Goal: Check status: Check status

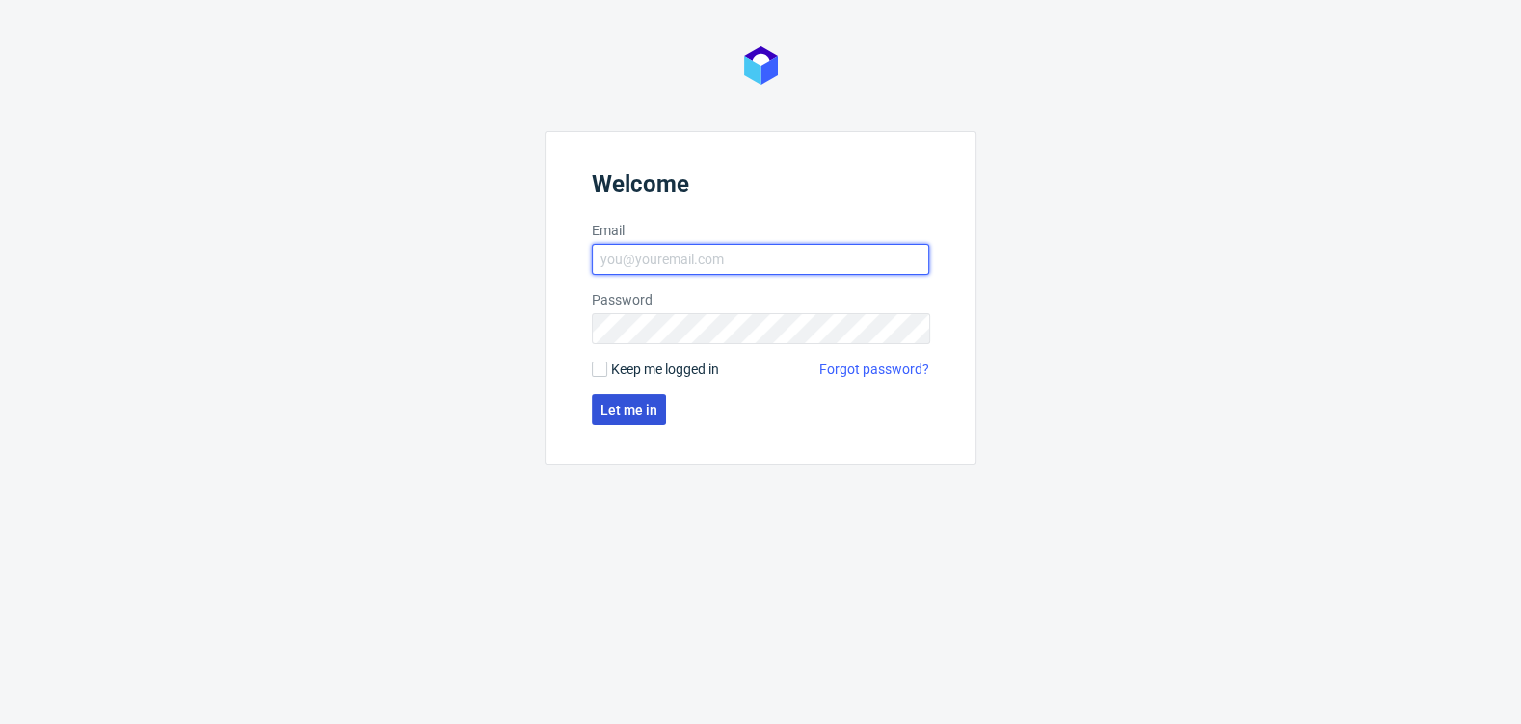
type input "[EMAIL_ADDRESS][DOMAIN_NAME]"
click at [642, 403] on span "Let me in" at bounding box center [629, 409] width 57 height 13
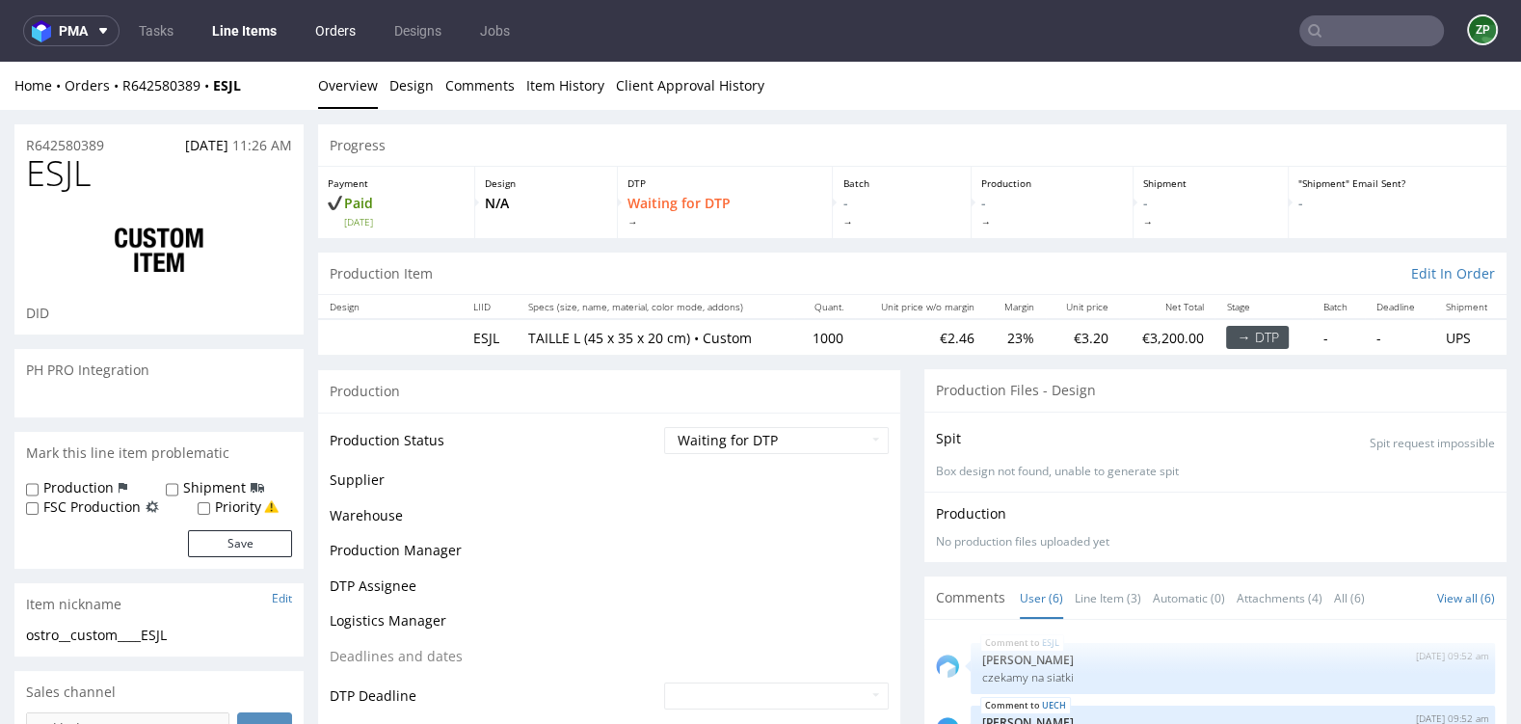
scroll to position [106, 0]
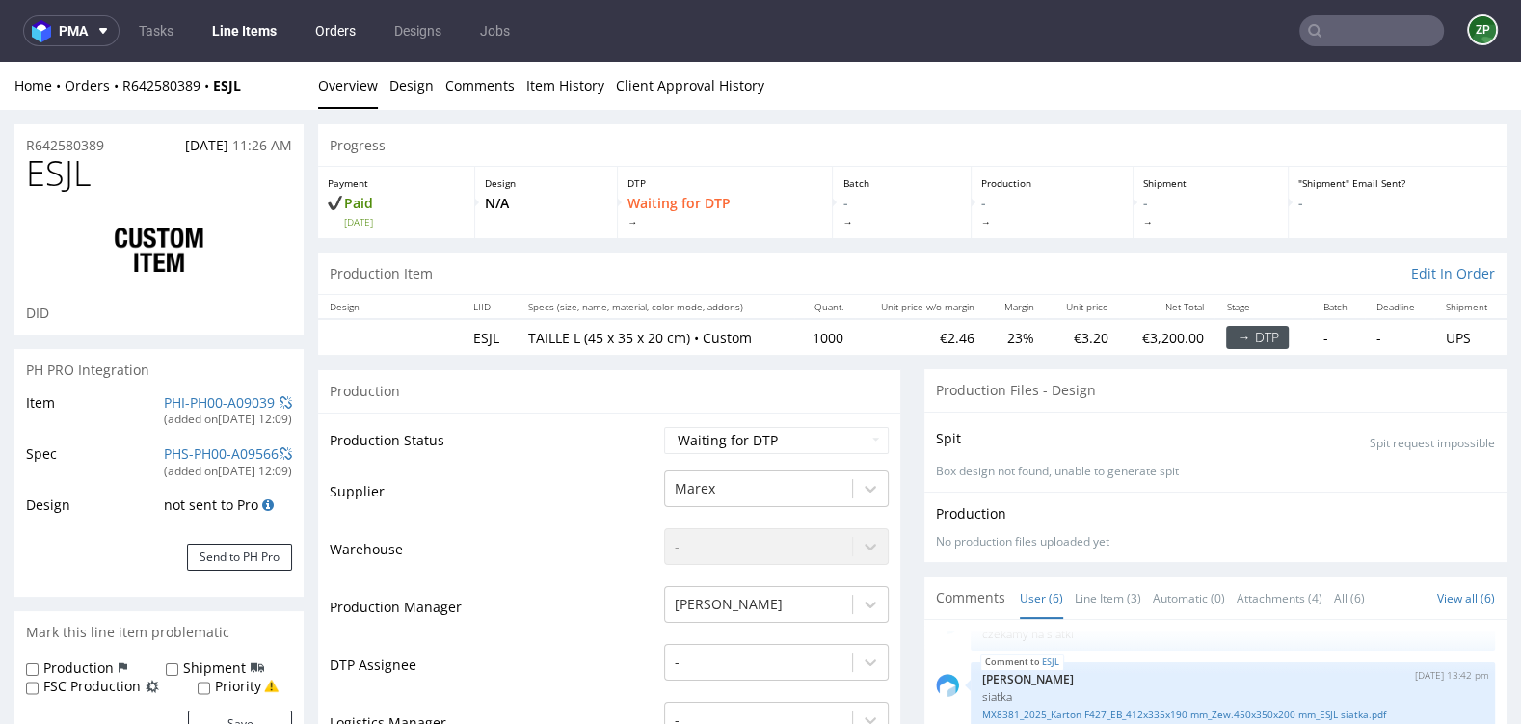
click at [327, 34] on link "Orders" at bounding box center [336, 30] width 64 height 31
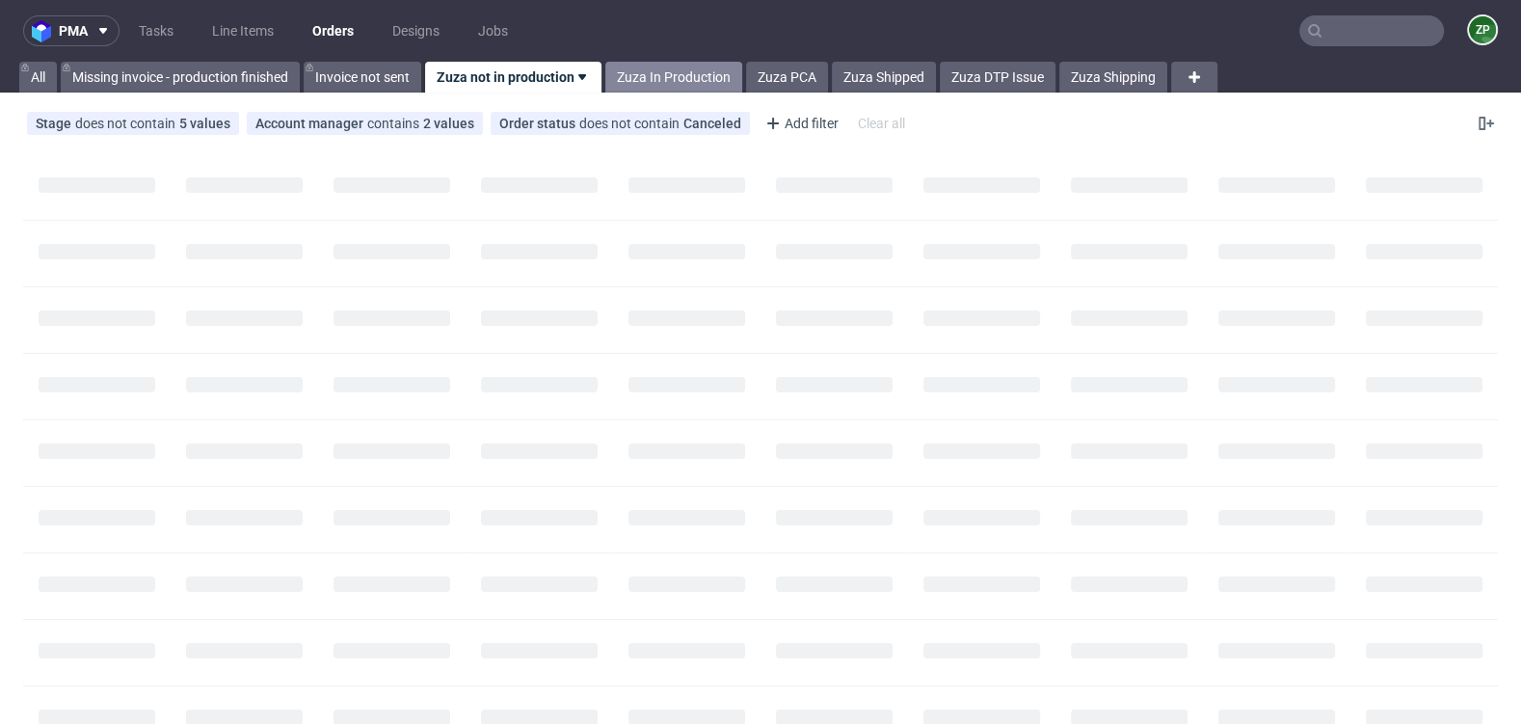
click at [672, 71] on link "Zuza In Production" at bounding box center [674, 77] width 137 height 31
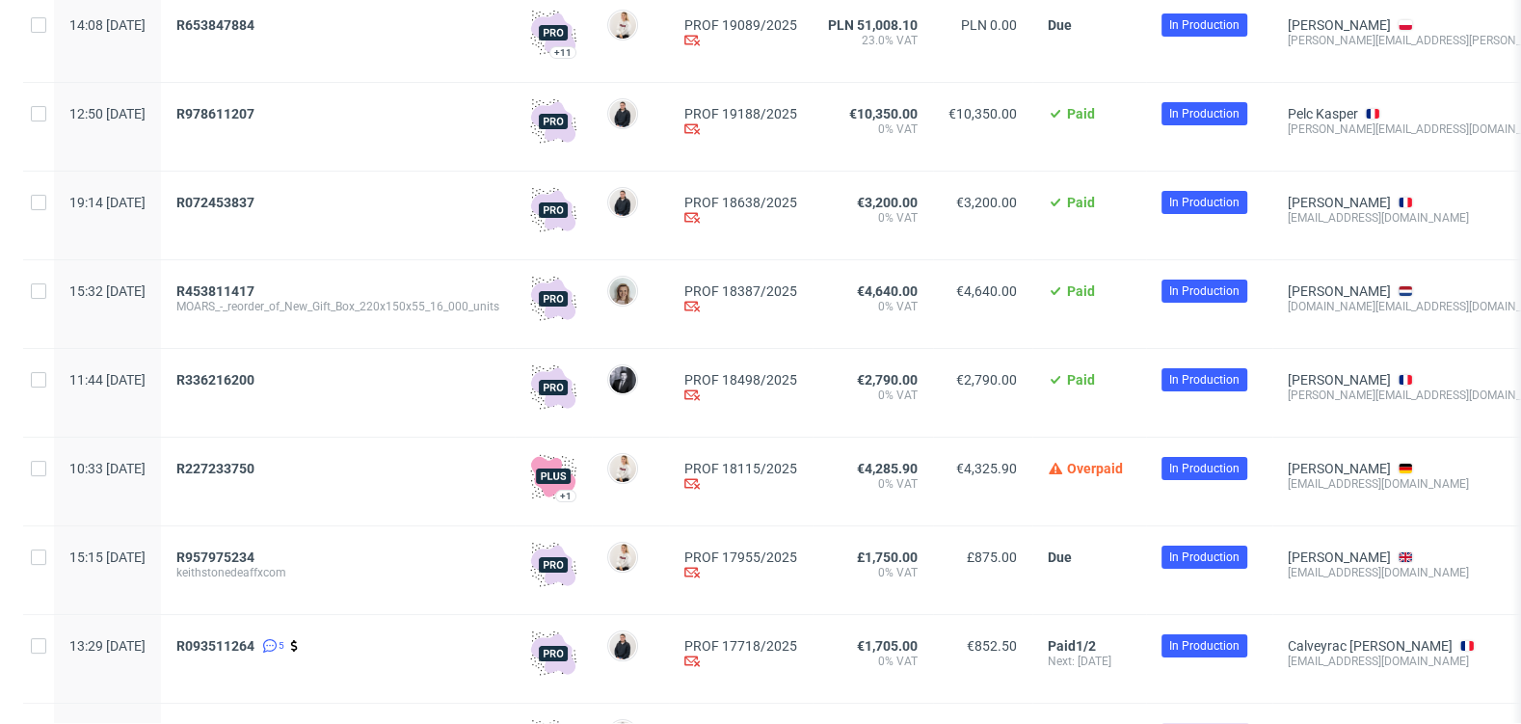
scroll to position [771, 0]
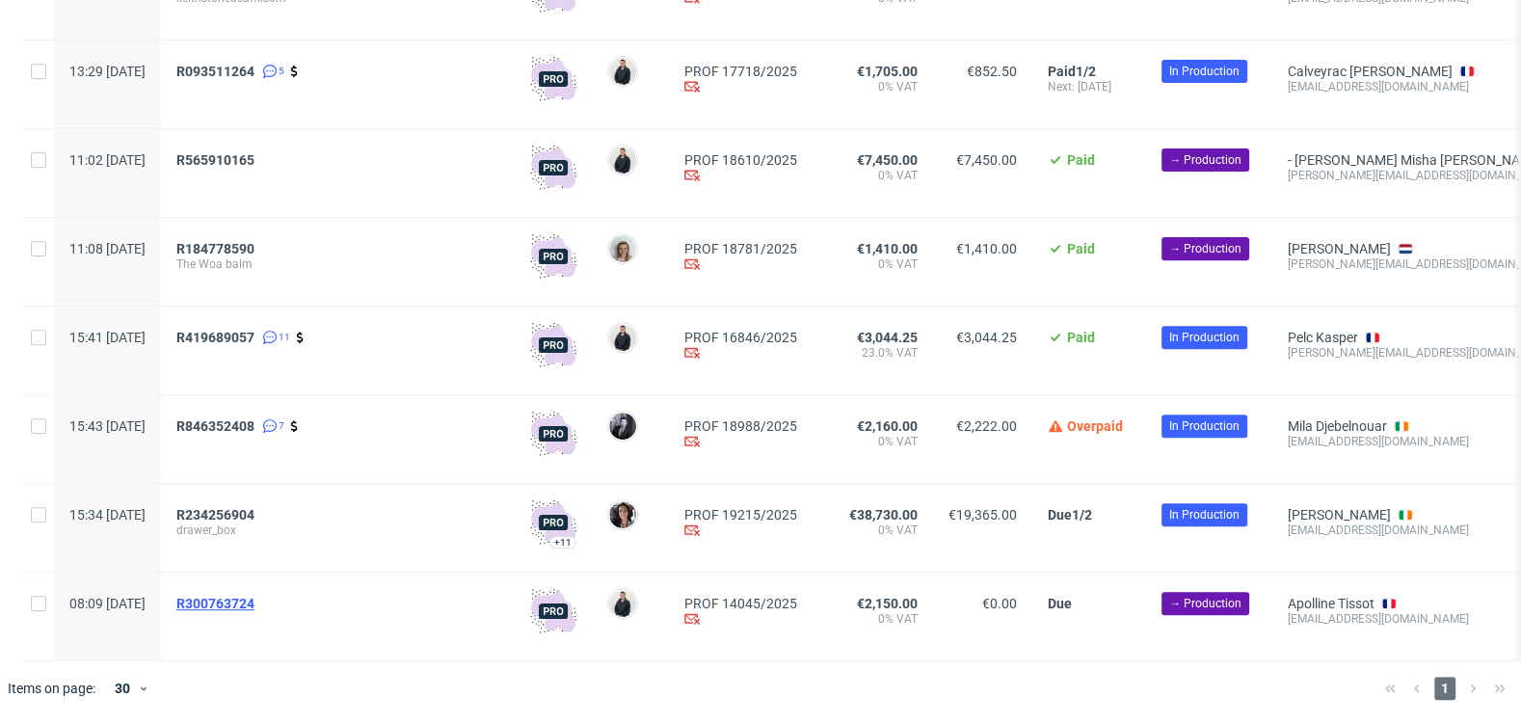
click at [255, 603] on span "R300763724" at bounding box center [215, 603] width 78 height 15
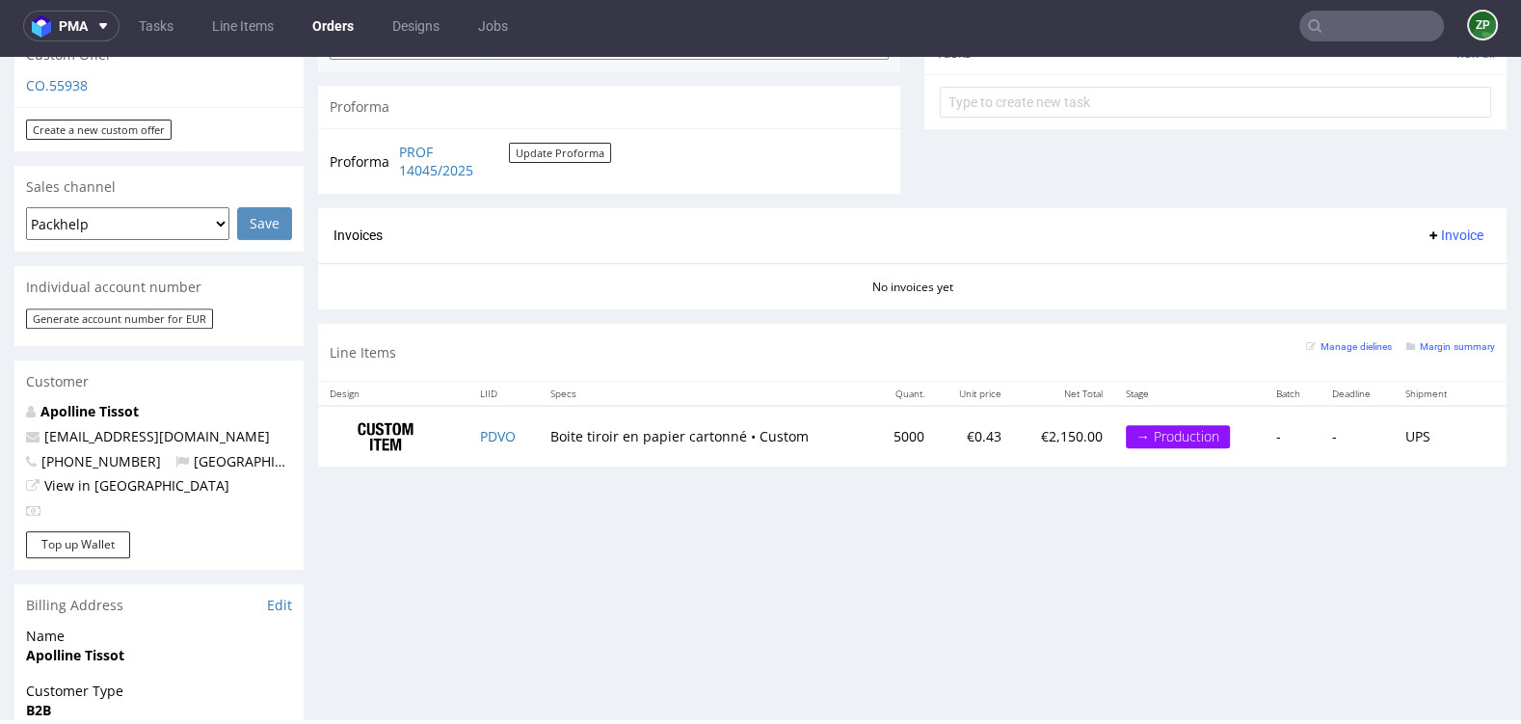
scroll to position [691, 0]
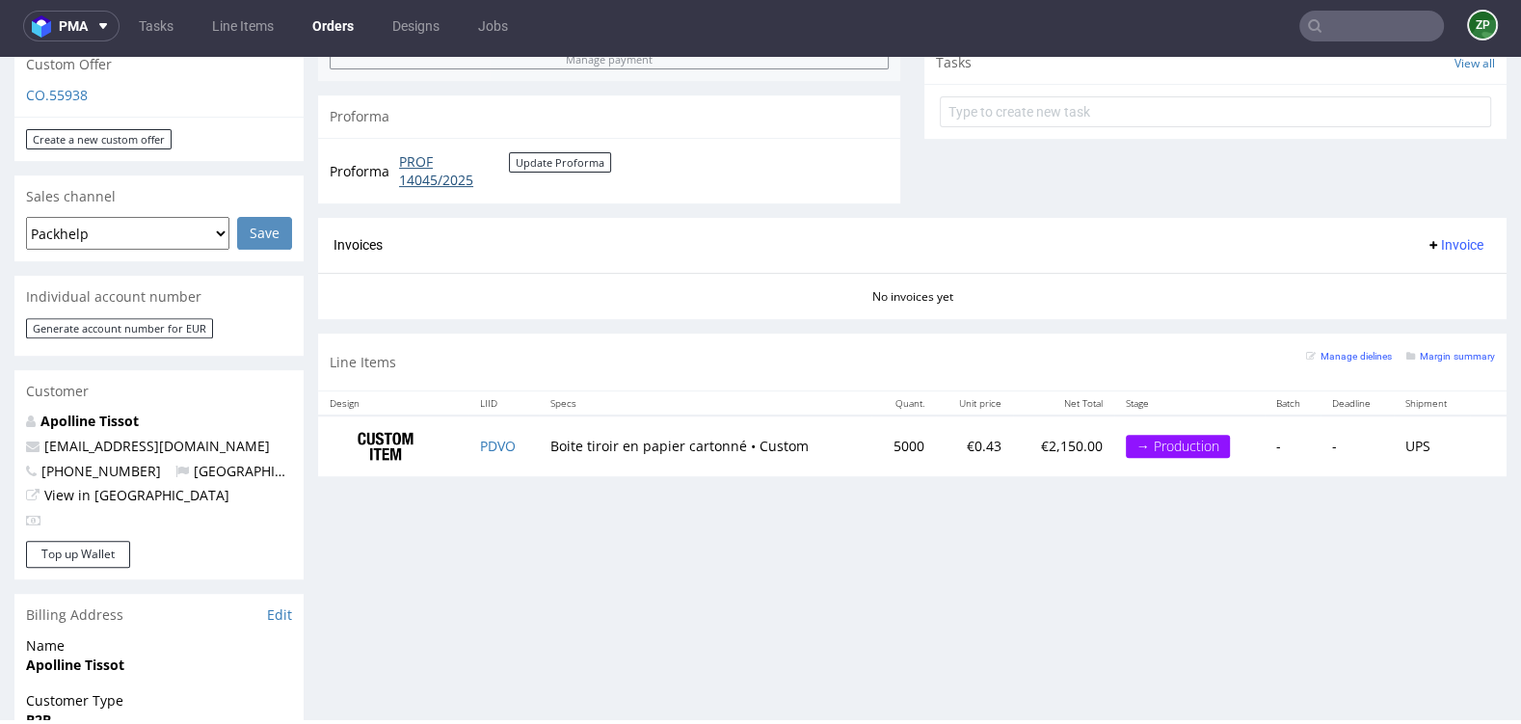
click at [440, 173] on link "PROF 14045/2025" at bounding box center [454, 171] width 110 height 38
click at [338, 19] on link "Orders" at bounding box center [333, 26] width 65 height 31
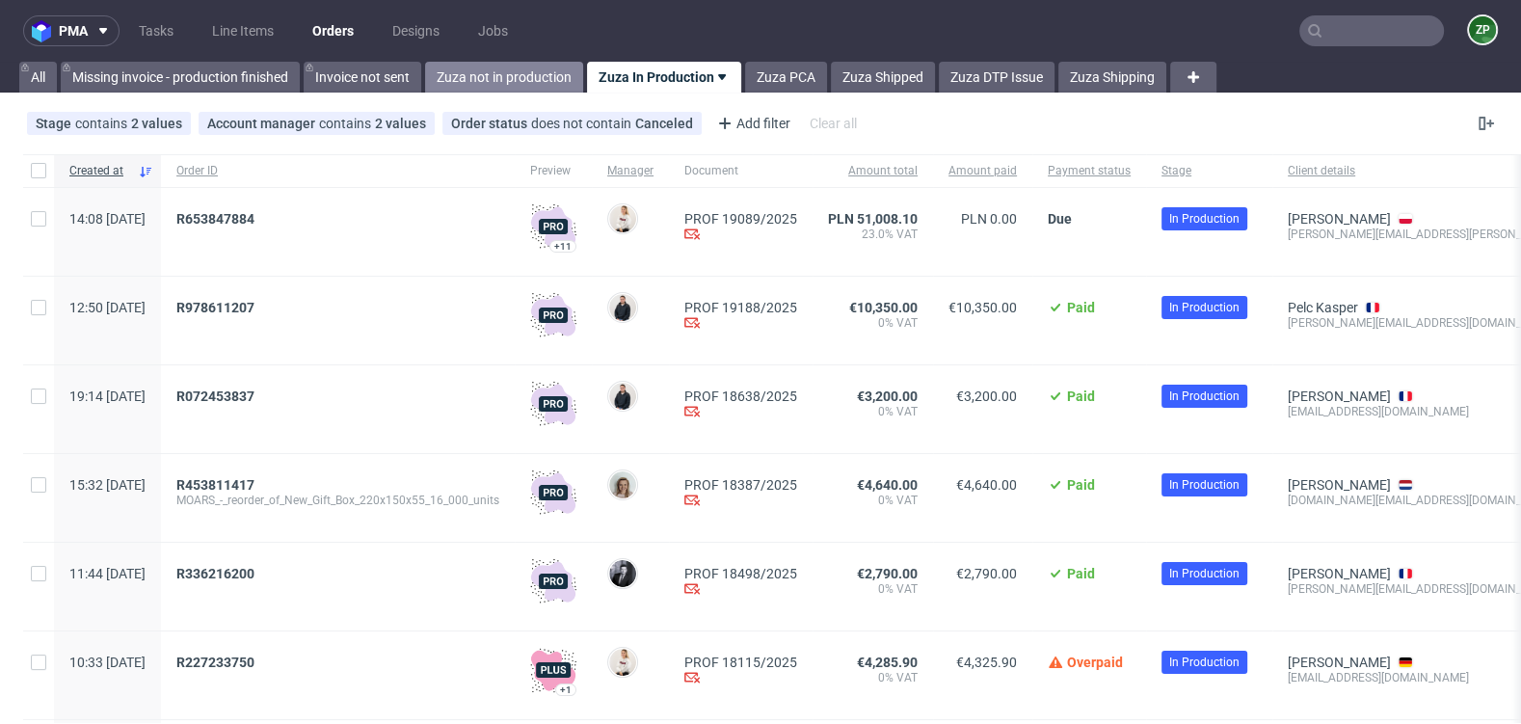
click at [544, 76] on link "Zuza not in production" at bounding box center [504, 77] width 158 height 31
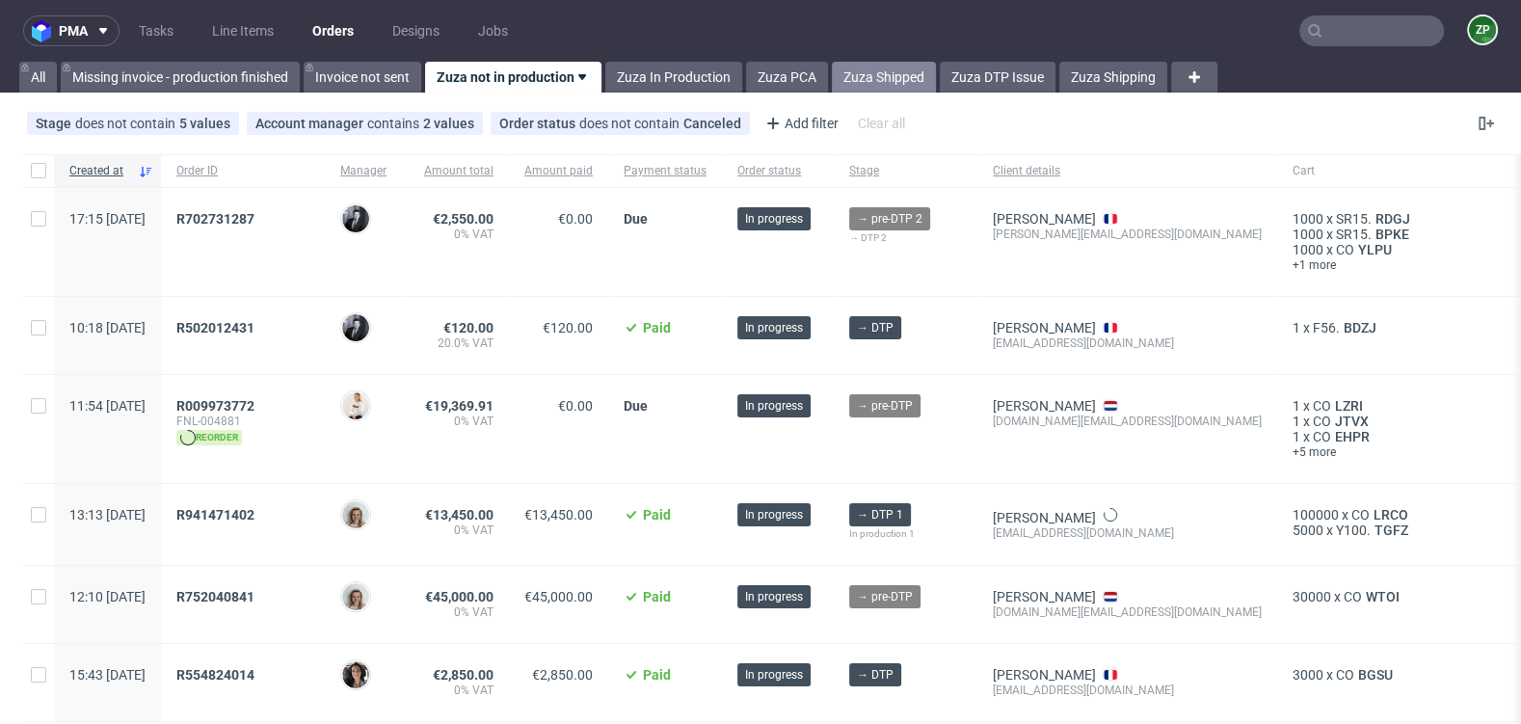
click at [892, 75] on link "Zuza Shipped" at bounding box center [884, 77] width 104 height 31
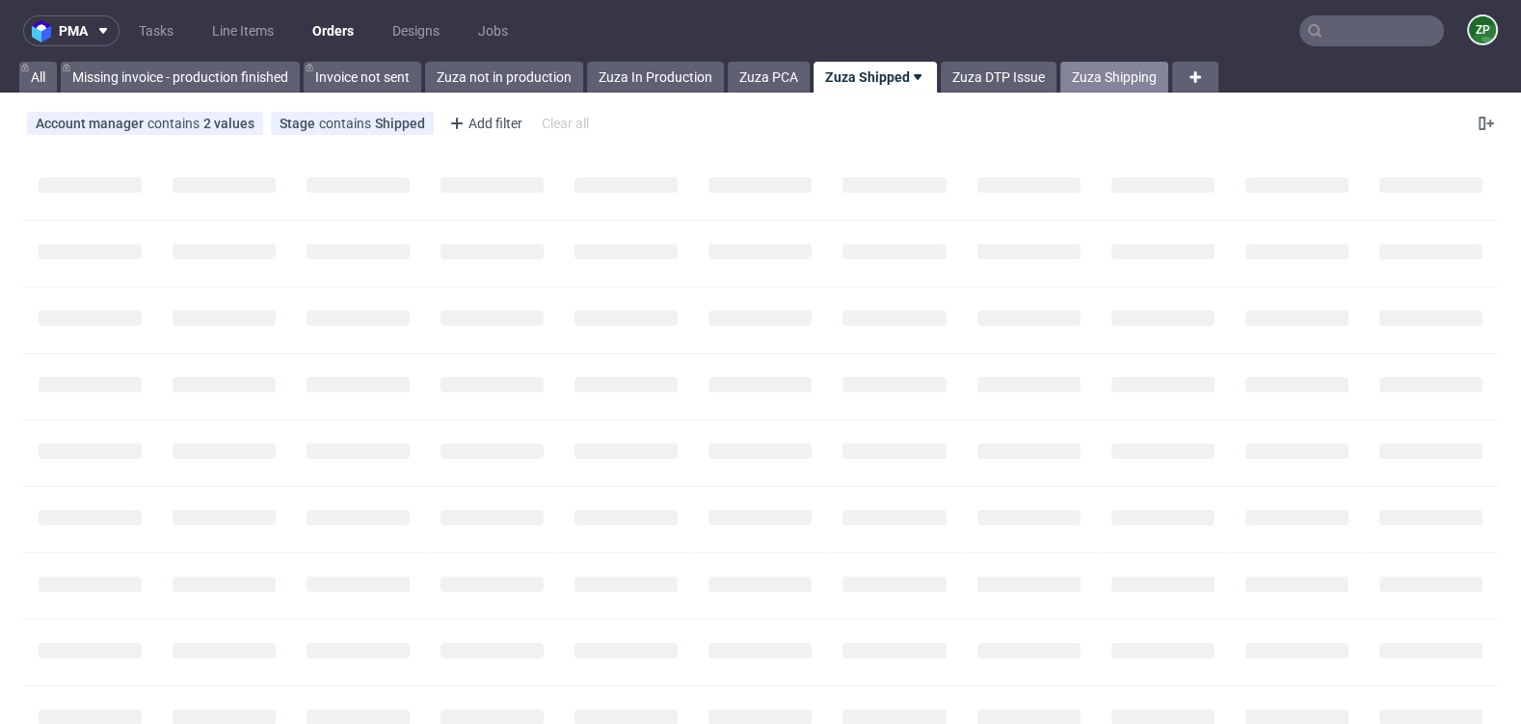
click at [1135, 72] on link "Zuza Shipping" at bounding box center [1115, 77] width 108 height 31
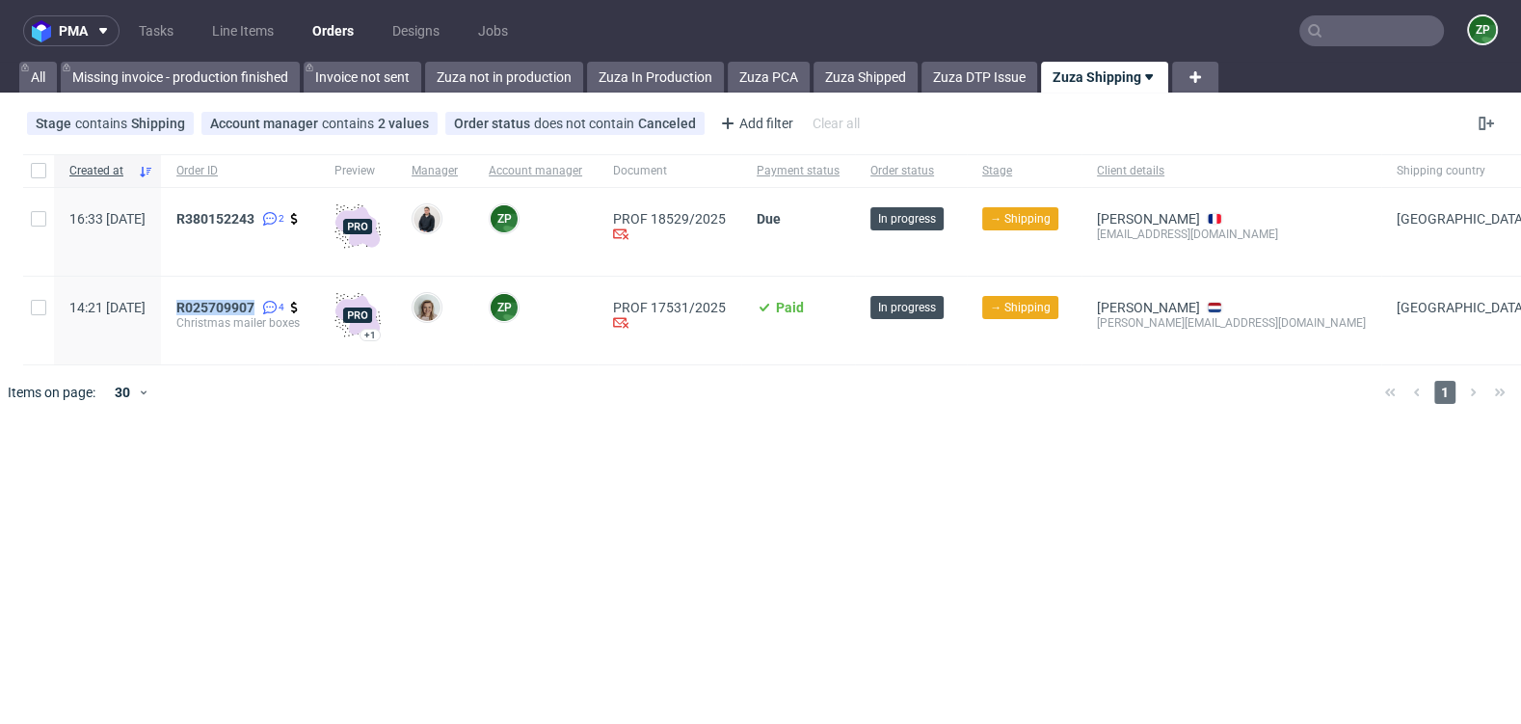
click at [322, 27] on link "Orders" at bounding box center [333, 30] width 65 height 31
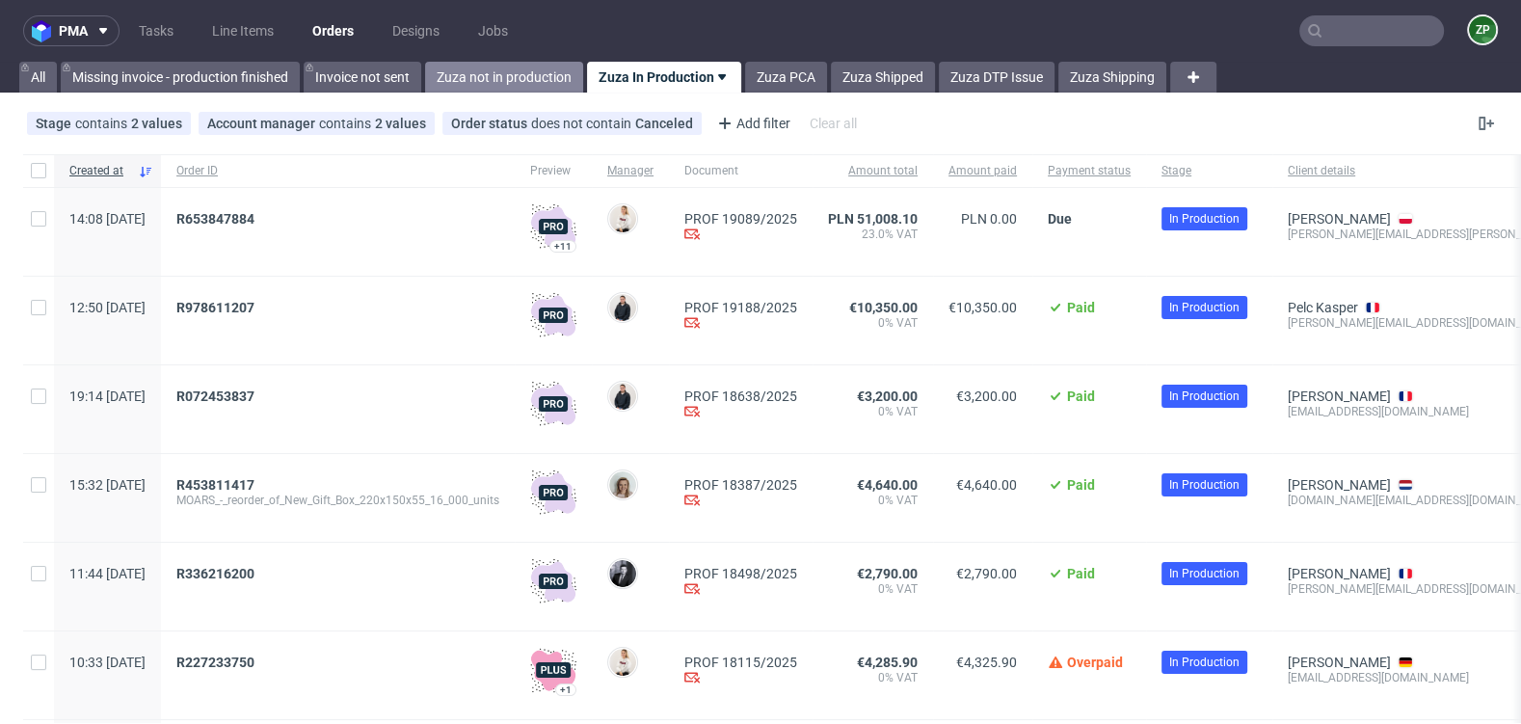
click at [525, 73] on link "Zuza not in production" at bounding box center [504, 77] width 158 height 31
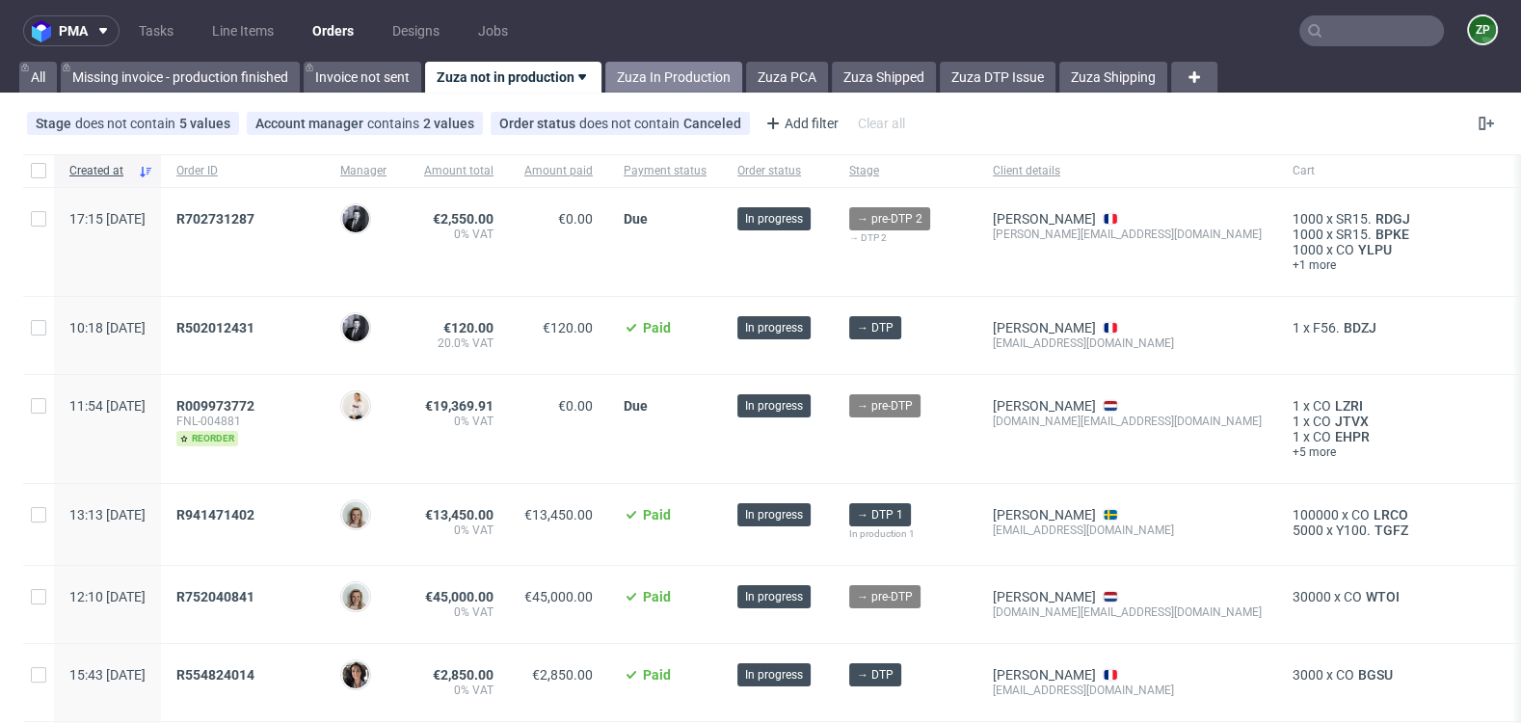
click at [640, 82] on link "Zuza In Production" at bounding box center [674, 77] width 137 height 31
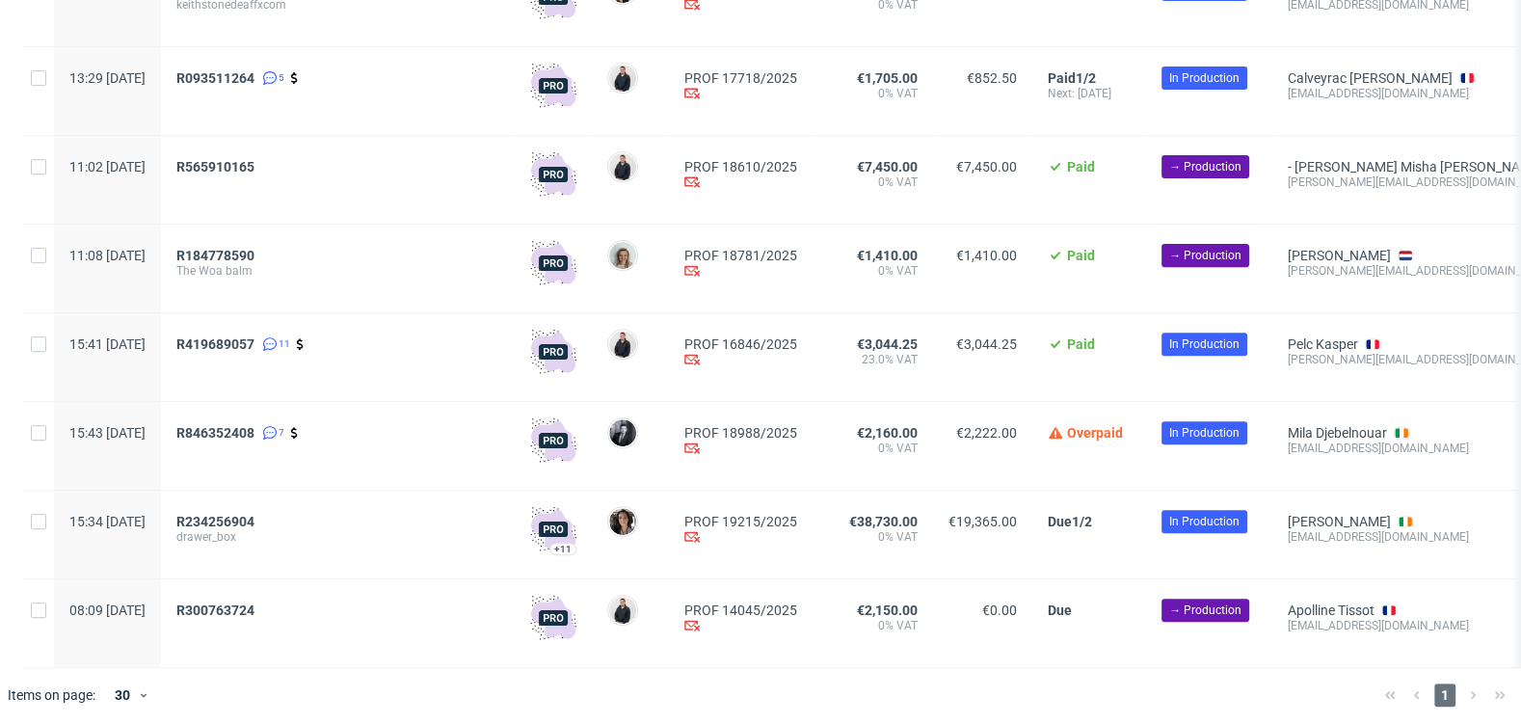
scroll to position [771, 0]
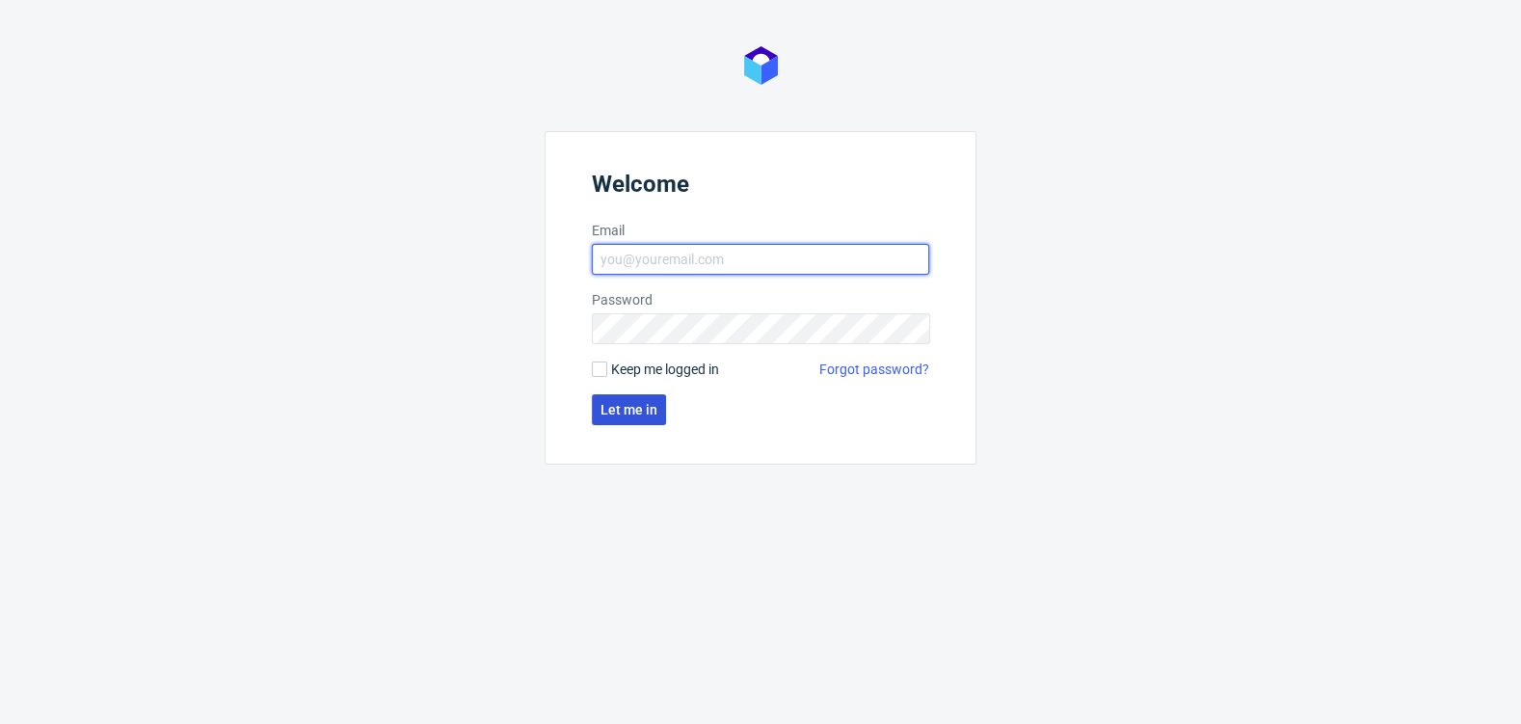
type input "[EMAIL_ADDRESS][DOMAIN_NAME]"
click at [620, 407] on span "Let me in" at bounding box center [629, 409] width 57 height 13
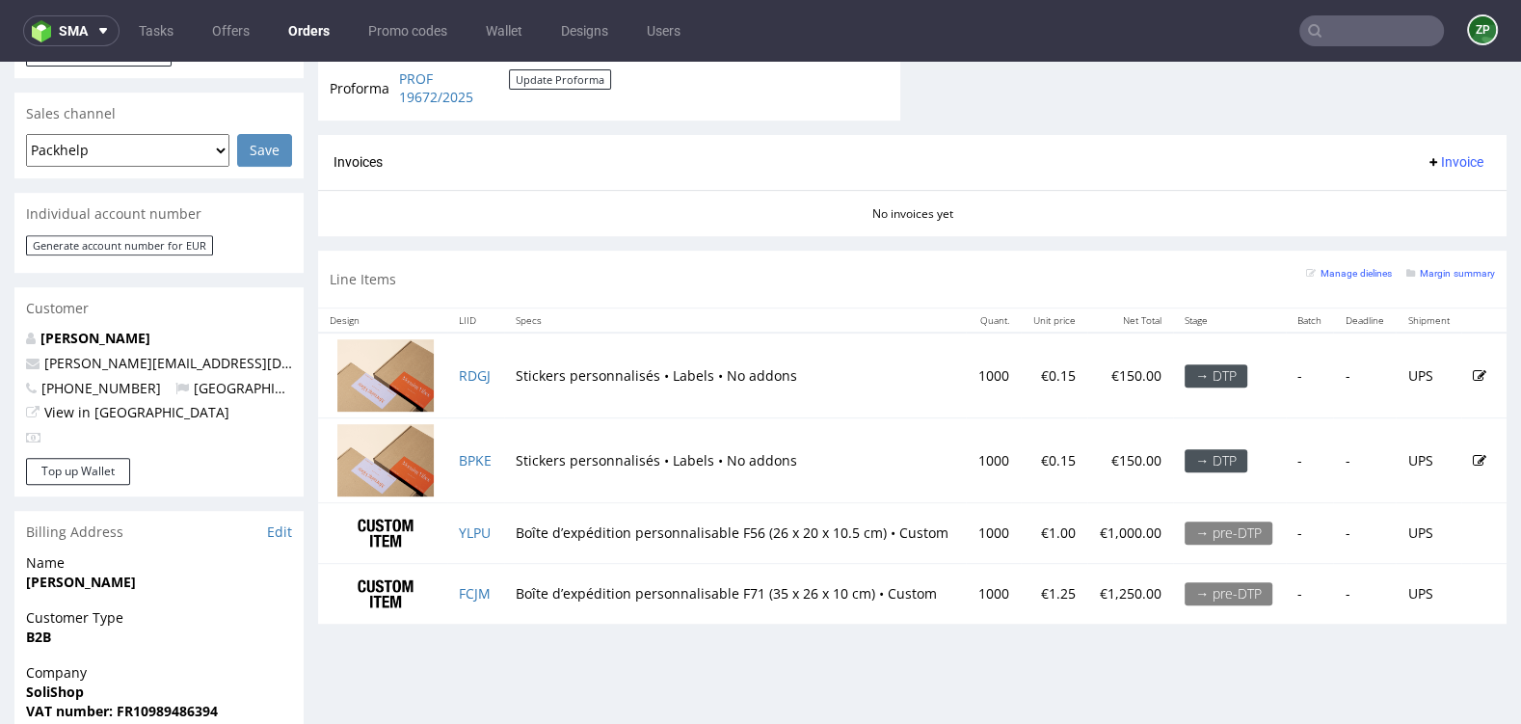
scroll to position [812, 0]
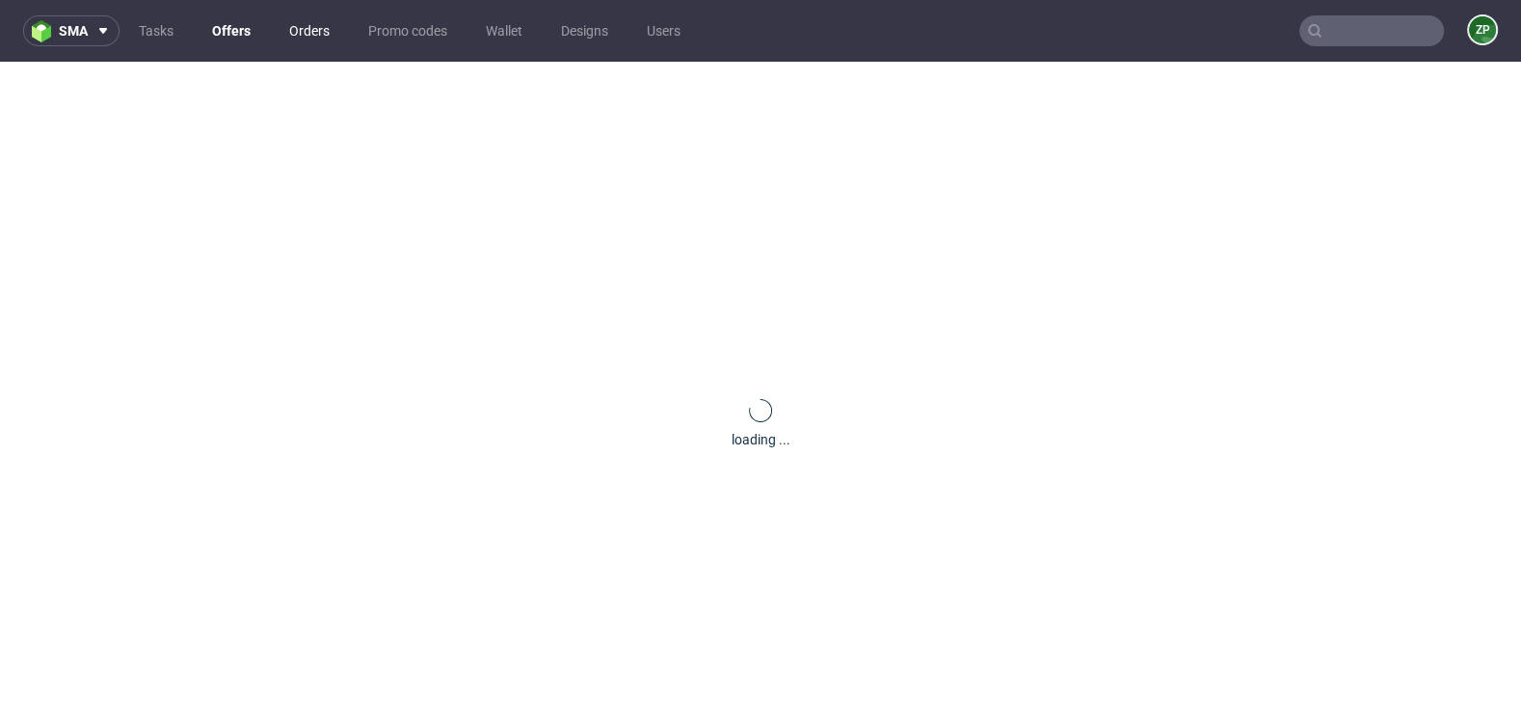
click at [308, 32] on link "Orders" at bounding box center [310, 30] width 64 height 31
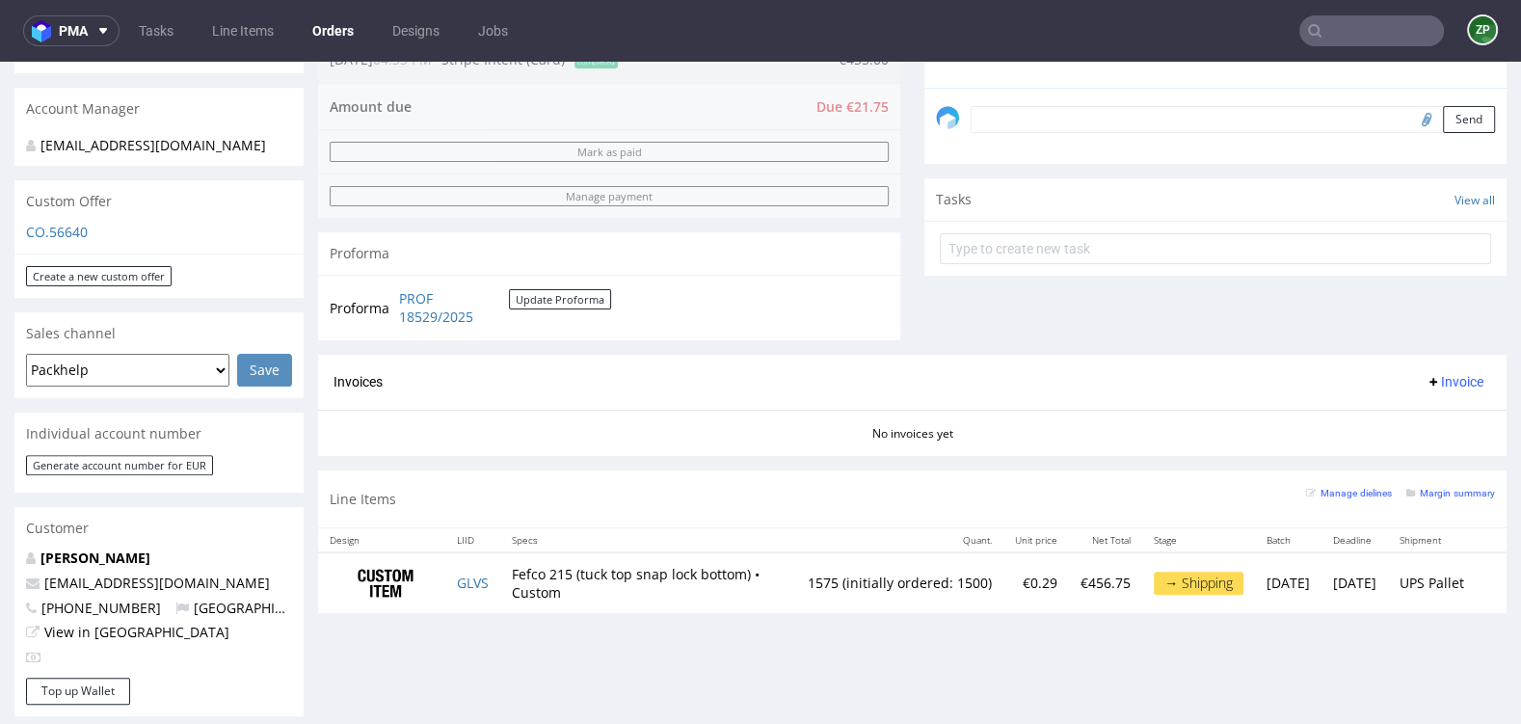
scroll to position [570, 0]
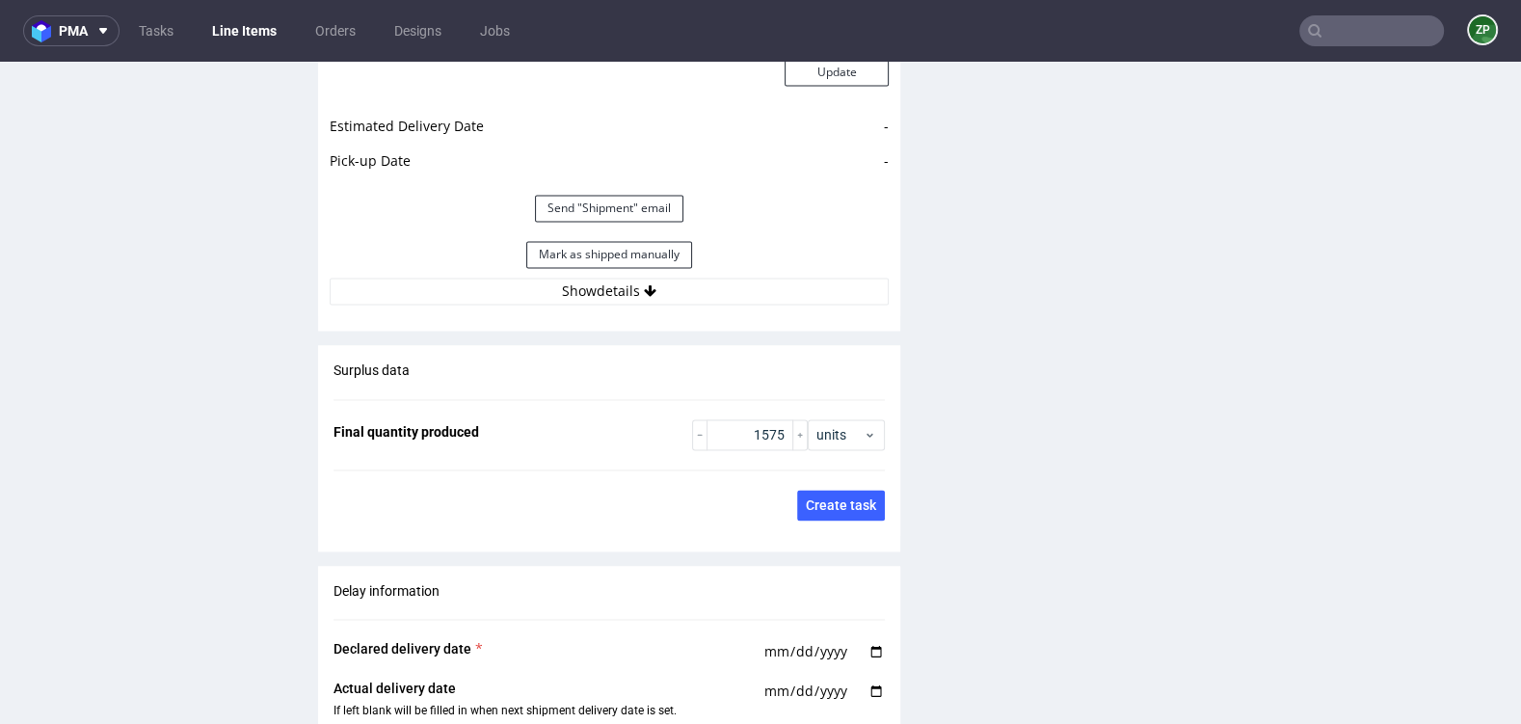
scroll to position [2727, 0]
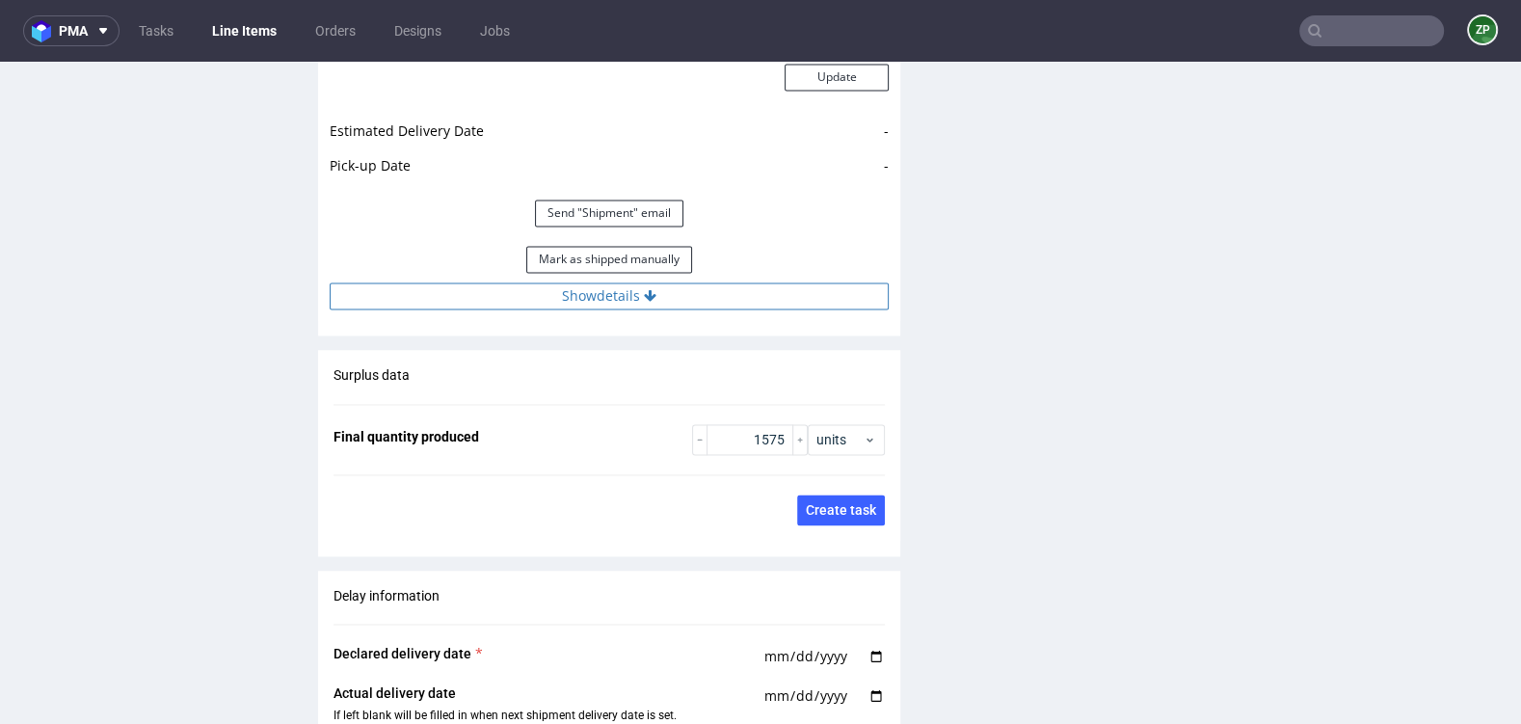
click at [684, 292] on button "Show details" at bounding box center [609, 296] width 559 height 27
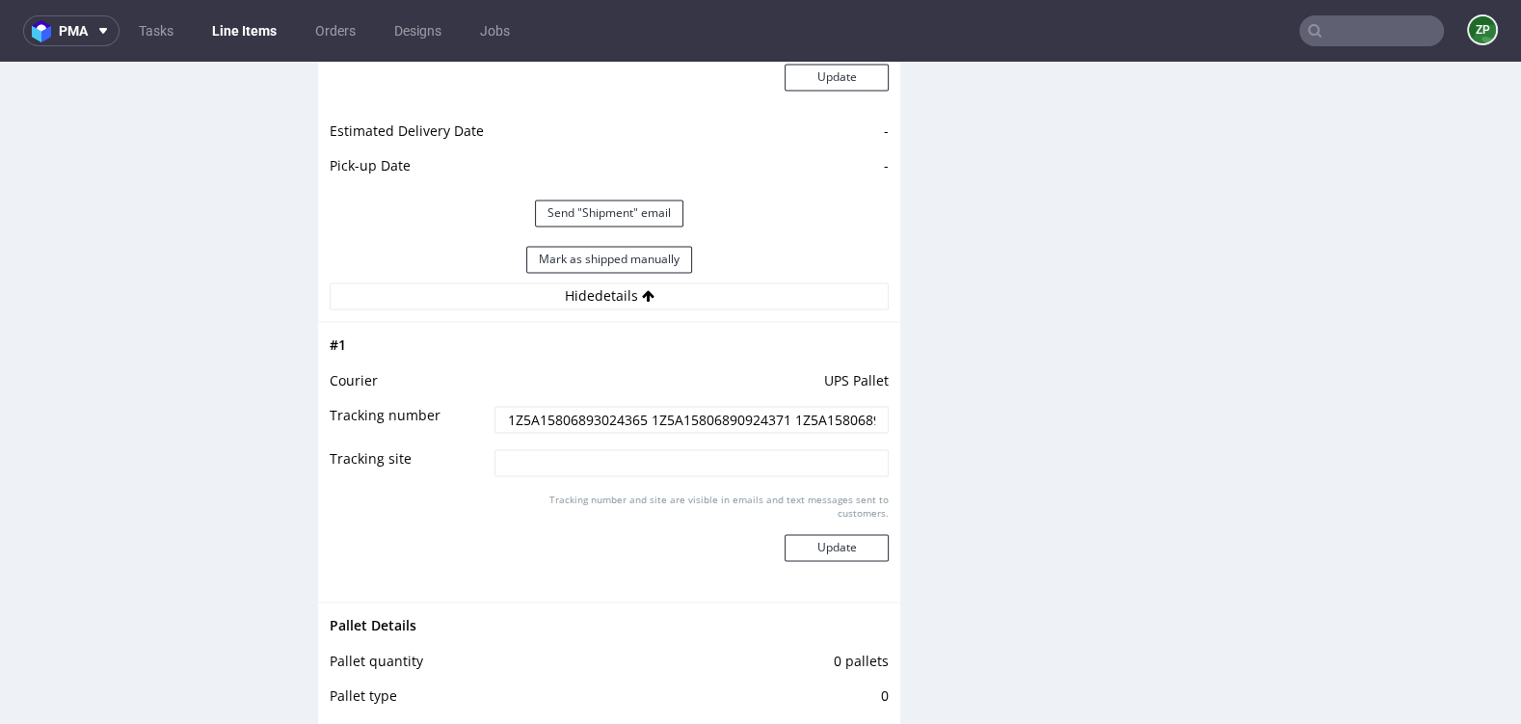
click at [598, 411] on input "1Z5A15806893024365 1Z5A15806890924371 1Z5A15806894325958" at bounding box center [692, 419] width 394 height 27
click at [836, 413] on input "1Z5A15806893024365 1Z5A15806890924371 1Z5A15806894325958" at bounding box center [692, 419] width 394 height 27
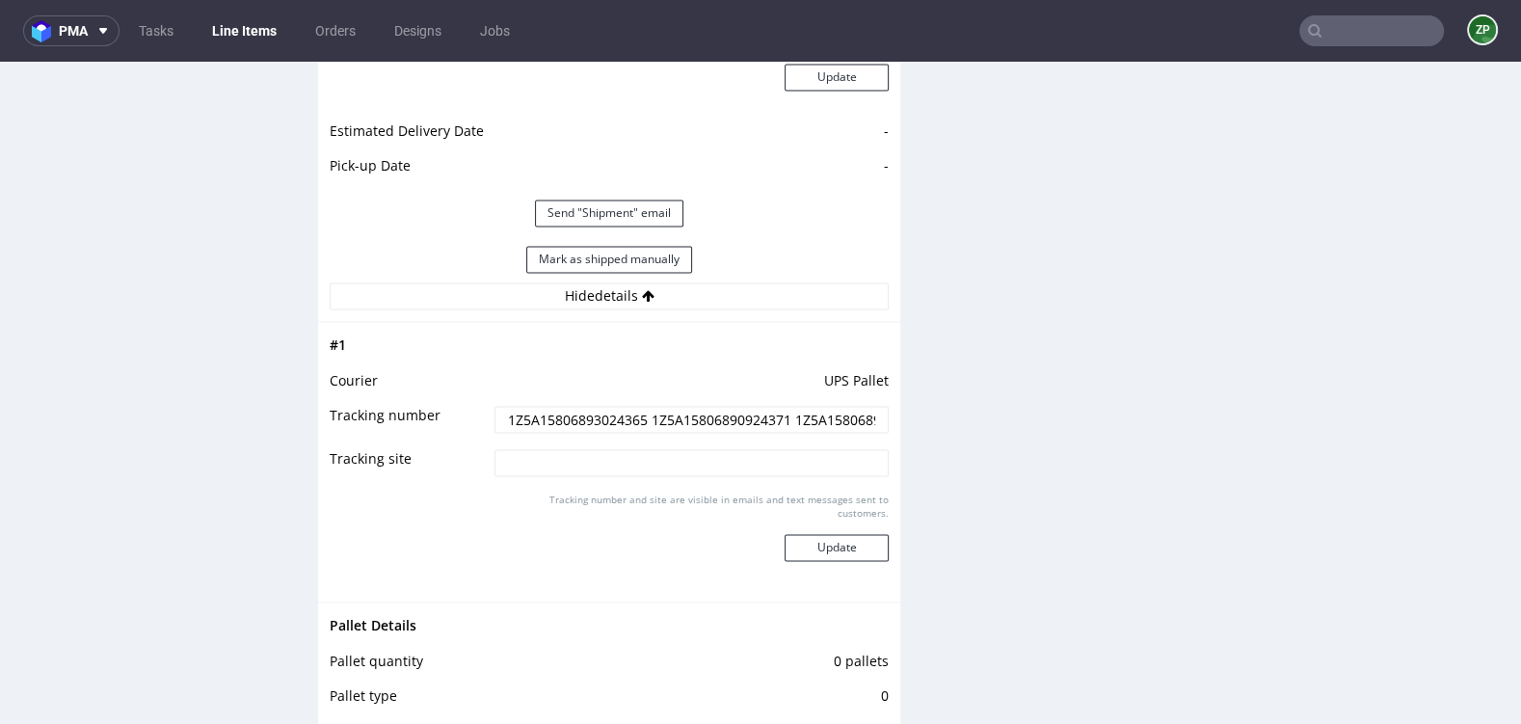
click at [512, 414] on input "1Z5A15806893024365 1Z5A15806890924371 1Z5A15806894325958" at bounding box center [692, 419] width 394 height 27
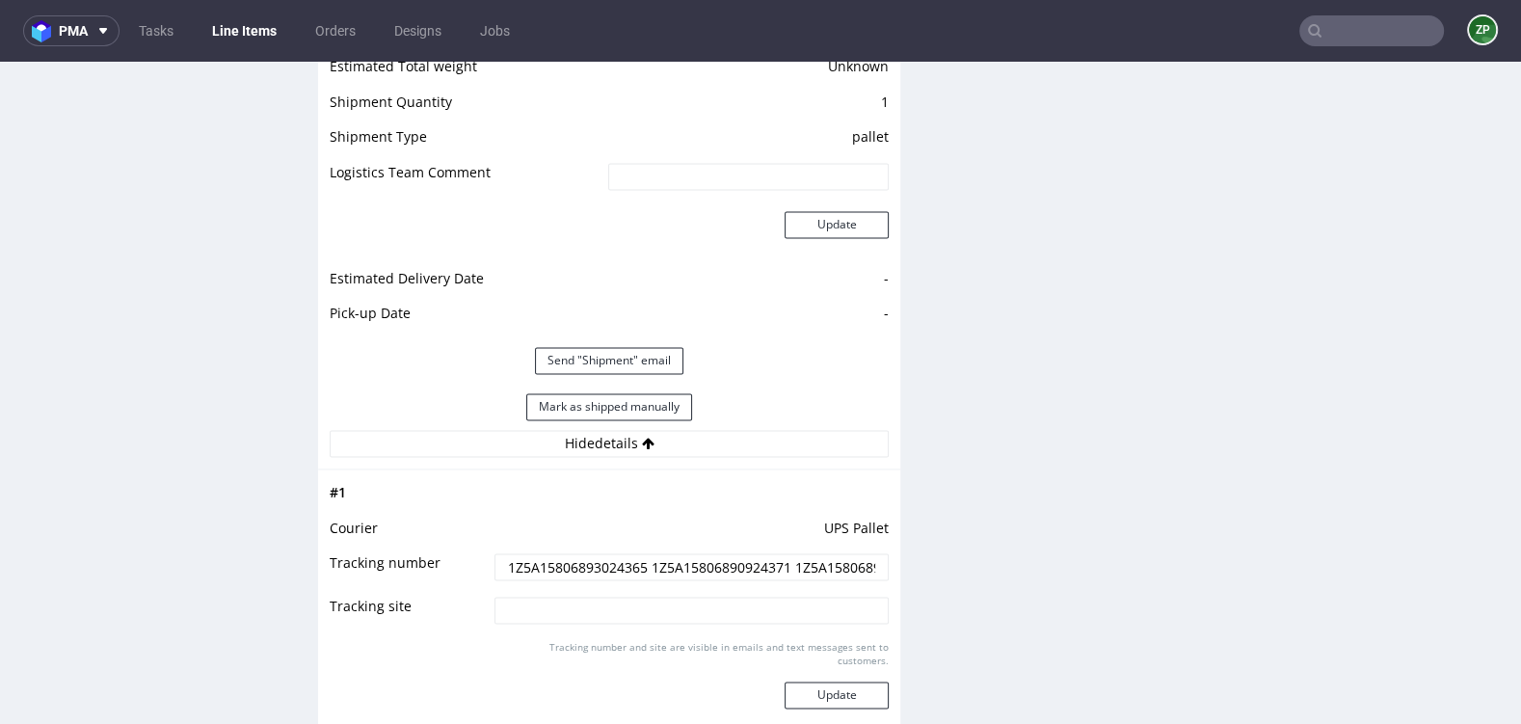
scroll to position [2577, 0]
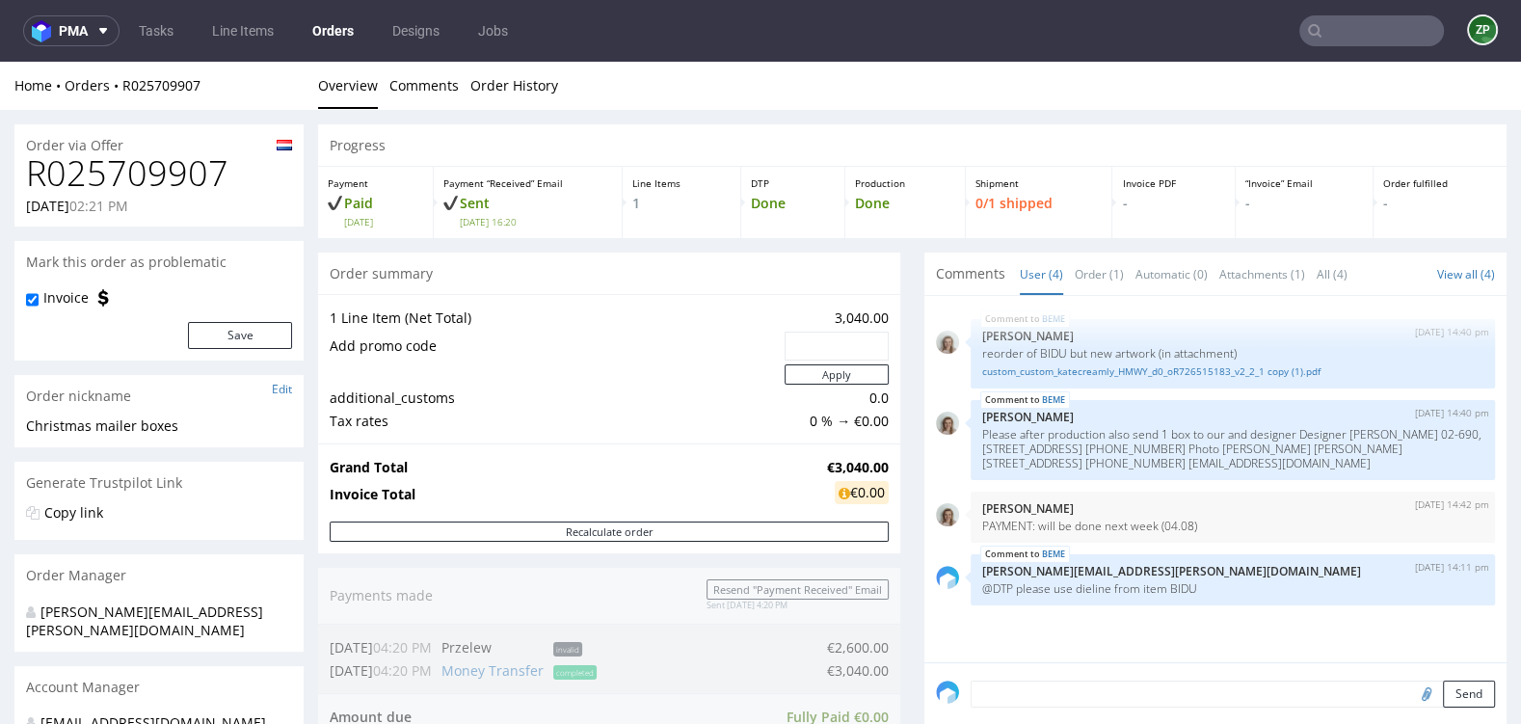
click at [339, 28] on link "Orders" at bounding box center [333, 30] width 65 height 31
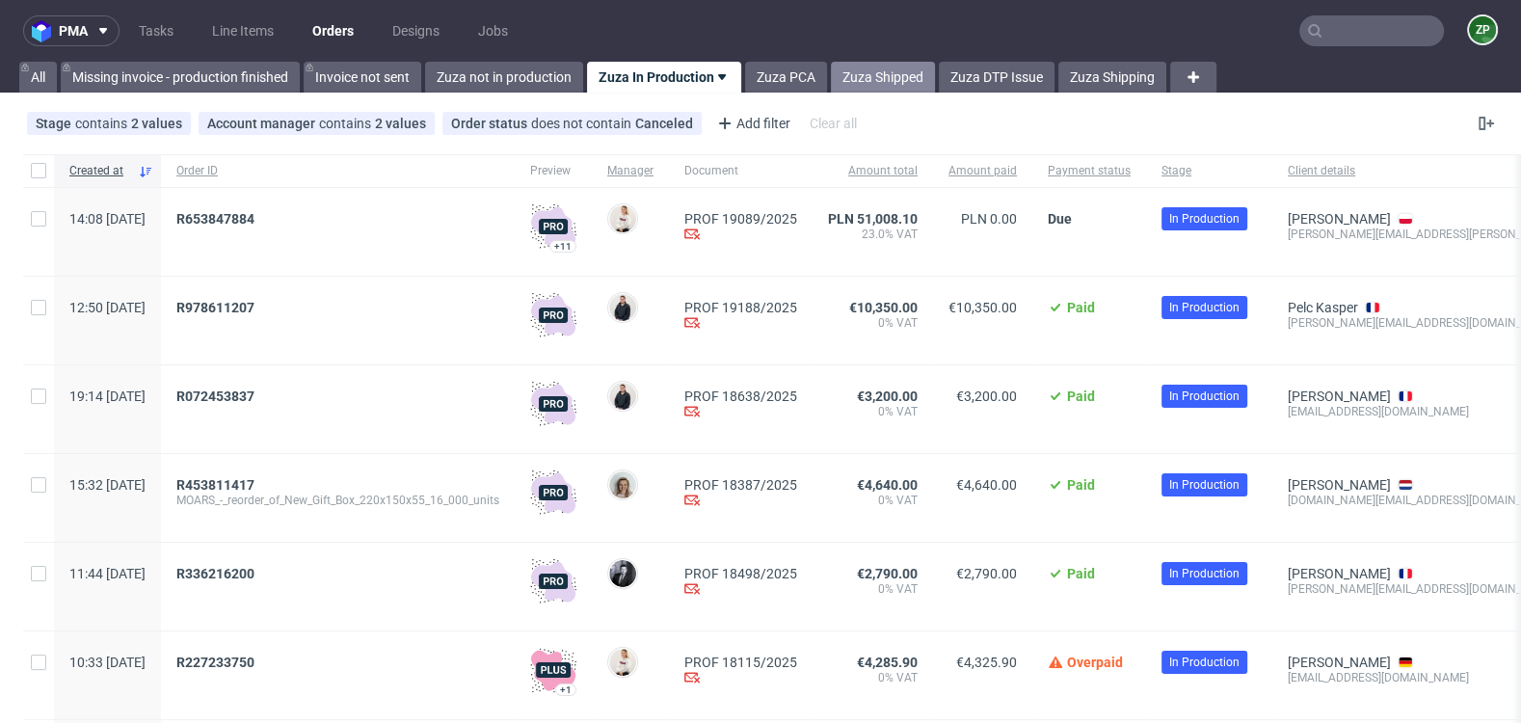
click at [904, 71] on link "Zuza Shipped" at bounding box center [883, 77] width 104 height 31
click at [899, 83] on link "Zuza Shipped" at bounding box center [883, 77] width 104 height 31
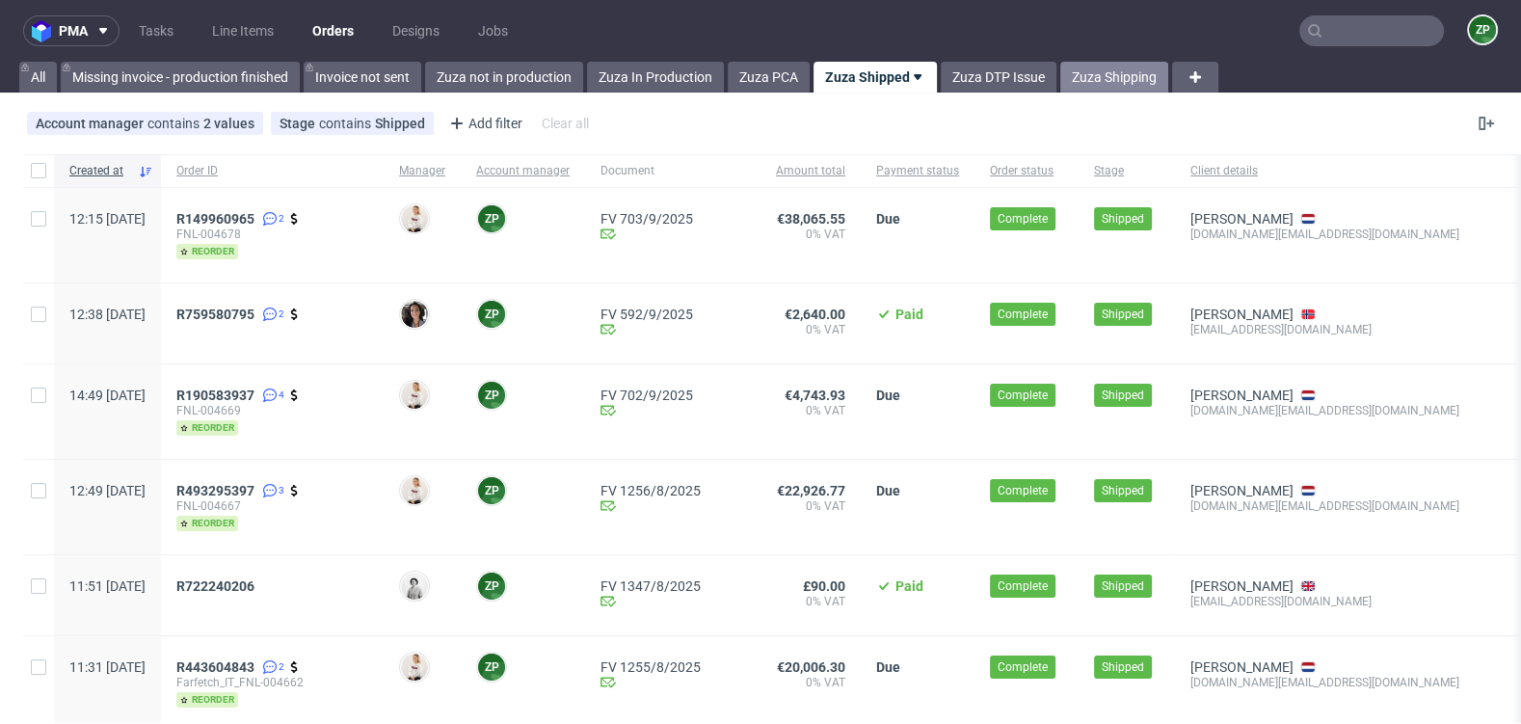
click at [1117, 75] on link "Zuza Shipping" at bounding box center [1115, 77] width 108 height 31
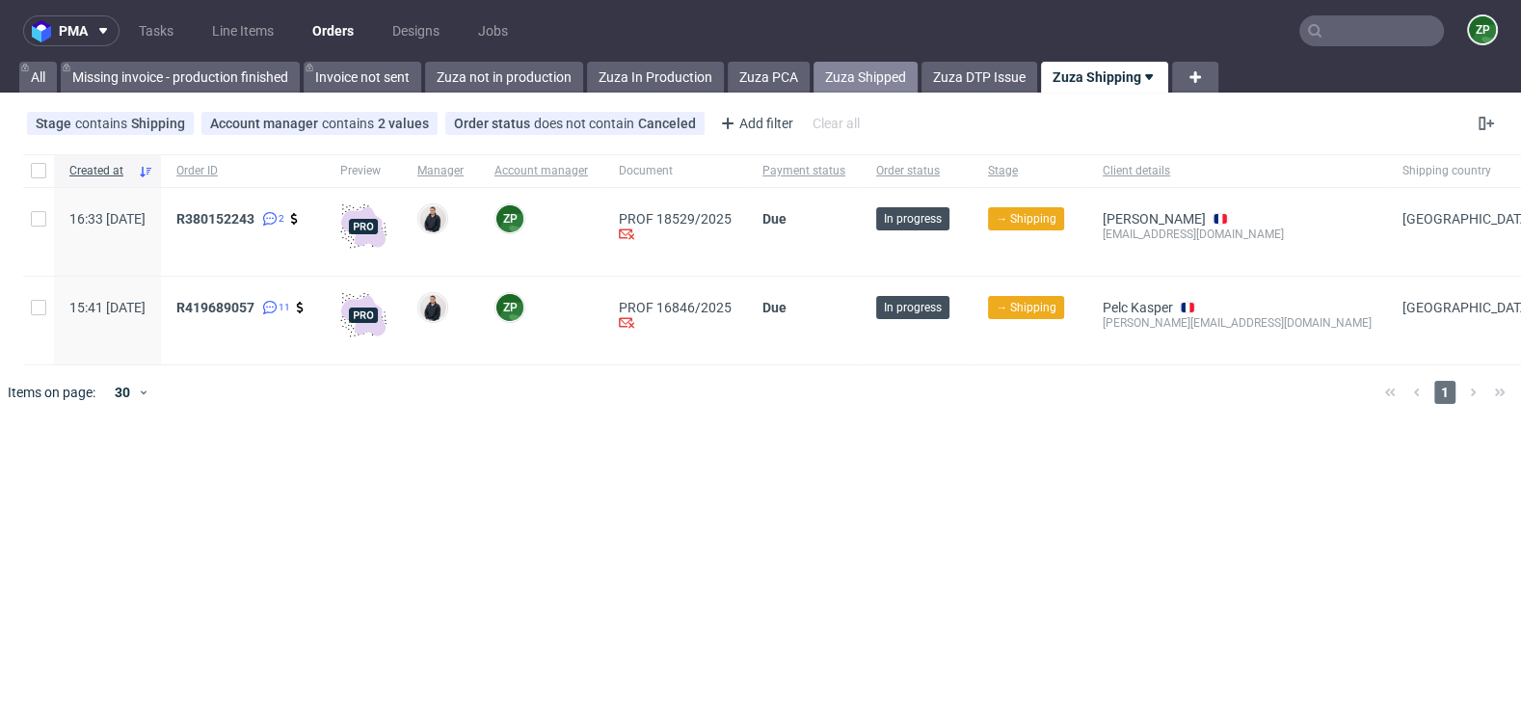
click at [871, 82] on link "Zuza Shipped" at bounding box center [866, 77] width 104 height 31
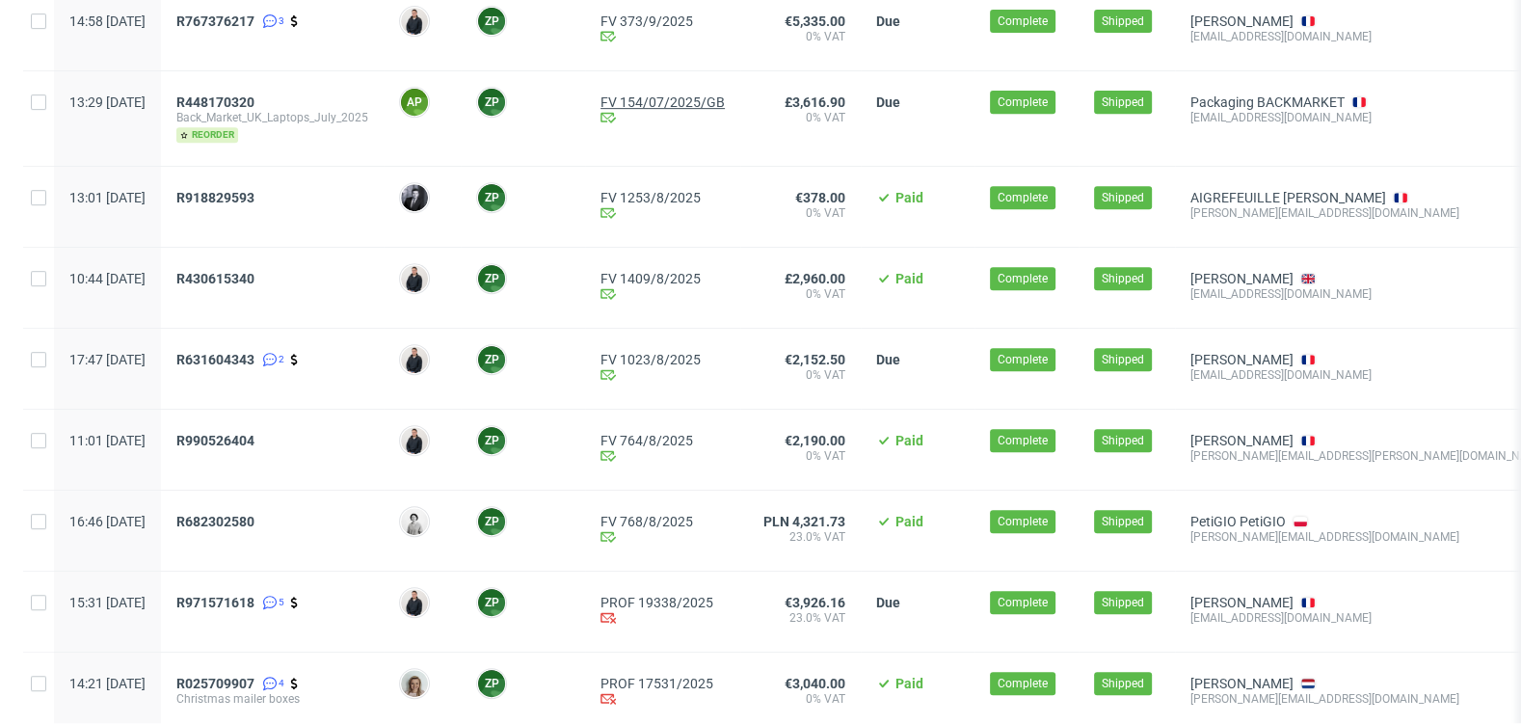
scroll to position [923, 0]
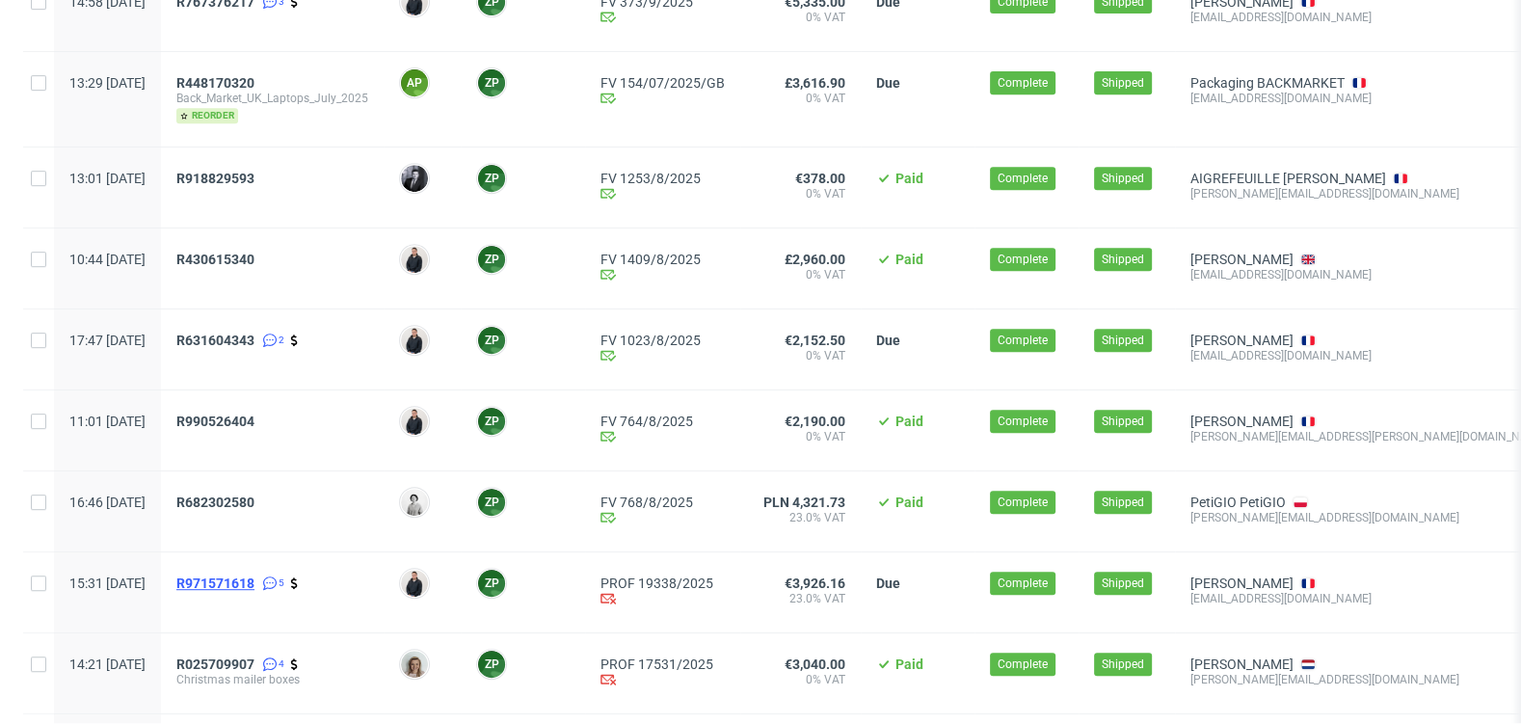
click at [255, 579] on span "R971571618" at bounding box center [215, 583] width 78 height 15
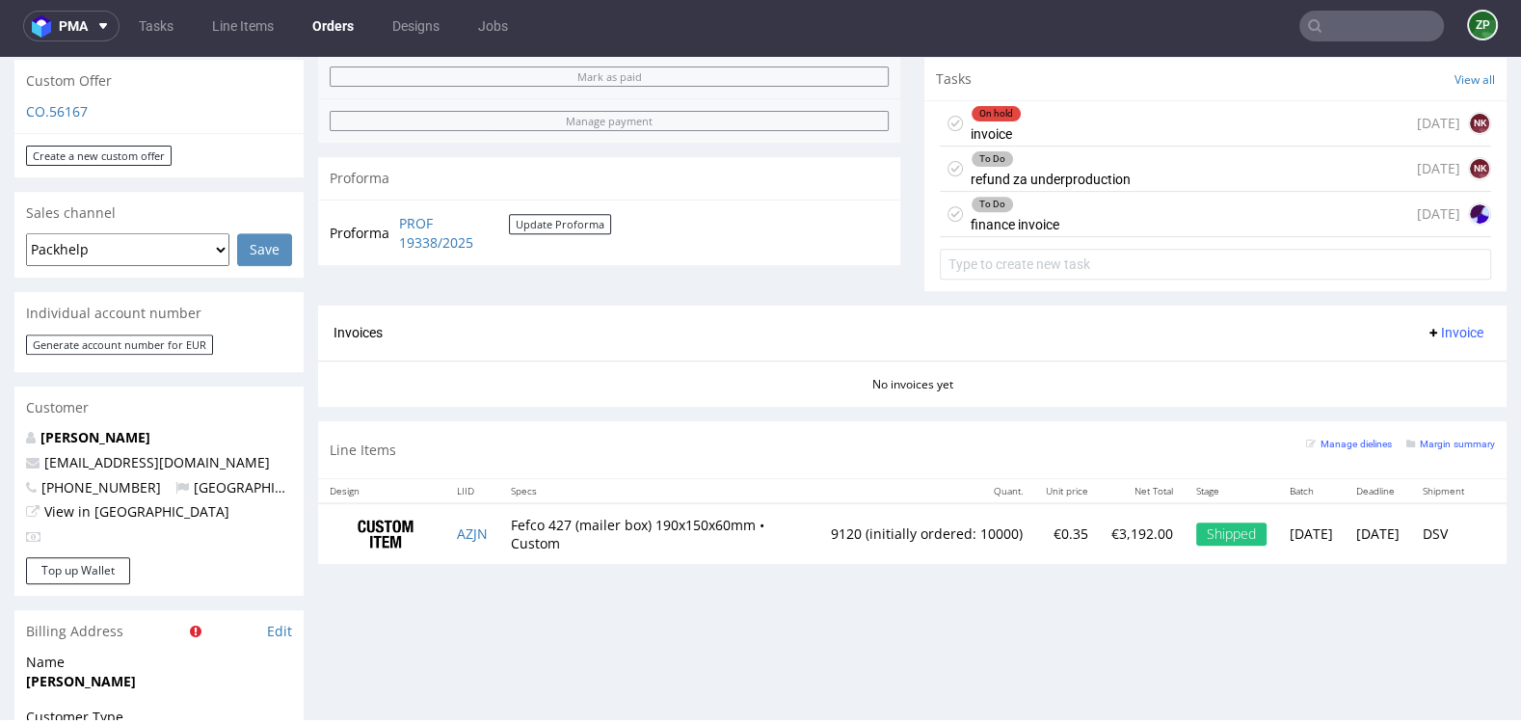
scroll to position [735, 0]
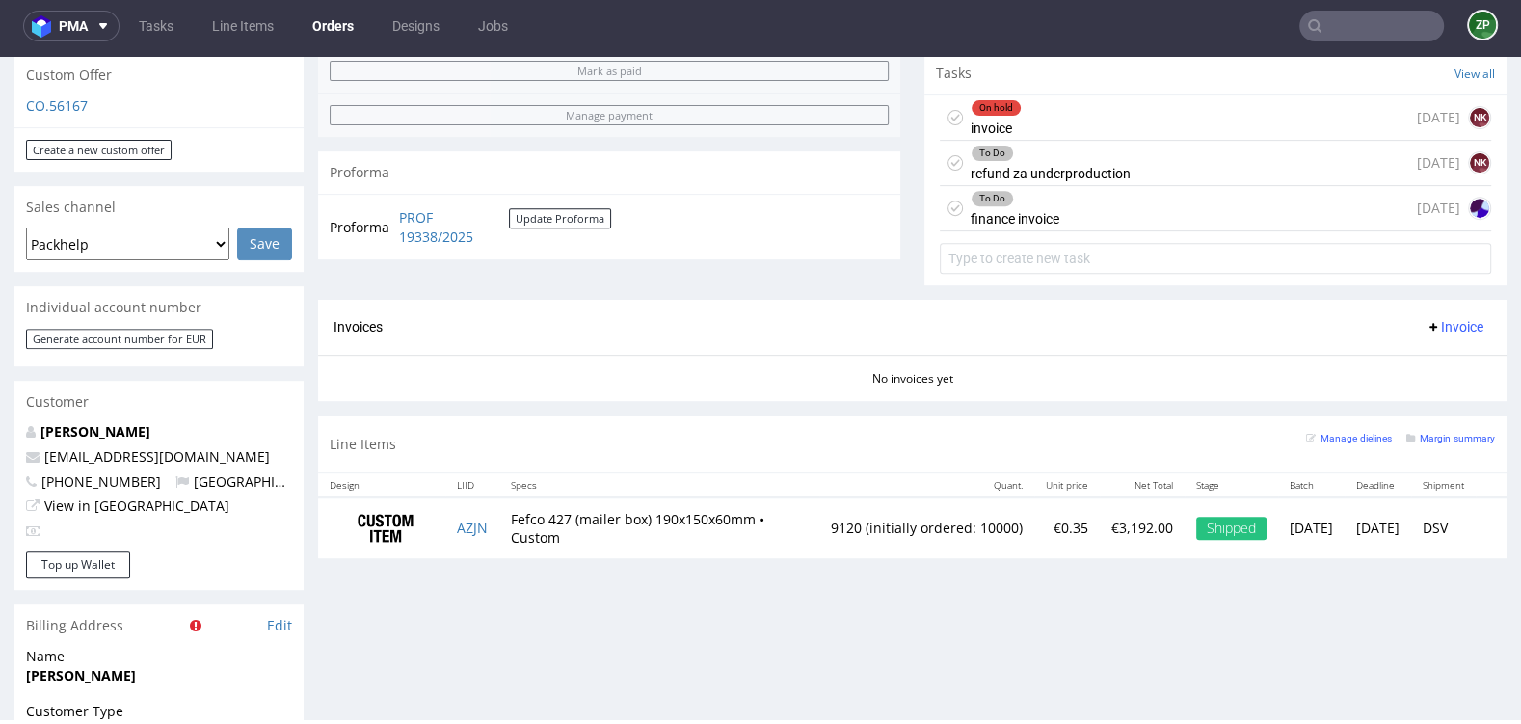
click at [1126, 117] on div "On hold invoice [DATE] NK" at bounding box center [1216, 117] width 552 height 45
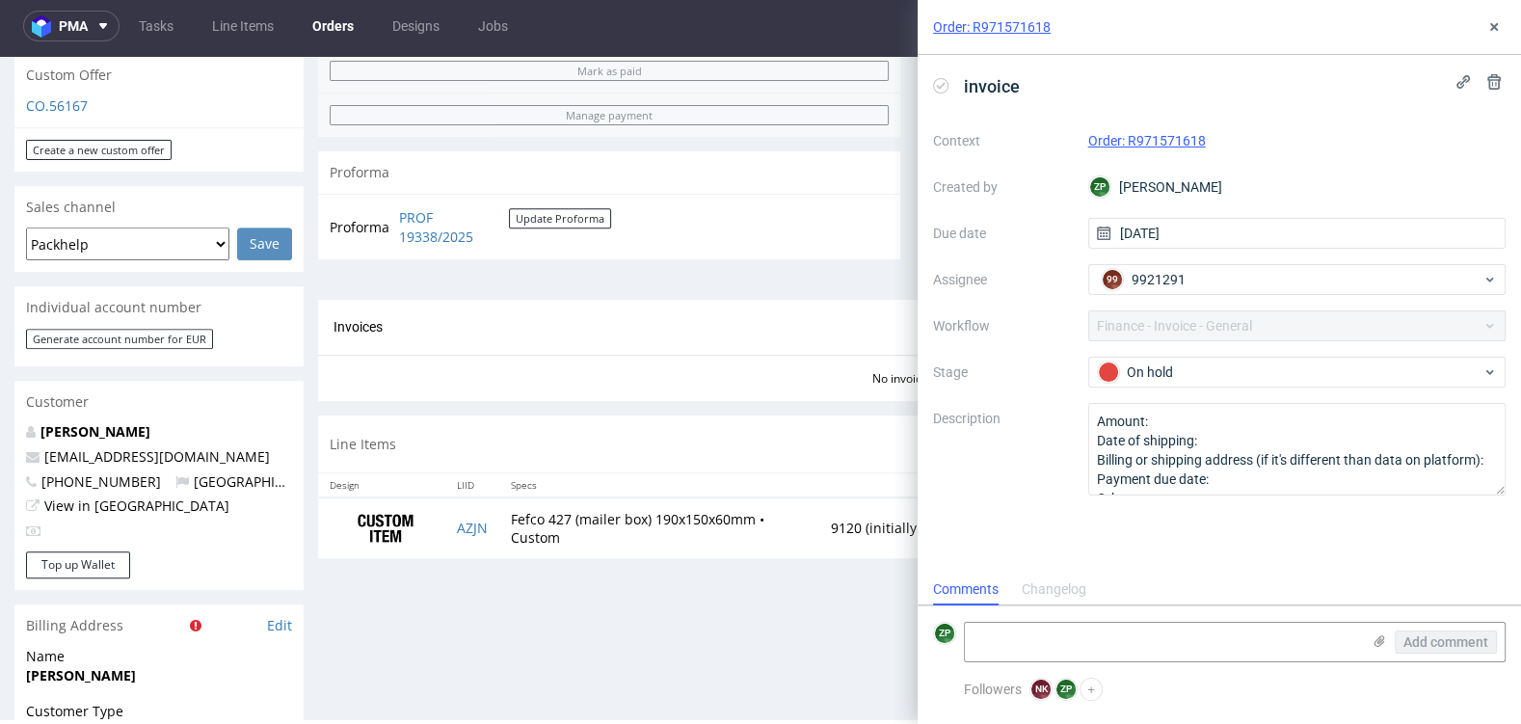
scroll to position [15, 0]
click at [1492, 26] on use at bounding box center [1495, 27] width 8 height 8
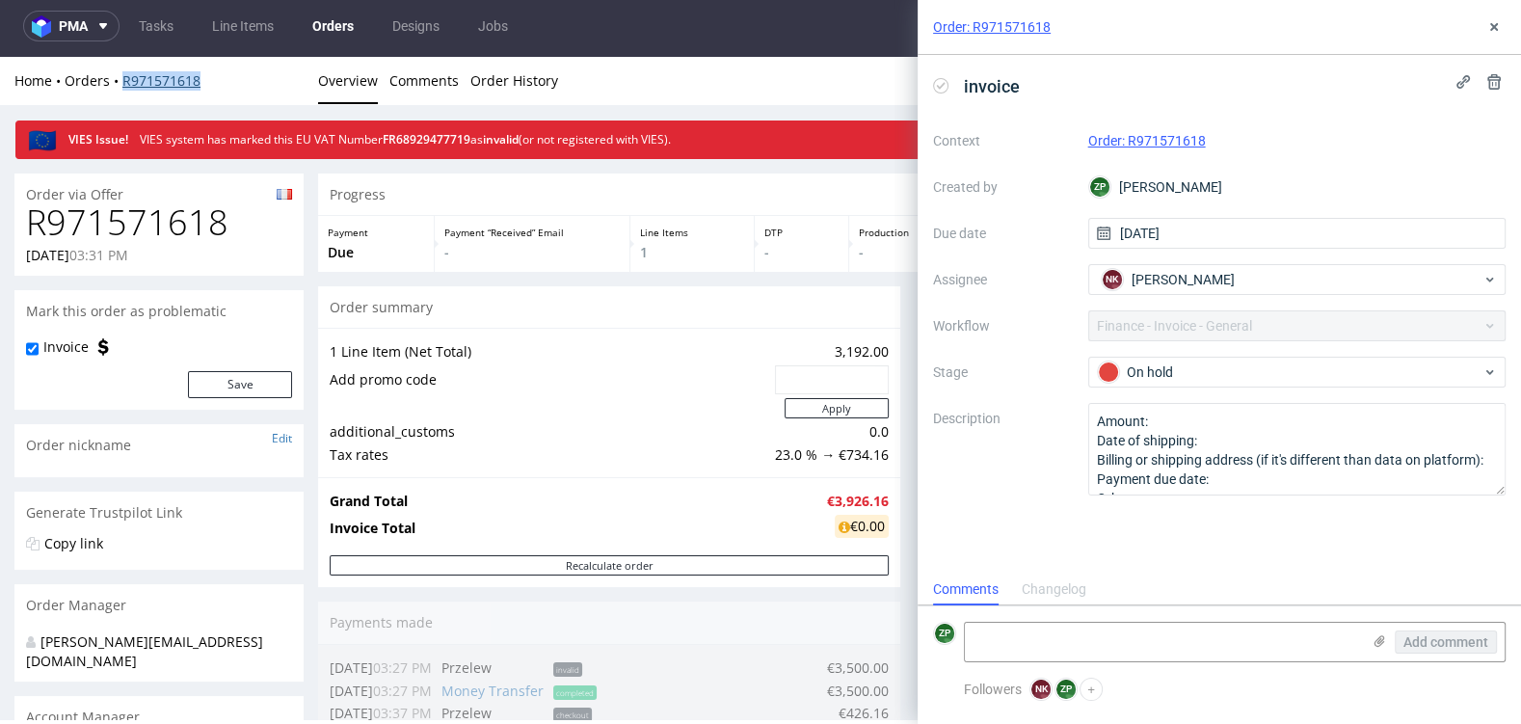
scroll to position [15, 0]
click at [1499, 19] on icon at bounding box center [1494, 26] width 15 height 15
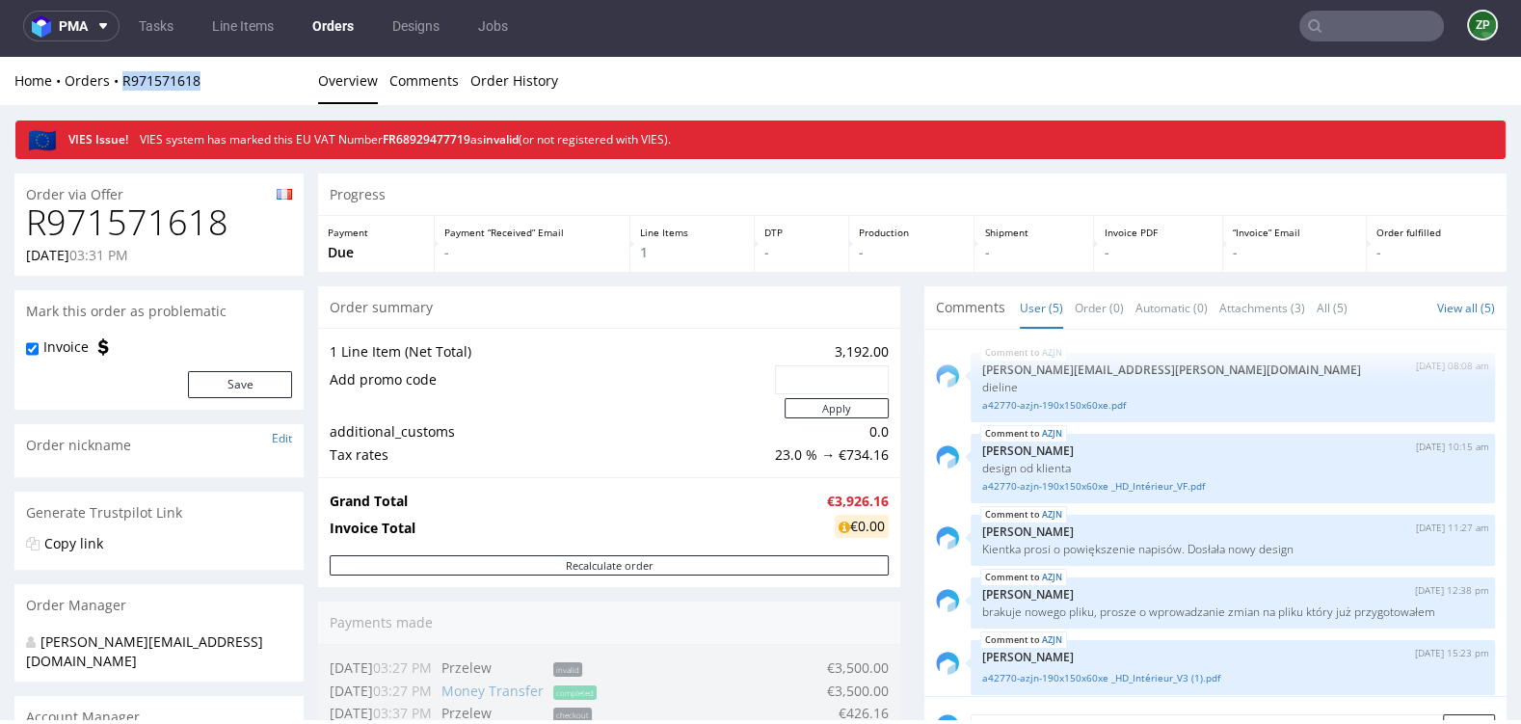
drag, startPoint x: 390, startPoint y: 139, endPoint x: 508, endPoint y: 148, distance: 117.9
click at [508, 148] on div "VIES Issue! VIES system has marked this EU VAT Number FR68929477719 as invalid …" at bounding box center [781, 139] width 1448 height 37
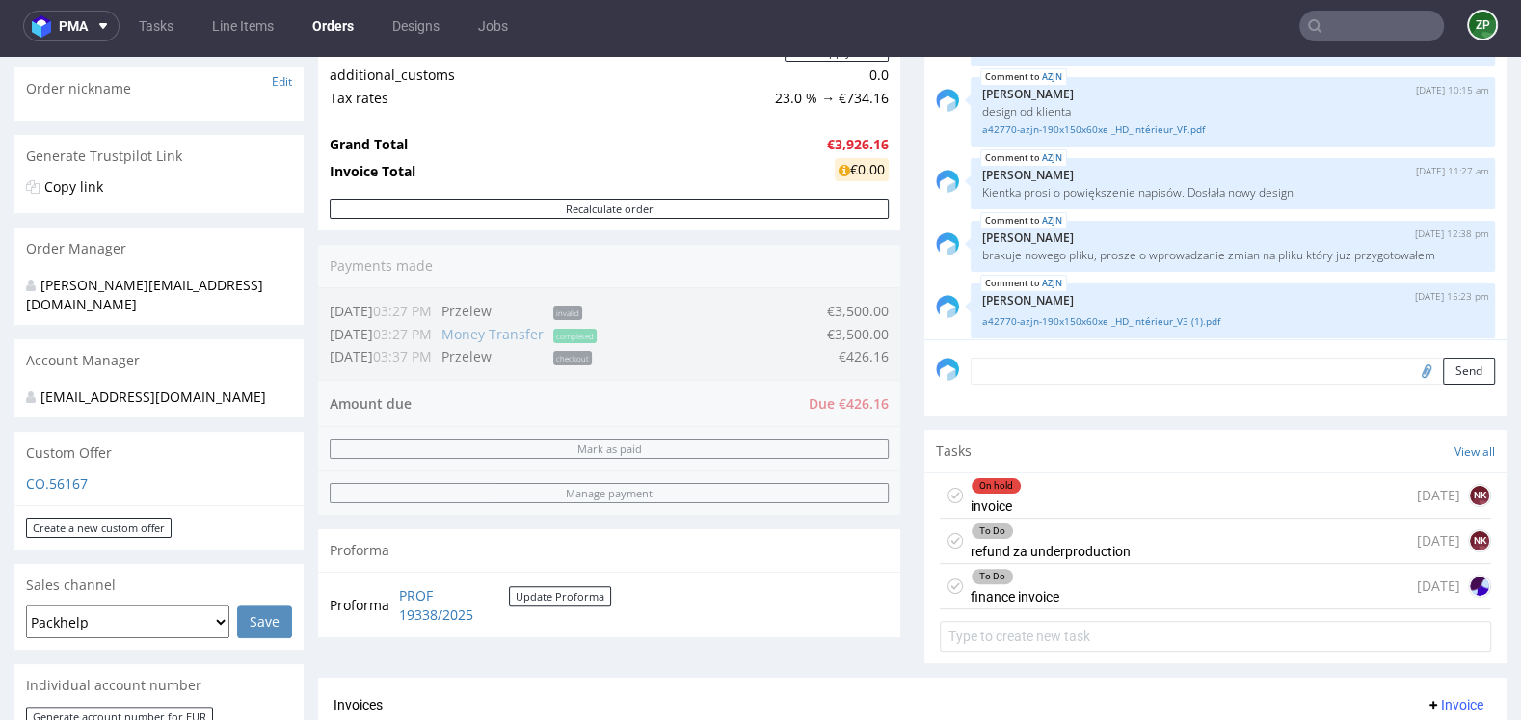
scroll to position [358, 0]
click at [1089, 496] on div "On hold invoice 8 days ago NK" at bounding box center [1216, 494] width 552 height 45
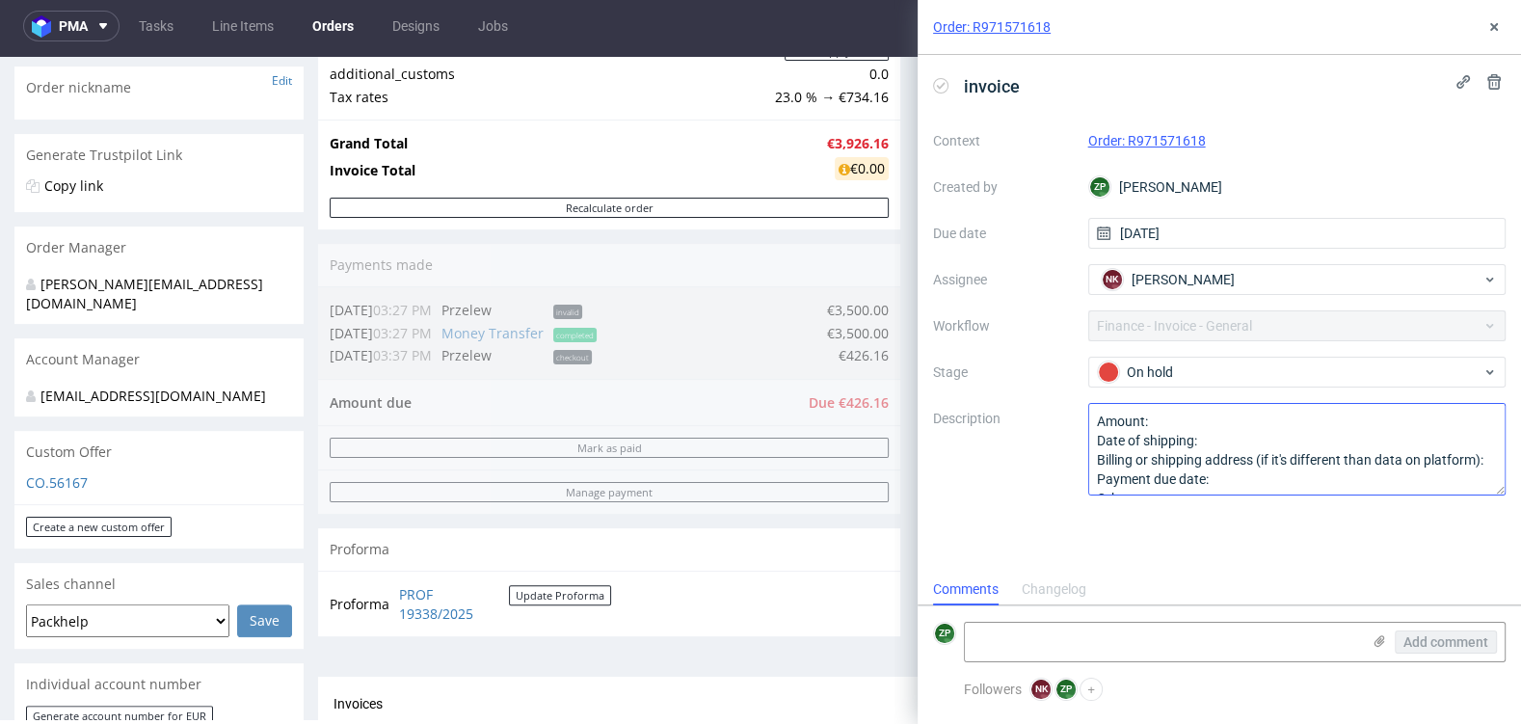
scroll to position [20, 0]
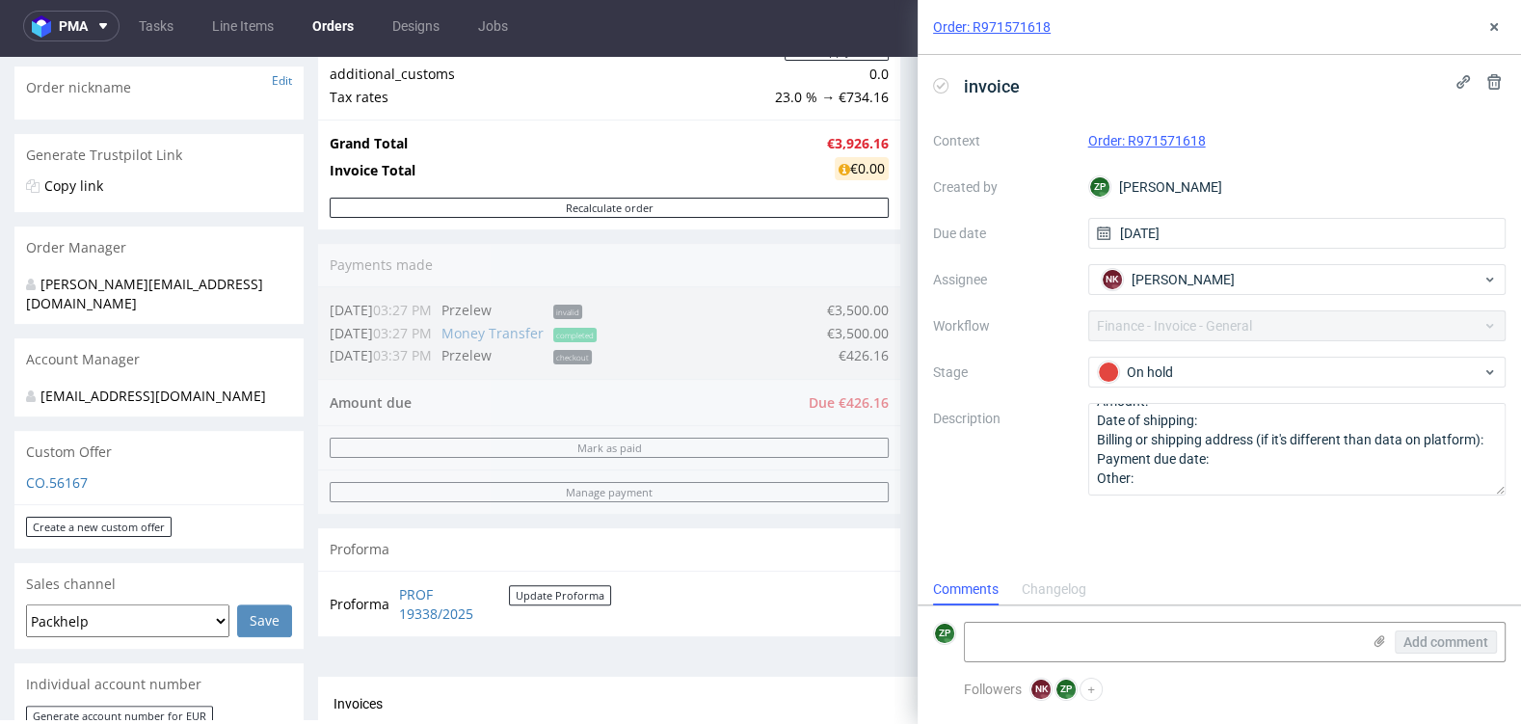
click at [557, 540] on div "Proforma" at bounding box center [609, 549] width 582 height 42
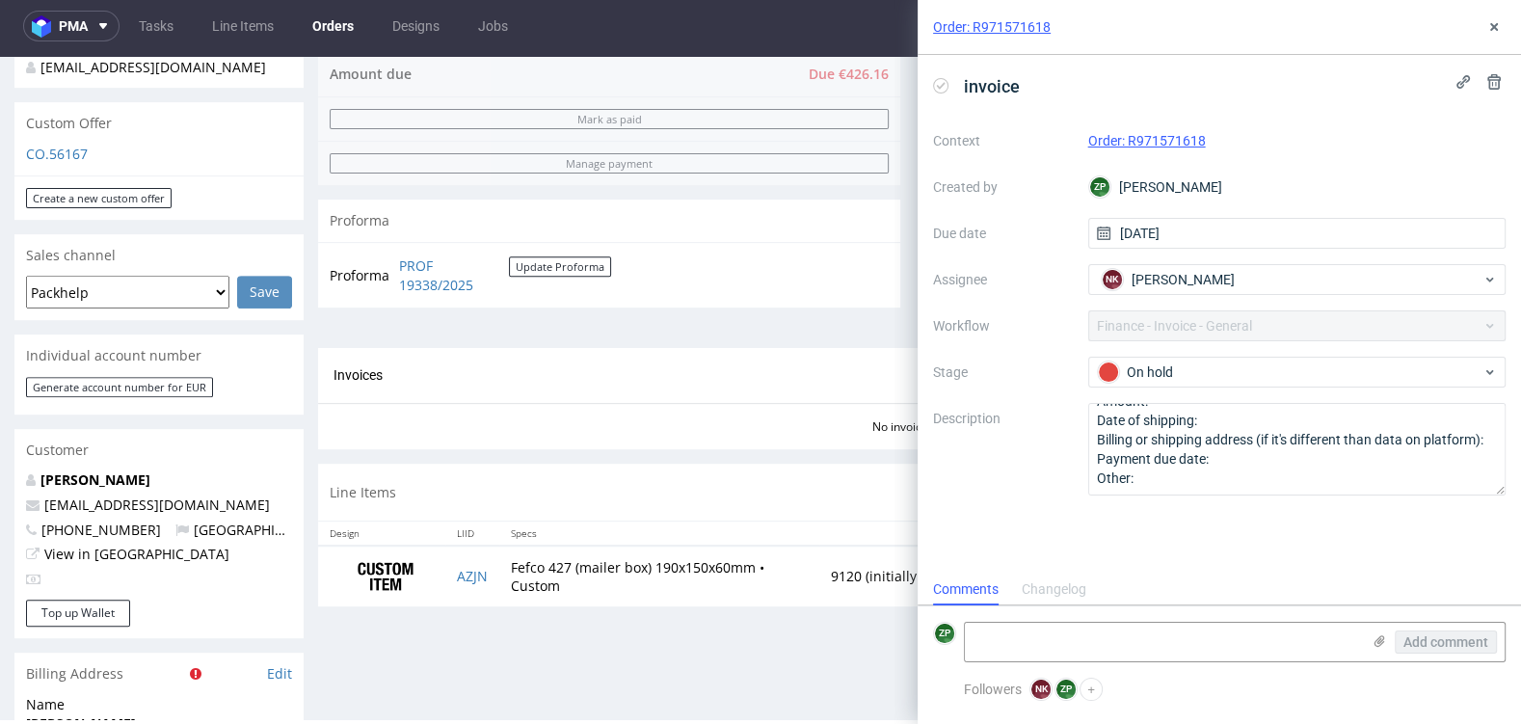
scroll to position [685, 0]
click at [625, 444] on section "Invoices Invoice No invoices yet" at bounding box center [912, 400] width 1189 height 101
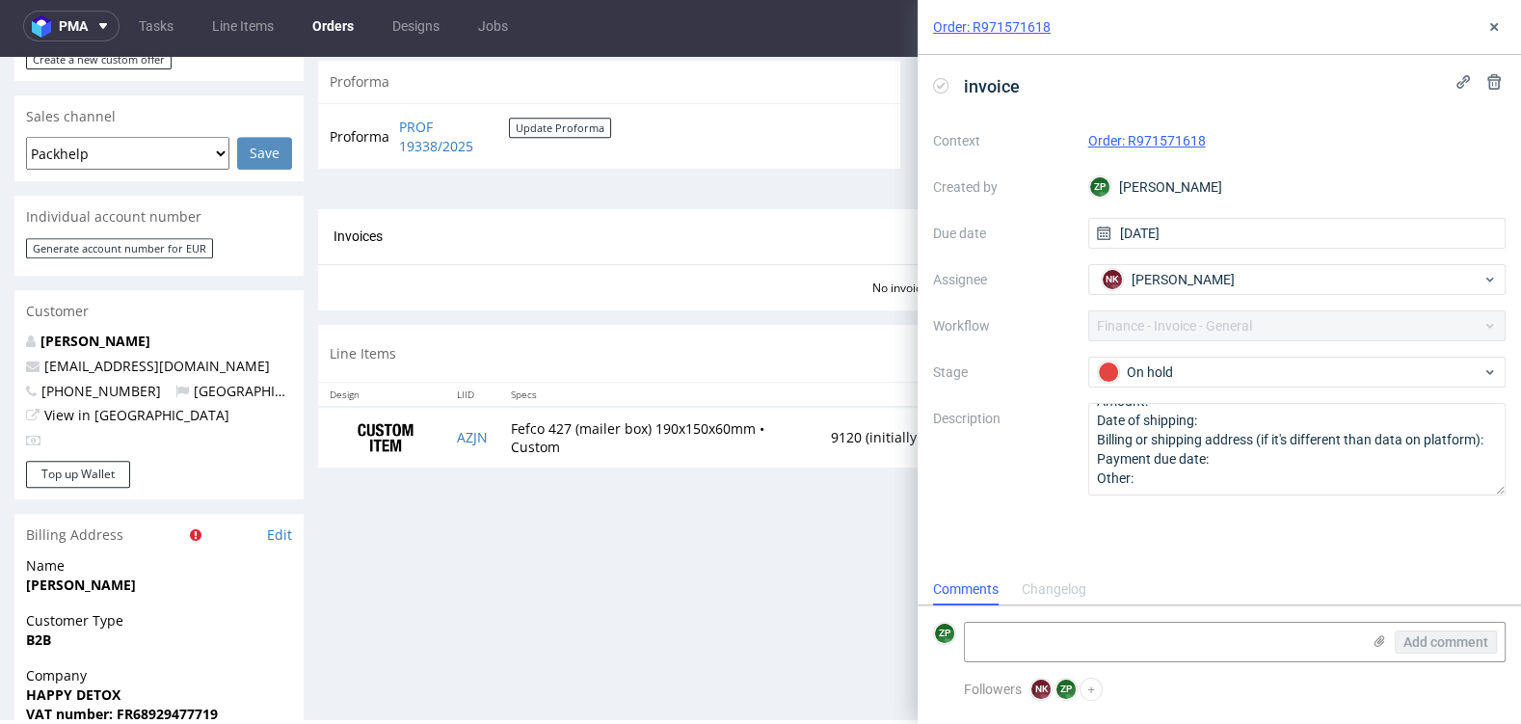
click at [514, 615] on div "Progress Payment Due Payment “Received” Email - Line Items 1 DTP - Production -…" at bounding box center [912, 259] width 1189 height 1823
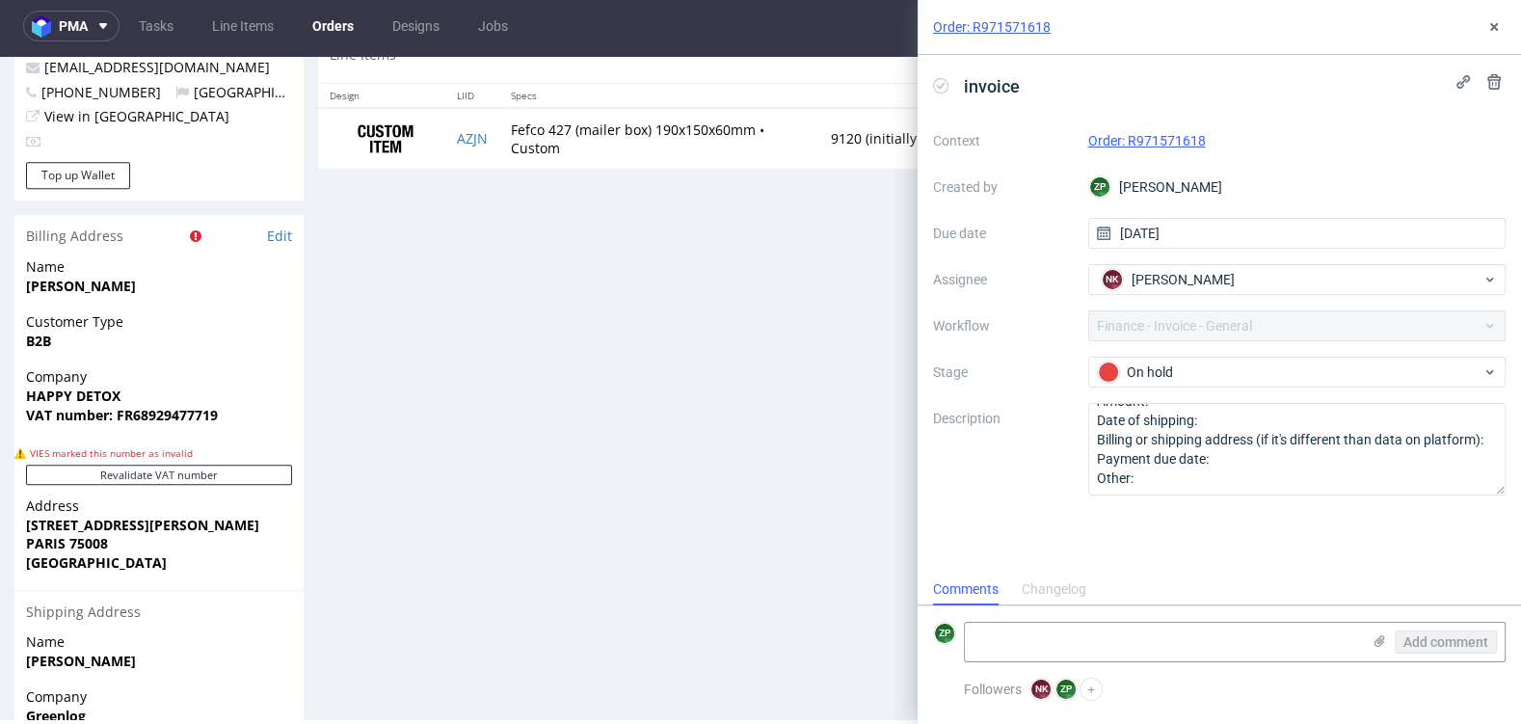
scroll to position [1123, 0]
click at [1496, 30] on use at bounding box center [1495, 27] width 8 height 8
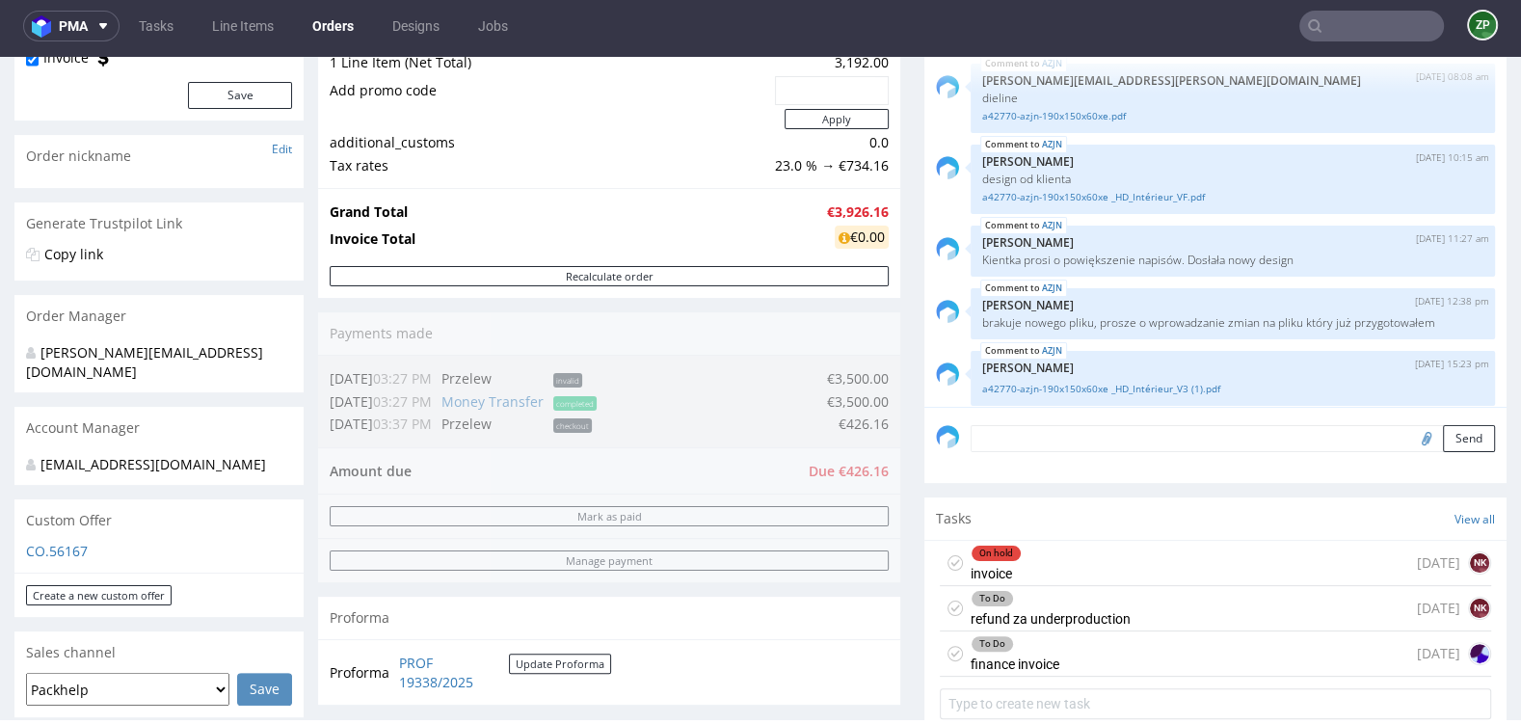
scroll to position [459, 0]
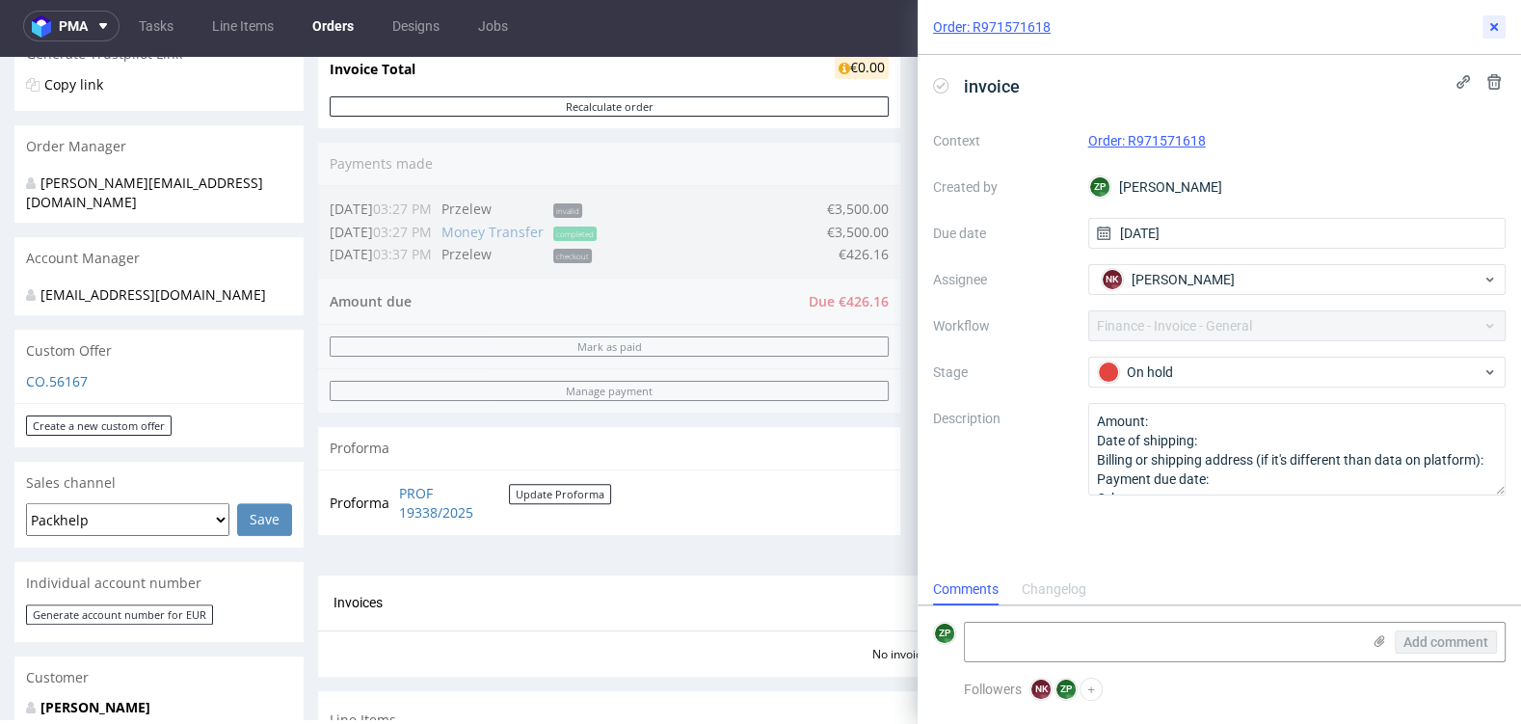
scroll to position [15, 0]
click at [1494, 31] on icon at bounding box center [1494, 26] width 15 height 15
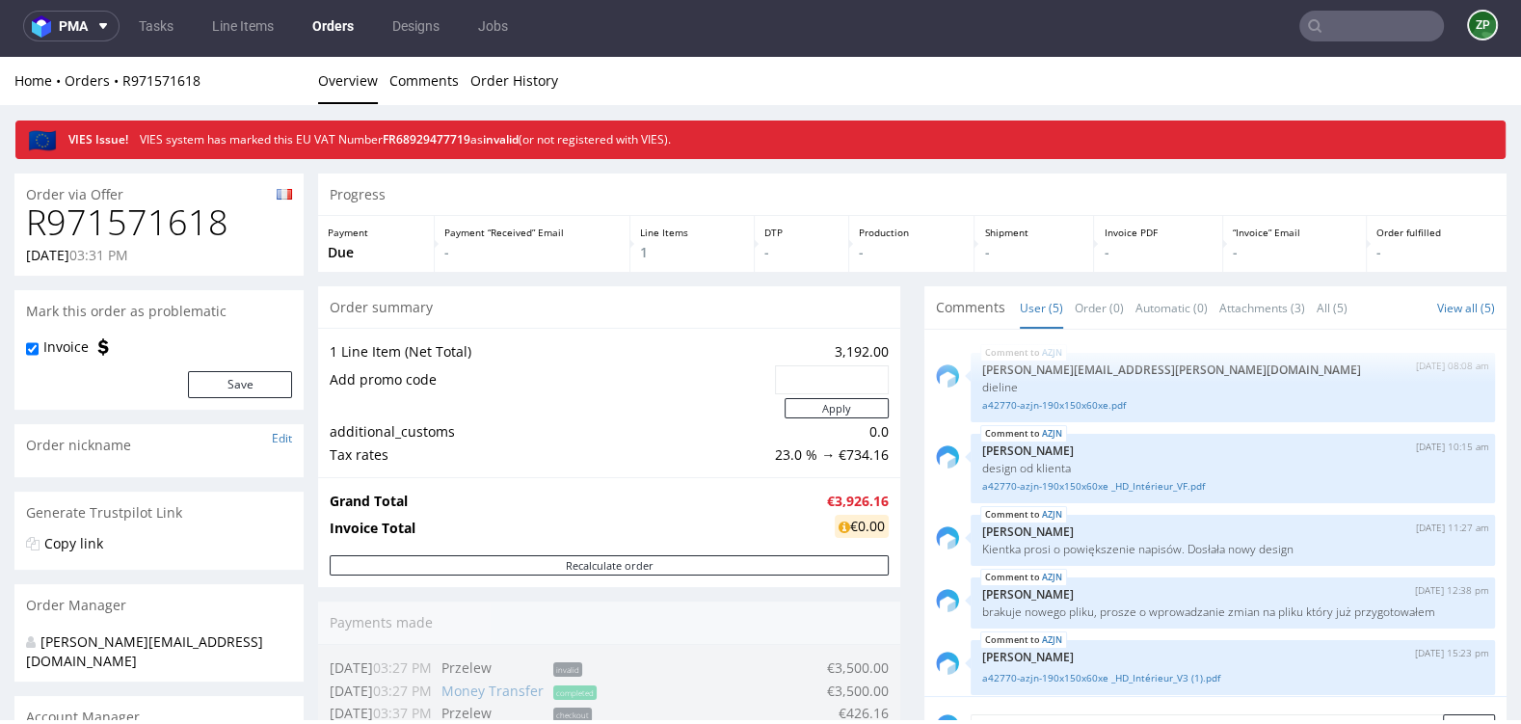
click at [340, 29] on link "Orders" at bounding box center [333, 26] width 65 height 31
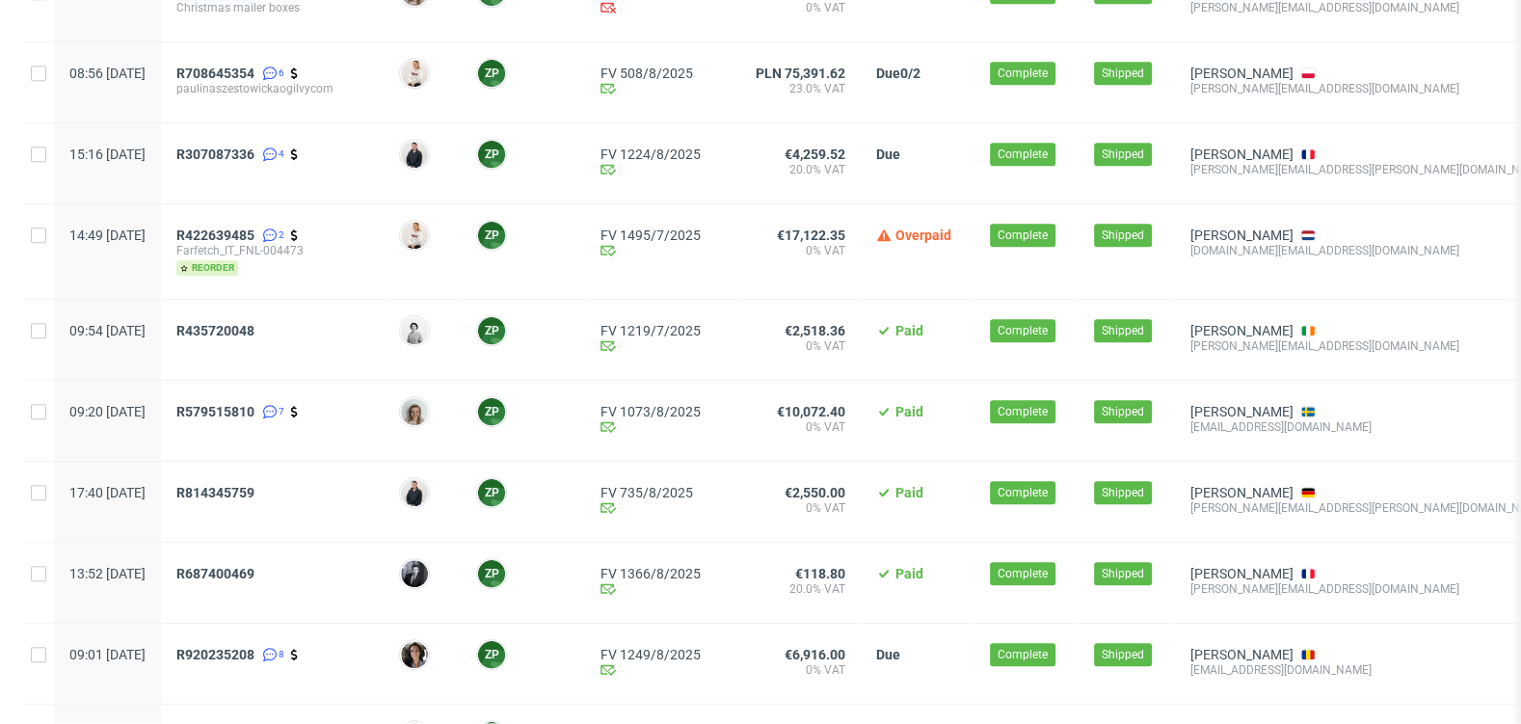
scroll to position [1400, 0]
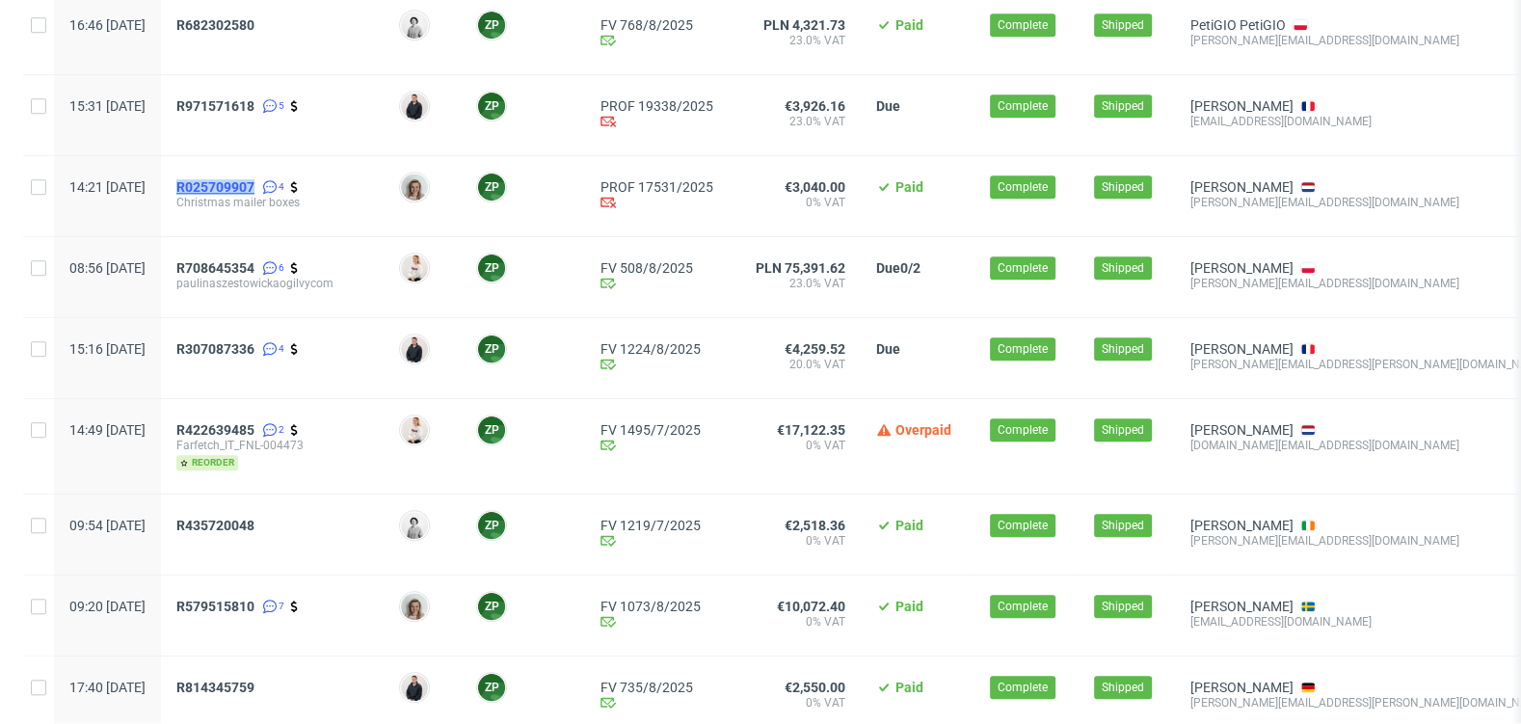
click at [255, 183] on span "R025709907" at bounding box center [215, 186] width 78 height 15
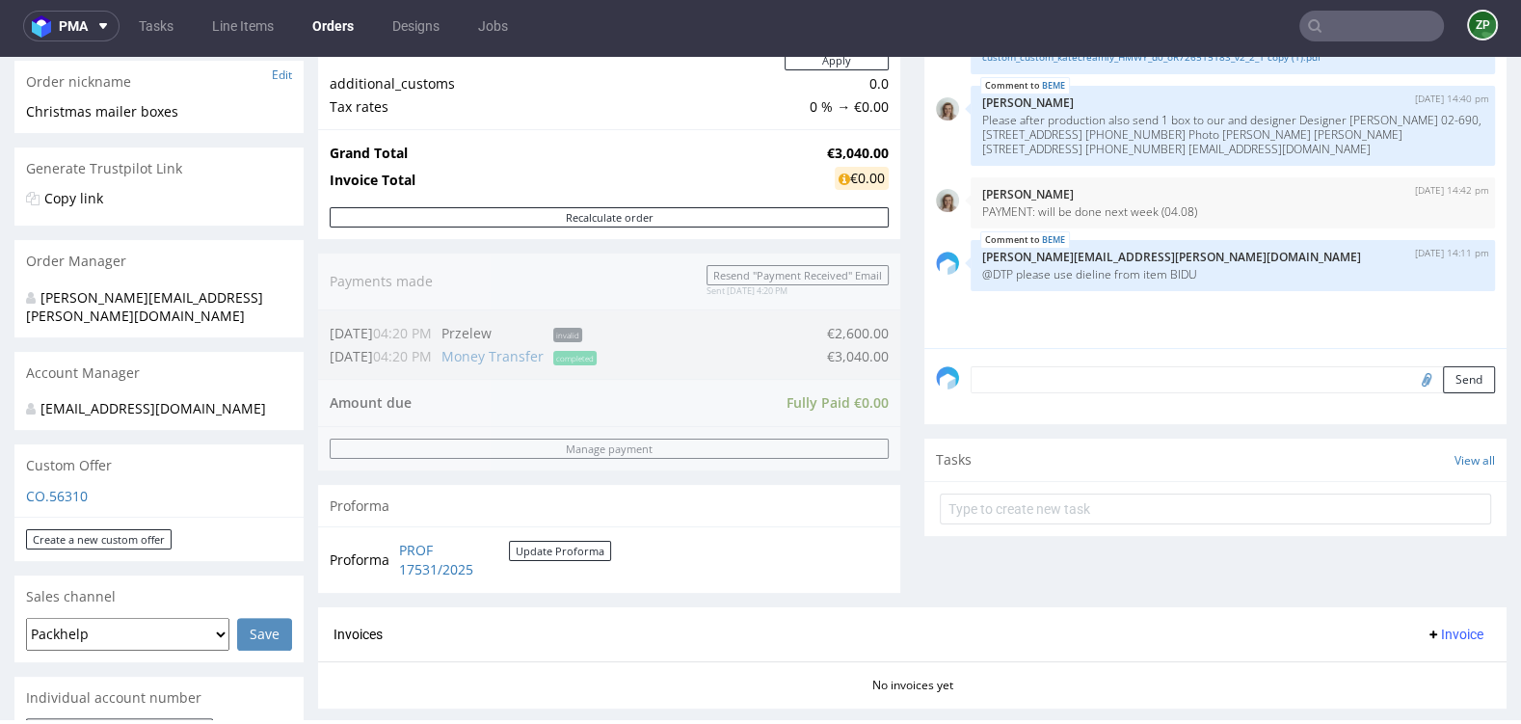
scroll to position [679, 0]
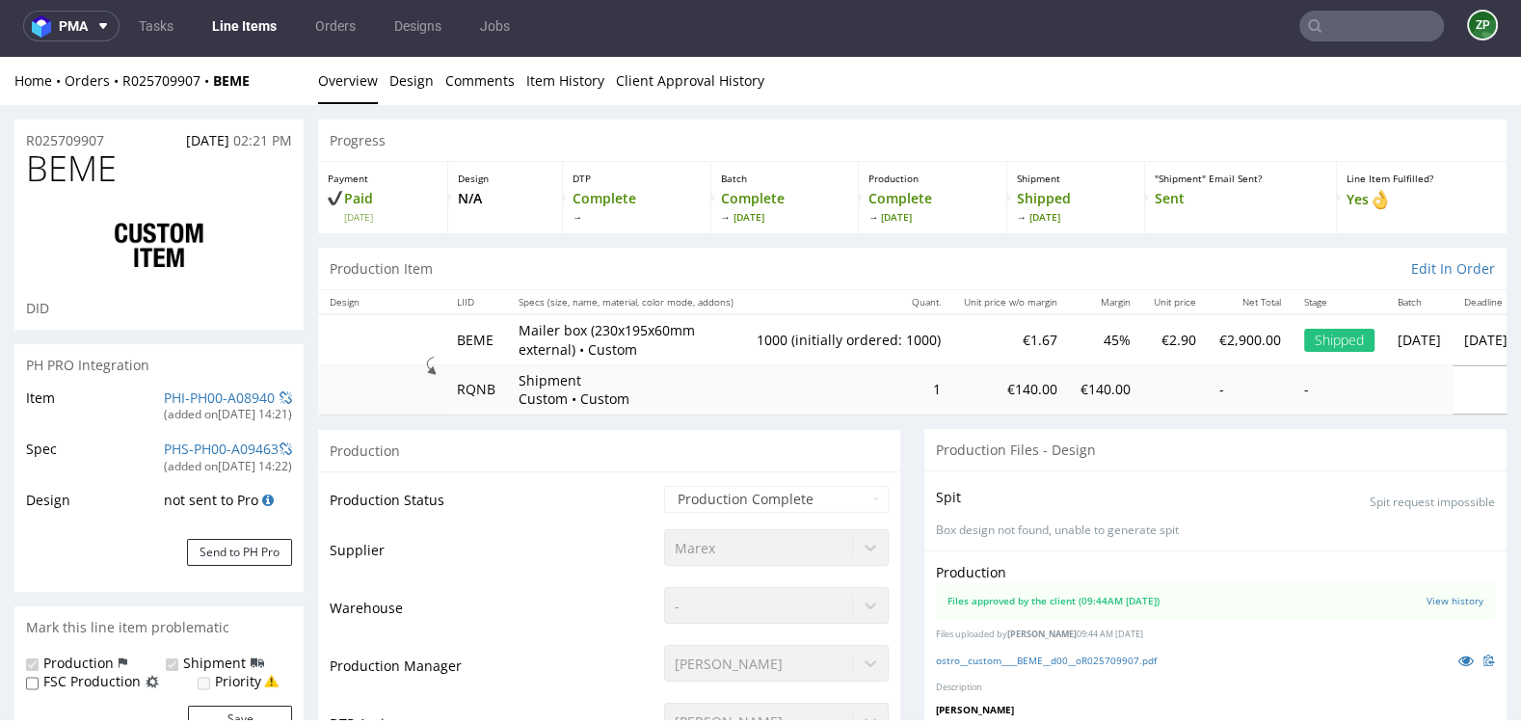
type input "1000"
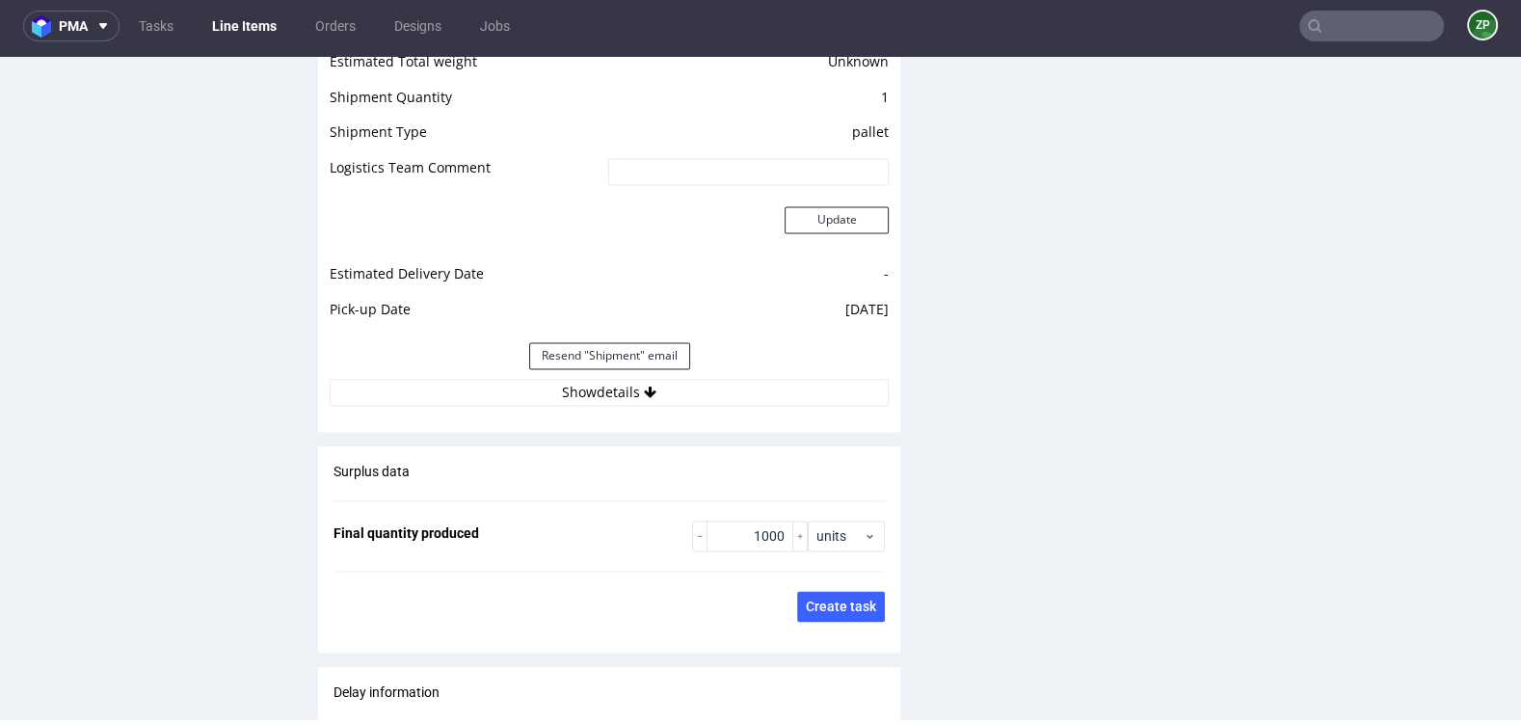
scroll to position [2779, 0]
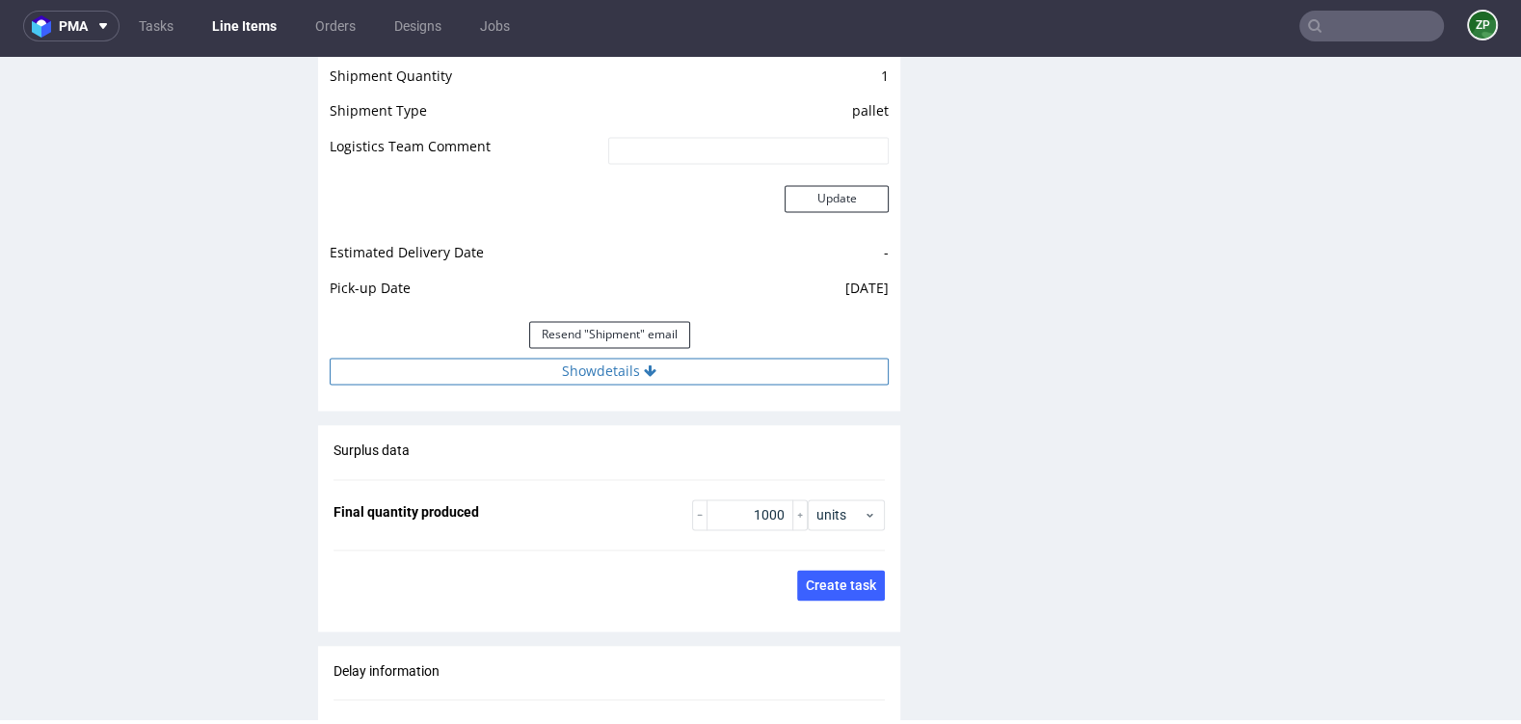
click at [674, 367] on button "Show details" at bounding box center [609, 371] width 559 height 27
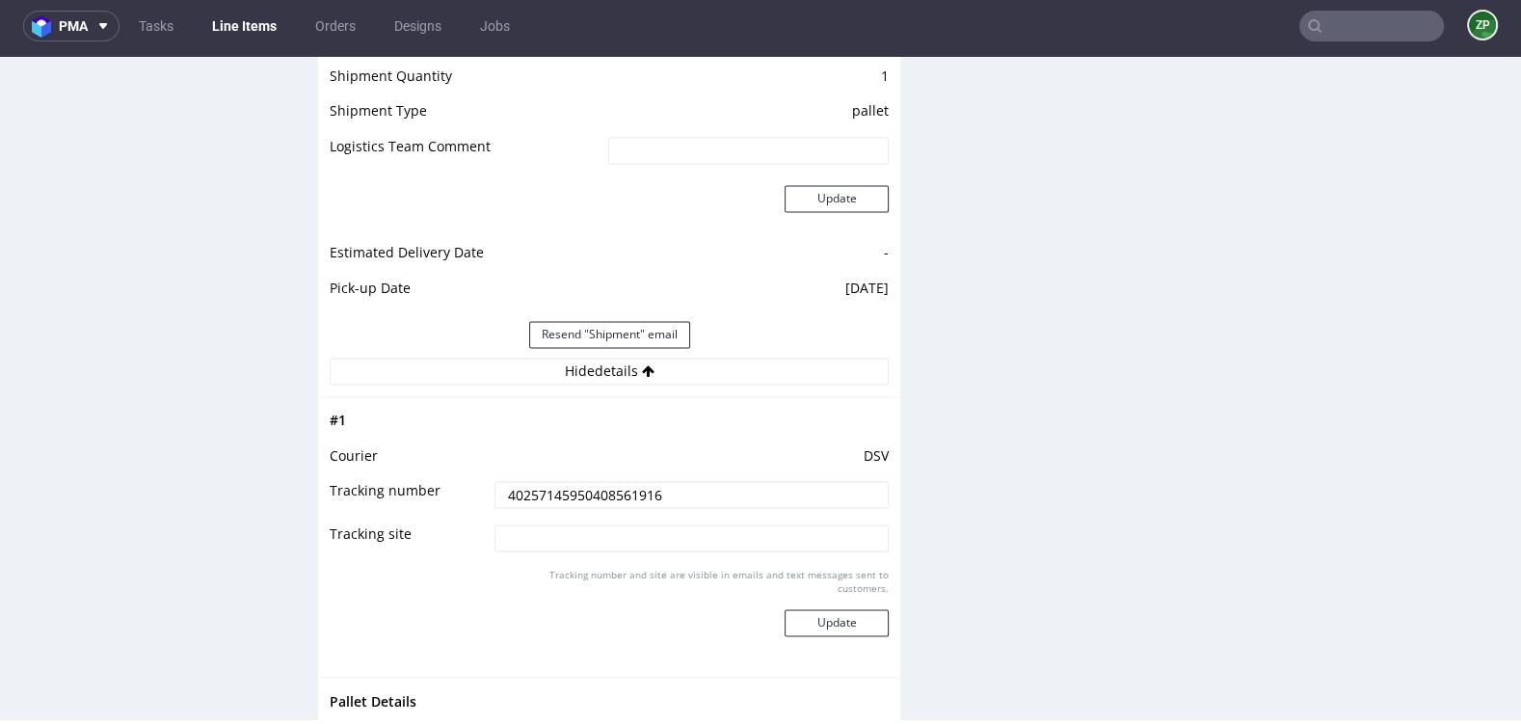
click at [562, 483] on input "40257145950408561916" at bounding box center [692, 494] width 394 height 27
click at [356, 26] on link "Orders" at bounding box center [336, 26] width 64 height 31
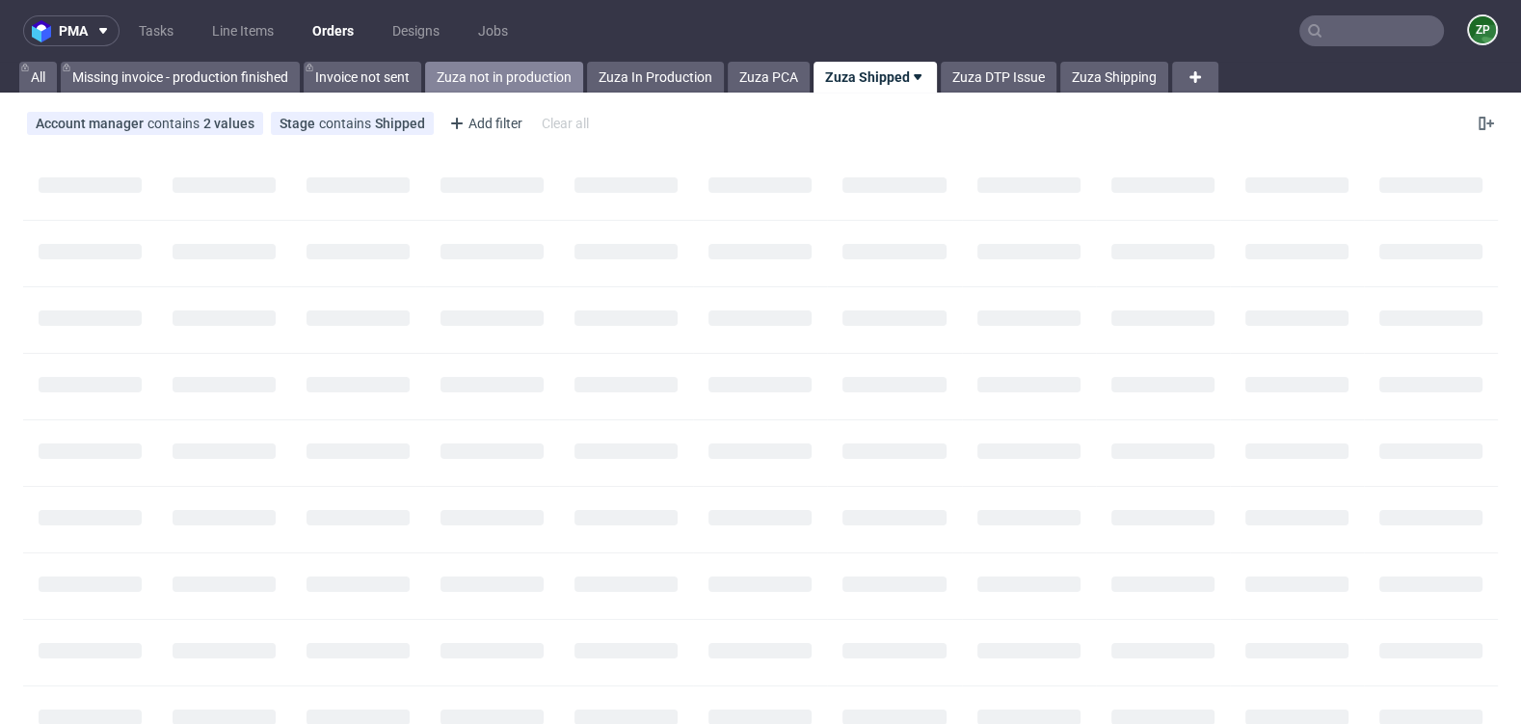
click at [527, 79] on link "Zuza not in production" at bounding box center [504, 77] width 158 height 31
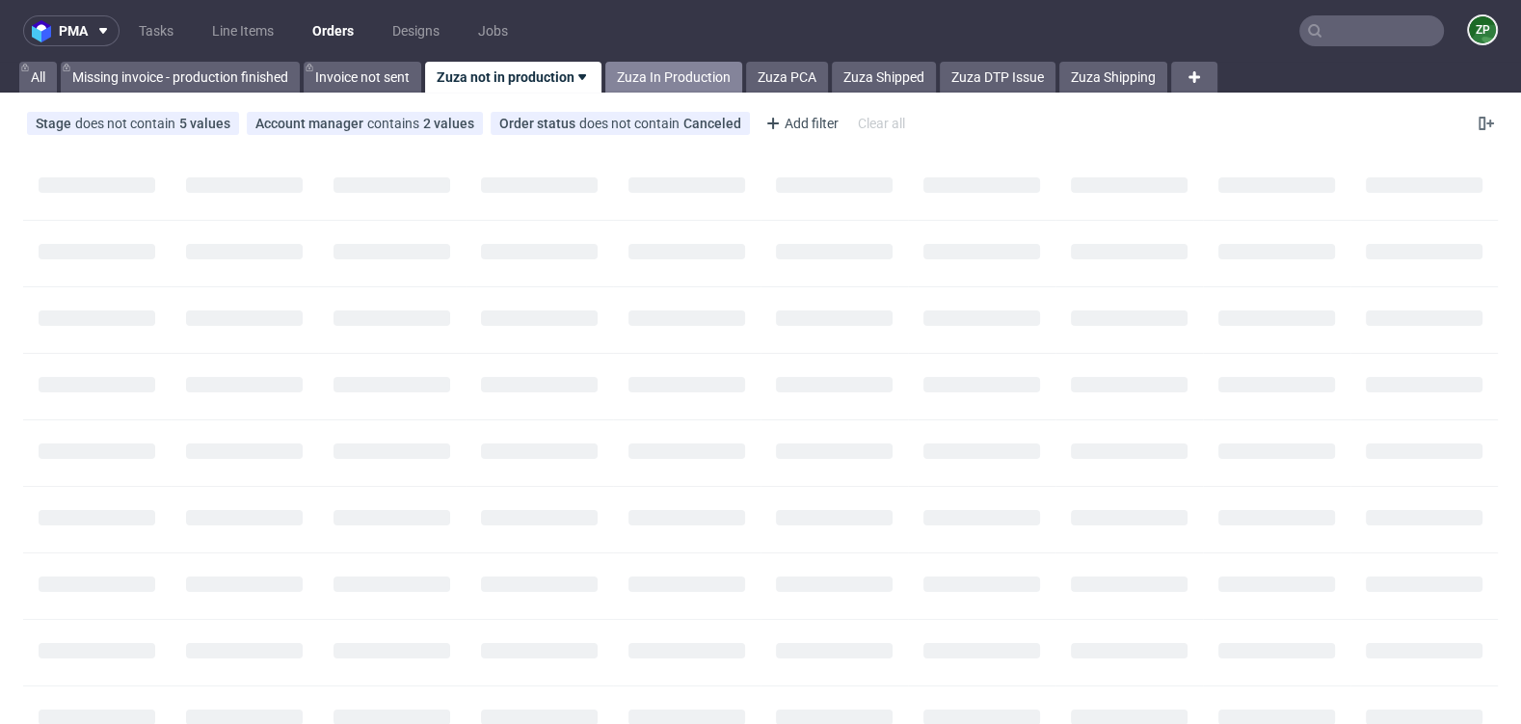
click at [684, 70] on link "Zuza In Production" at bounding box center [674, 77] width 137 height 31
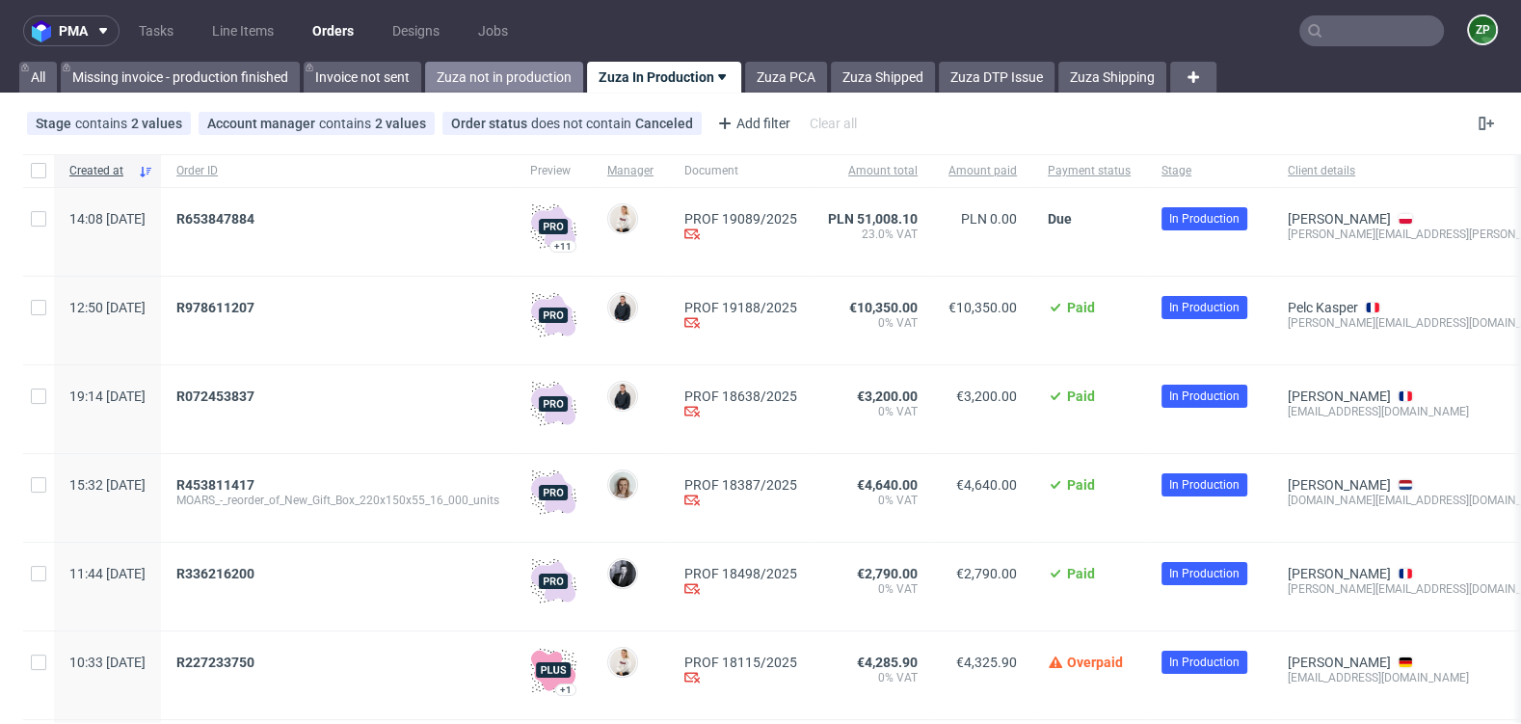
click at [530, 71] on link "Zuza not in production" at bounding box center [504, 77] width 158 height 31
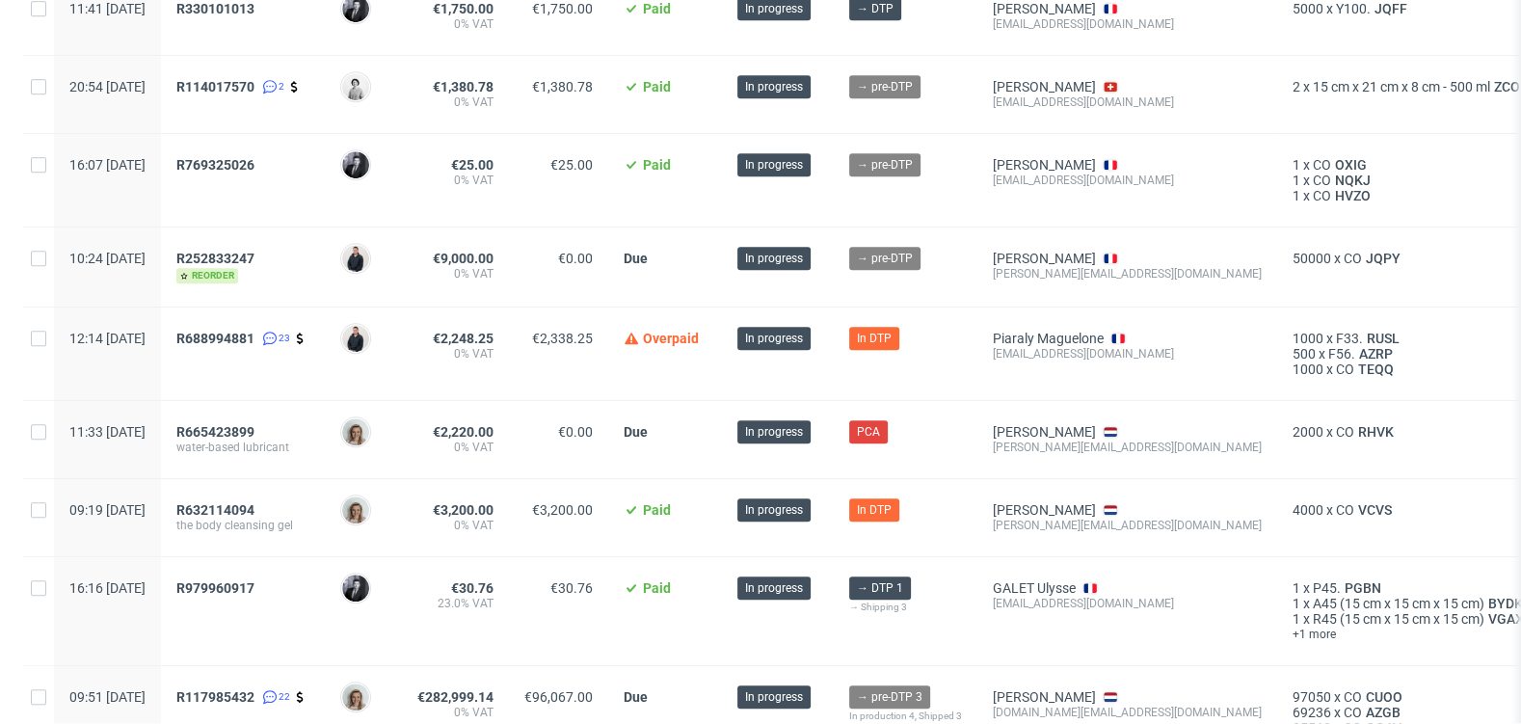
scroll to position [1277, 0]
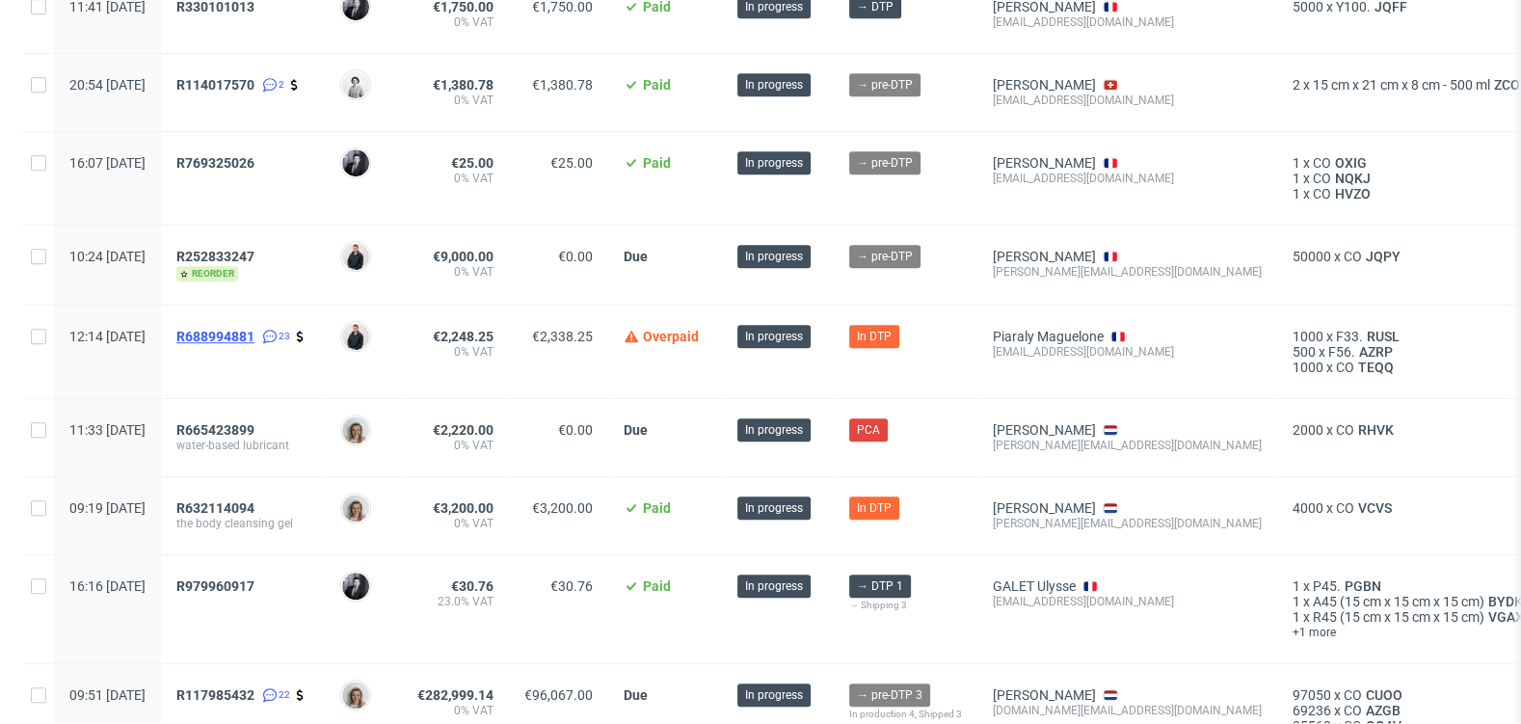
click at [252, 329] on span "R688994881" at bounding box center [215, 336] width 78 height 15
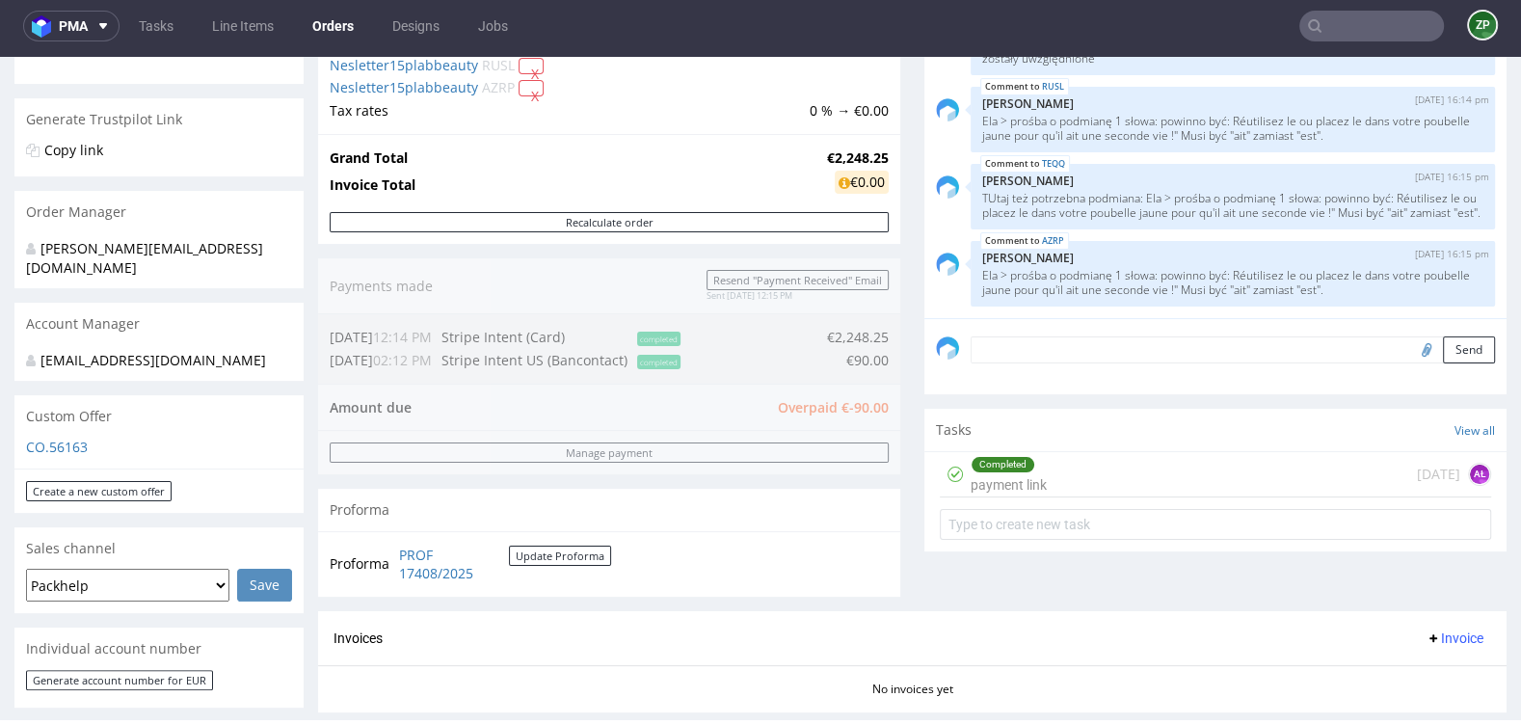
scroll to position [695, 0]
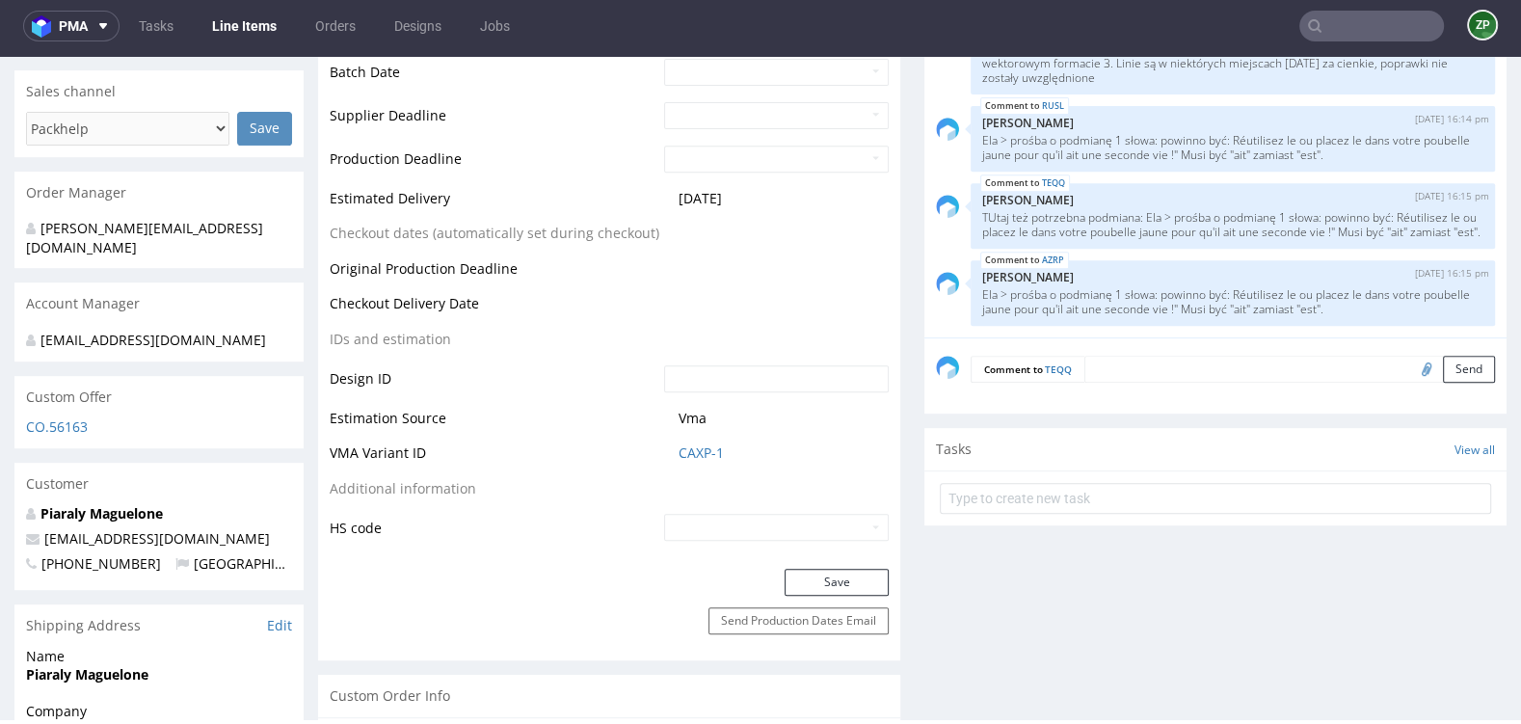
scroll to position [768, 0]
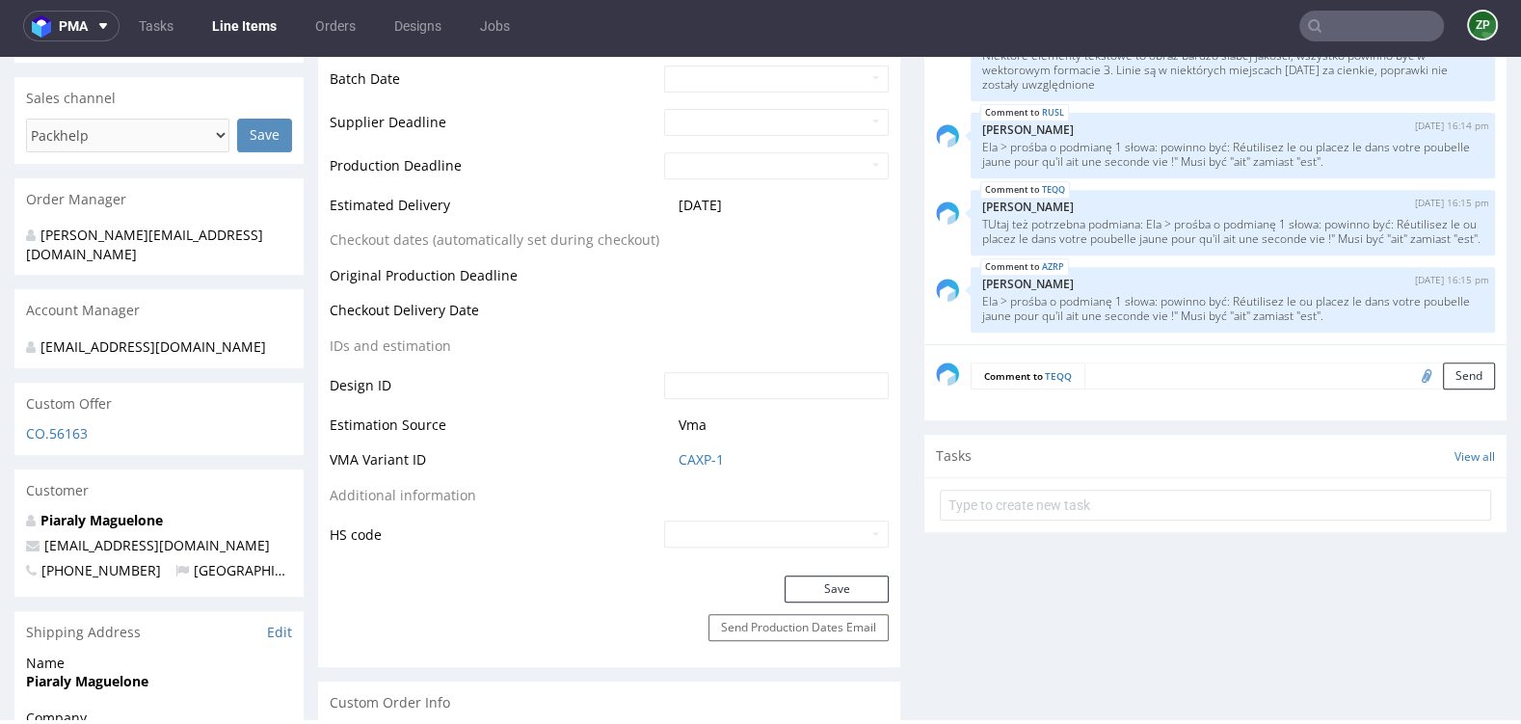
click at [1099, 371] on textarea at bounding box center [1290, 376] width 411 height 27
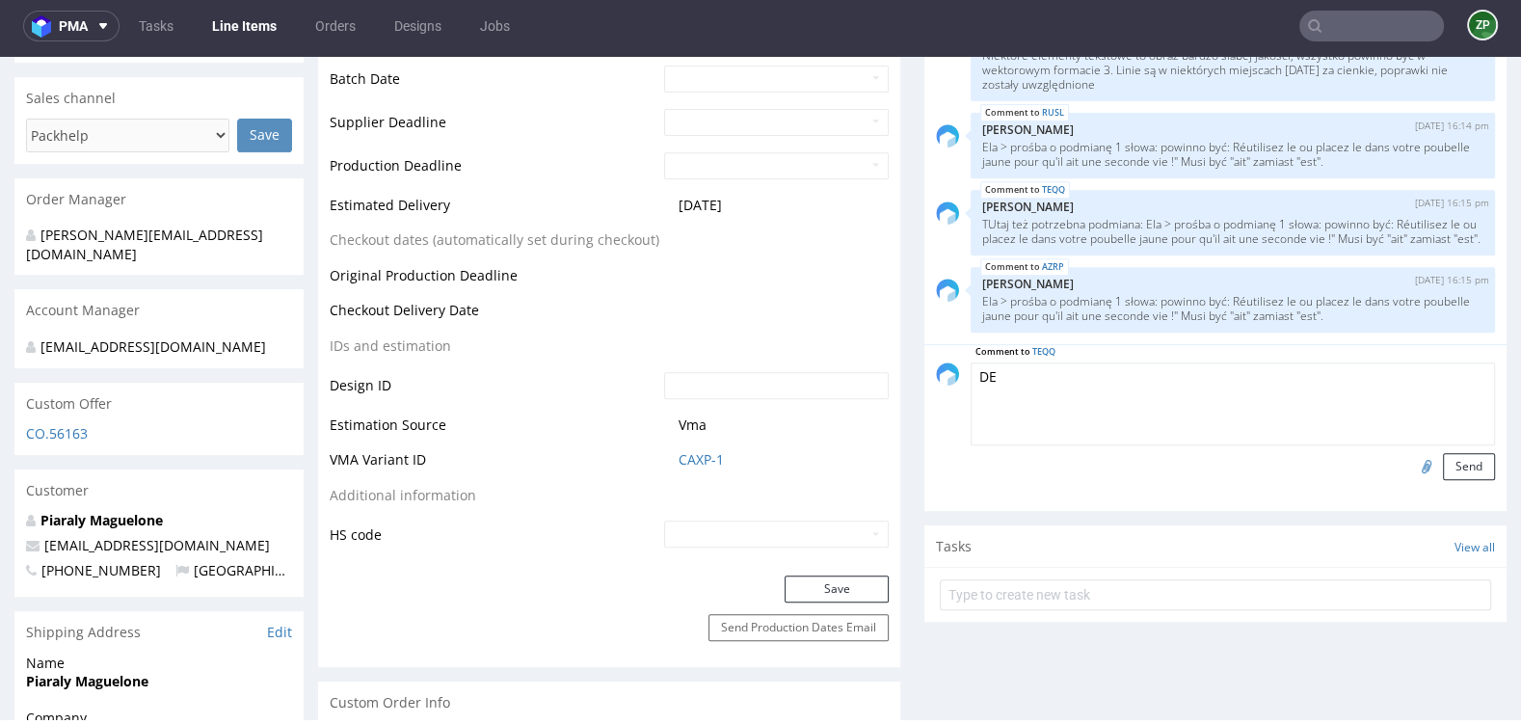
type textarea "D"
paste textarea "Mail : recepcion@parcelontime.es Téléphone : Parcel on time : +34 938 344 847 H…"
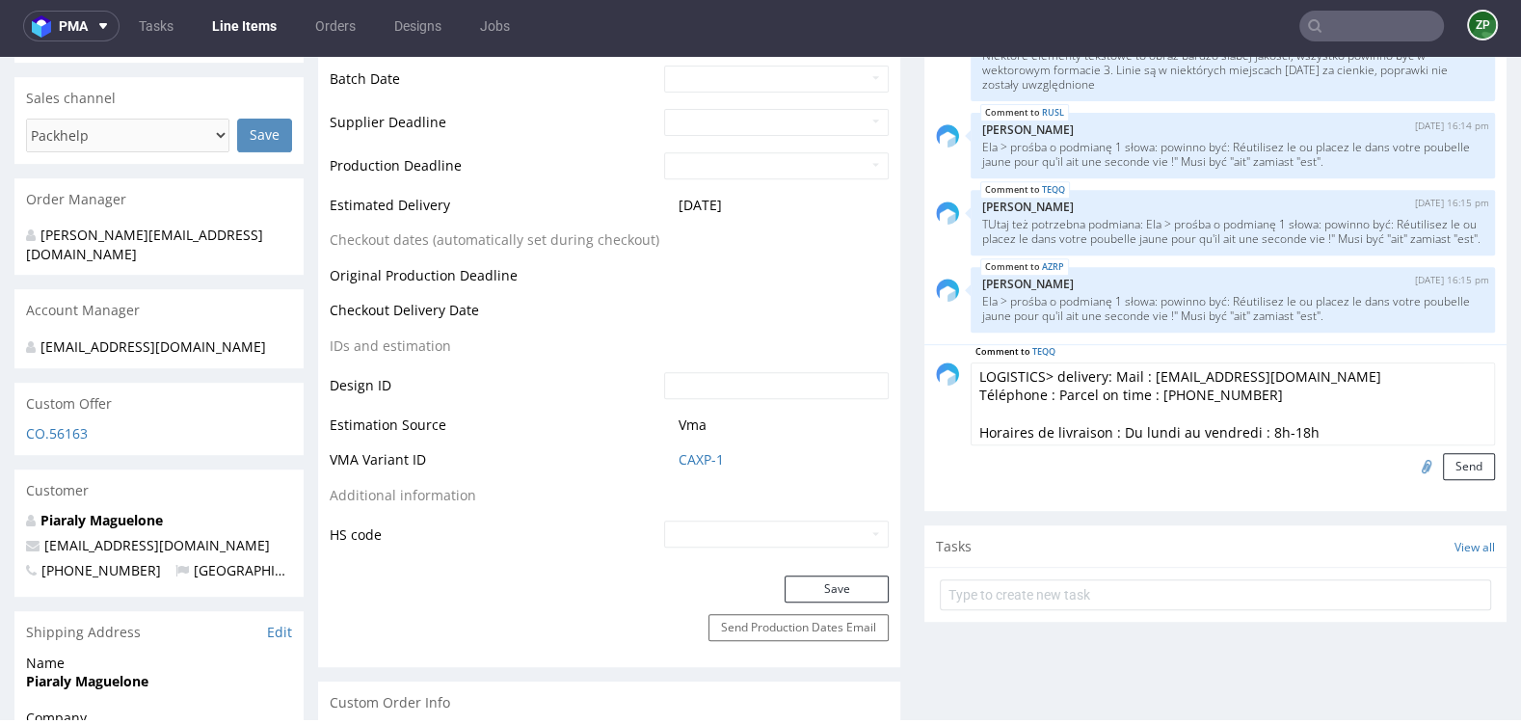
click at [1110, 371] on textarea "LOGISTICS> delivery: Mail : recepcion@parcelontime.es Téléphone : Parcel on tim…" at bounding box center [1233, 404] width 525 height 83
click at [1116, 370] on textarea "LOGISTICS> delivery: Mail : recepcion@parcelontime.es Téléphone : Parcel on tim…" at bounding box center [1233, 404] width 525 height 83
drag, startPoint x: 1143, startPoint y: 371, endPoint x: 1112, endPoint y: 371, distance: 30.9
click at [1112, 371] on textarea "LOGISTICS> delivery: Mail : recepcion@parcelontime.es Téléphone : Parcel on tim…" at bounding box center [1233, 404] width 525 height 83
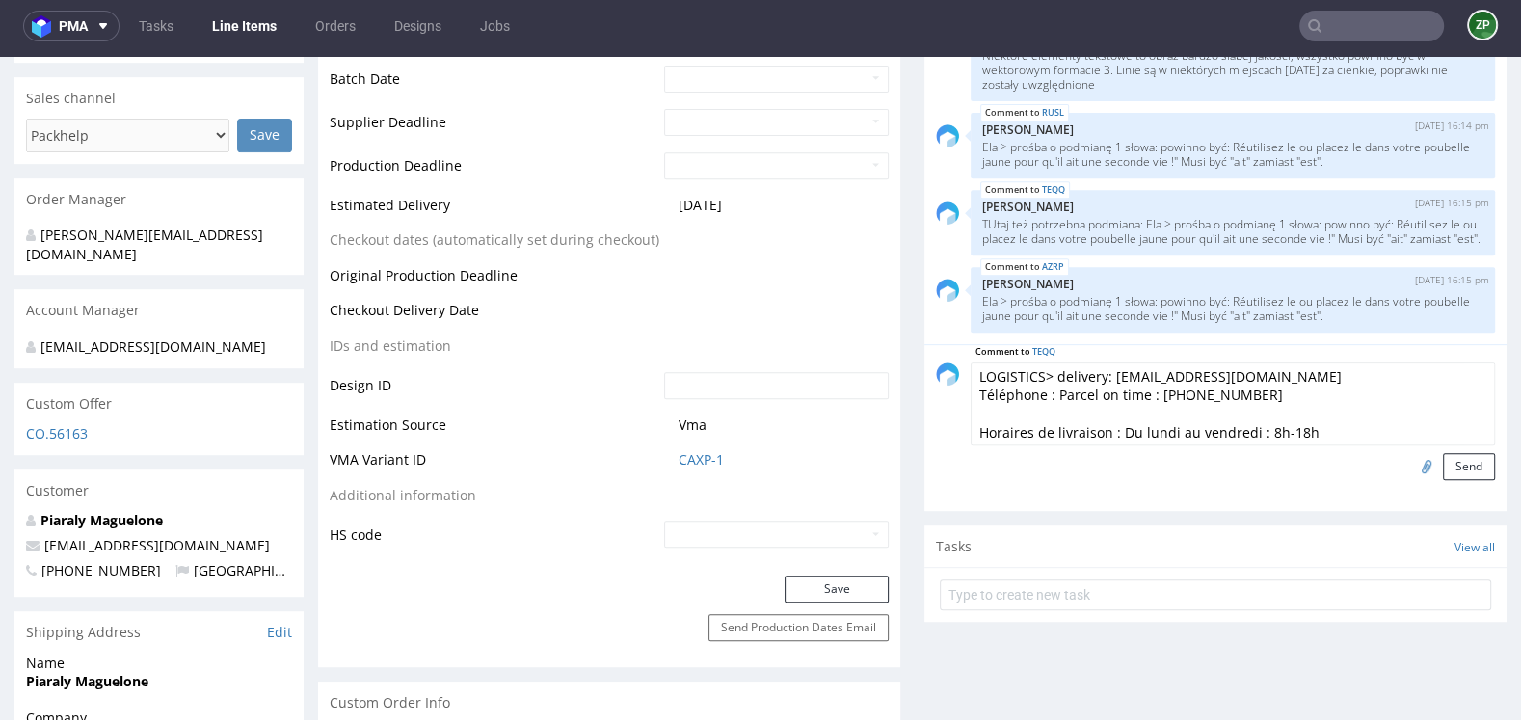
drag, startPoint x: 1046, startPoint y: 388, endPoint x: 956, endPoint y: 389, distance: 90.6
click at [956, 389] on div "Comment to TEQQ LOGISTICS> delivery: recepcion@parcelontime.es Téléphone : Parc…" at bounding box center [1215, 422] width 559 height 118
click at [1176, 401] on textarea "LOGISTICS> delivery: recepcion@parcelontime.es Téléphone : Parcel on time : +34…" at bounding box center [1233, 404] width 525 height 83
drag, startPoint x: 1238, startPoint y: 424, endPoint x: 940, endPoint y: 433, distance: 298.1
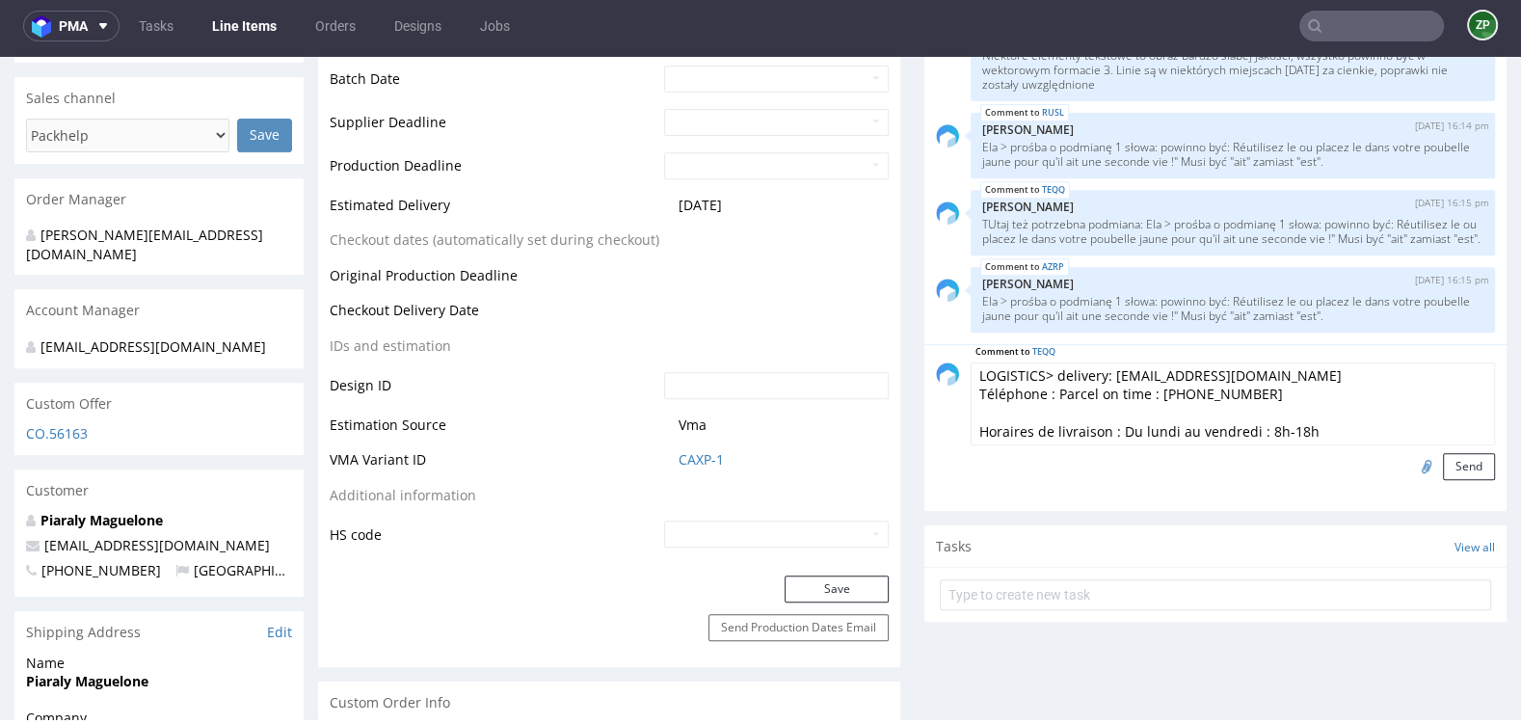
click at [940, 433] on div "Comment to TEQQ LOGISTICS> delivery: recepcion@parcelontime.es Téléphone : Parc…" at bounding box center [1215, 422] width 559 height 118
click at [1143, 421] on textarea "LOGISTICS> delivery: recepcion@parcelontime.es Téléphone : Parcel on time : +34…" at bounding box center [1233, 404] width 525 height 83
paste textarea "SHIPMENT ON PALLET Each delivery must be scheduled at least 48 hours in advance…"
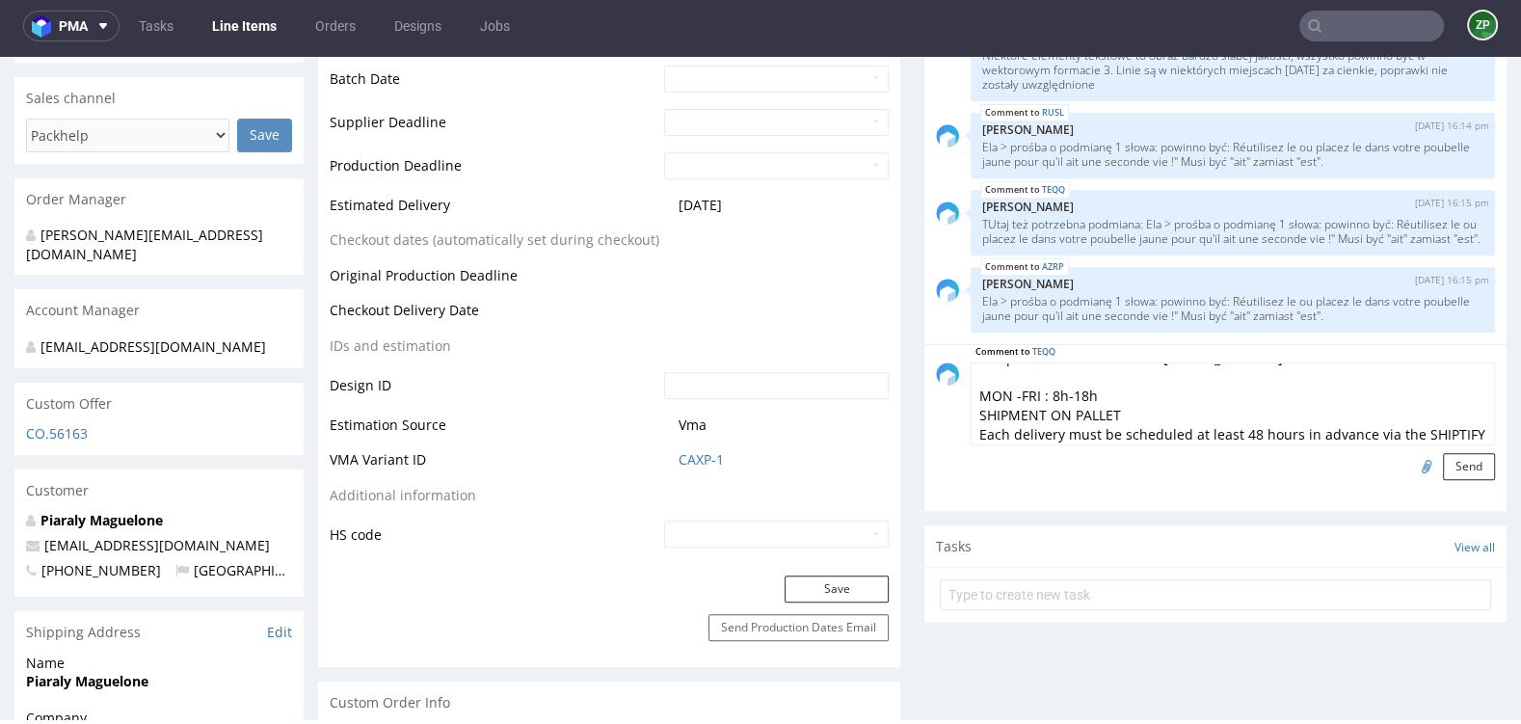
scroll to position [114, 0]
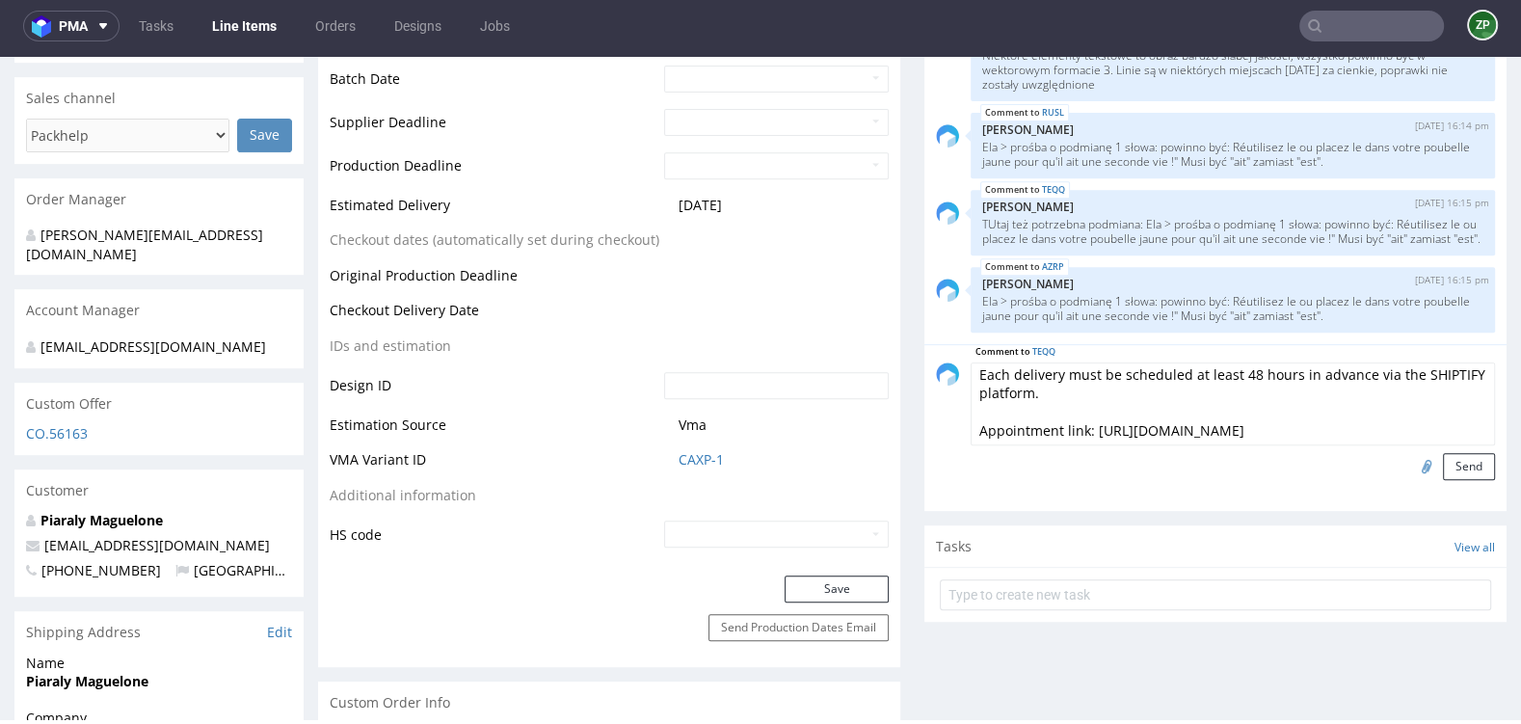
type textarea "LOGISTICS> delivery: recepcion@parcelontime.es Téléphone : Parcel on time : +34…"
click at [1411, 464] on input "file" at bounding box center [1424, 465] width 27 height 25
type input "C:\fakepath\CAHIER DES CHARGES DE LIVRAISON_24072023.pdf"
click at [1452, 462] on button "Send" at bounding box center [1469, 466] width 52 height 27
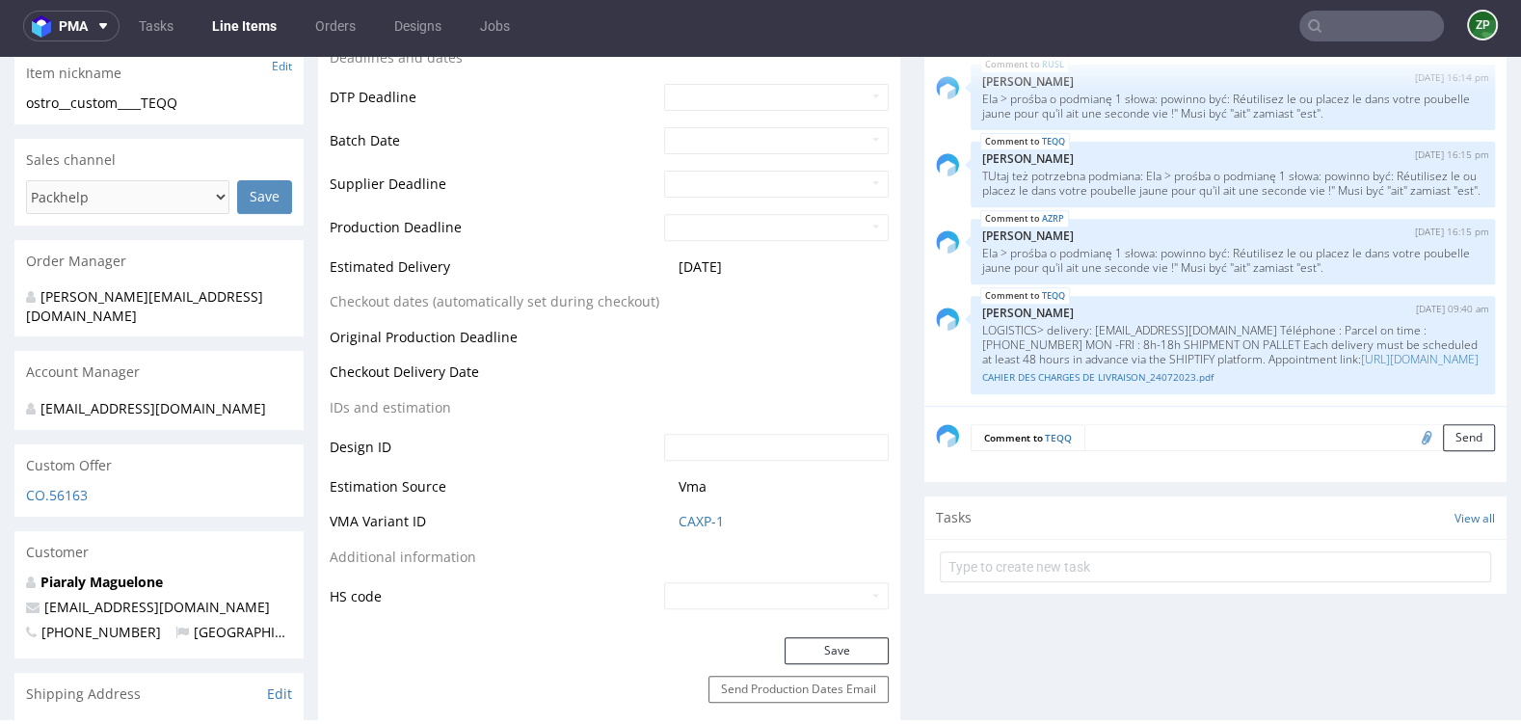
scroll to position [687, 0]
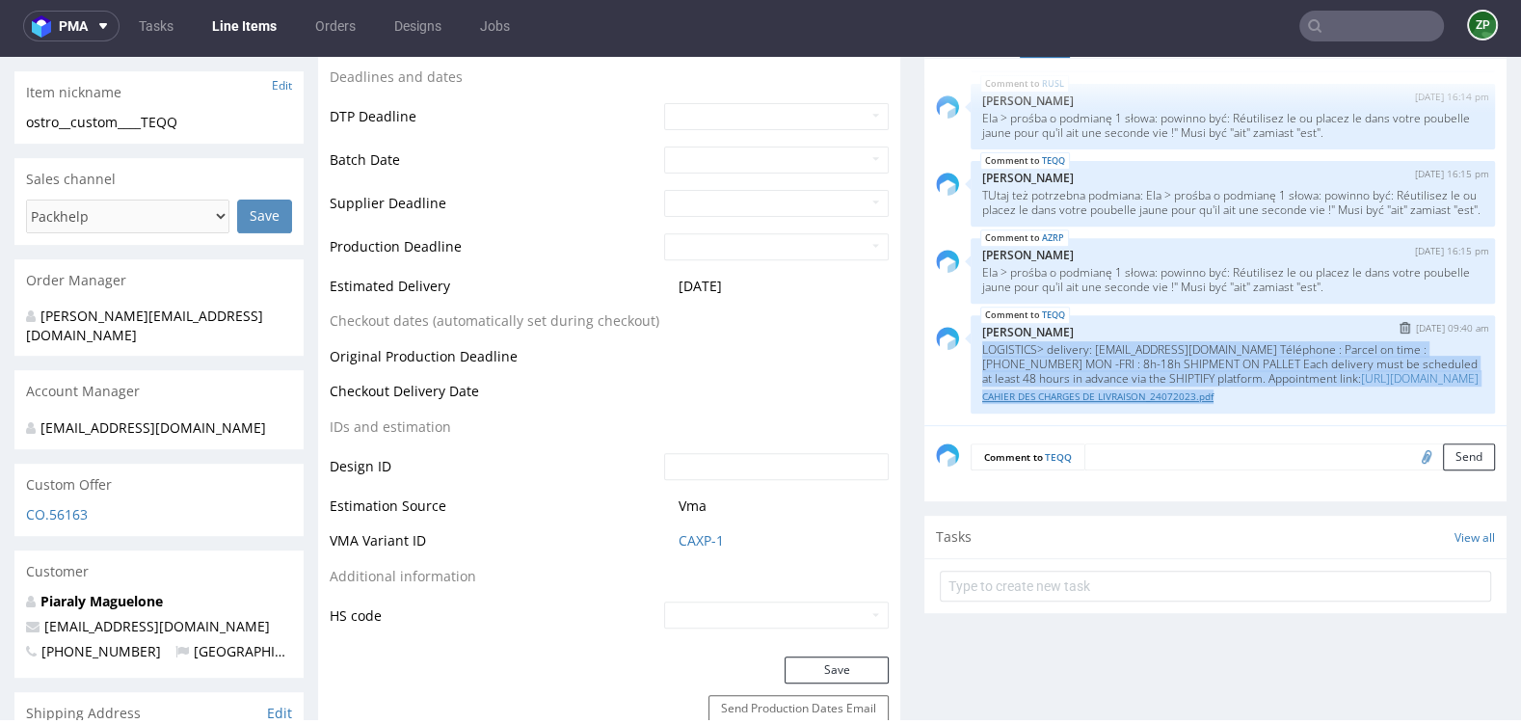
drag, startPoint x: 971, startPoint y: 330, endPoint x: 1266, endPoint y: 398, distance: 302.9
click at [1266, 398] on div "TEQQ 16th Sep 25 | 09:40 am Zuzanna Pawlicka-Sabak LOGISTICS> delivery: recepci…" at bounding box center [1233, 364] width 525 height 98
copy div "LOGISTICS> delivery: recepcion@parcelontime.es Téléphone : Parcel on time : +34…"
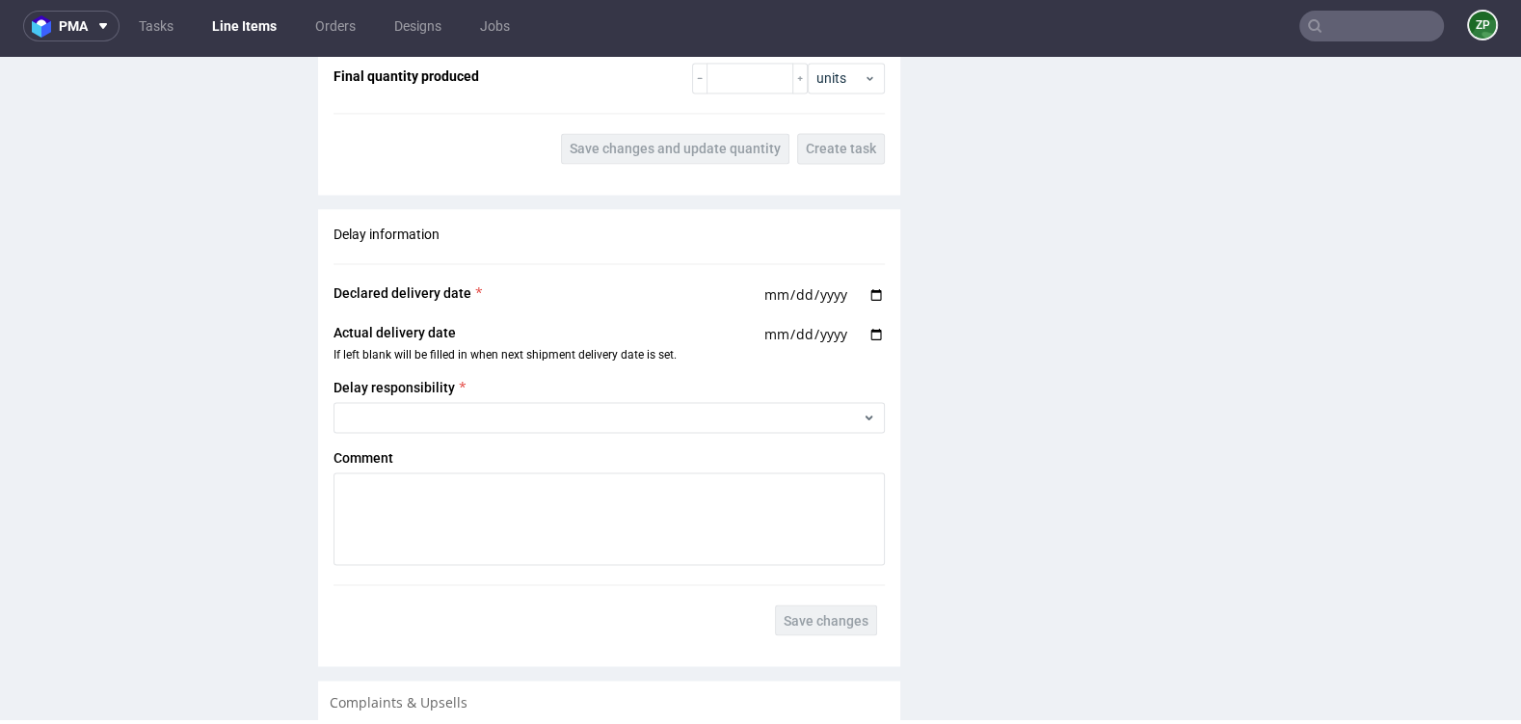
scroll to position [3387, 0]
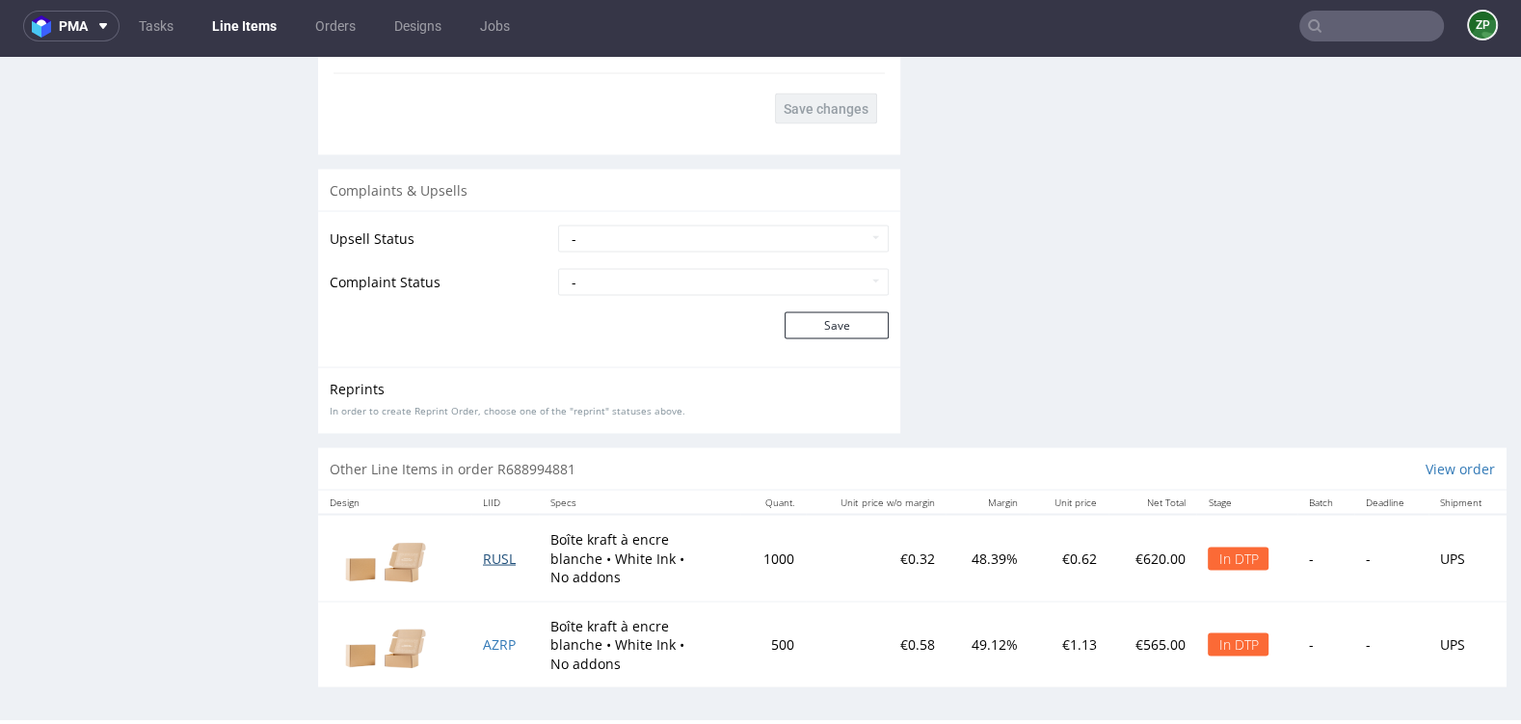
click at [490, 556] on span "RUSL" at bounding box center [499, 558] width 33 height 18
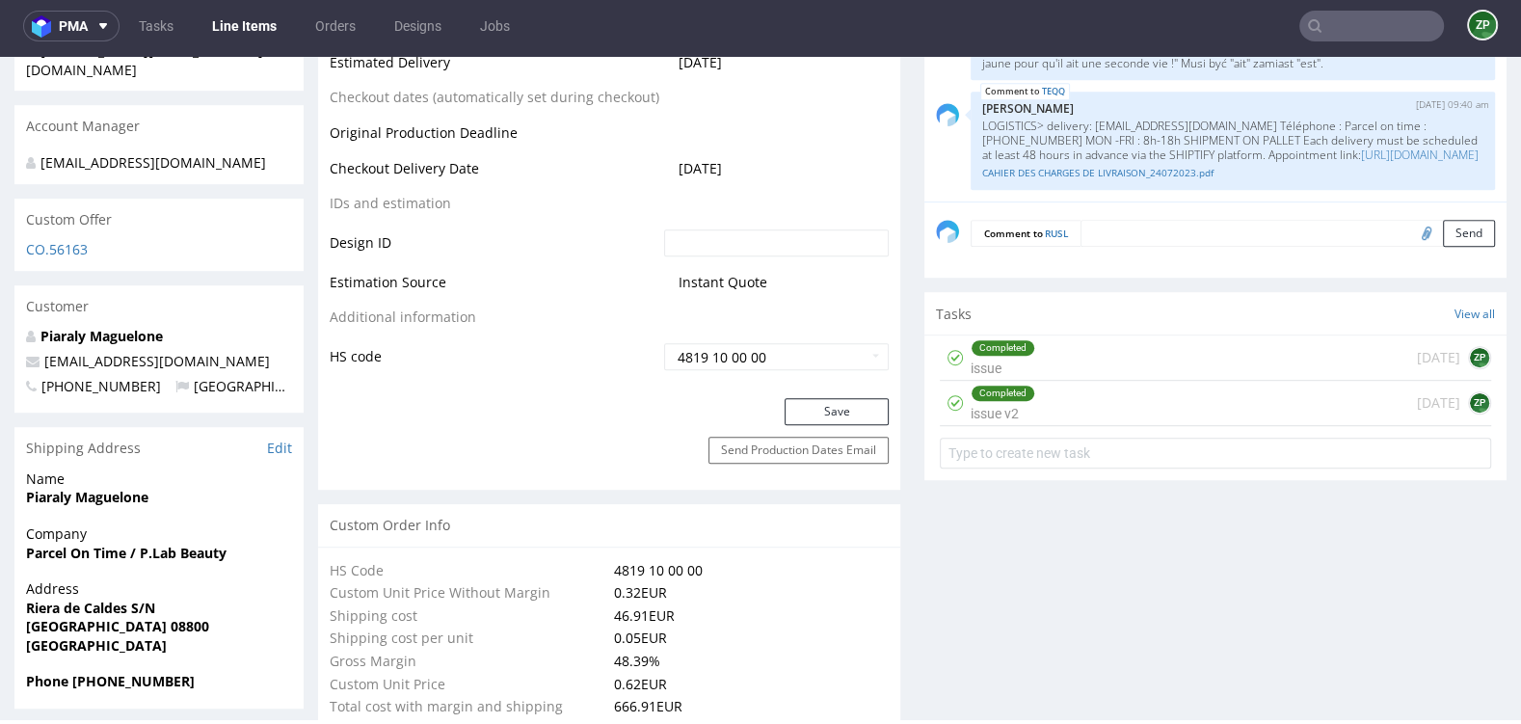
scroll to position [906, 0]
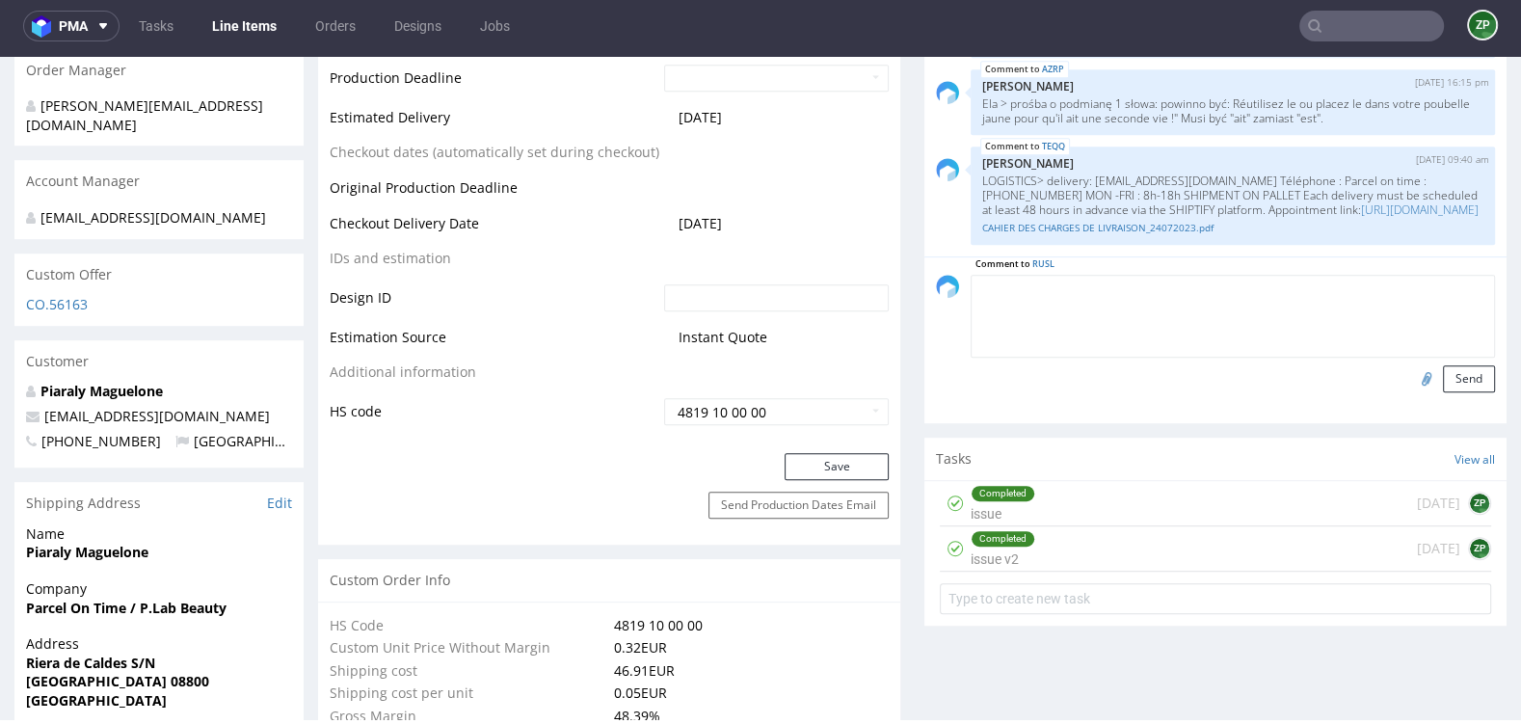
click at [1093, 292] on textarea at bounding box center [1233, 316] width 525 height 83
paste textarea "LOGISTICS> delivery: recepcion@parcelontime.es Téléphone : Parcel on time : +34…"
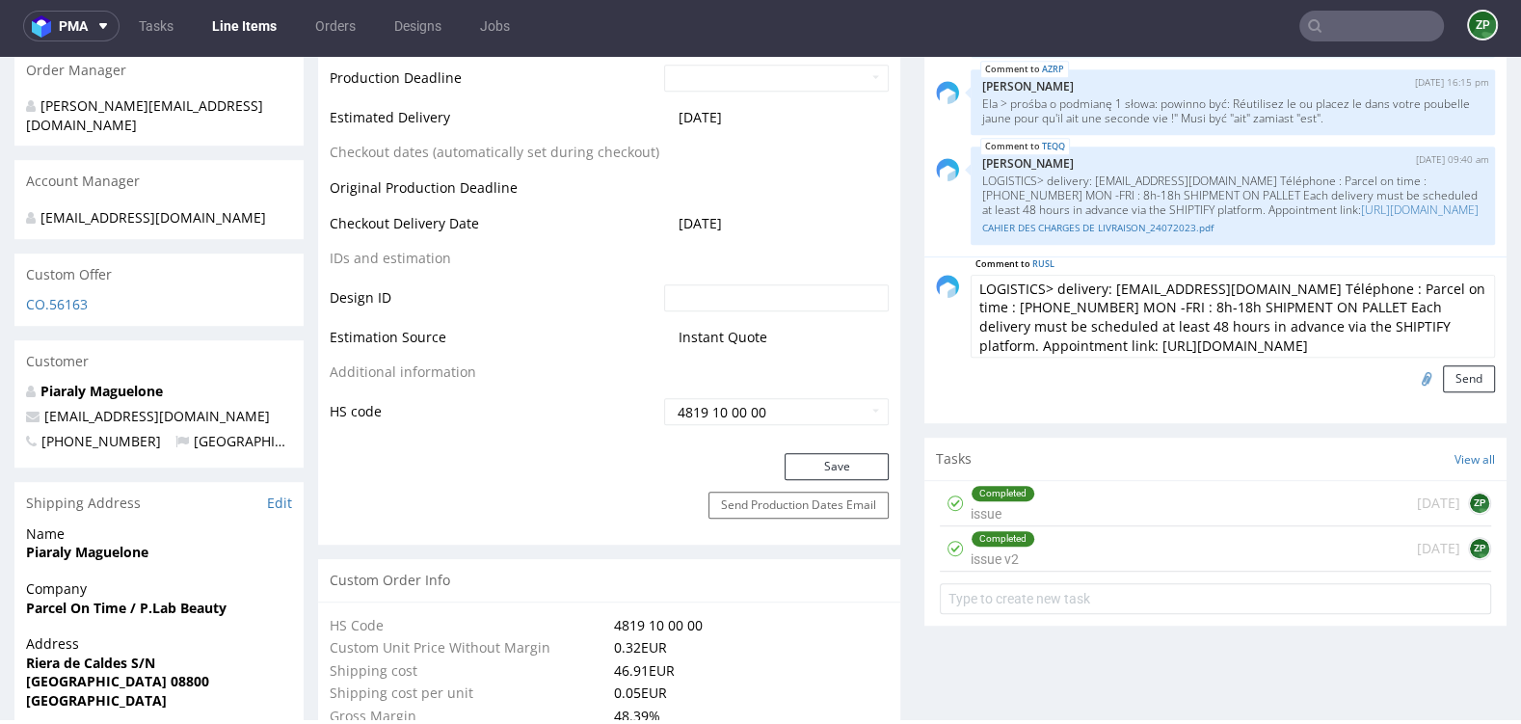
scroll to position [52, 0]
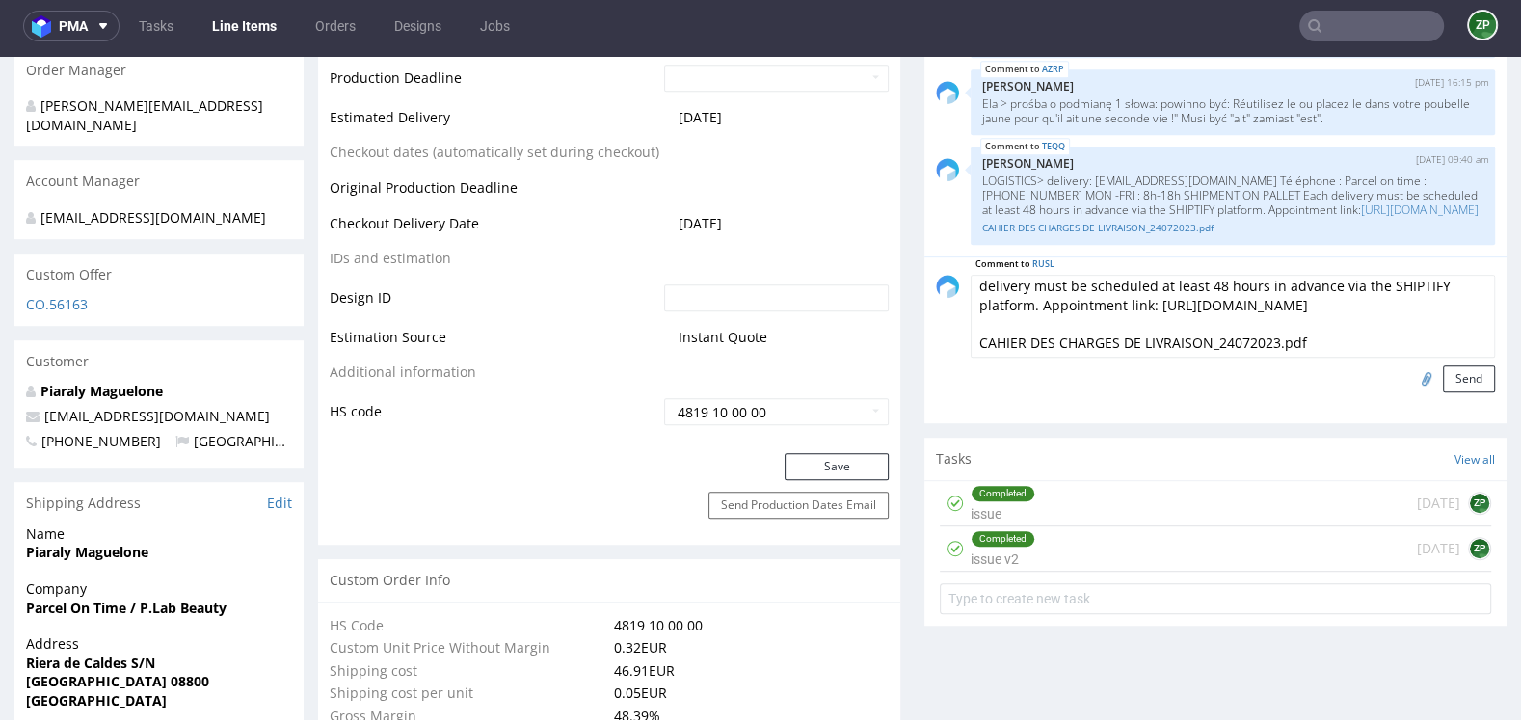
click at [1246, 343] on textarea "LOGISTICS> delivery: recepcion@parcelontime.es Téléphone : Parcel on time : +34…" at bounding box center [1233, 316] width 525 height 83
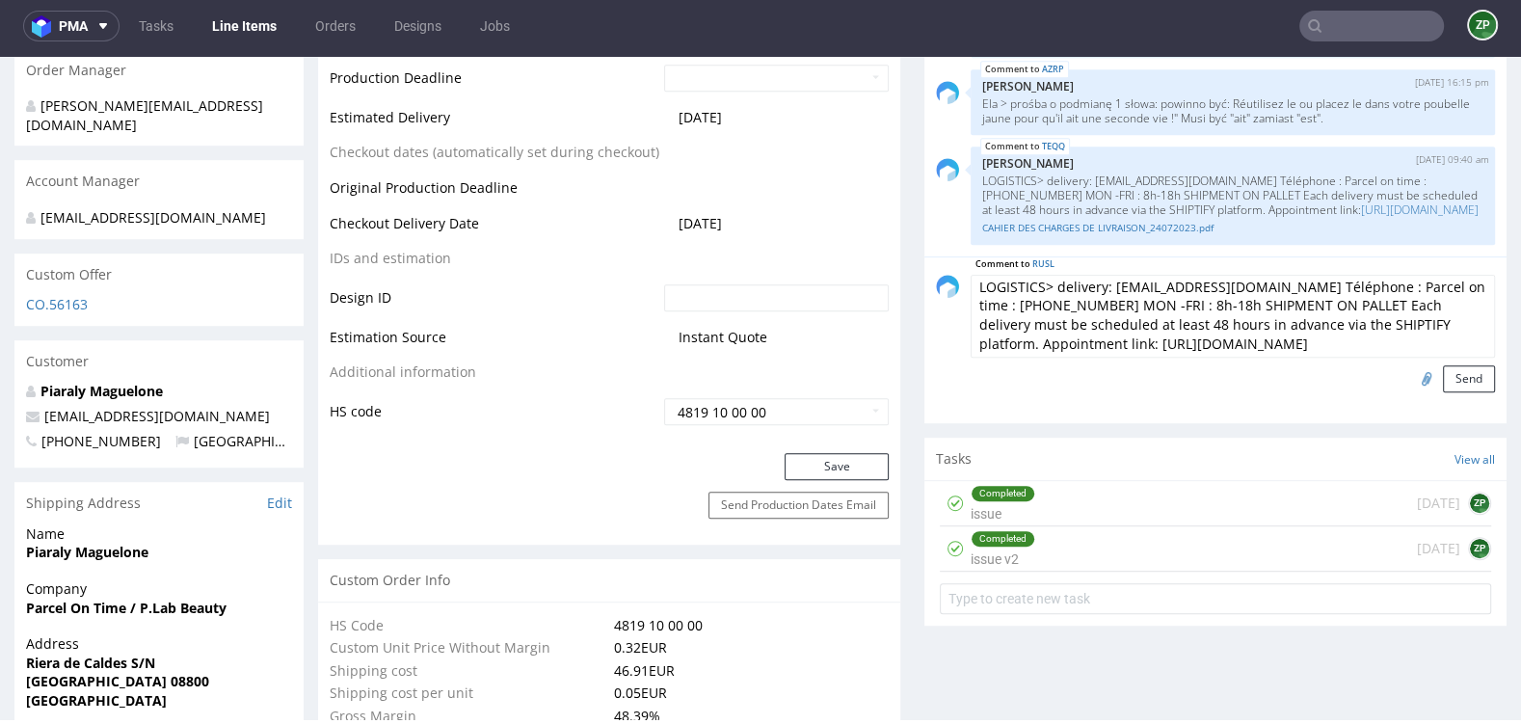
type textarea "LOGISTICS> delivery: recepcion@parcelontime.es Téléphone : Parcel on time : +34…"
click at [1411, 372] on input "file" at bounding box center [1424, 377] width 27 height 25
type input "C:\fakepath\CAHIER DES CHARGES DE LIVRAISON_24072023.pdf"
click at [1444, 377] on button "Send" at bounding box center [1469, 378] width 52 height 27
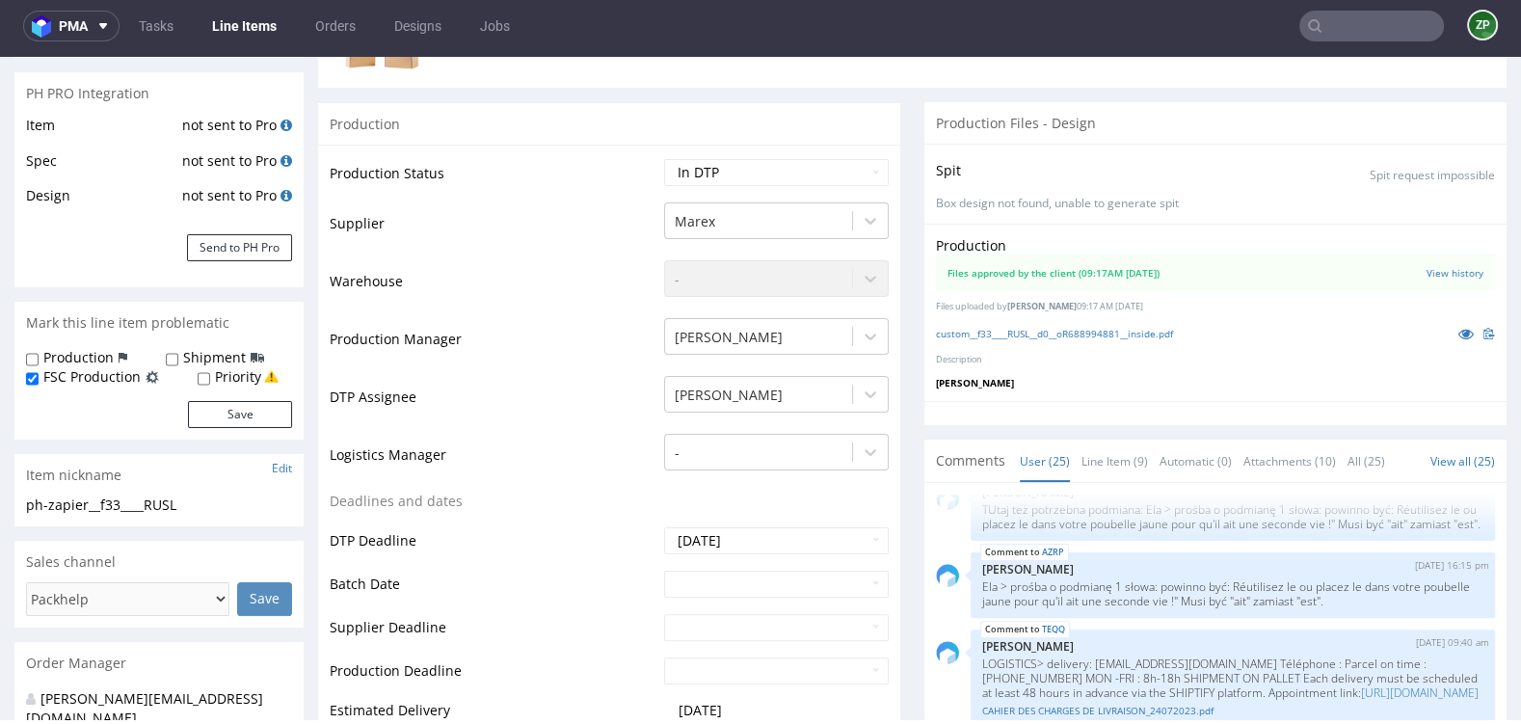
scroll to position [0, 0]
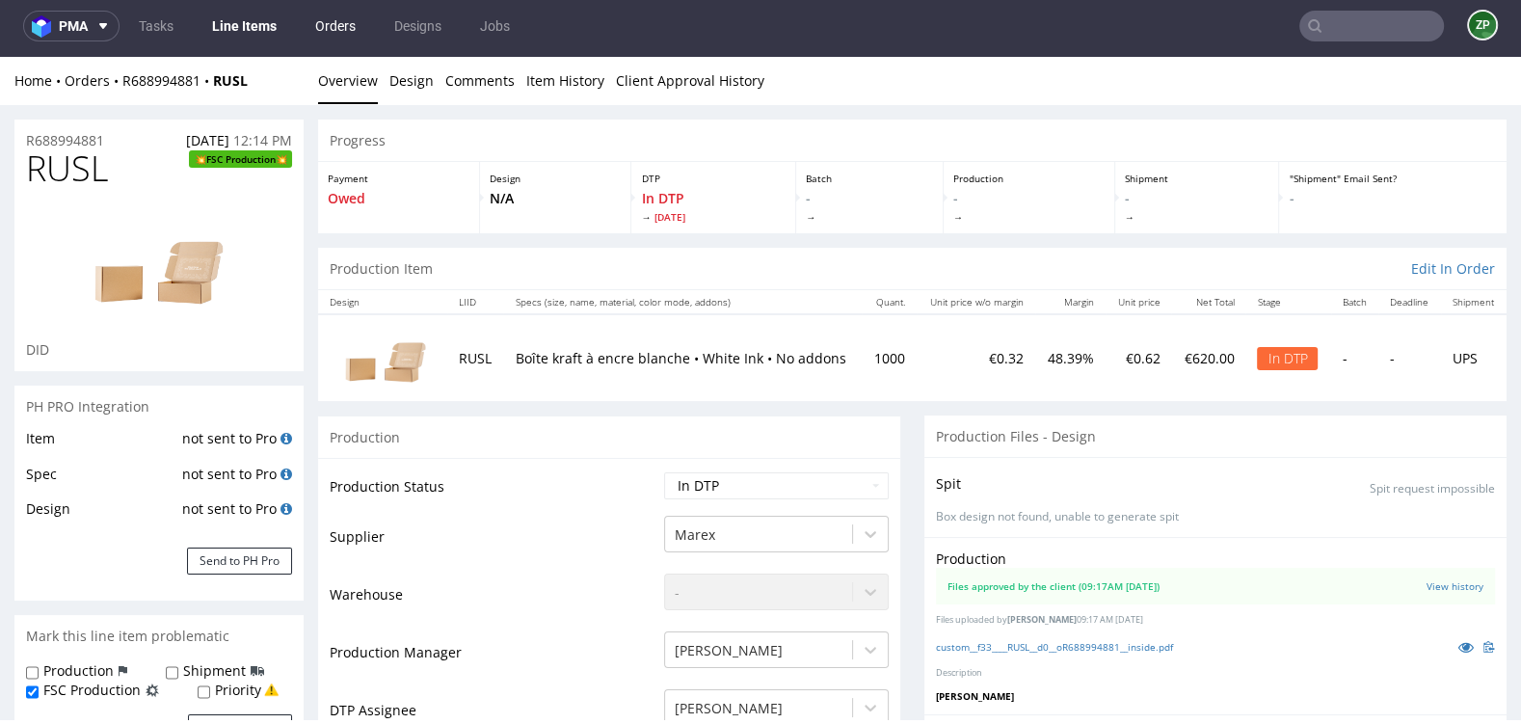
click at [332, 27] on link "Orders" at bounding box center [336, 26] width 64 height 31
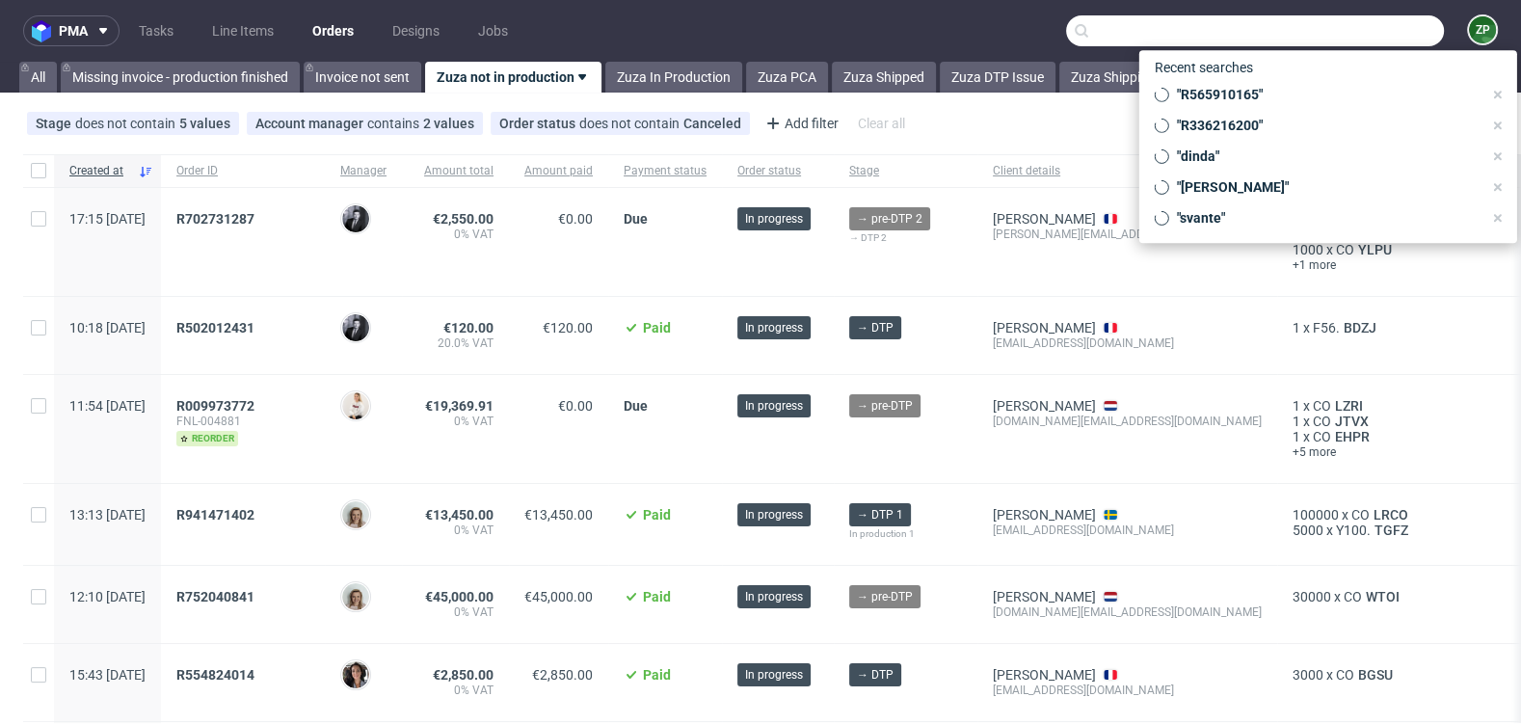
click at [1325, 38] on input "text" at bounding box center [1255, 30] width 378 height 31
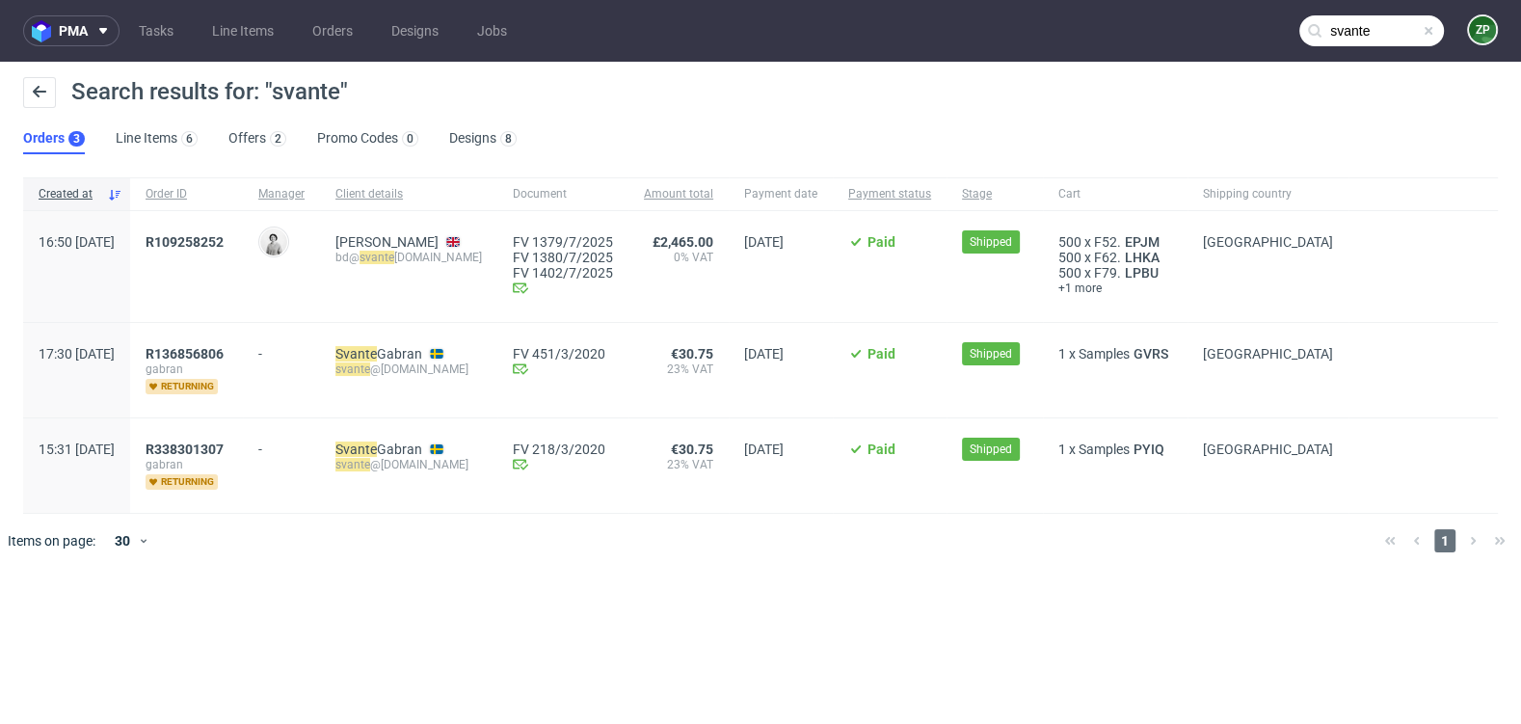
click at [1361, 31] on input "svante" at bounding box center [1372, 30] width 145 height 31
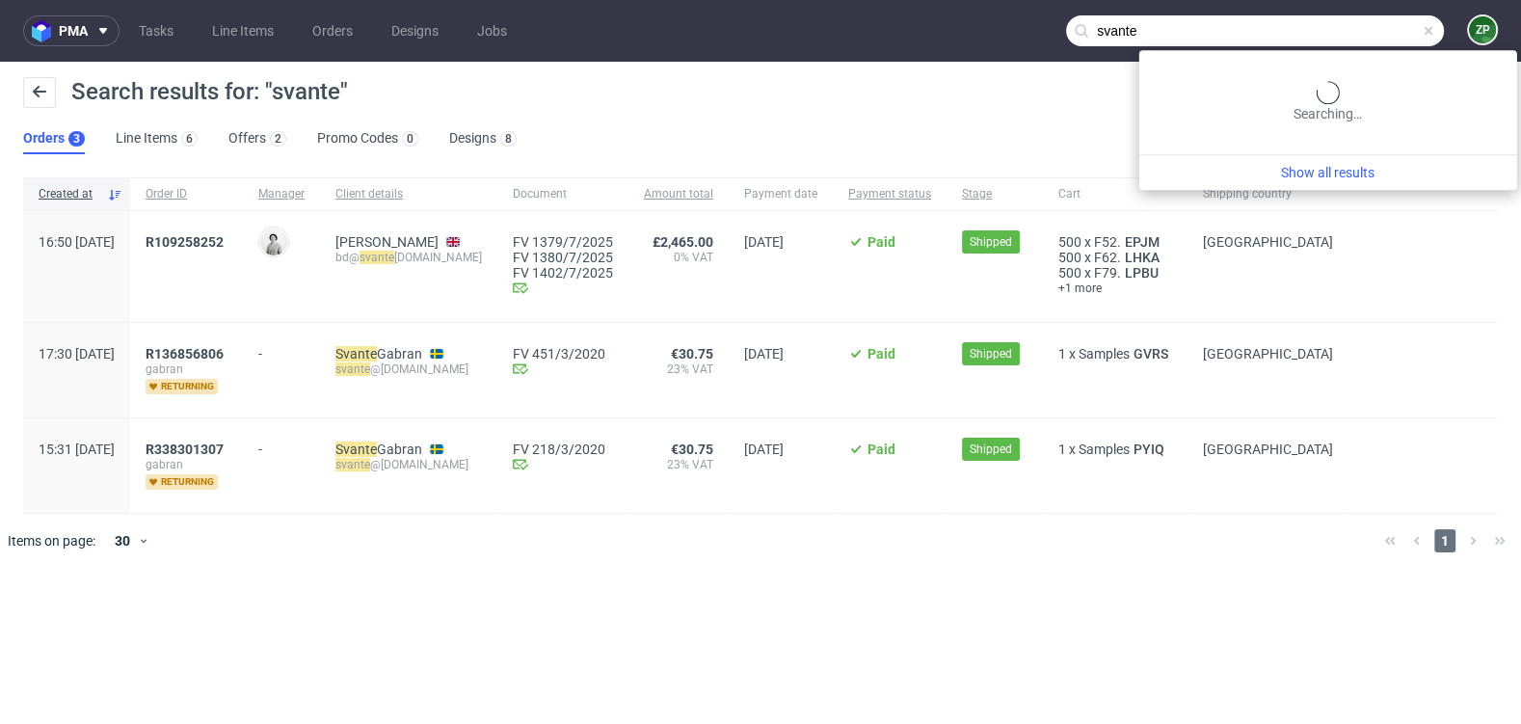
click at [1361, 31] on input "svante" at bounding box center [1255, 30] width 378 height 31
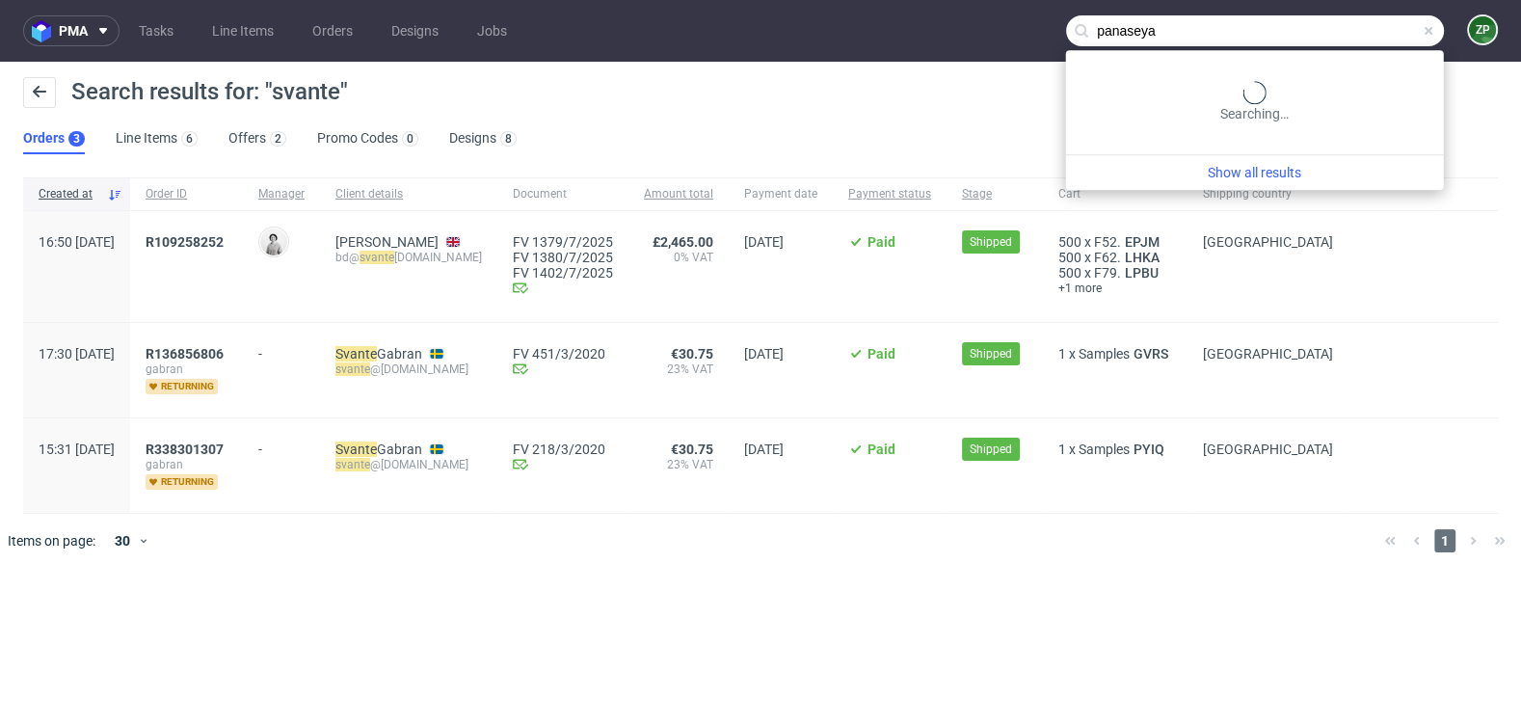
type input "panaseya"
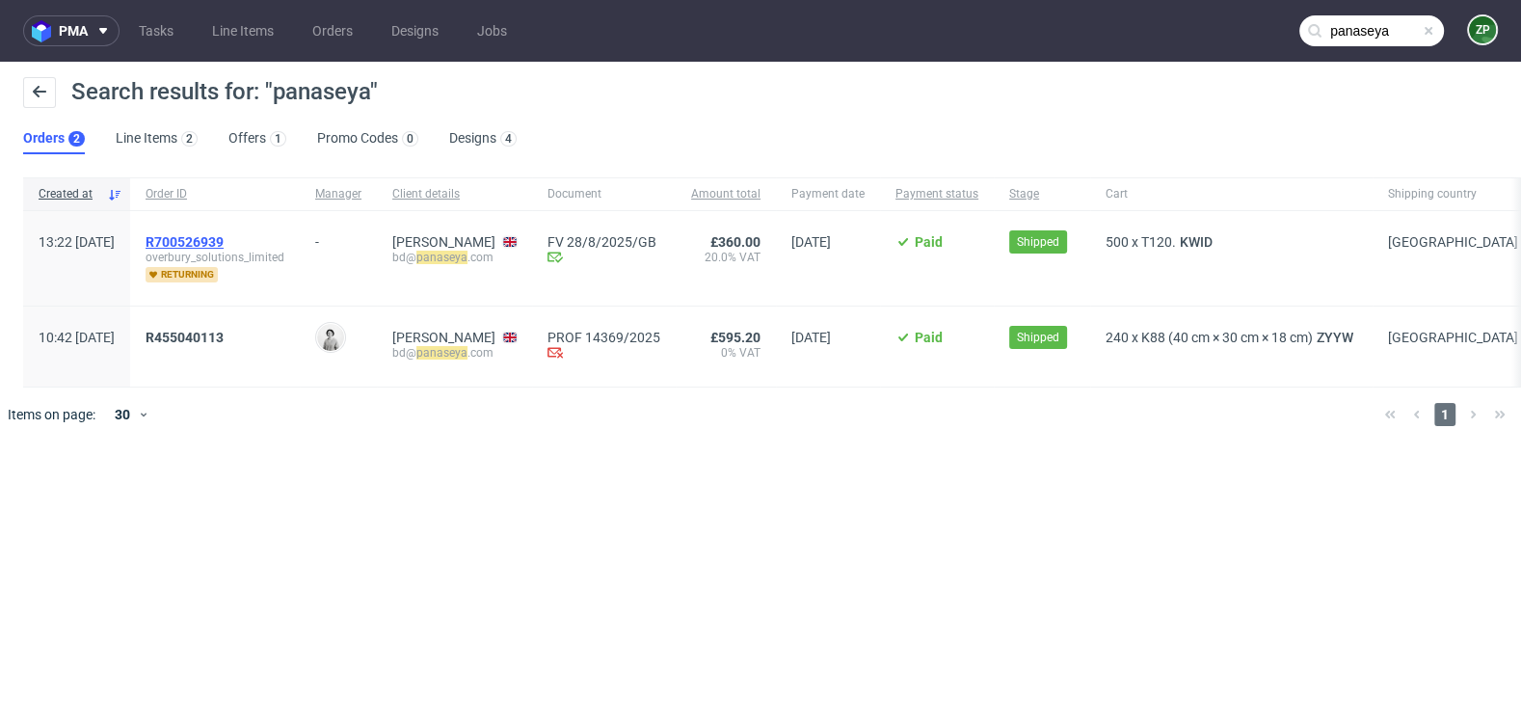
click at [214, 239] on span "R700526939" at bounding box center [185, 241] width 78 height 15
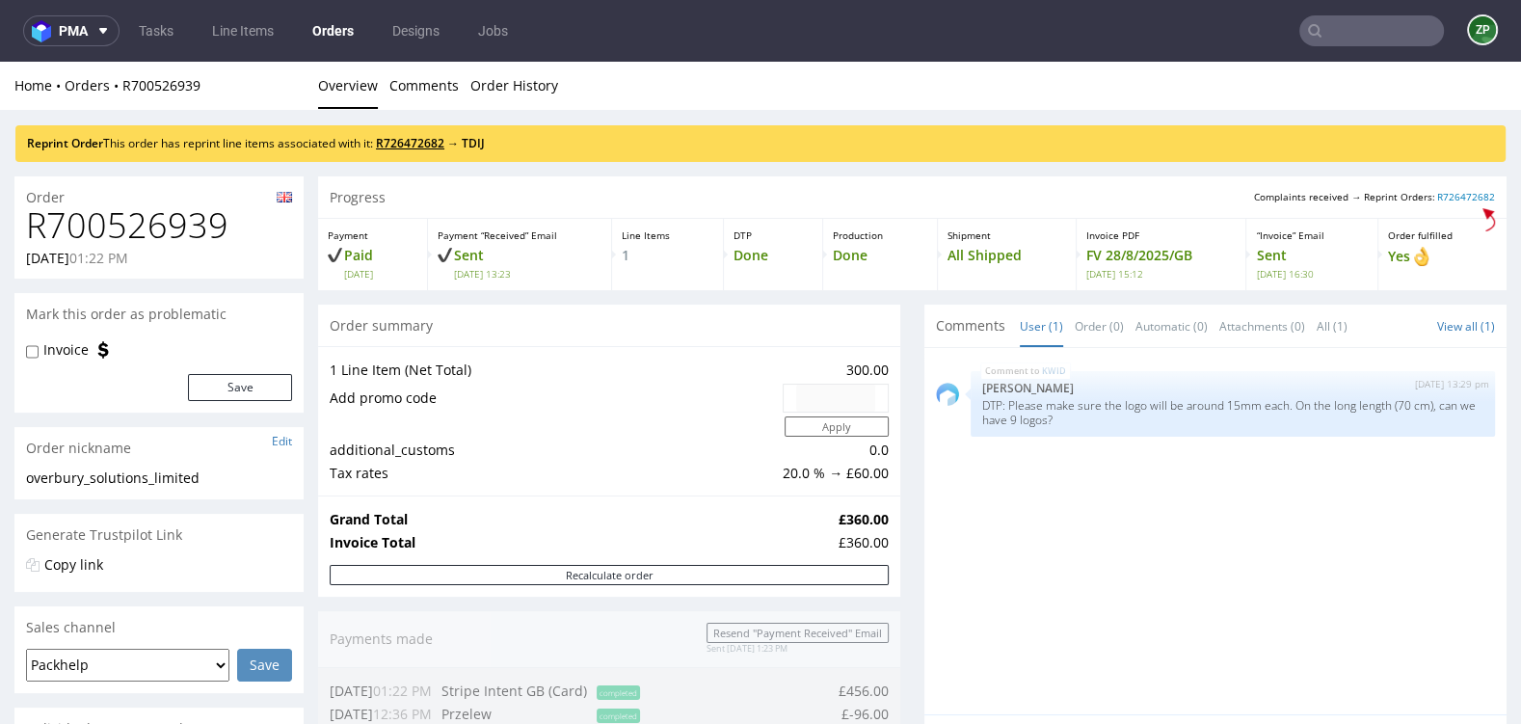
click at [411, 142] on link "R726472682" at bounding box center [410, 143] width 68 height 16
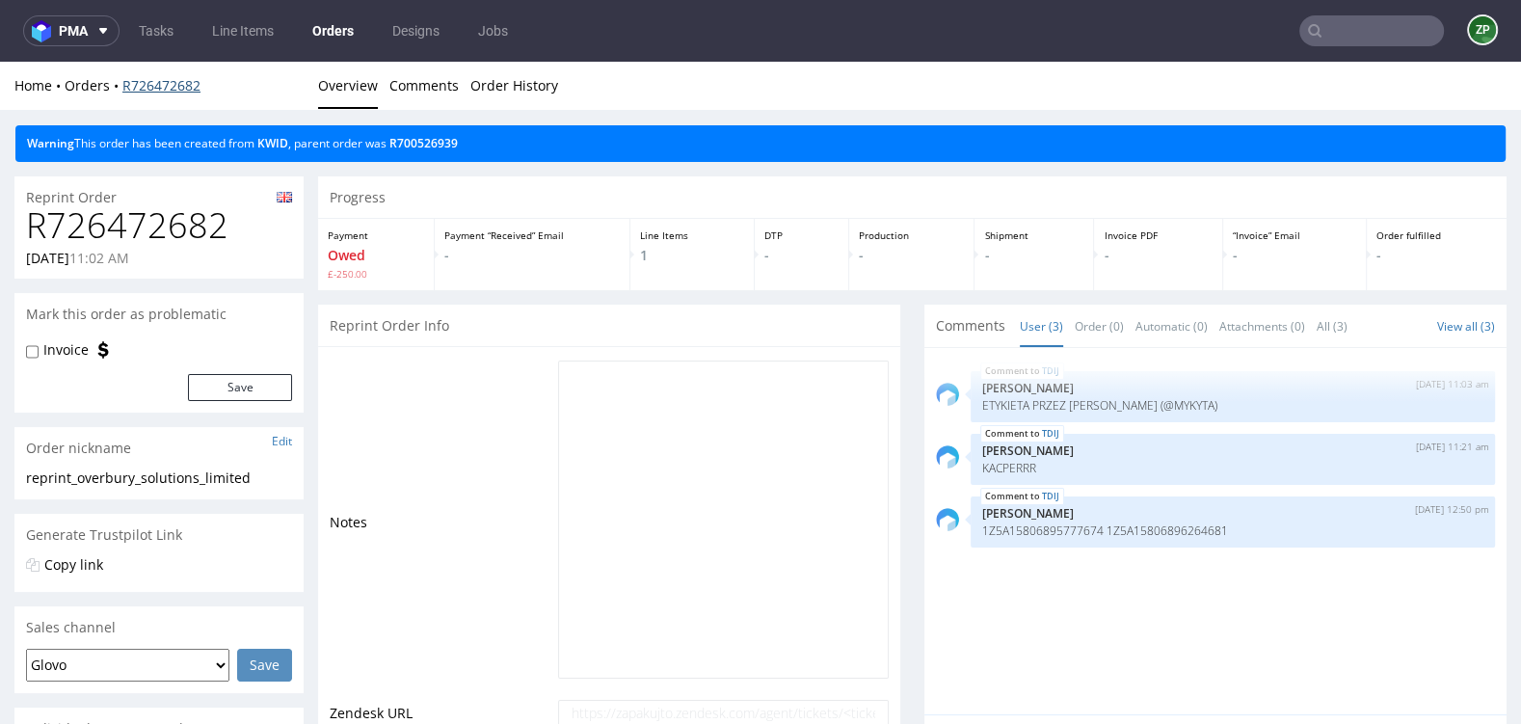
click at [156, 82] on link "R726472682" at bounding box center [161, 85] width 78 height 18
click at [420, 142] on link "R700526939" at bounding box center [424, 143] width 68 height 16
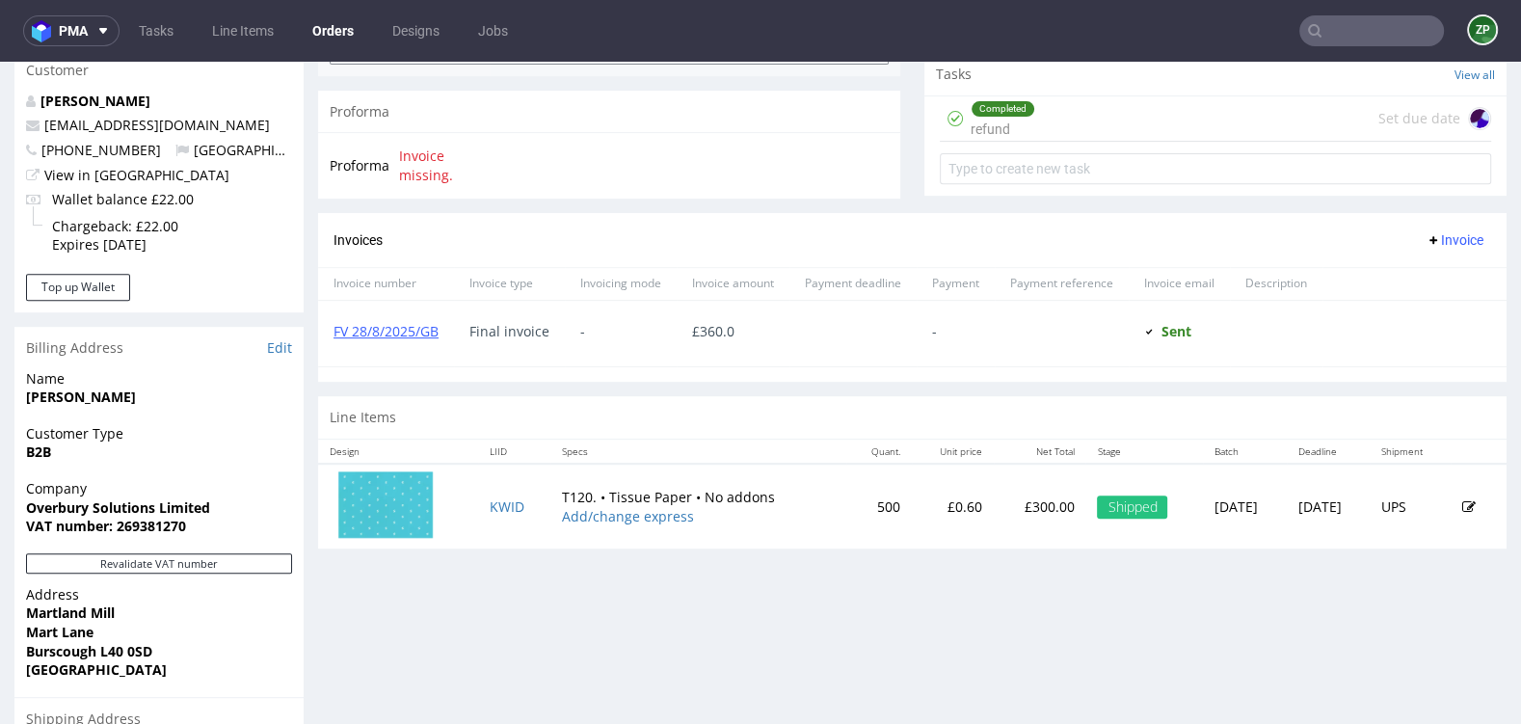
scroll to position [753, 0]
click at [334, 31] on link "Orders" at bounding box center [333, 30] width 65 height 31
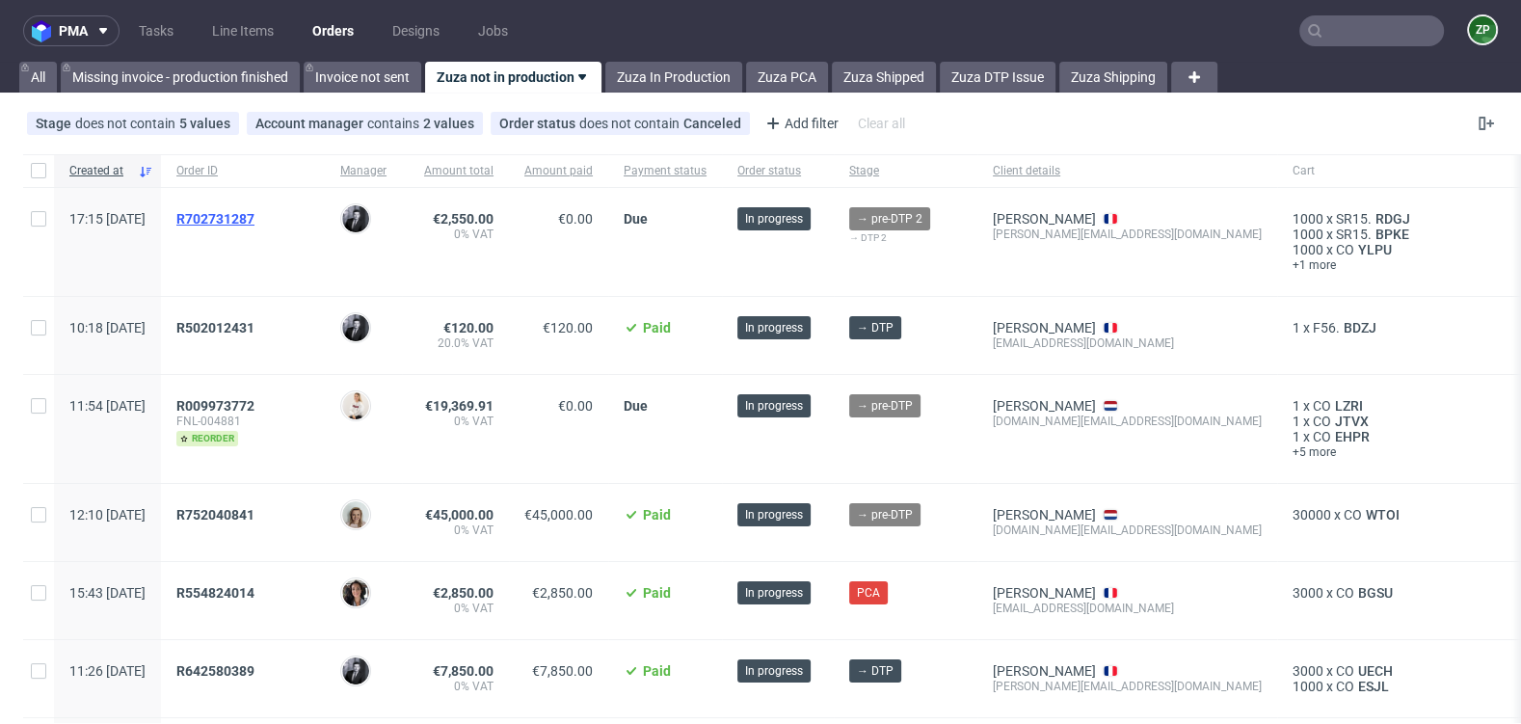
click at [255, 217] on span "R702731287" at bounding box center [215, 218] width 78 height 15
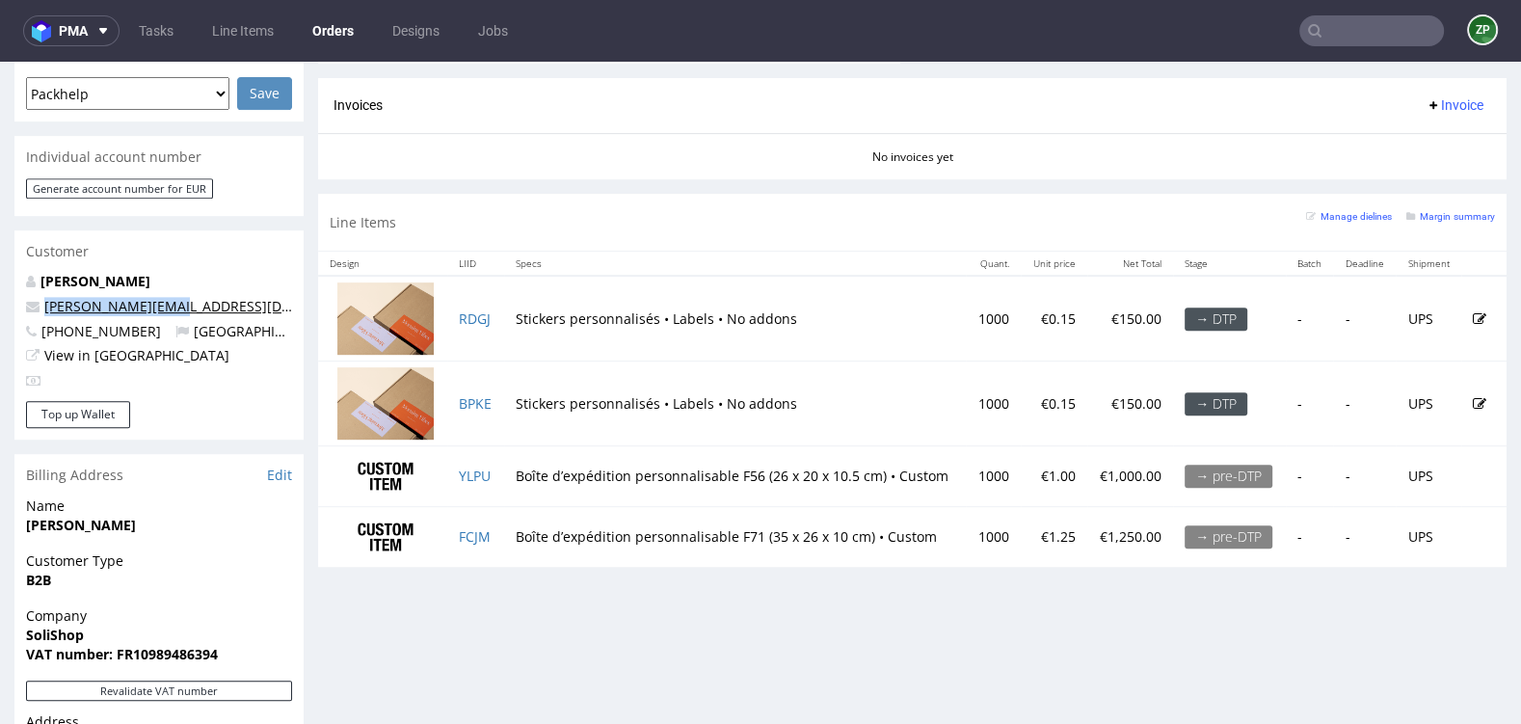
scroll to position [854, 0]
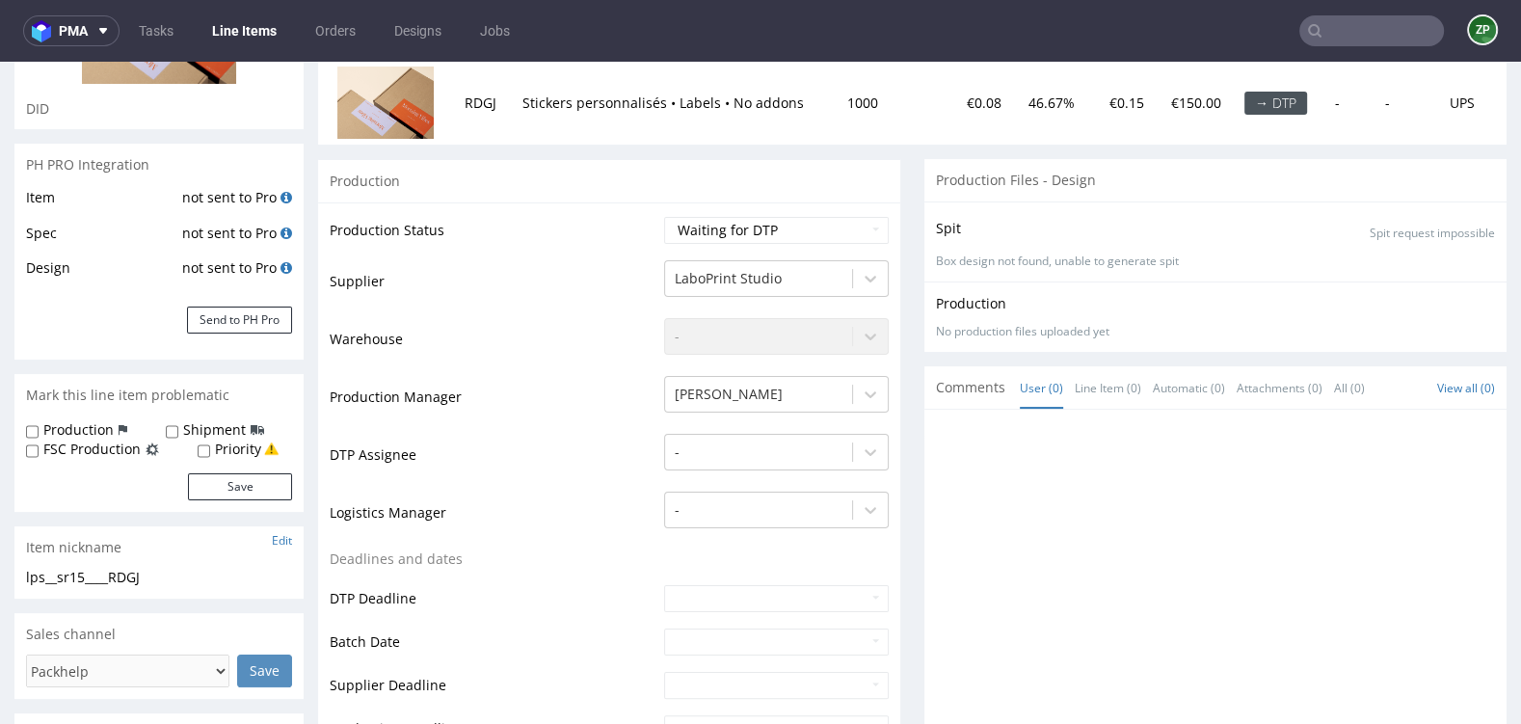
scroll to position [283, 0]
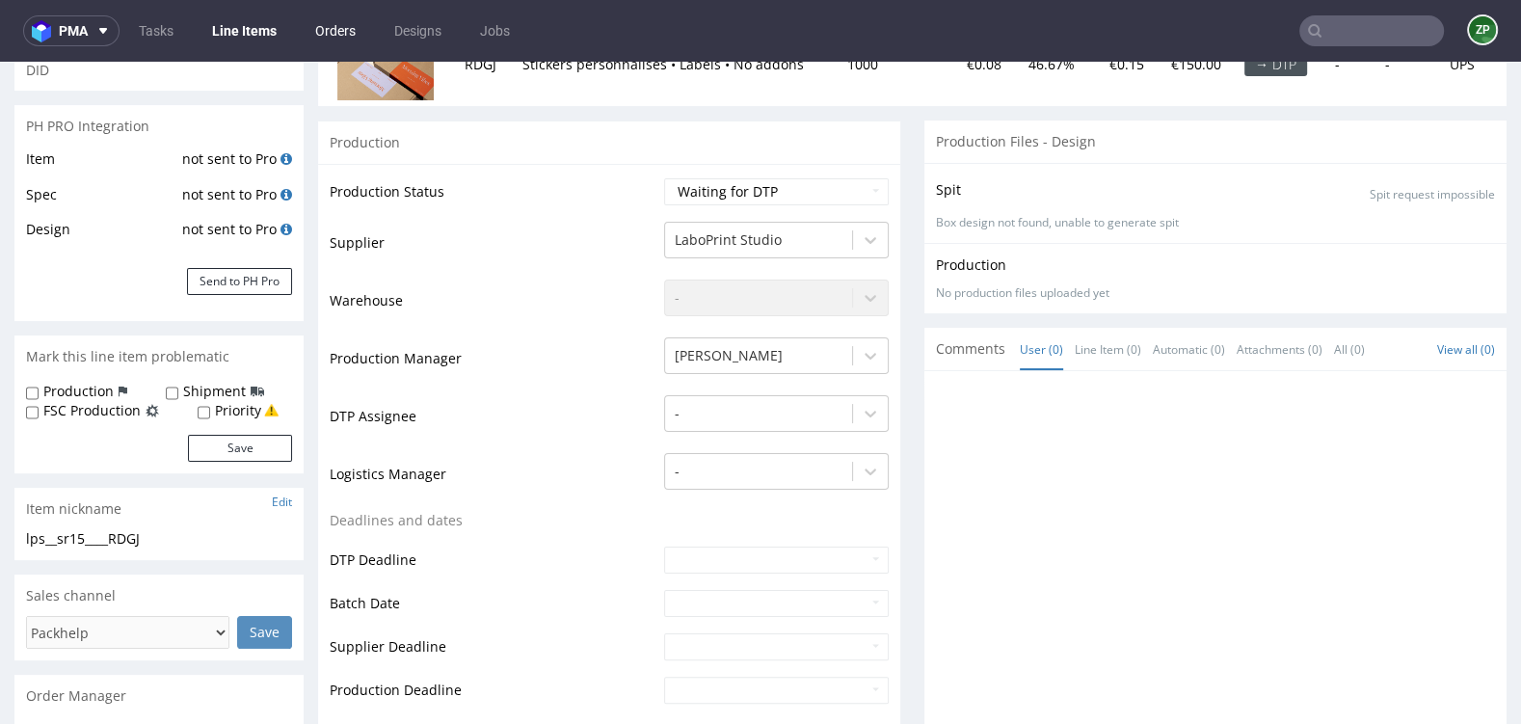
click at [322, 25] on link "Orders" at bounding box center [336, 30] width 64 height 31
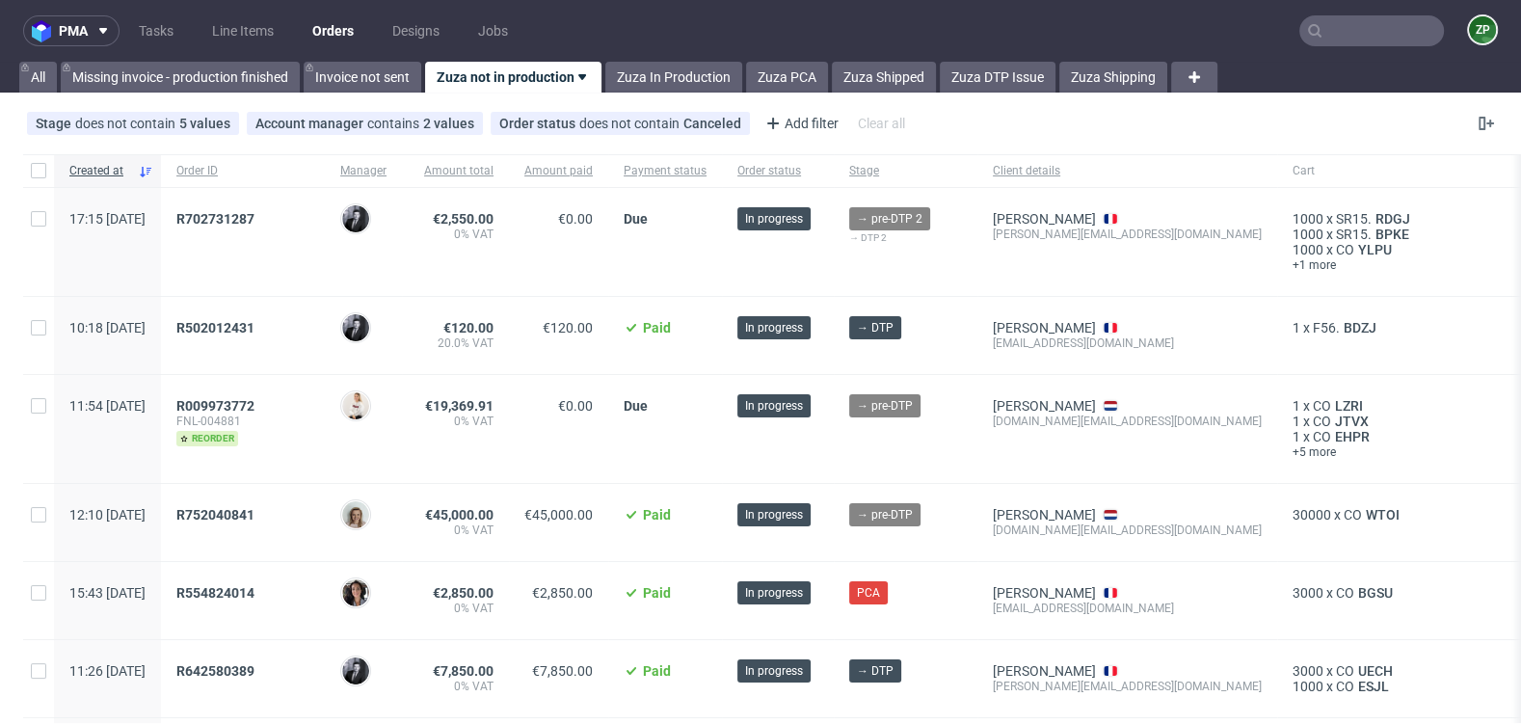
scroll to position [274, 0]
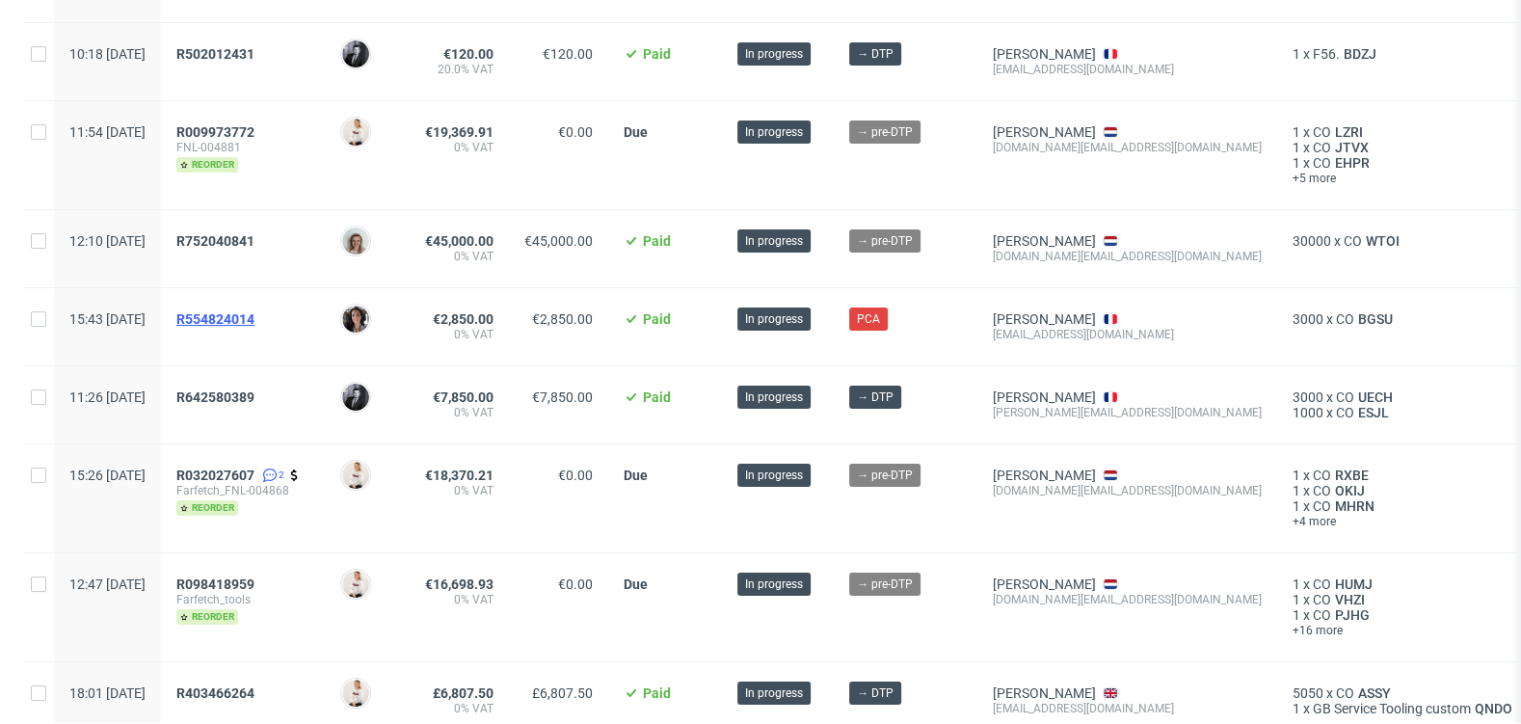
click at [255, 316] on span "R554824014" at bounding box center [215, 318] width 78 height 15
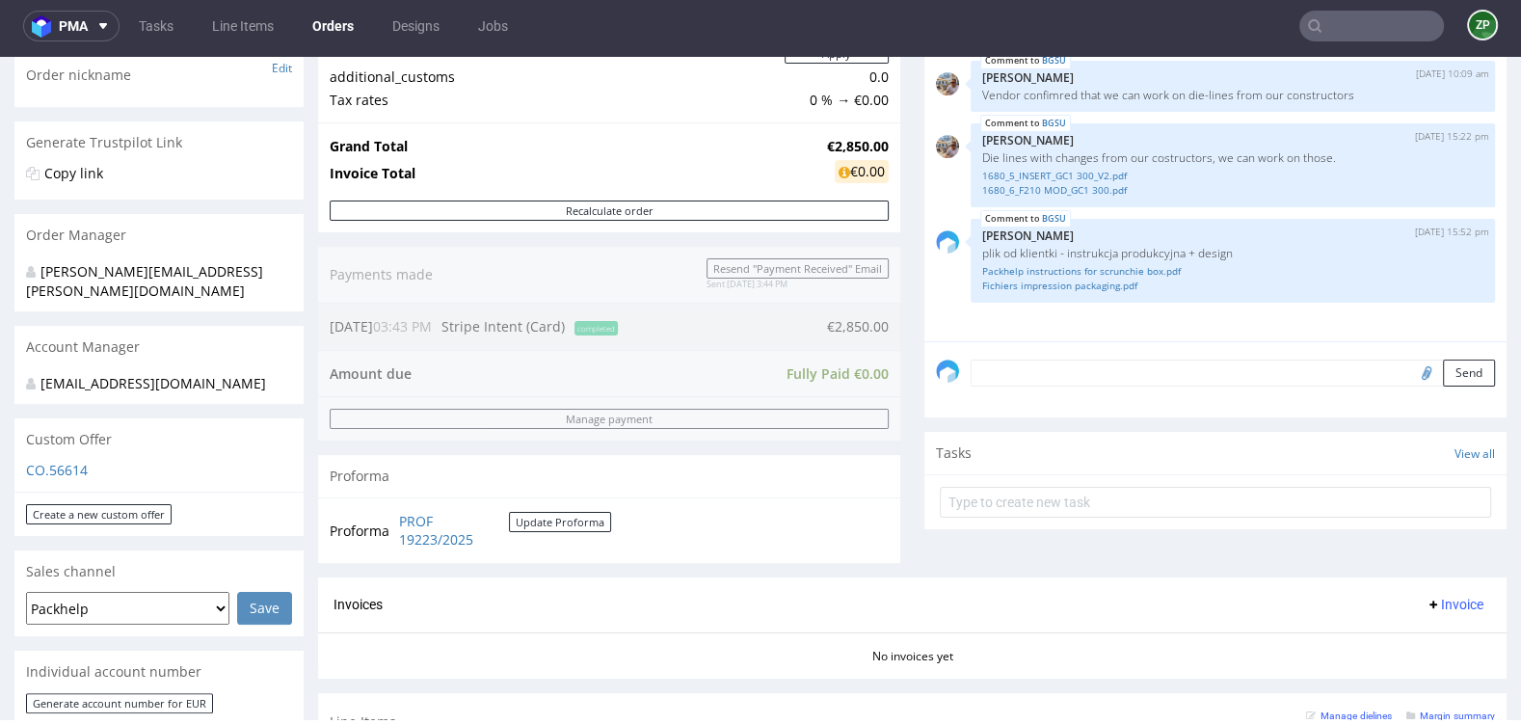
scroll to position [787, 0]
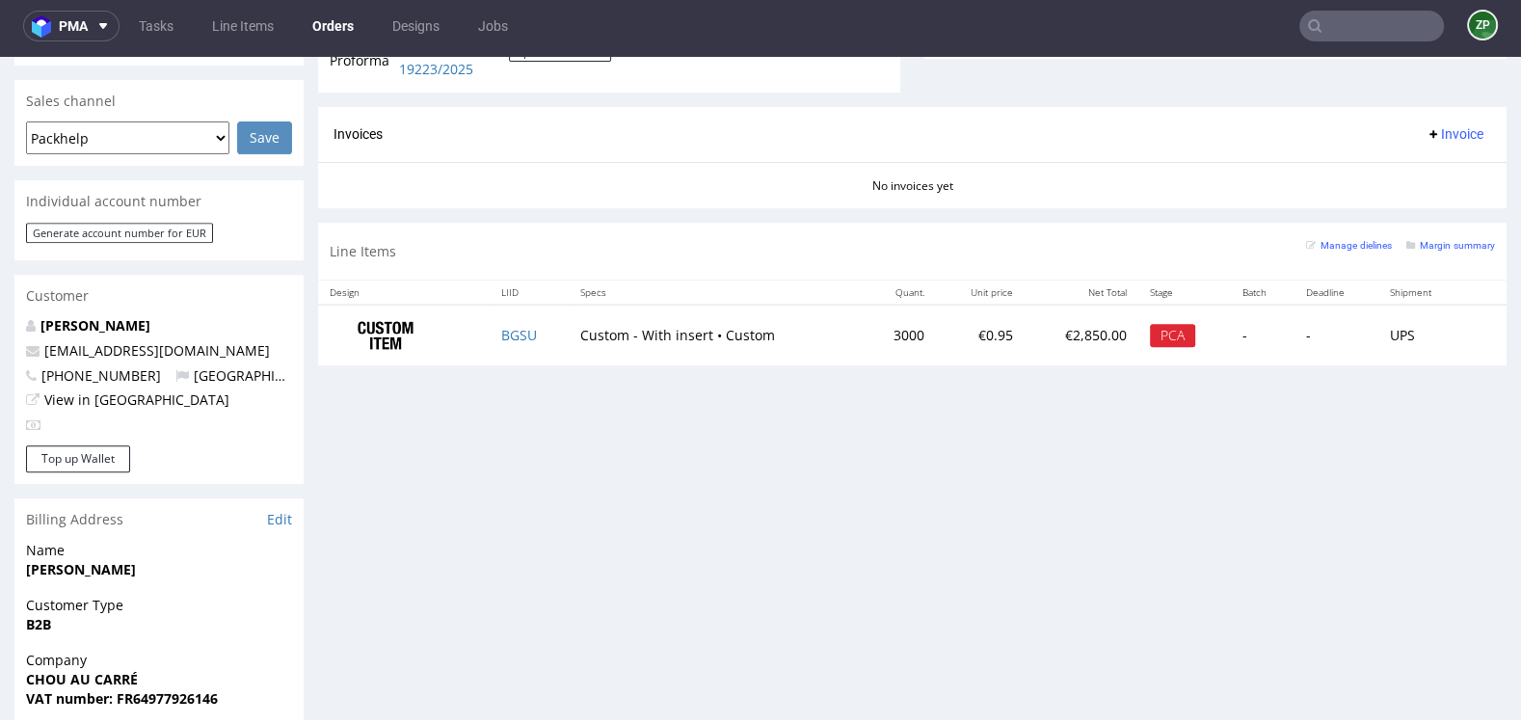
click at [494, 325] on td "BGSU" at bounding box center [529, 335] width 79 height 61
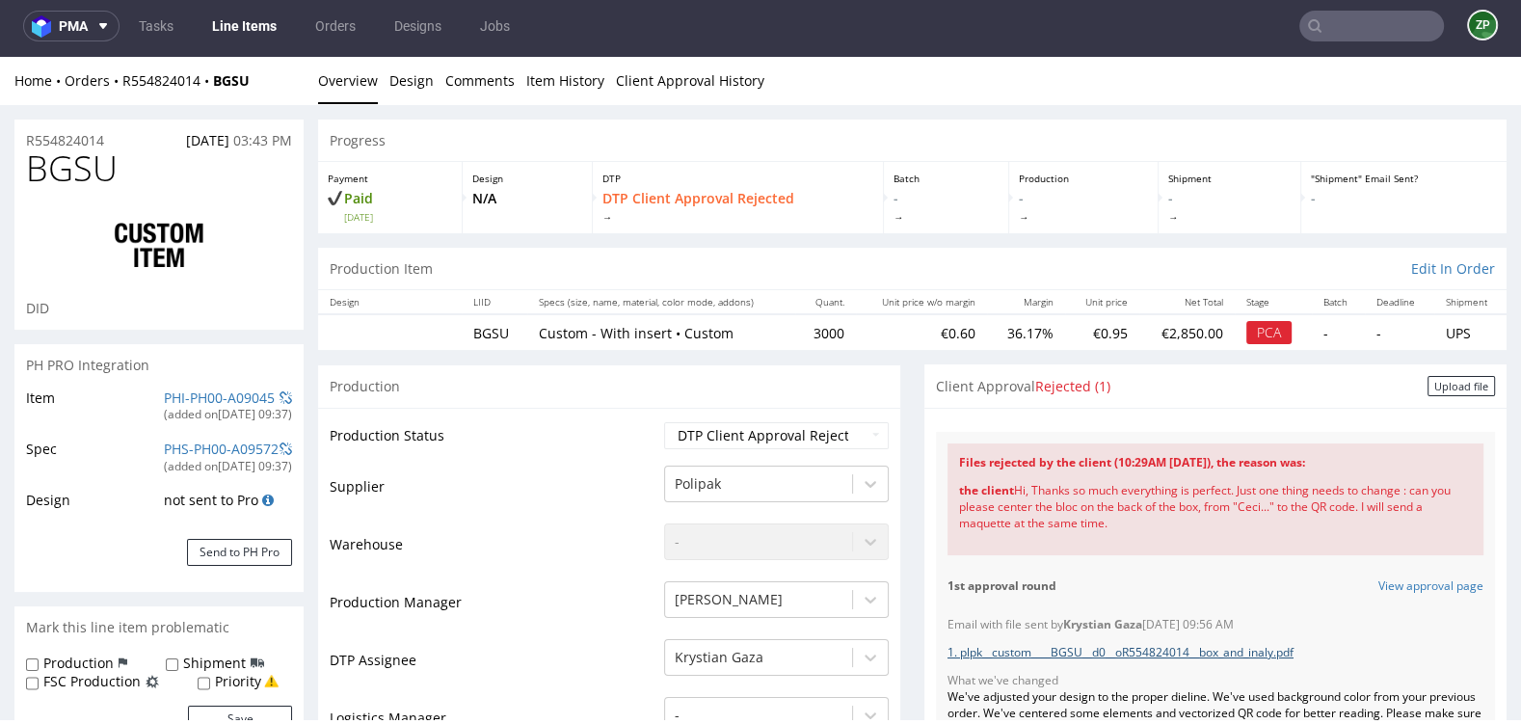
click at [1046, 652] on link "1. plpk__custom____BGSU__d0__oR554824014__box_and_inaly.pdf" at bounding box center [1121, 652] width 346 height 16
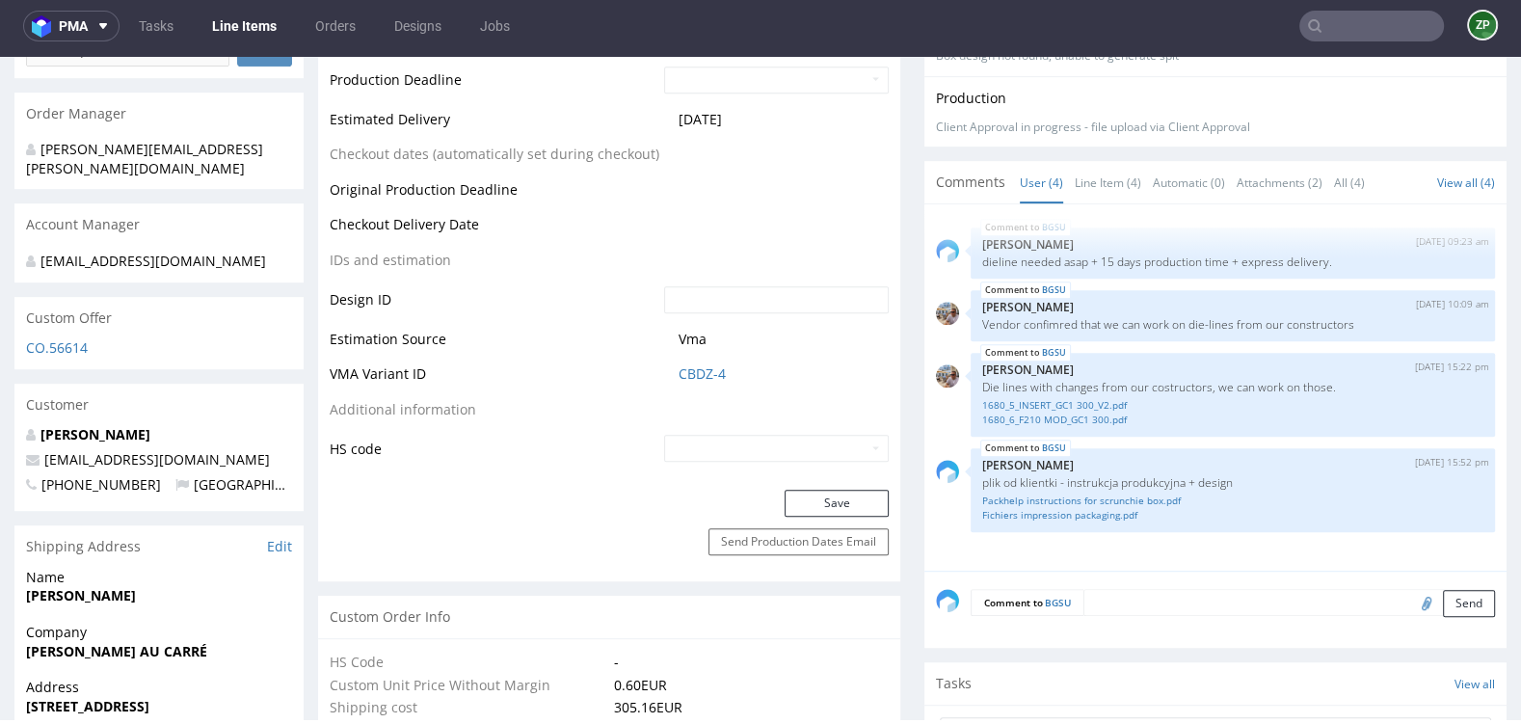
scroll to position [855, 0]
click at [1329, 26] on input "text" at bounding box center [1372, 26] width 145 height 31
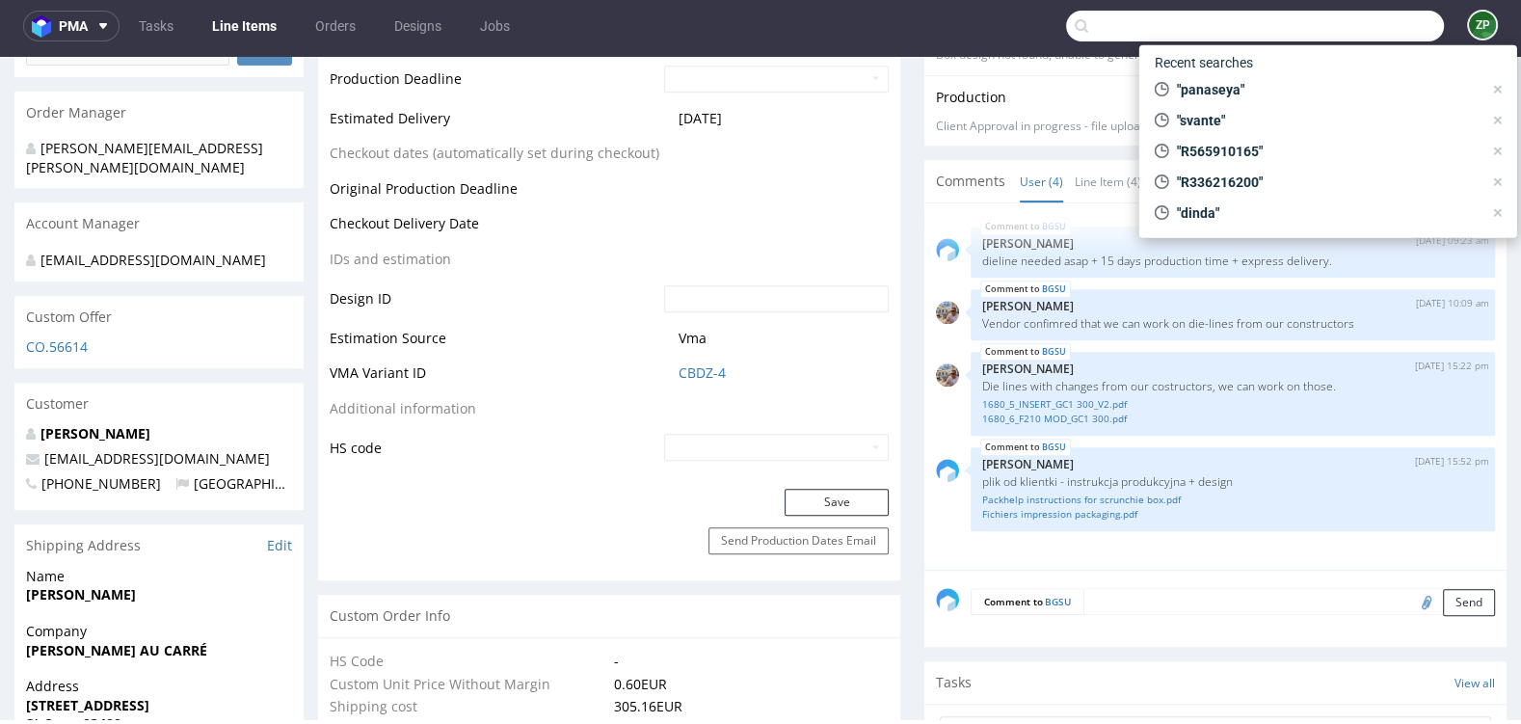
paste input "R752040841"
type input "R752040841"
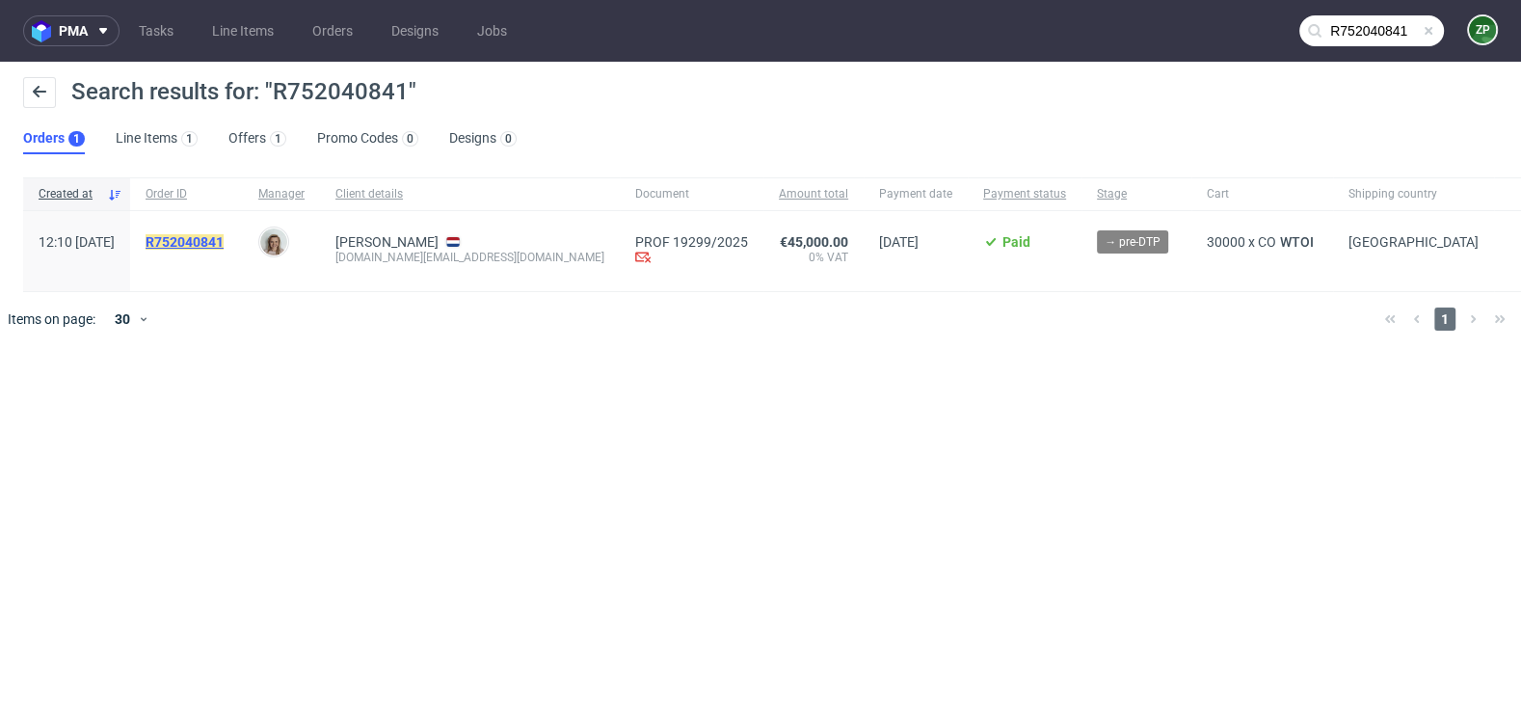
click at [224, 236] on mark "R752040841" at bounding box center [185, 241] width 78 height 15
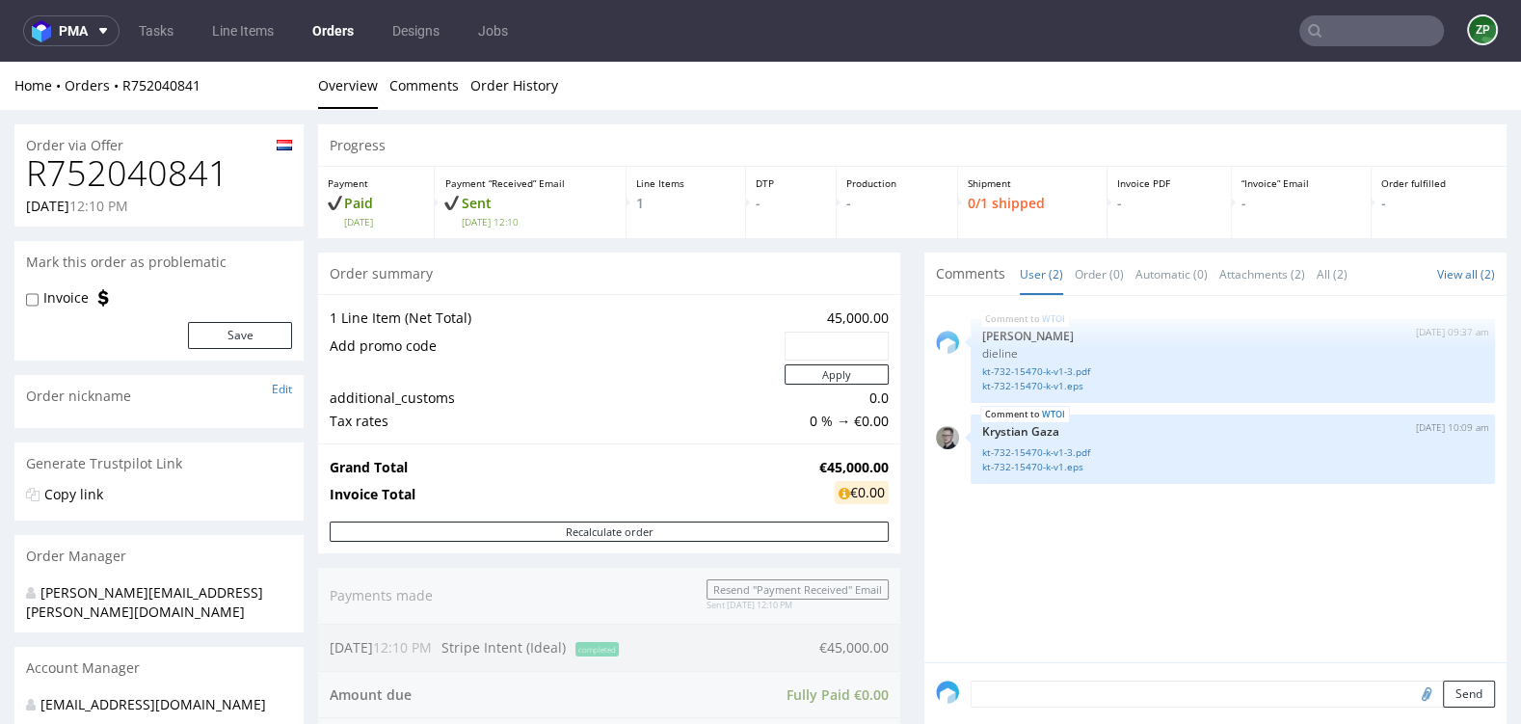
click at [323, 22] on link "Orders" at bounding box center [333, 30] width 65 height 31
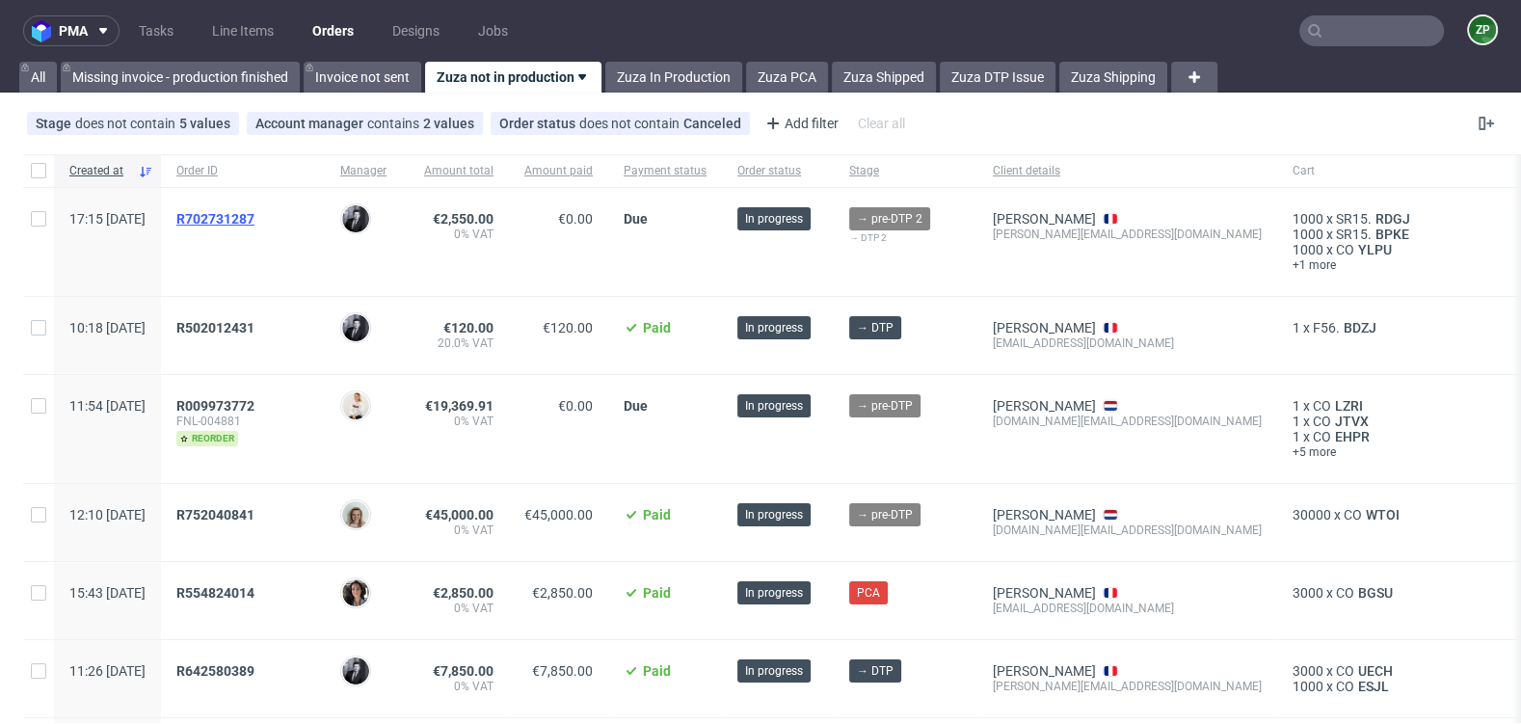
click at [255, 213] on span "R702731287" at bounding box center [215, 218] width 78 height 15
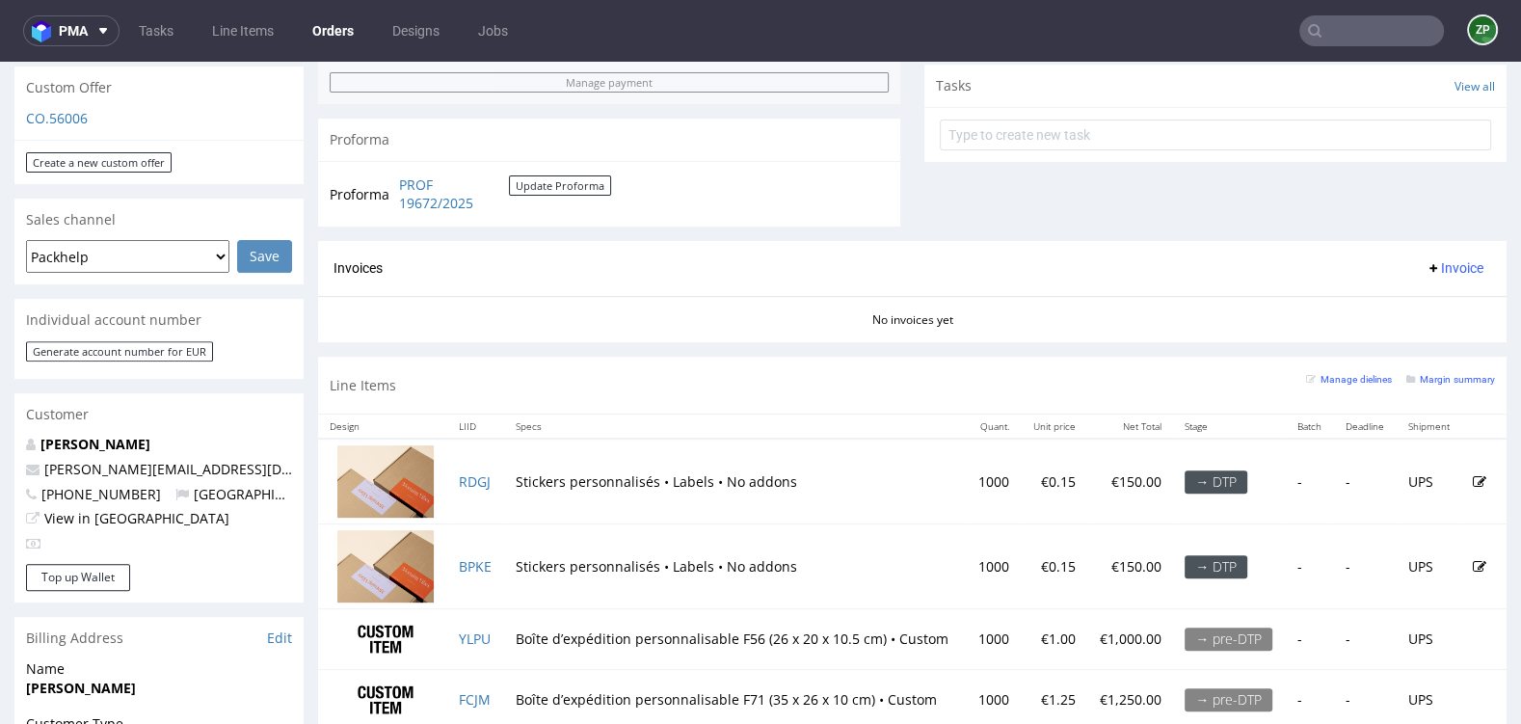
scroll to position [758, 0]
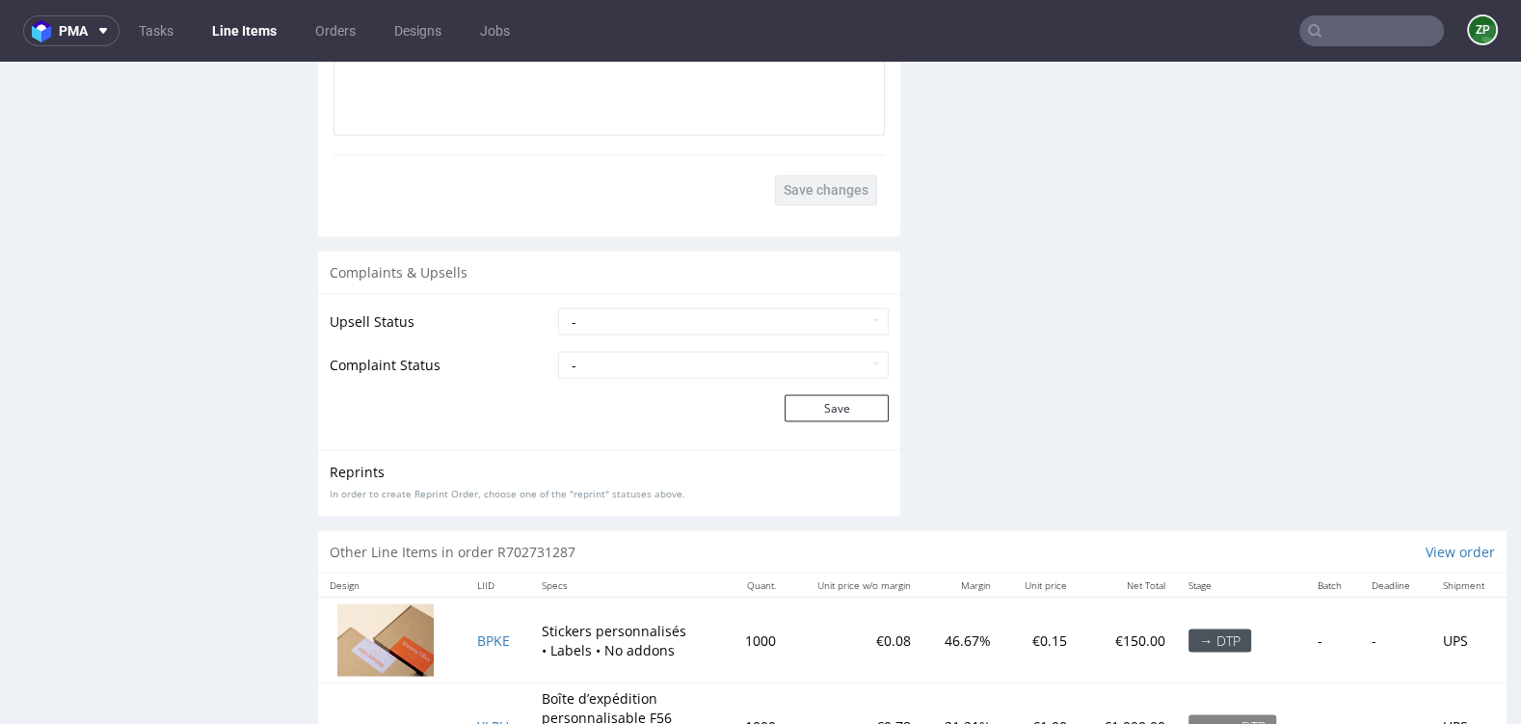
scroll to position [3417, 0]
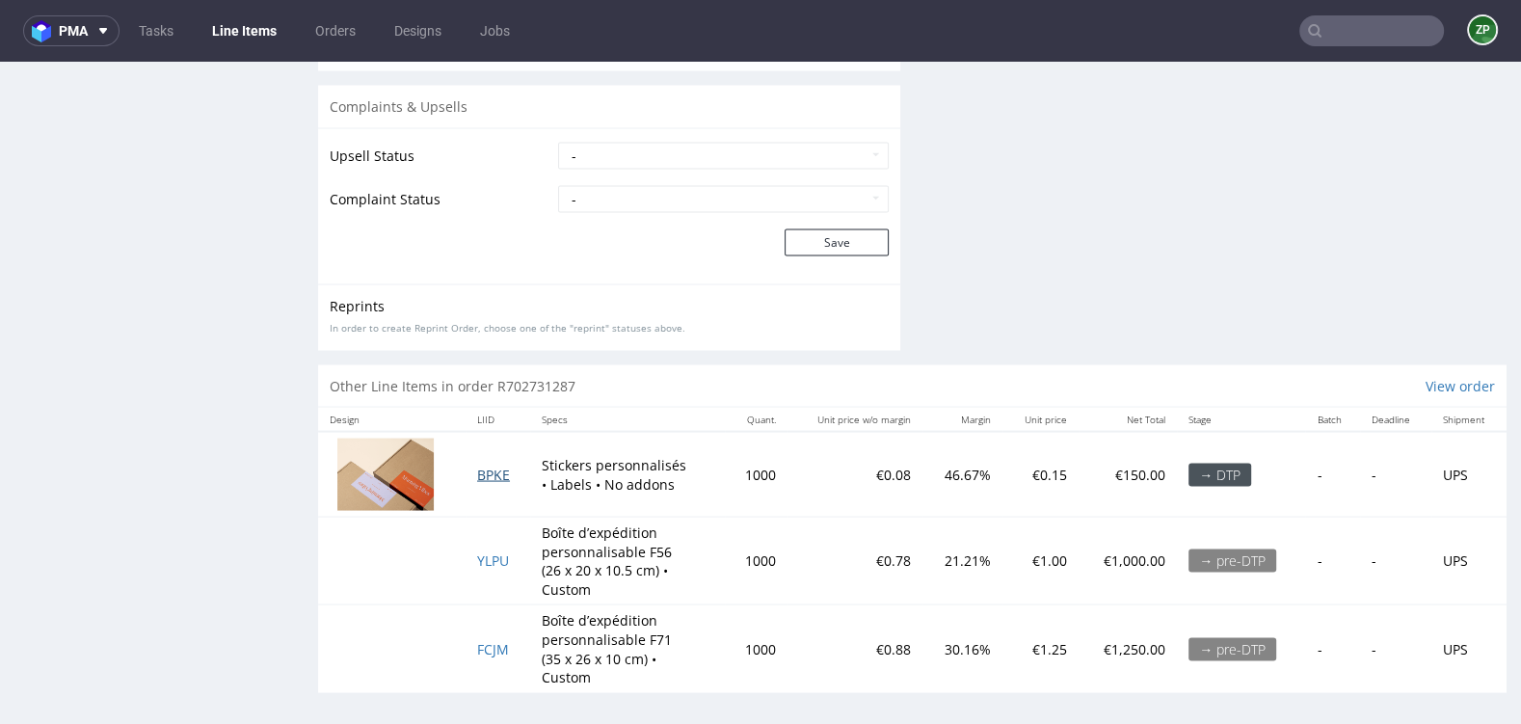
click at [485, 471] on span "BPKE" at bounding box center [493, 474] width 33 height 18
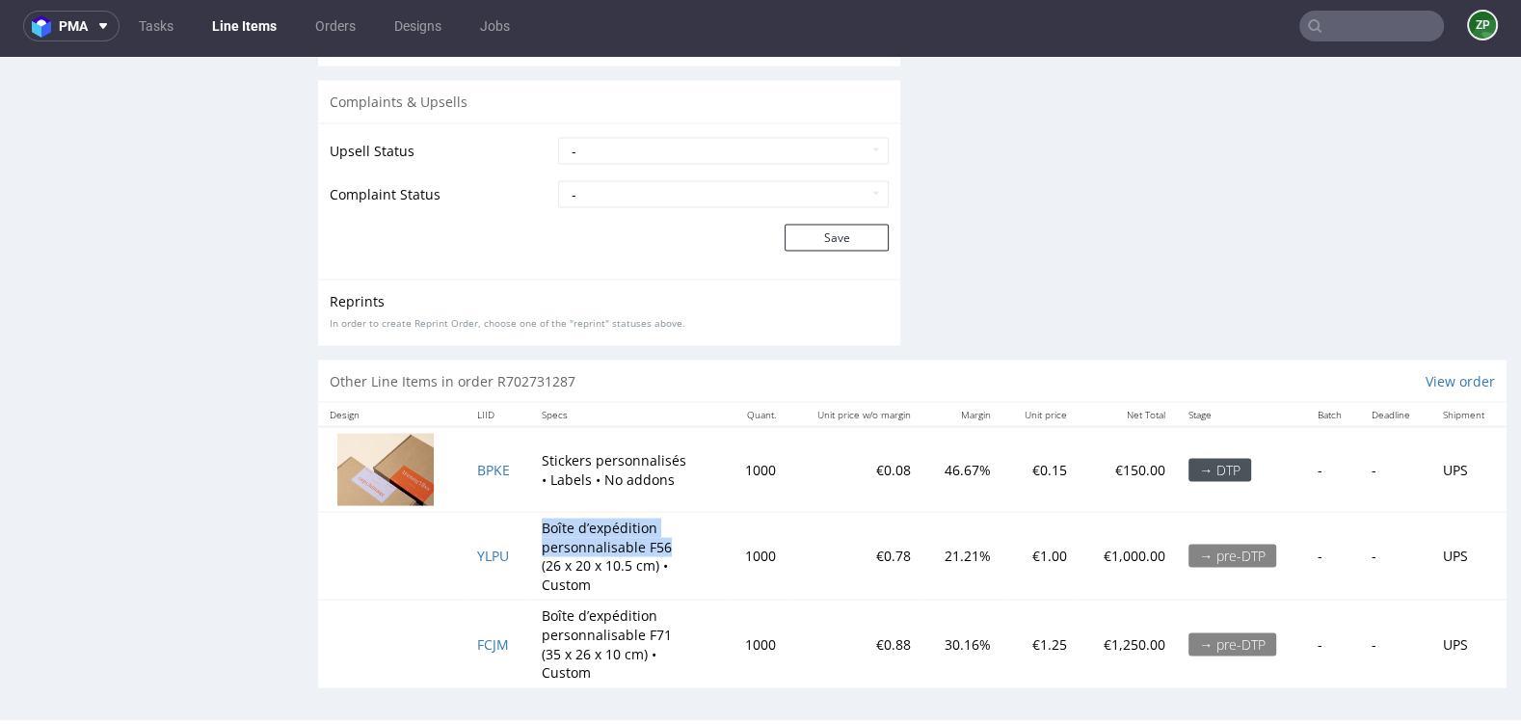
drag, startPoint x: 668, startPoint y: 542, endPoint x: 531, endPoint y: 523, distance: 138.3
click at [531, 523] on td "Boîte d’expédition personnalisable F56 (26 x 20 x 10.5 cm) • Custom" at bounding box center [627, 556] width 195 height 88
copy p "Boîte d’expédition personnalisable F56"
click at [489, 548] on span "YLPU" at bounding box center [493, 555] width 32 height 18
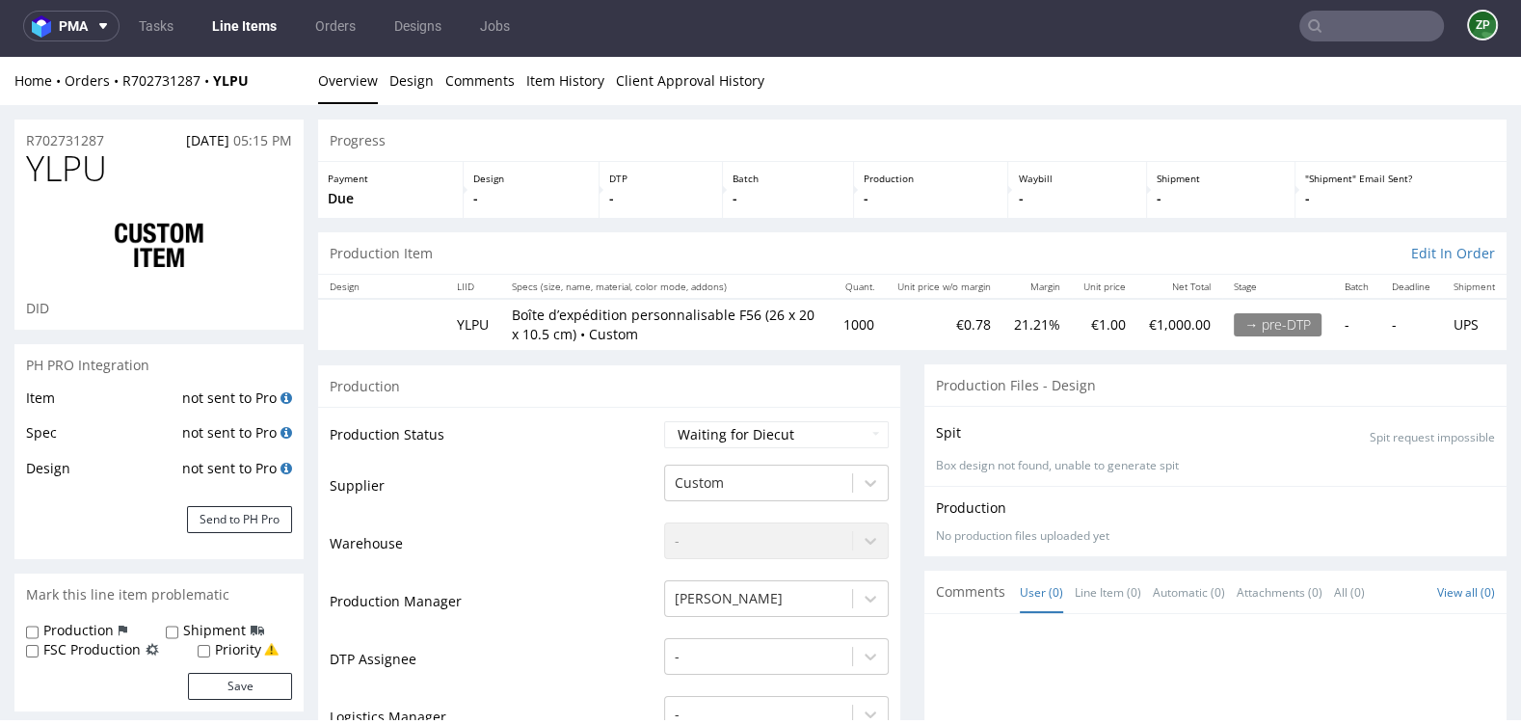
select select "in_progress"
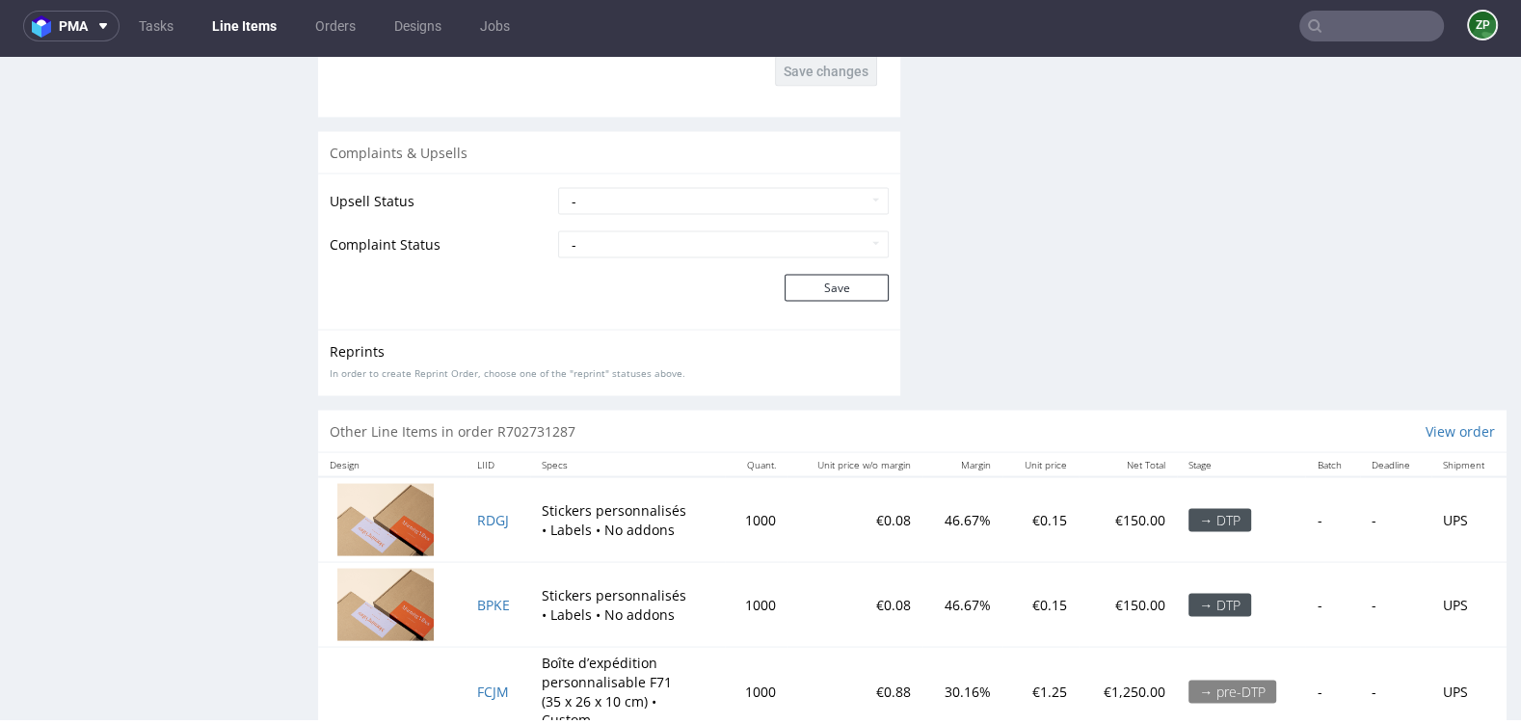
scroll to position [3522, 0]
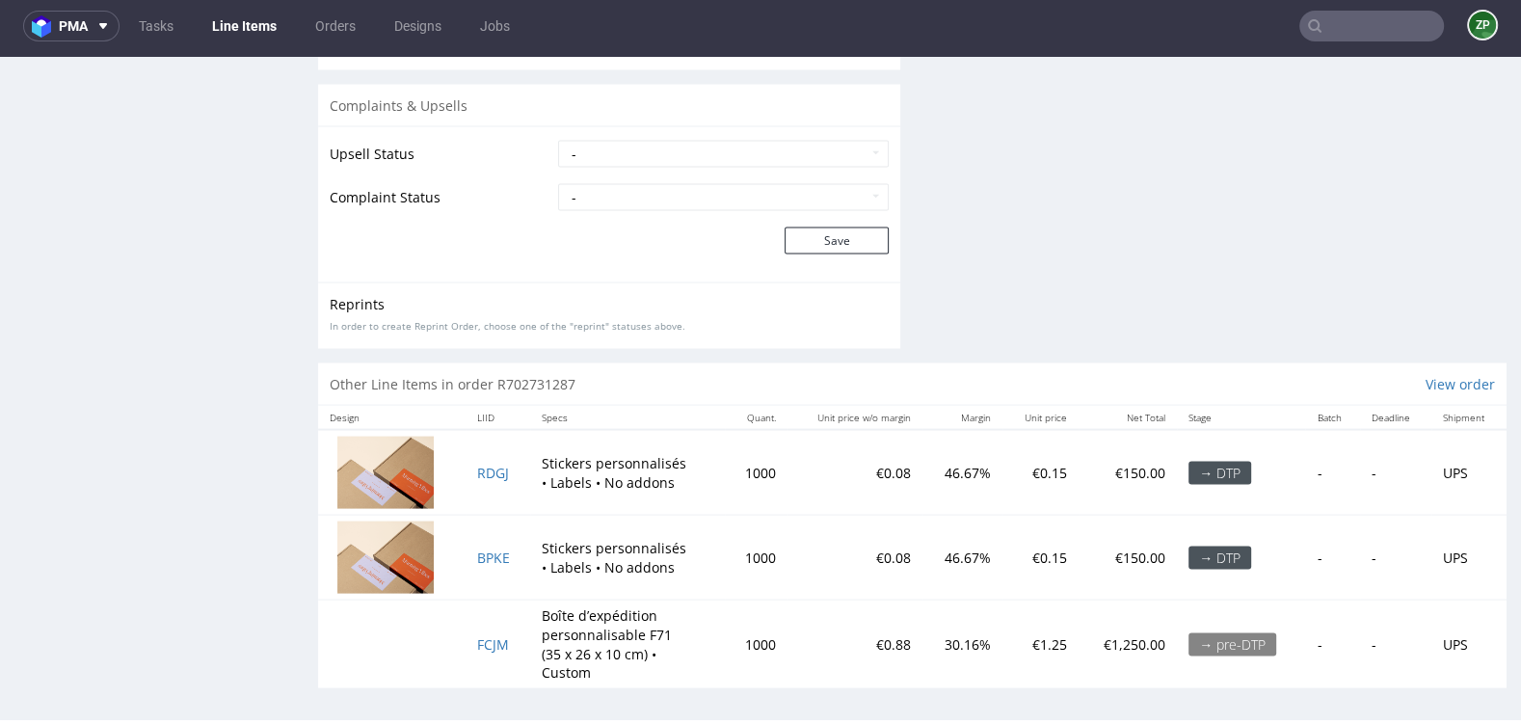
click at [1343, 23] on input "text" at bounding box center [1372, 26] width 145 height 31
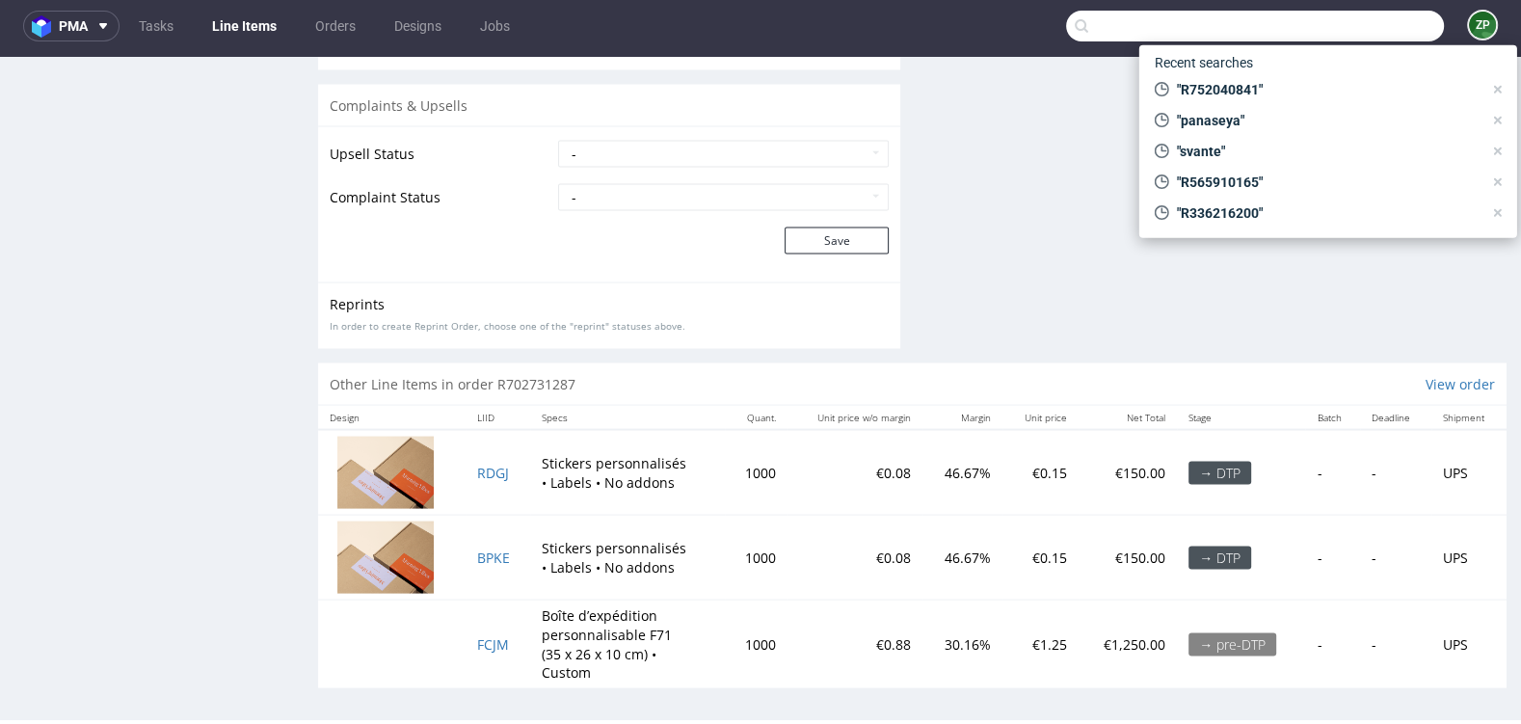
paste input "R330101013"
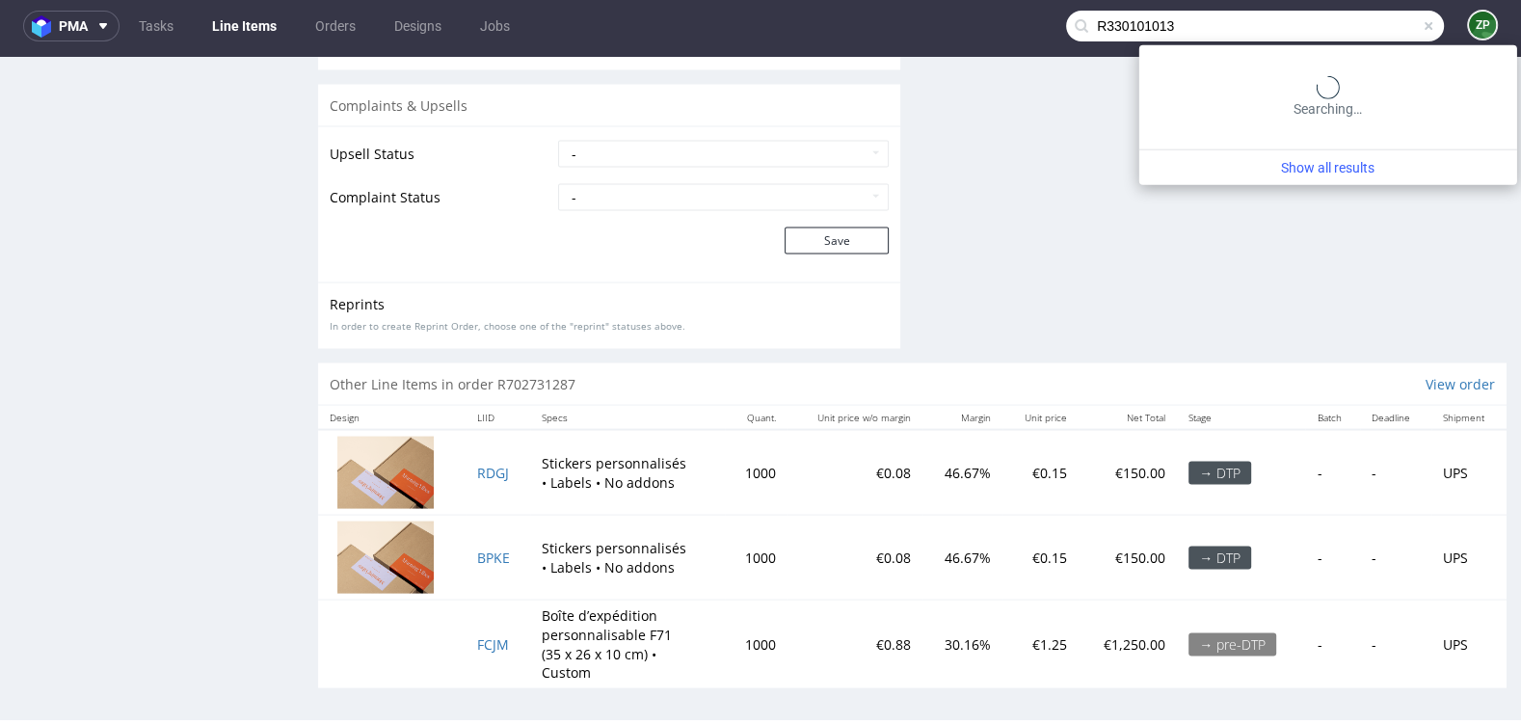
type input "R330101013"
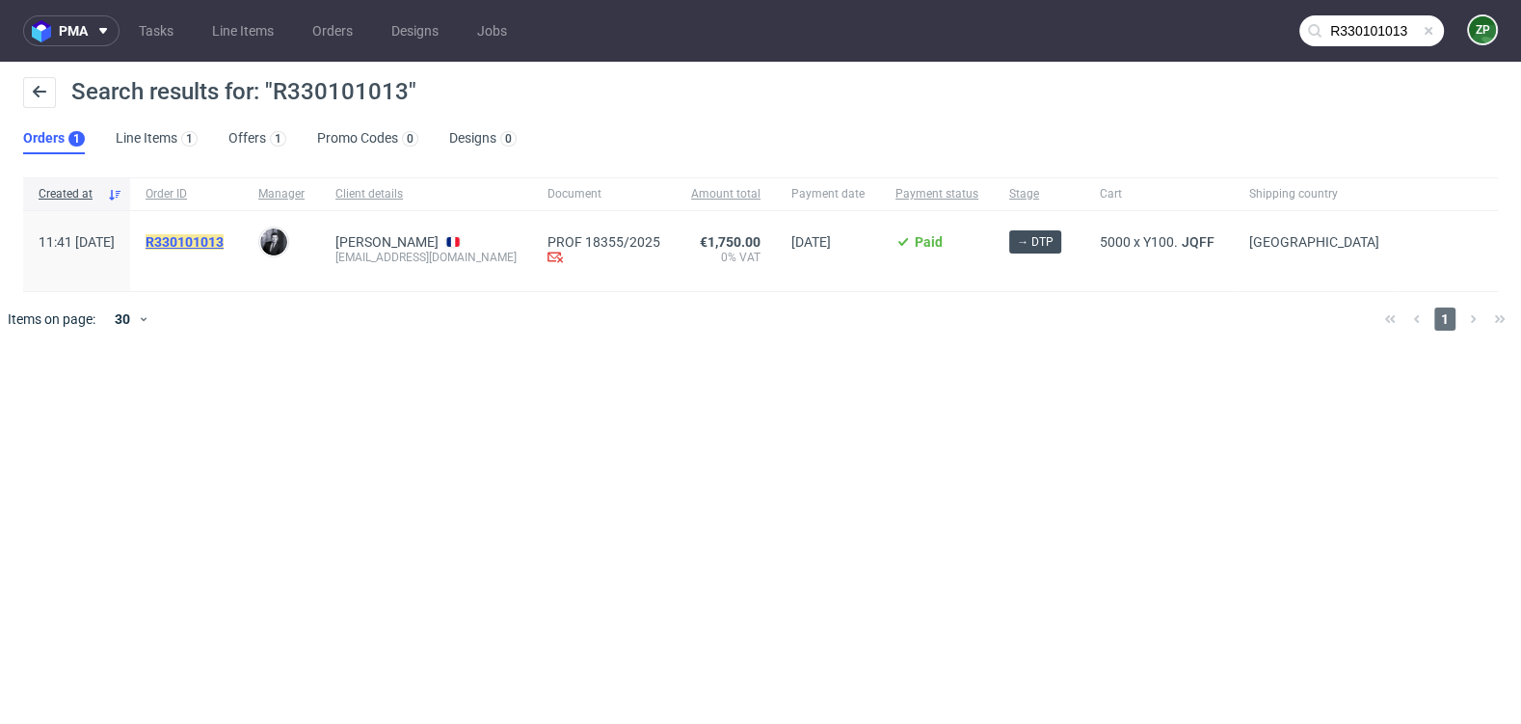
click at [222, 243] on mark "R330101013" at bounding box center [185, 241] width 78 height 15
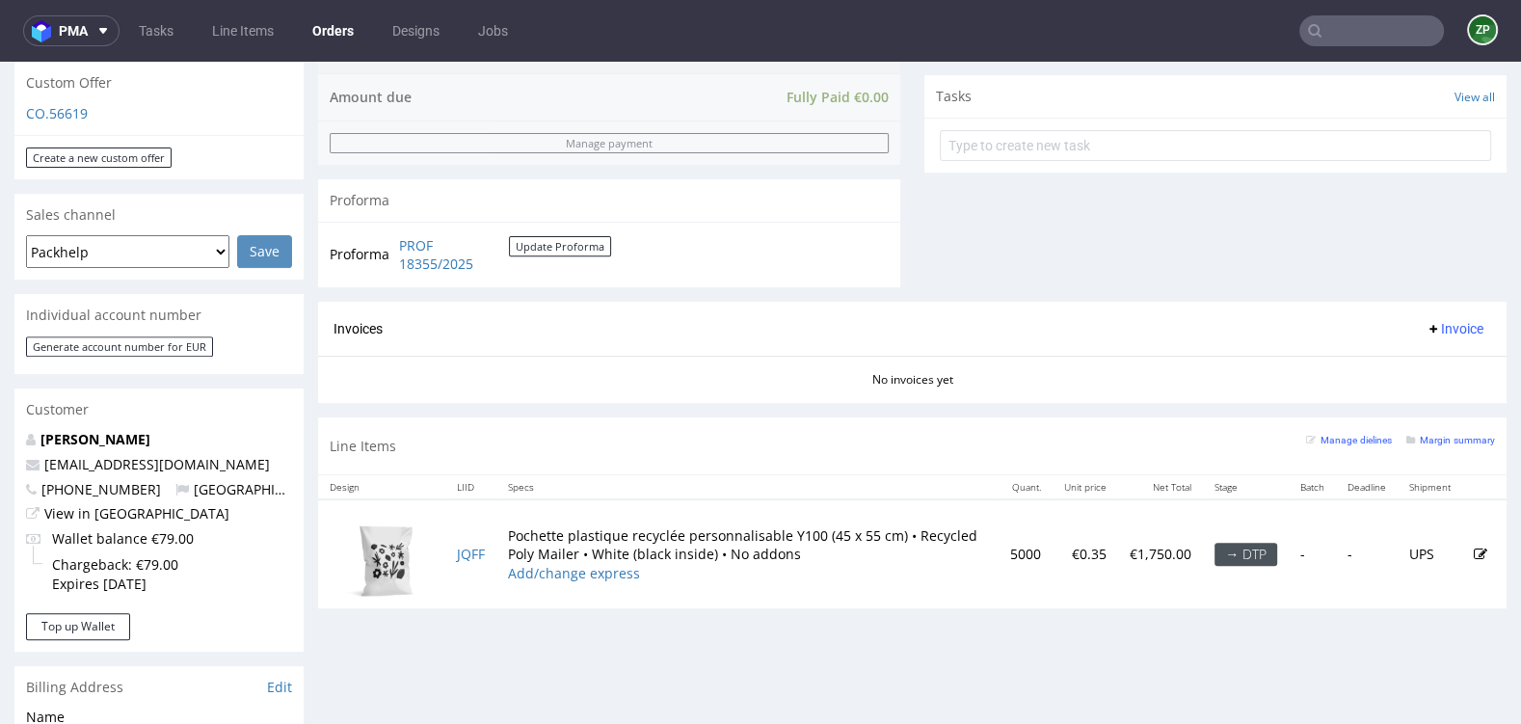
scroll to position [739, 0]
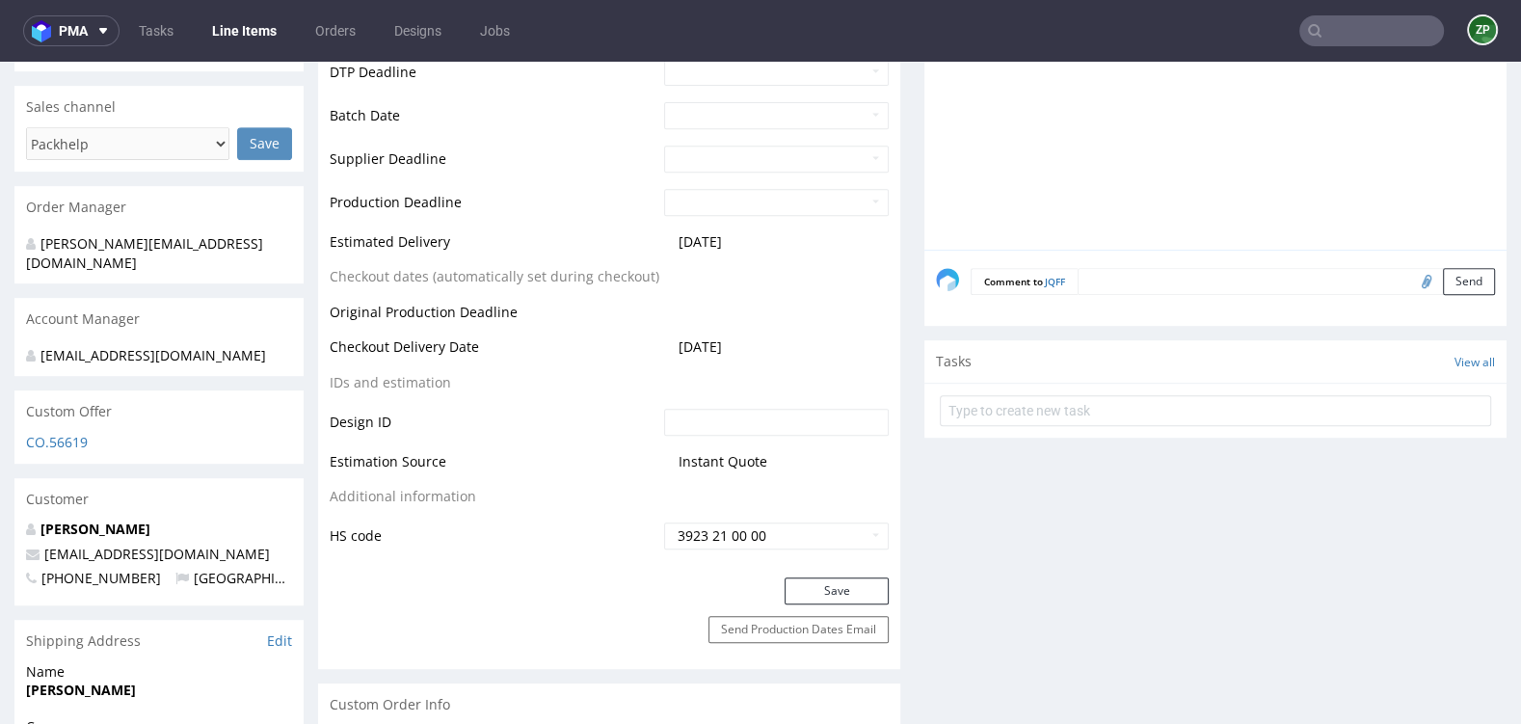
scroll to position [849, 0]
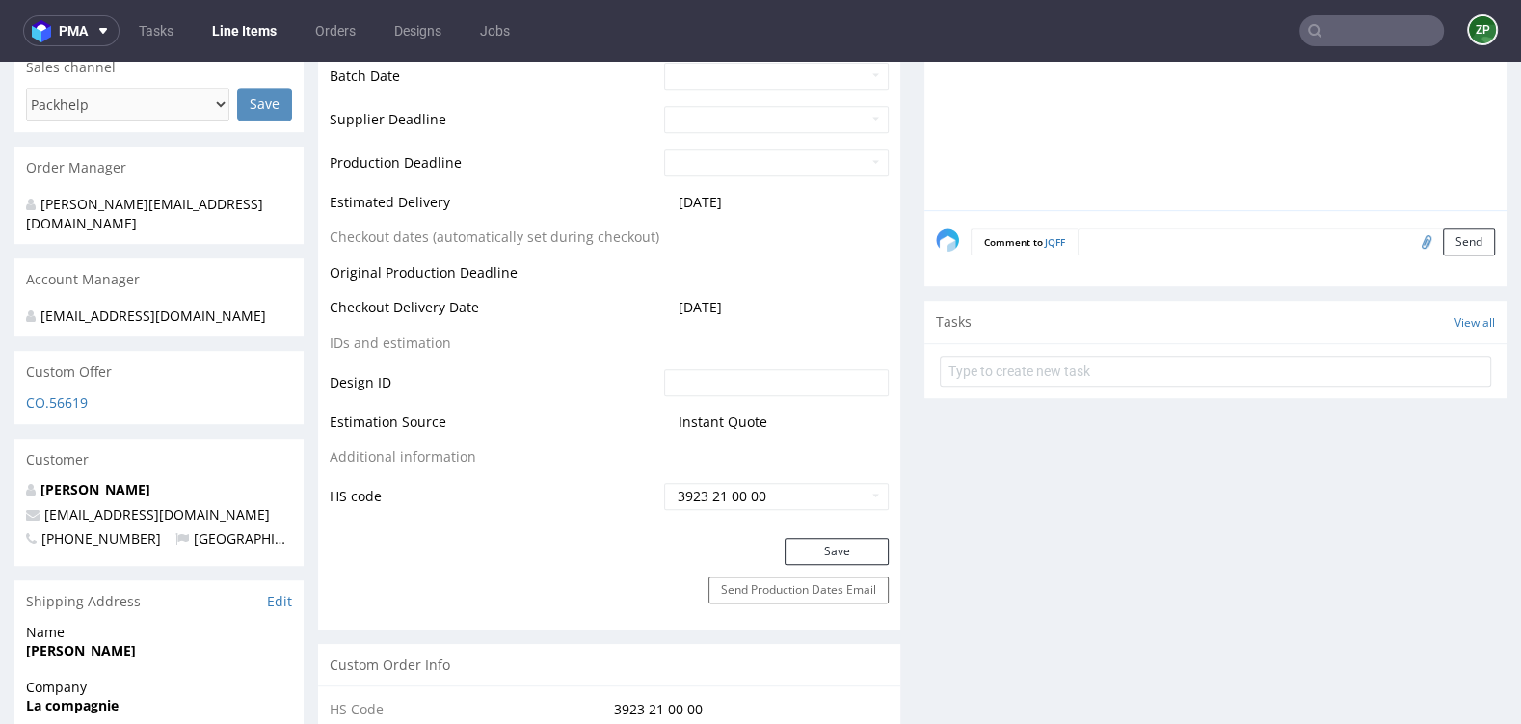
click at [337, 13] on nav "pma Tasks Line Items Orders Designs Jobs ZP" at bounding box center [760, 31] width 1521 height 62
click at [343, 32] on link "Orders" at bounding box center [336, 30] width 64 height 31
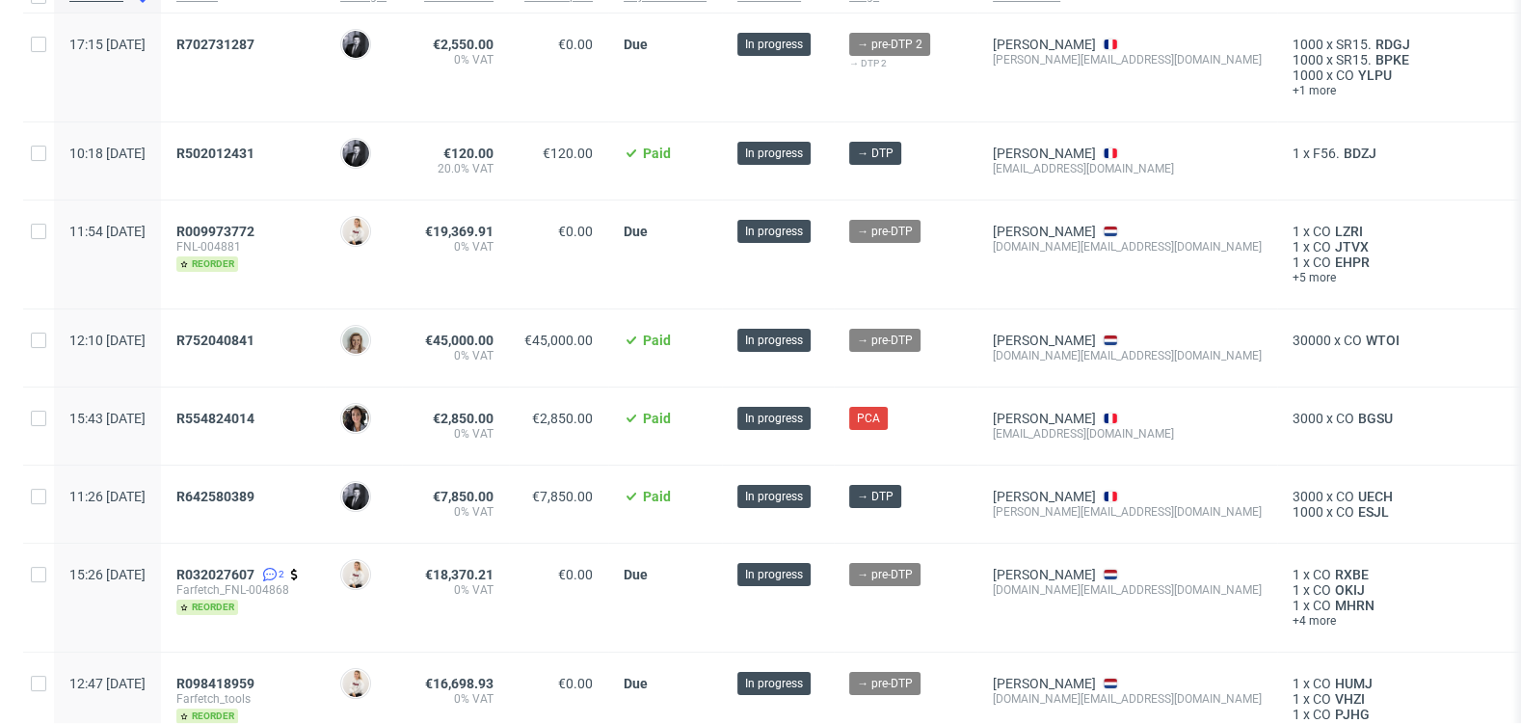
scroll to position [200, 0]
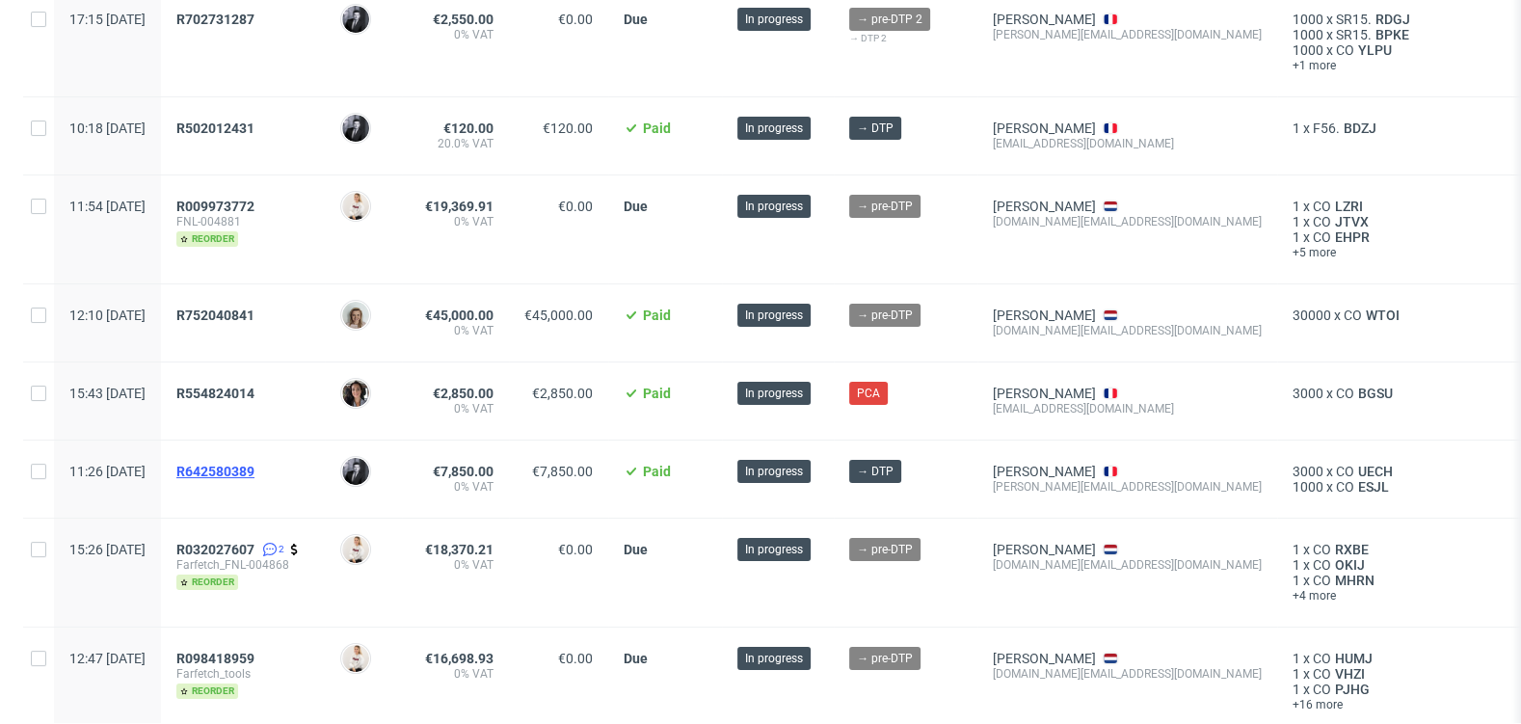
click at [255, 470] on span "R642580389" at bounding box center [215, 471] width 78 height 15
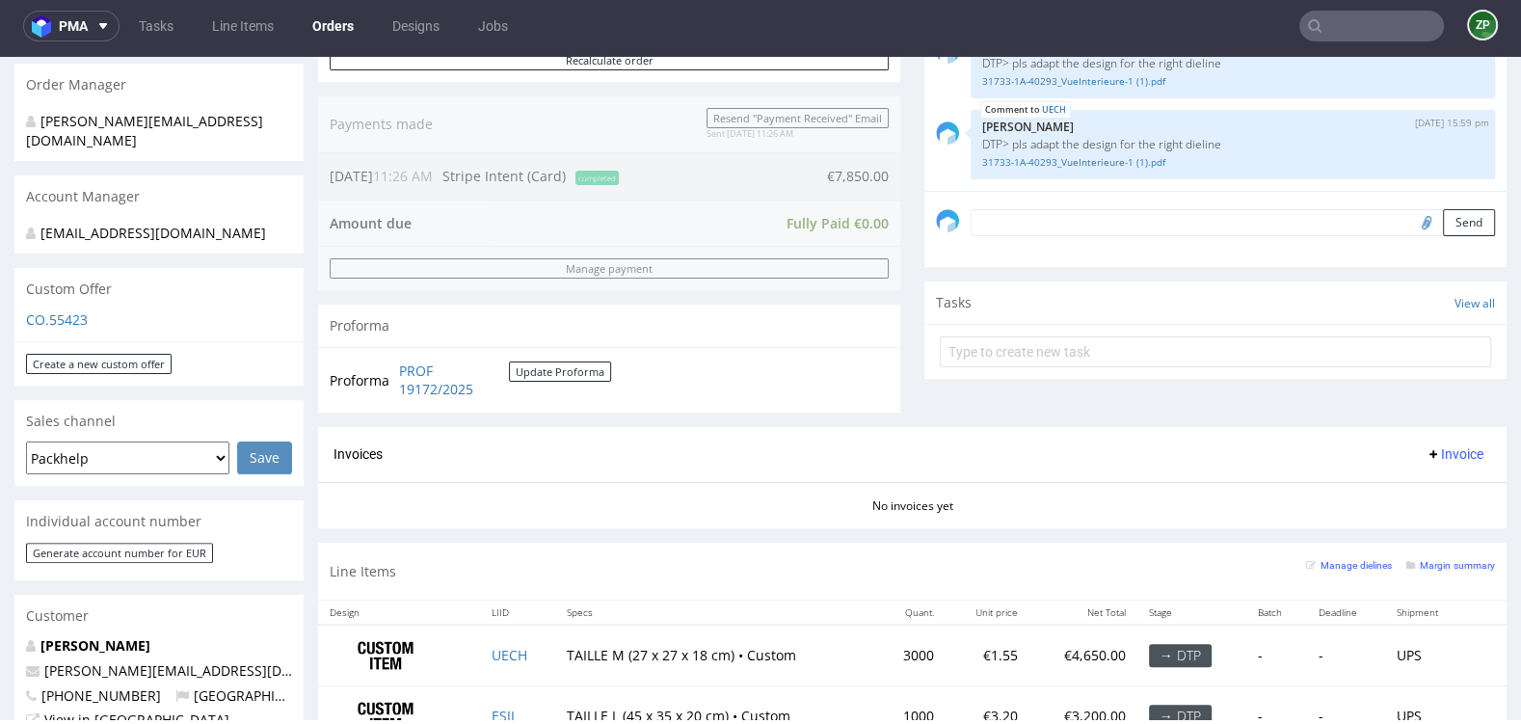
scroll to position [469, 0]
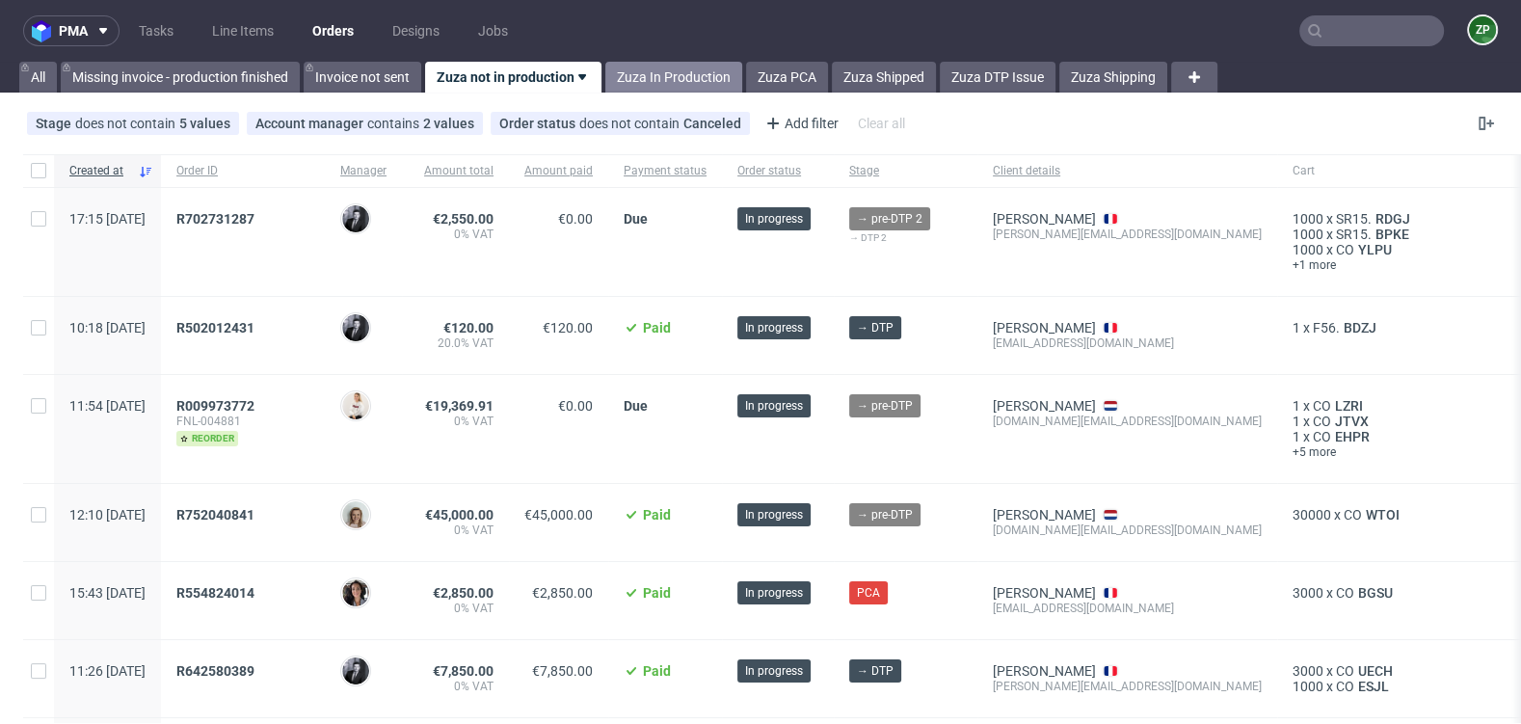
click at [647, 83] on link "Zuza In Production" at bounding box center [674, 77] width 137 height 31
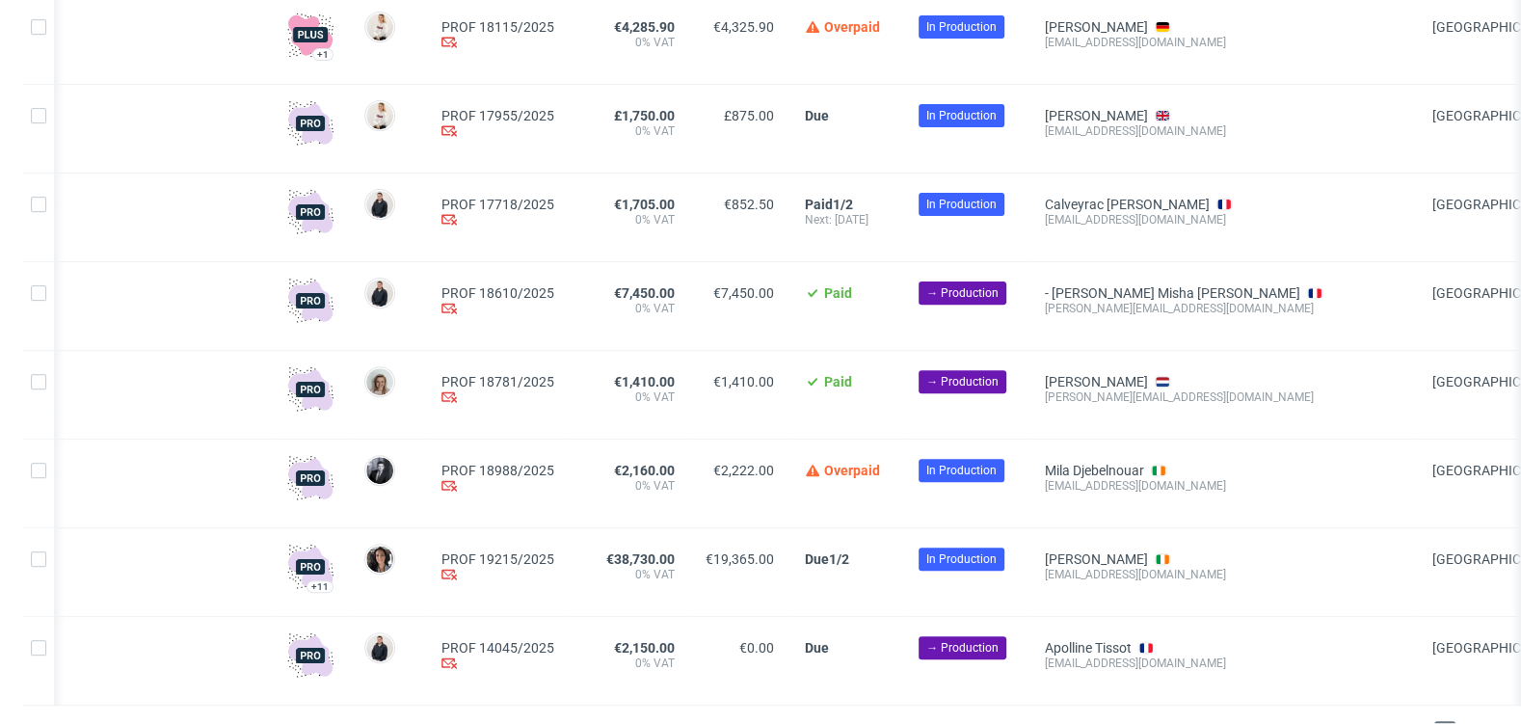
scroll to position [771, 0]
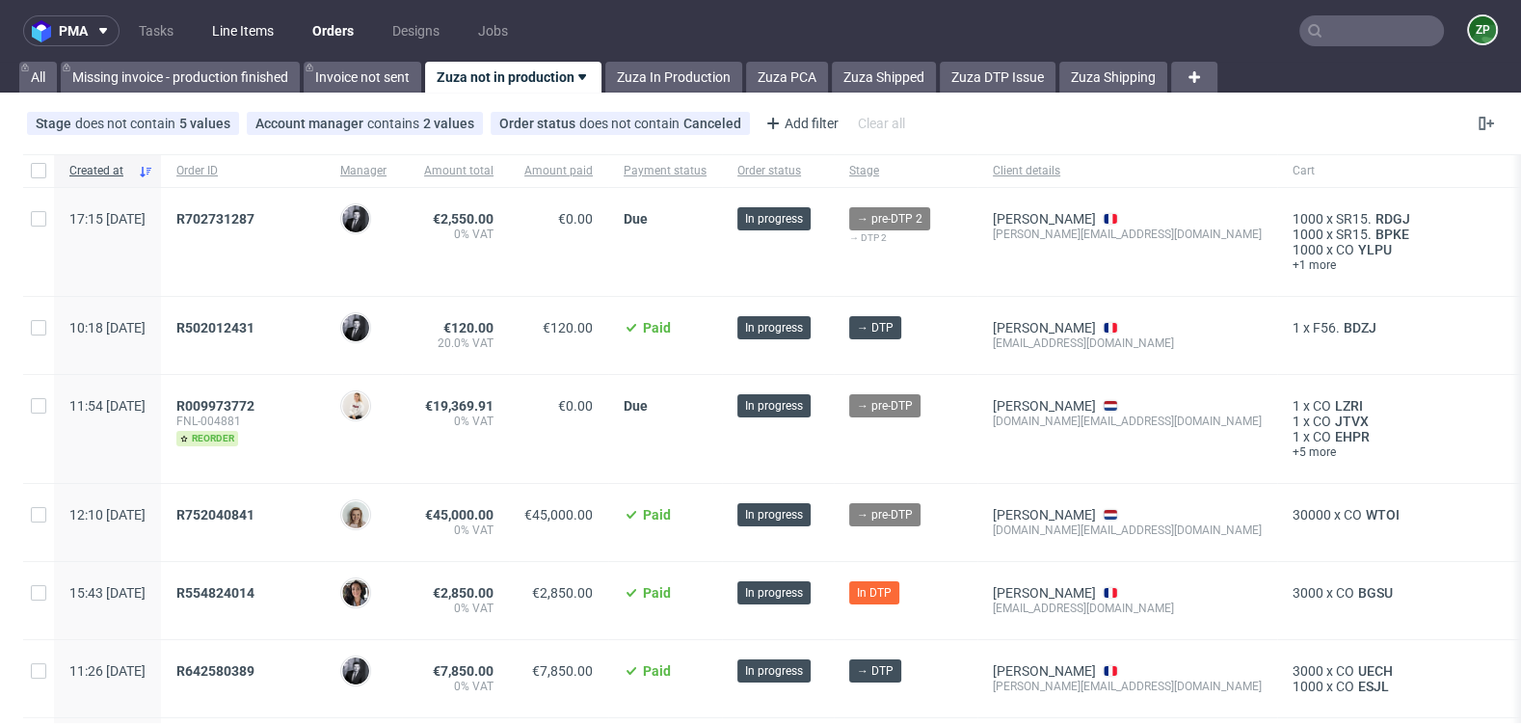
click at [224, 24] on link "Line Items" at bounding box center [243, 30] width 85 height 31
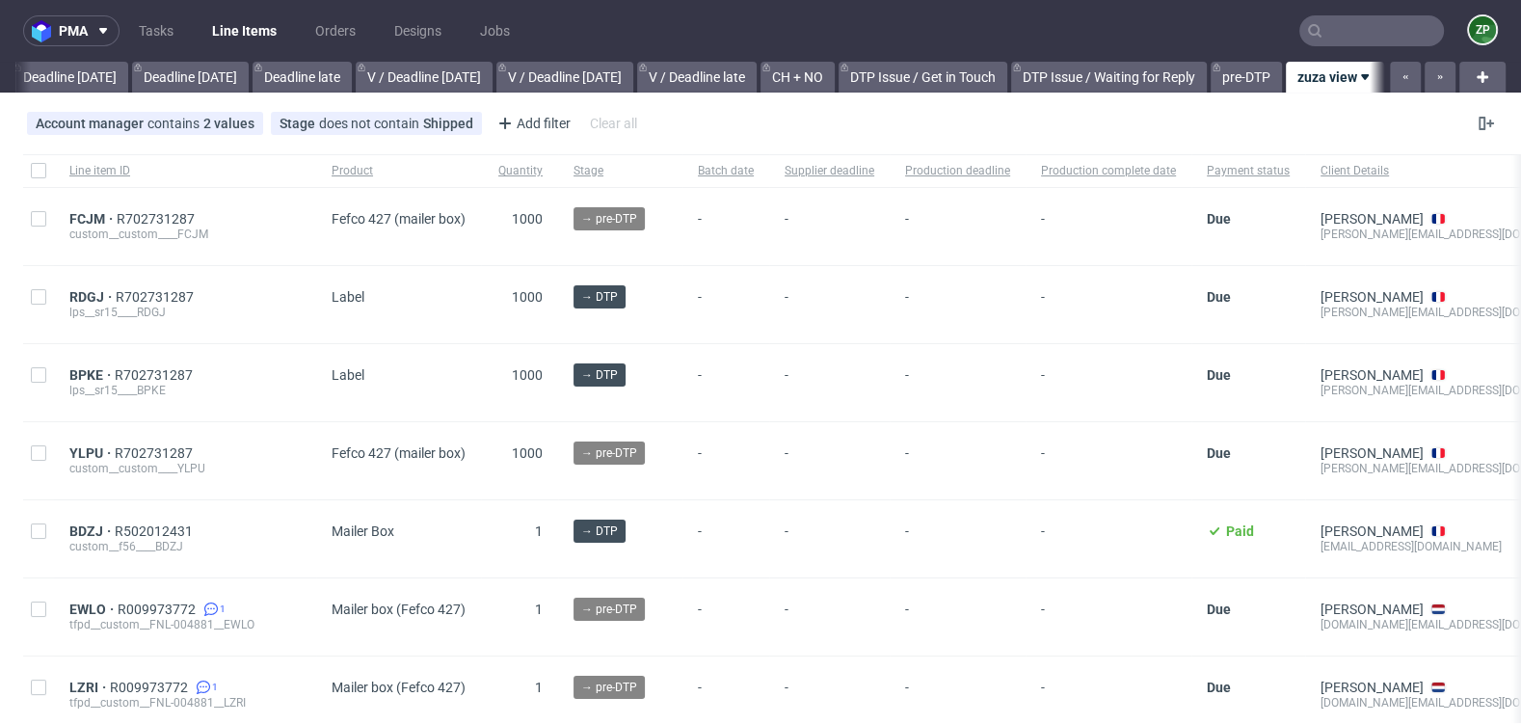
scroll to position [0, 2102]
click at [850, 172] on span "Supplier deadline" at bounding box center [830, 171] width 90 height 16
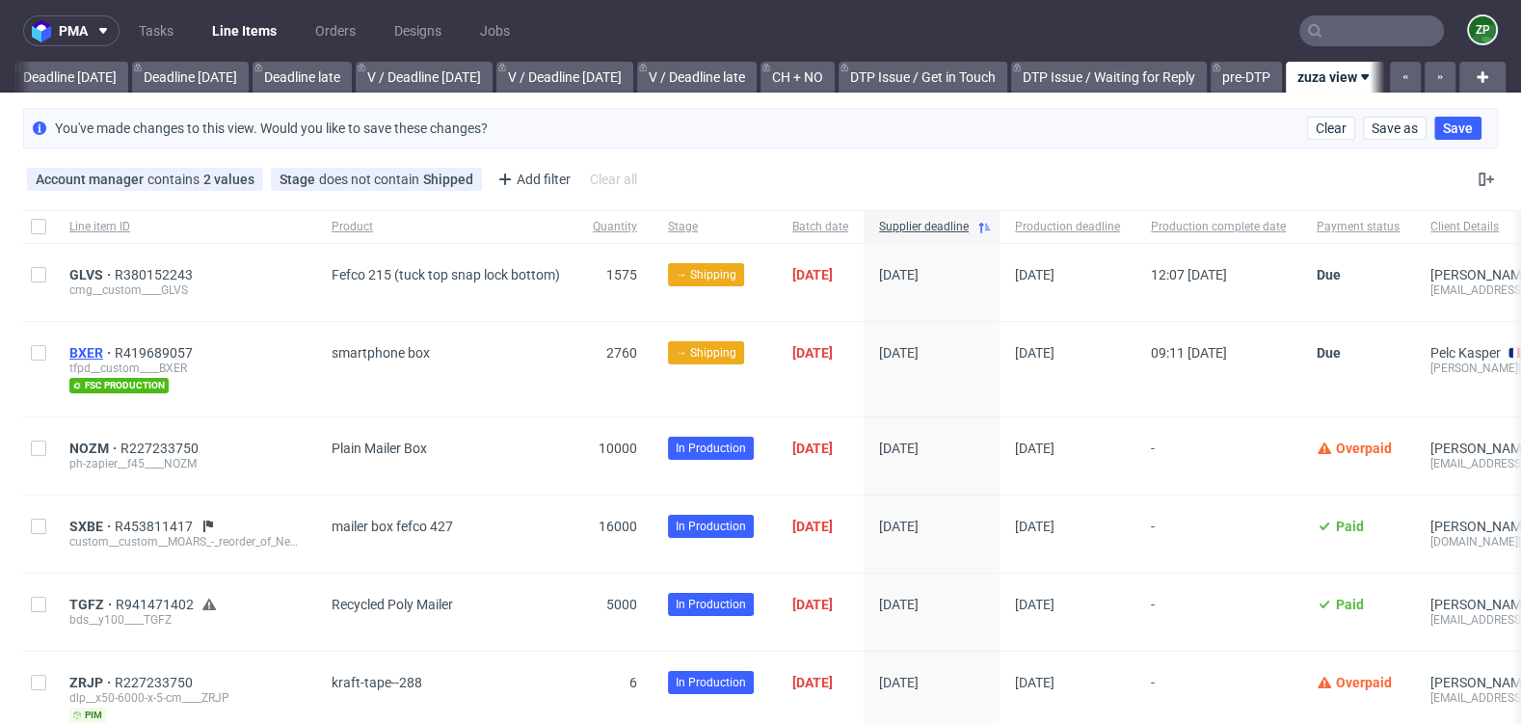
click at [89, 347] on span "BXER" at bounding box center [91, 352] width 45 height 15
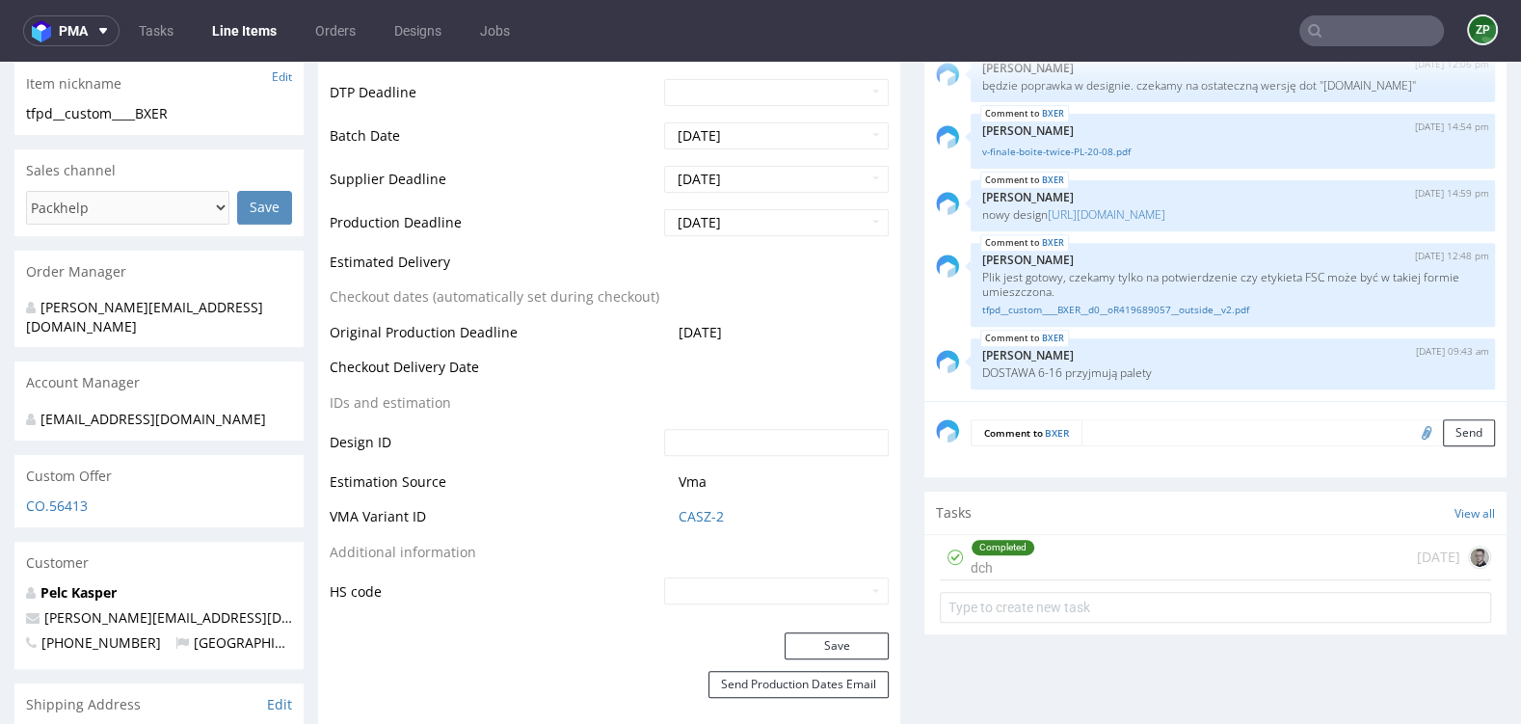
scroll to position [1020, 0]
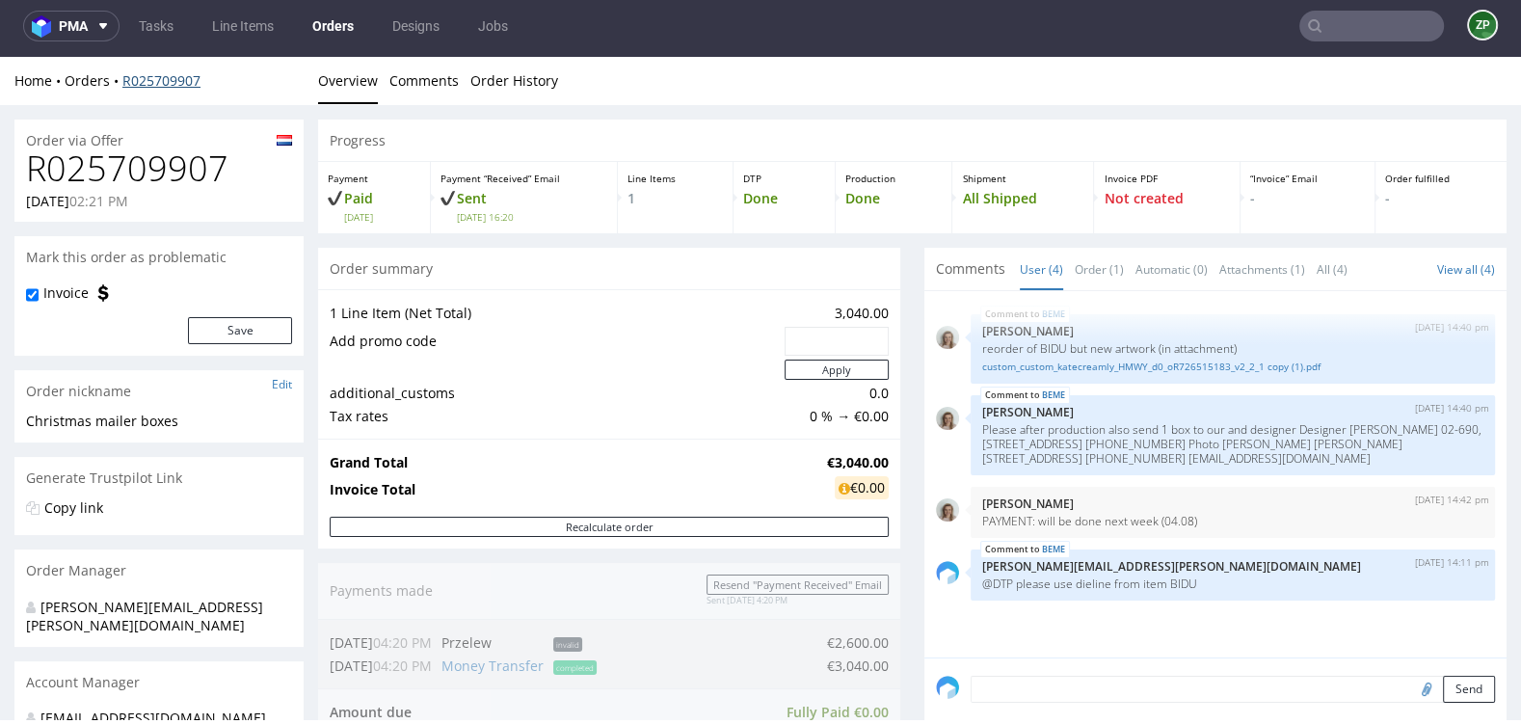
click at [153, 82] on link "R025709907" at bounding box center [161, 80] width 78 height 18
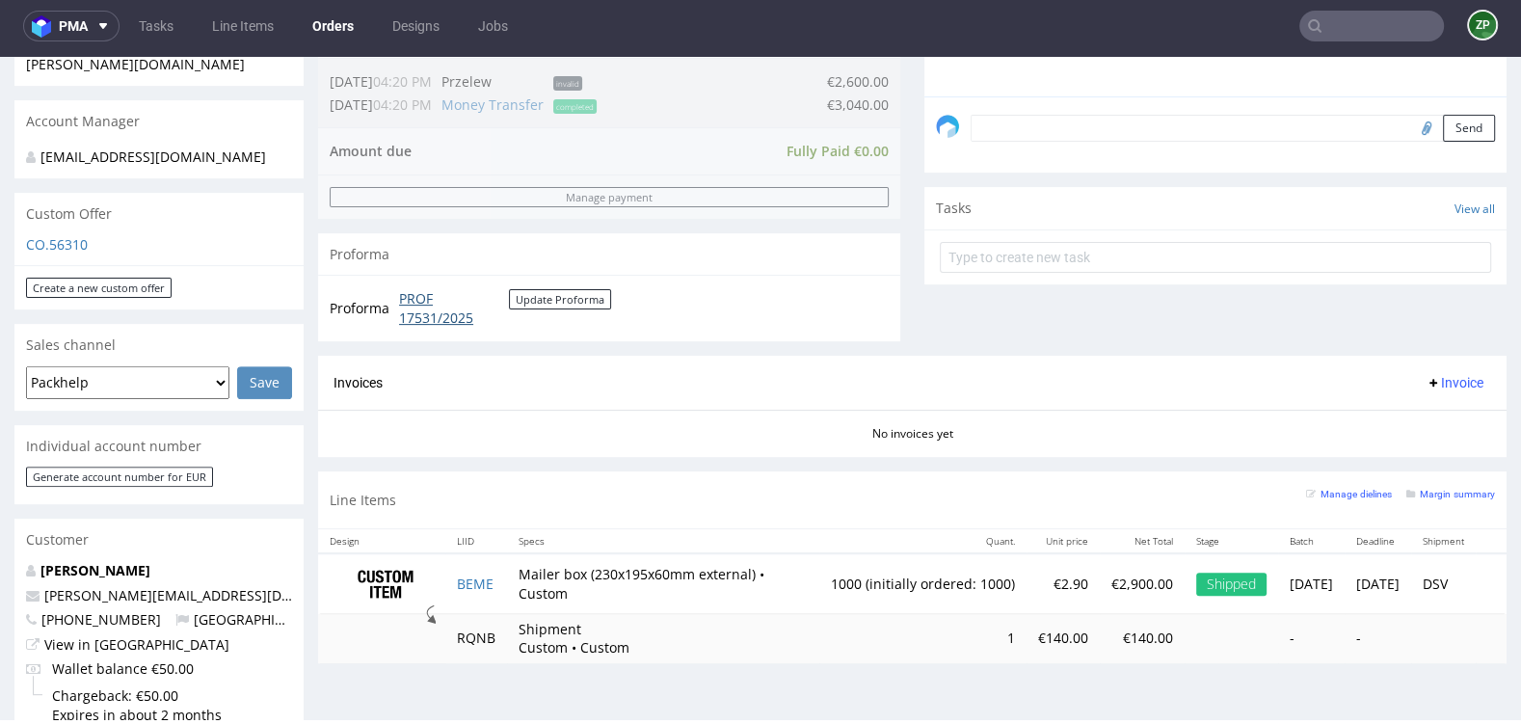
scroll to position [566, 0]
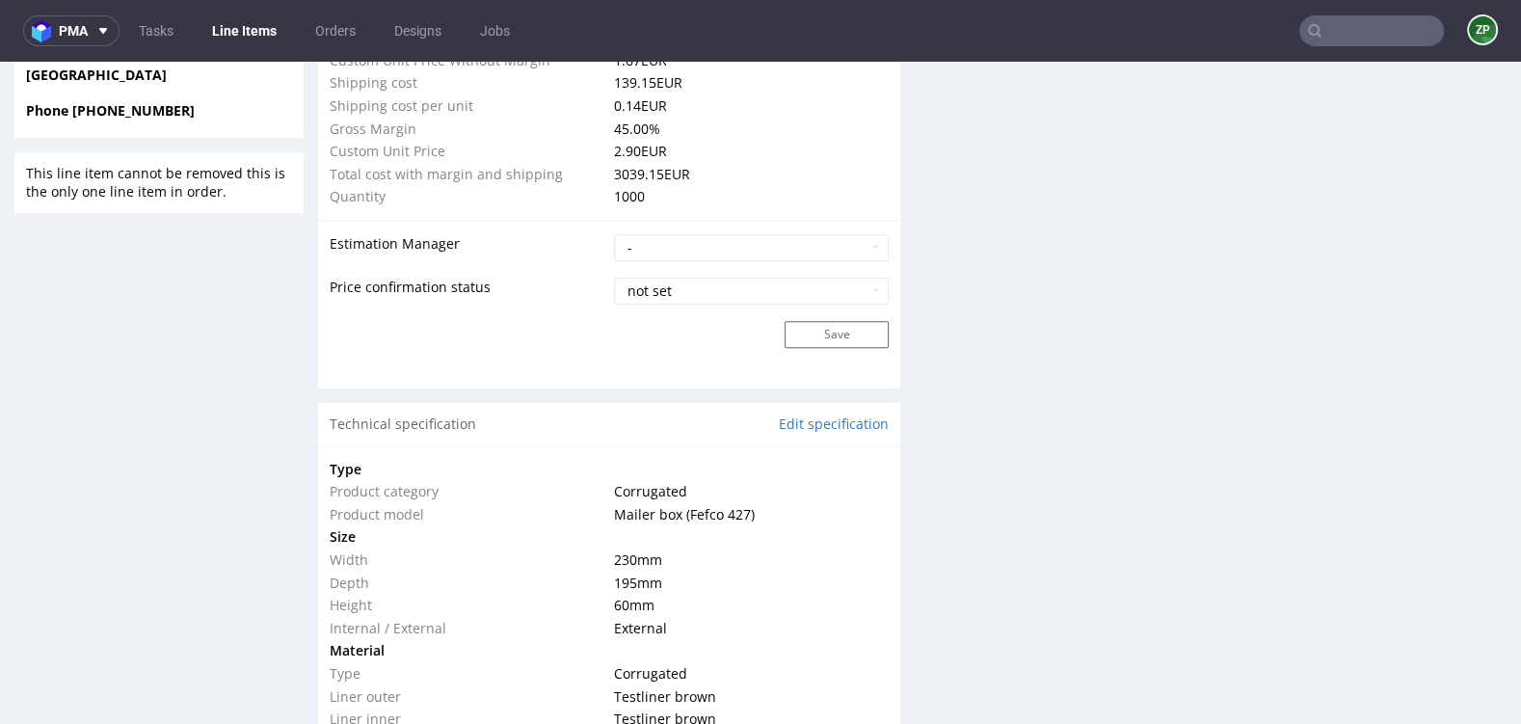
type input "1000"
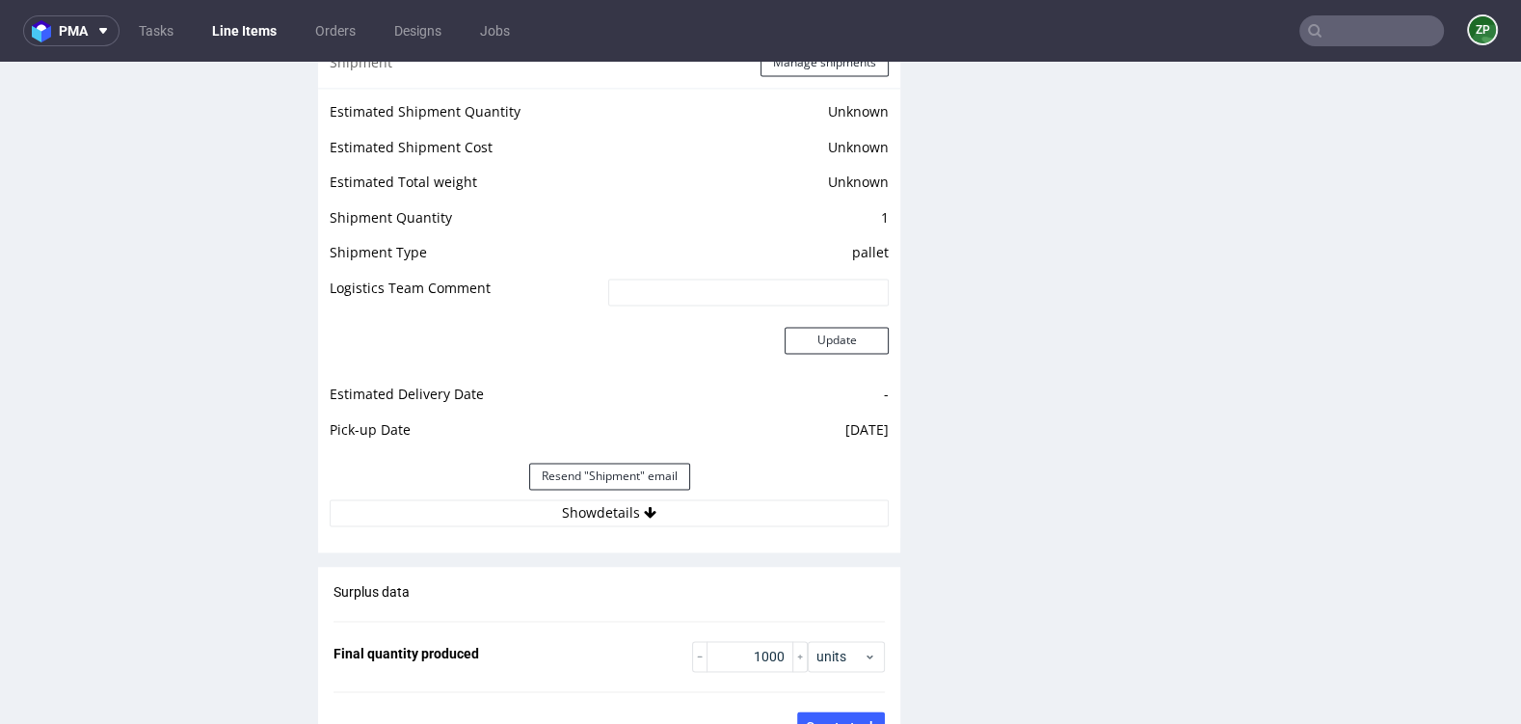
scroll to position [2646, 0]
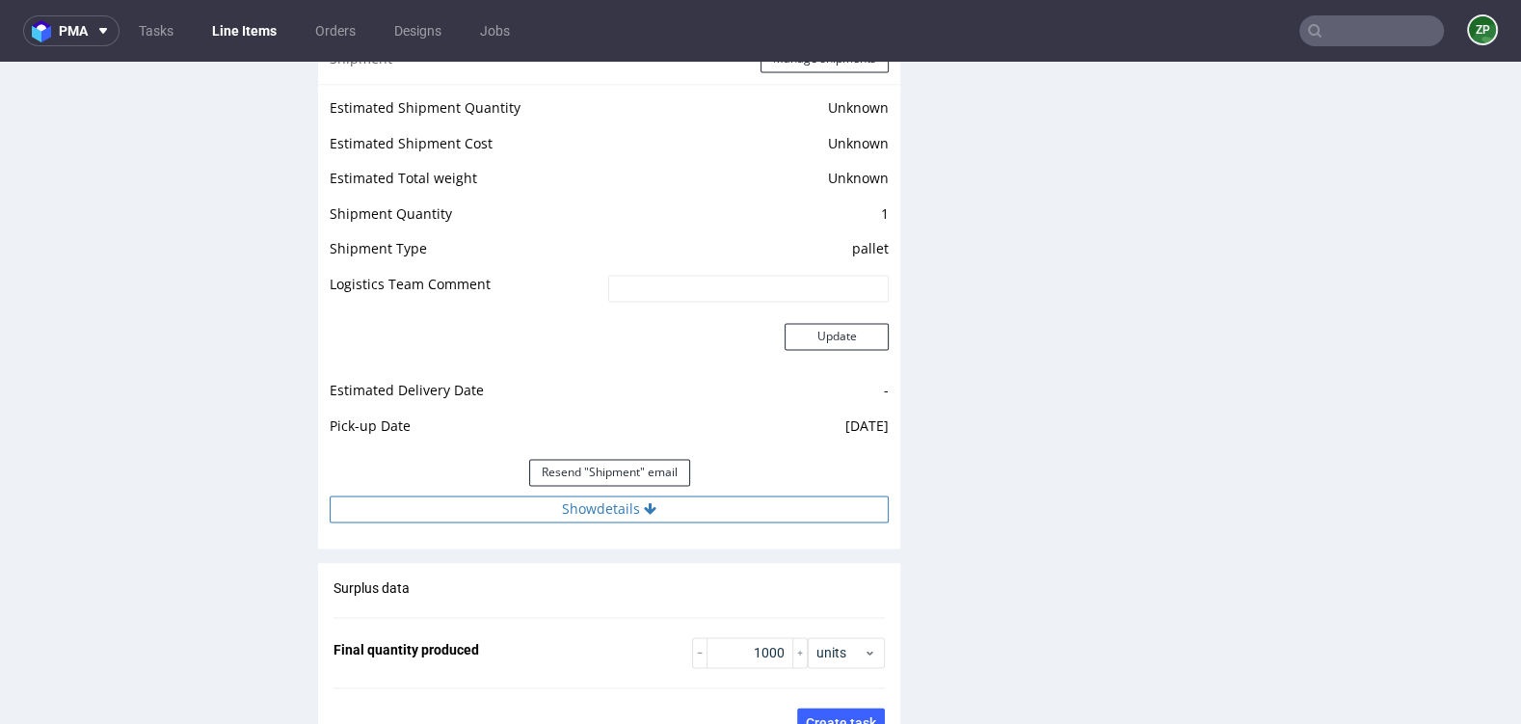
click at [668, 498] on button "Show details" at bounding box center [609, 509] width 559 height 27
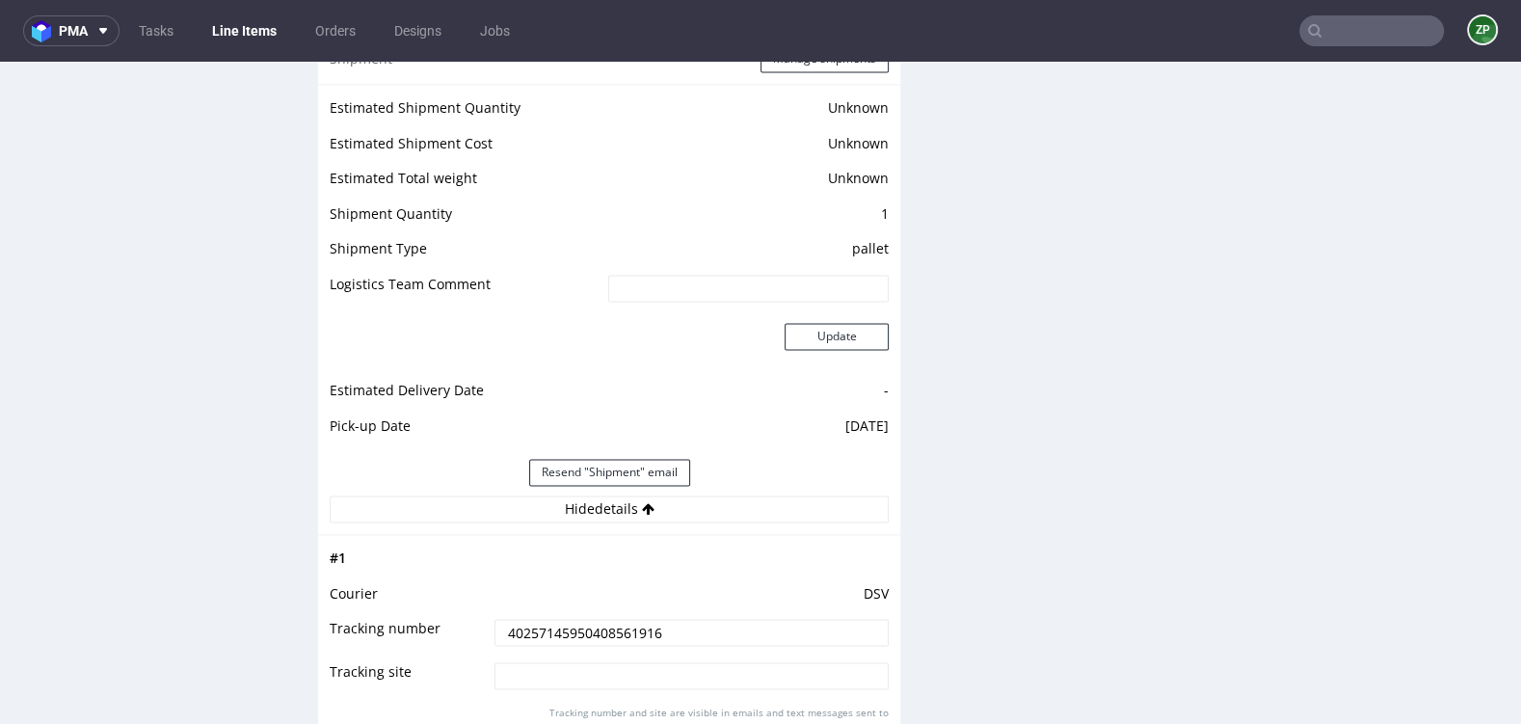
click at [554, 622] on input "40257145950408561916" at bounding box center [692, 632] width 394 height 27
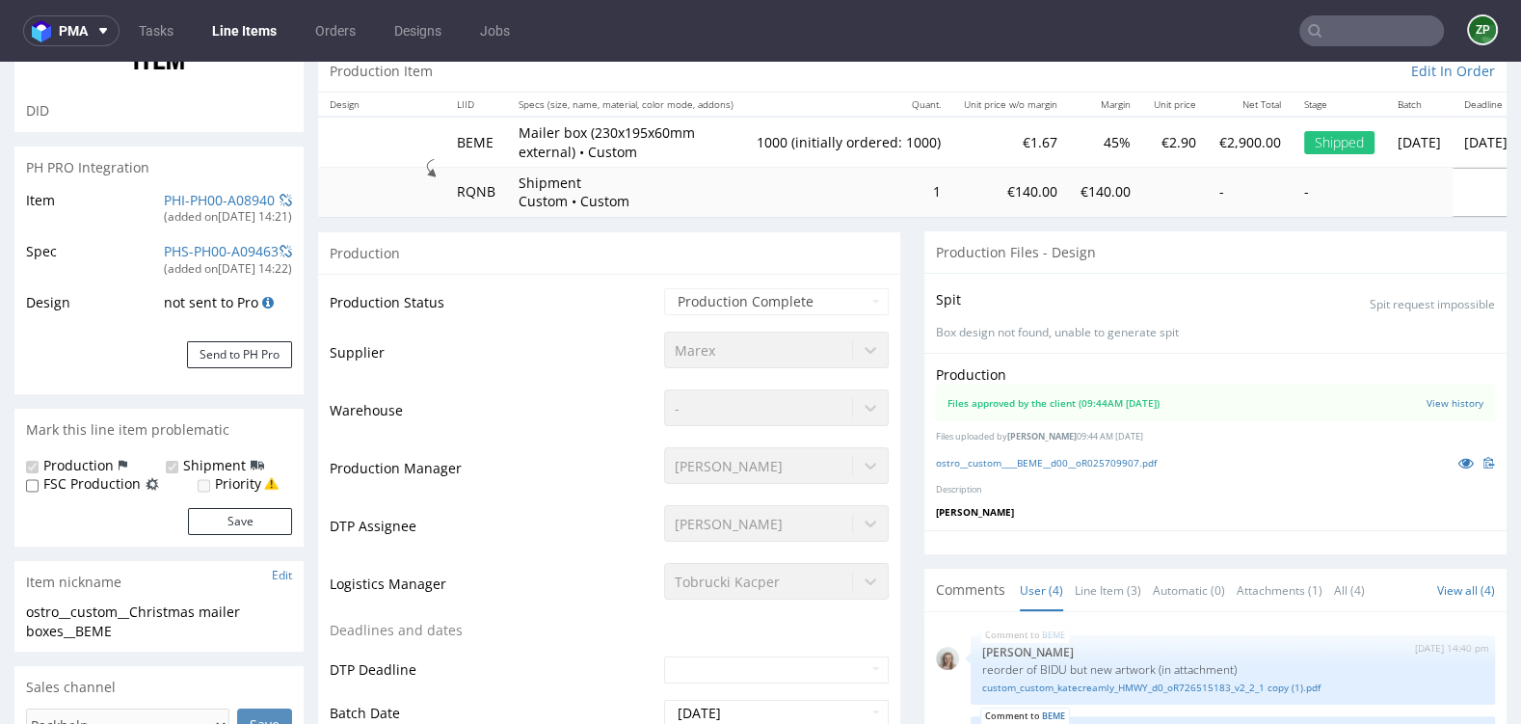
scroll to position [0, 0]
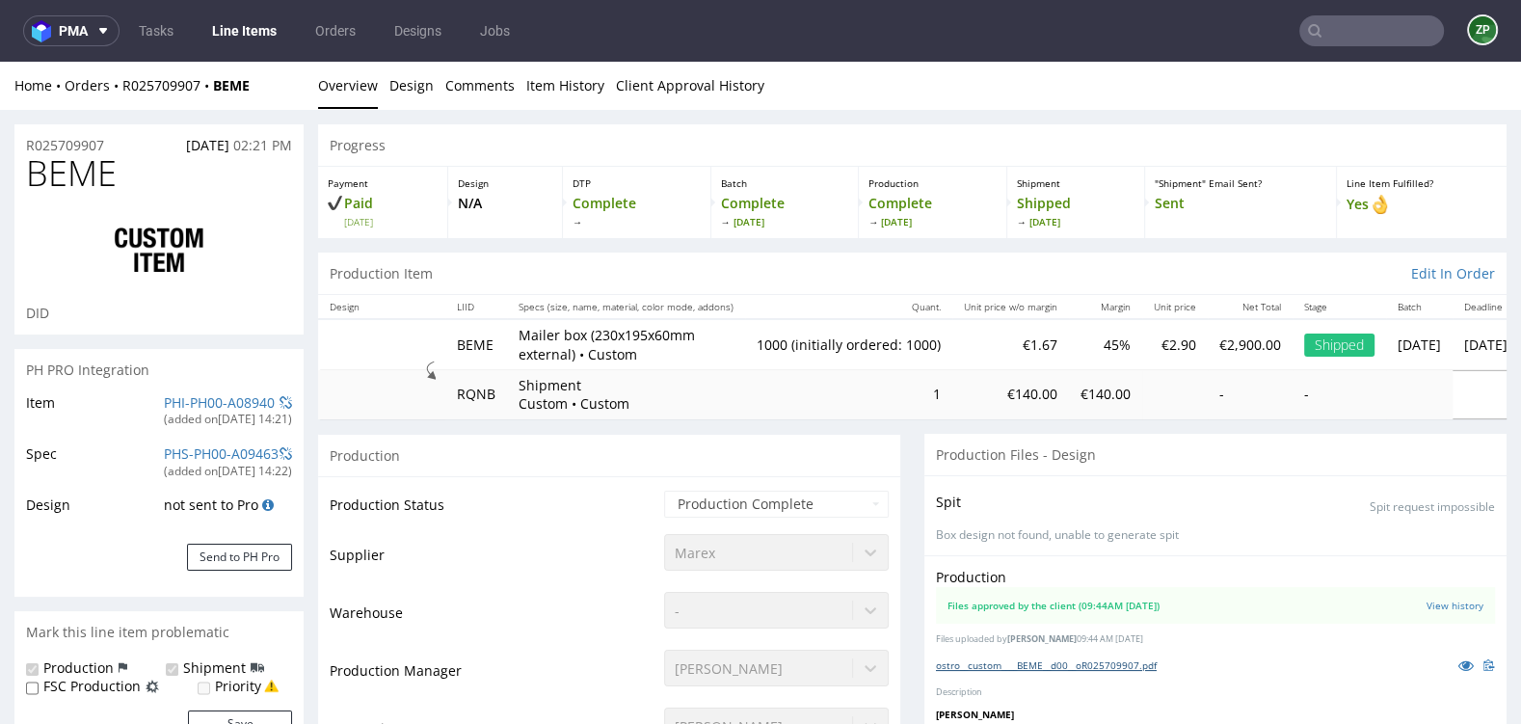
click at [1010, 660] on link "ostro__custom____BEME__d00__oR025709907.pdf" at bounding box center [1046, 665] width 221 height 13
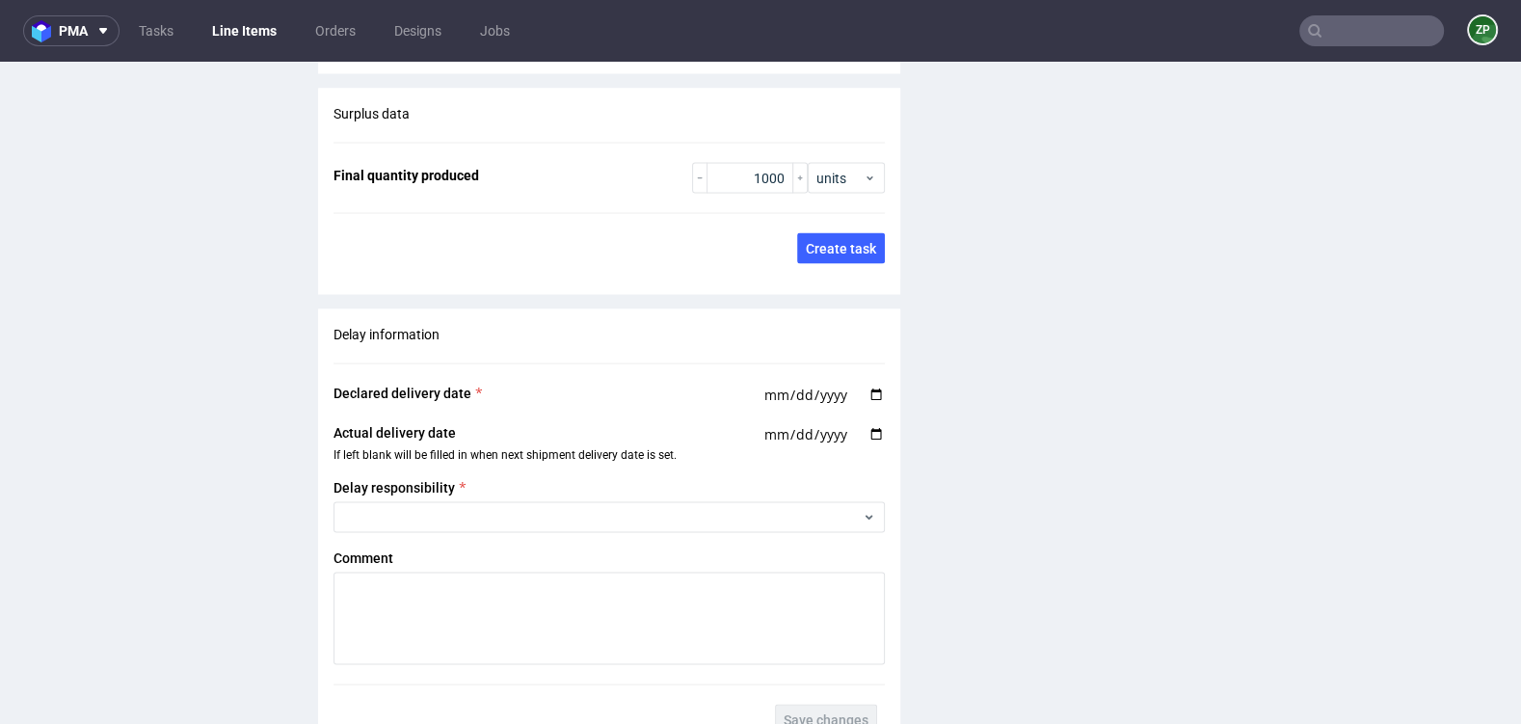
scroll to position [3173, 0]
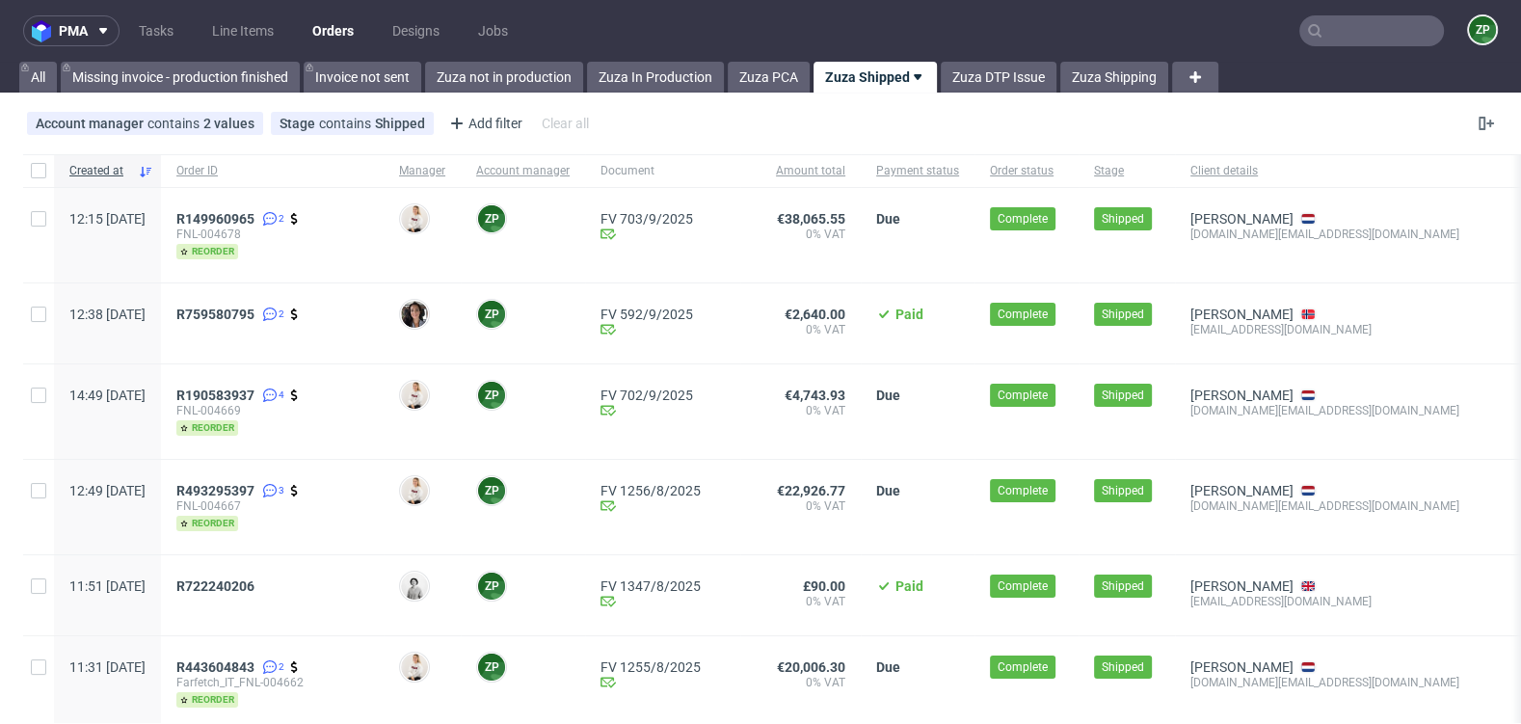
click at [1336, 33] on input "text" at bounding box center [1372, 30] width 145 height 31
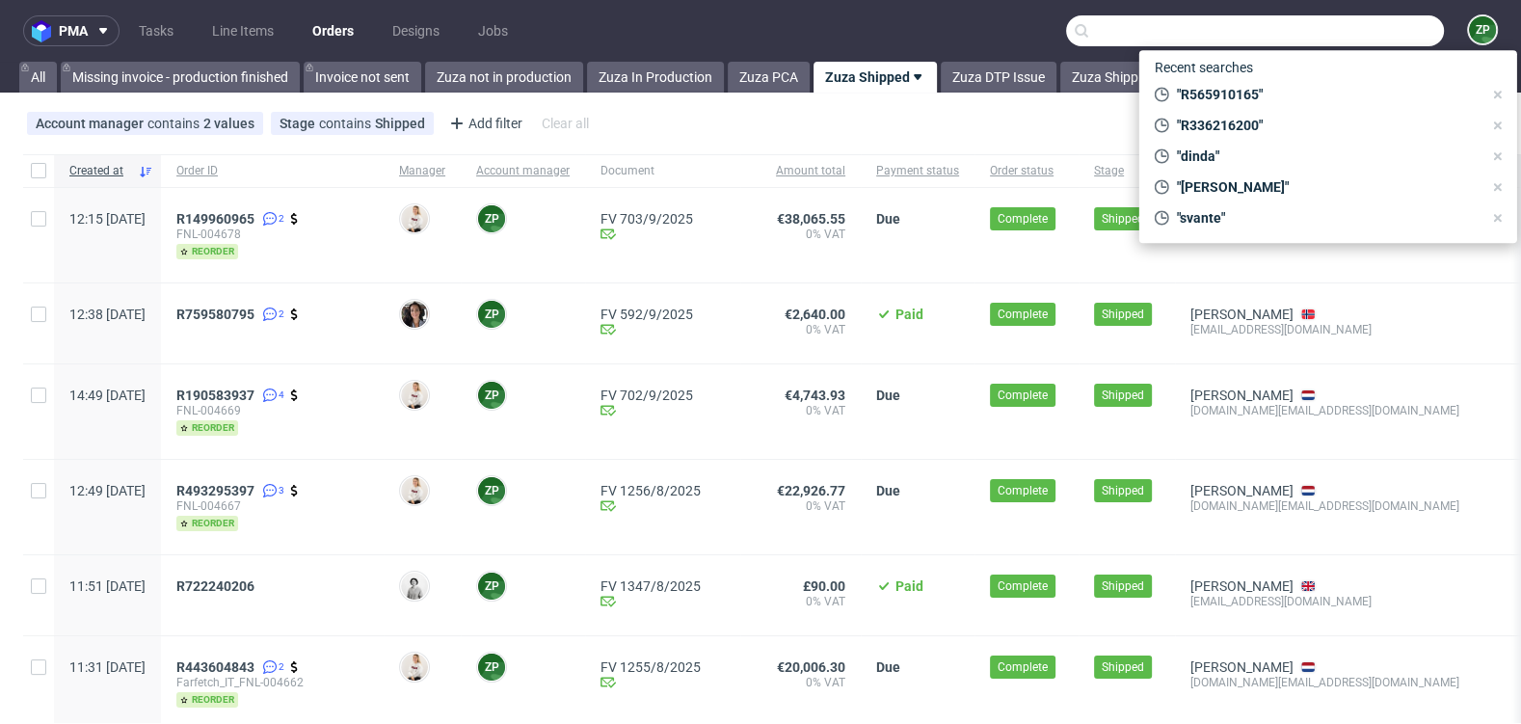
paste input "R109258252"
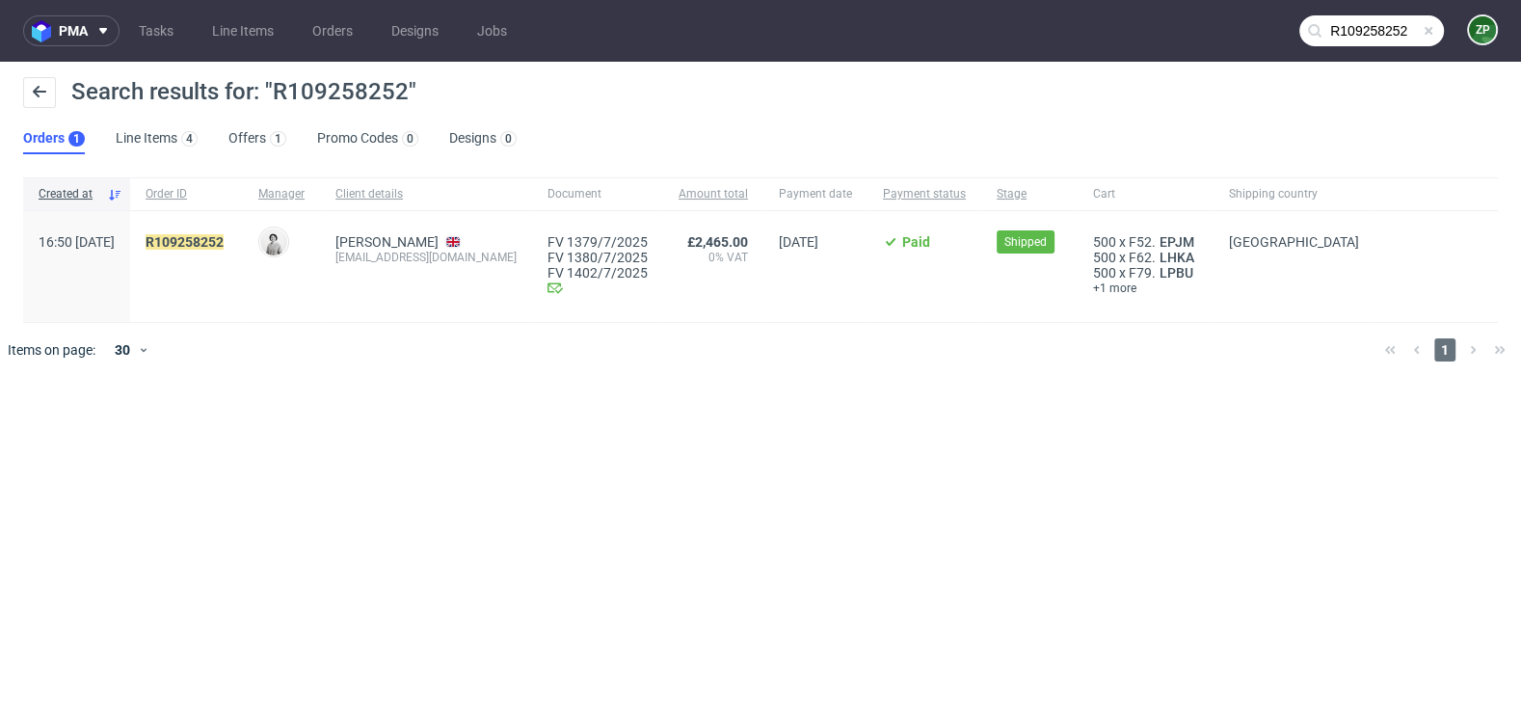
click at [1378, 34] on input "R109258252" at bounding box center [1372, 30] width 145 height 31
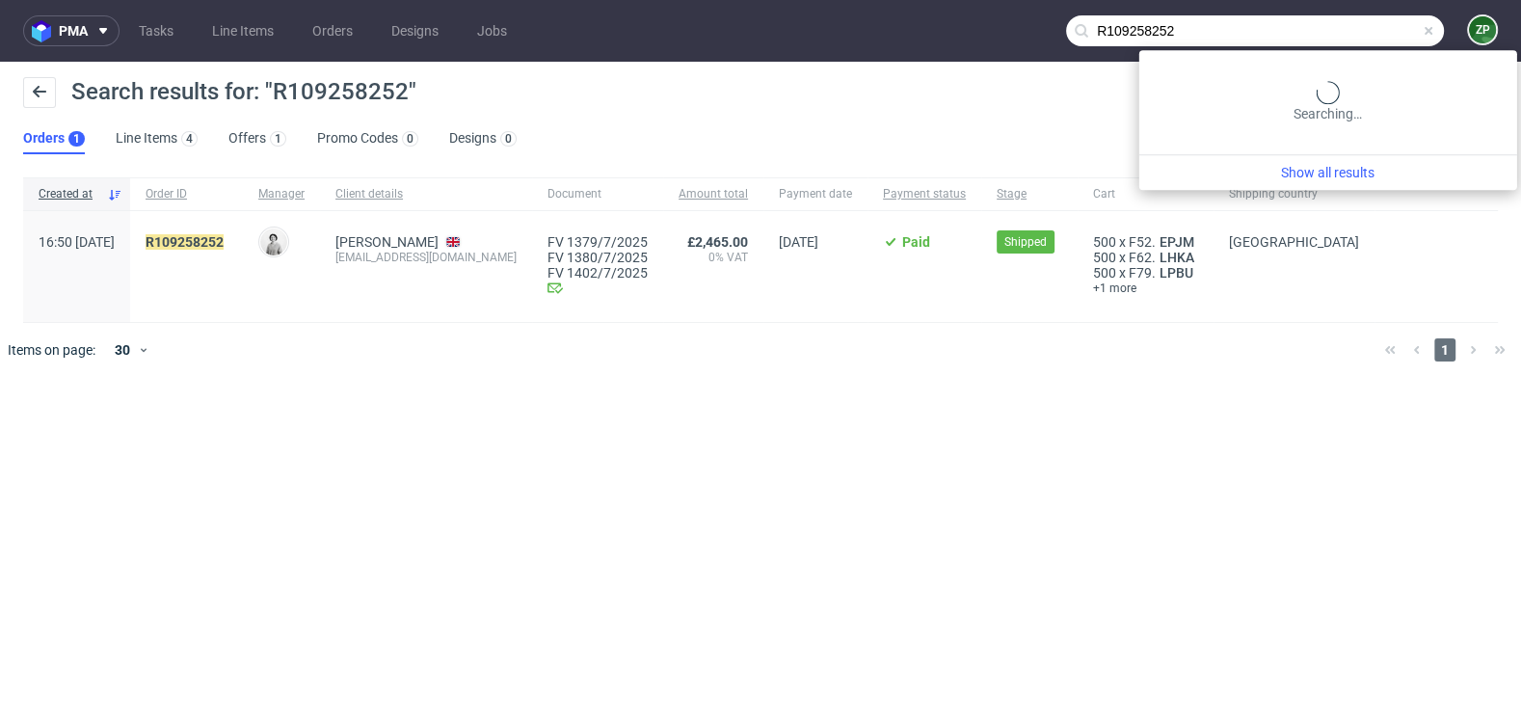
click at [1378, 34] on input "R109258252" at bounding box center [1255, 30] width 378 height 31
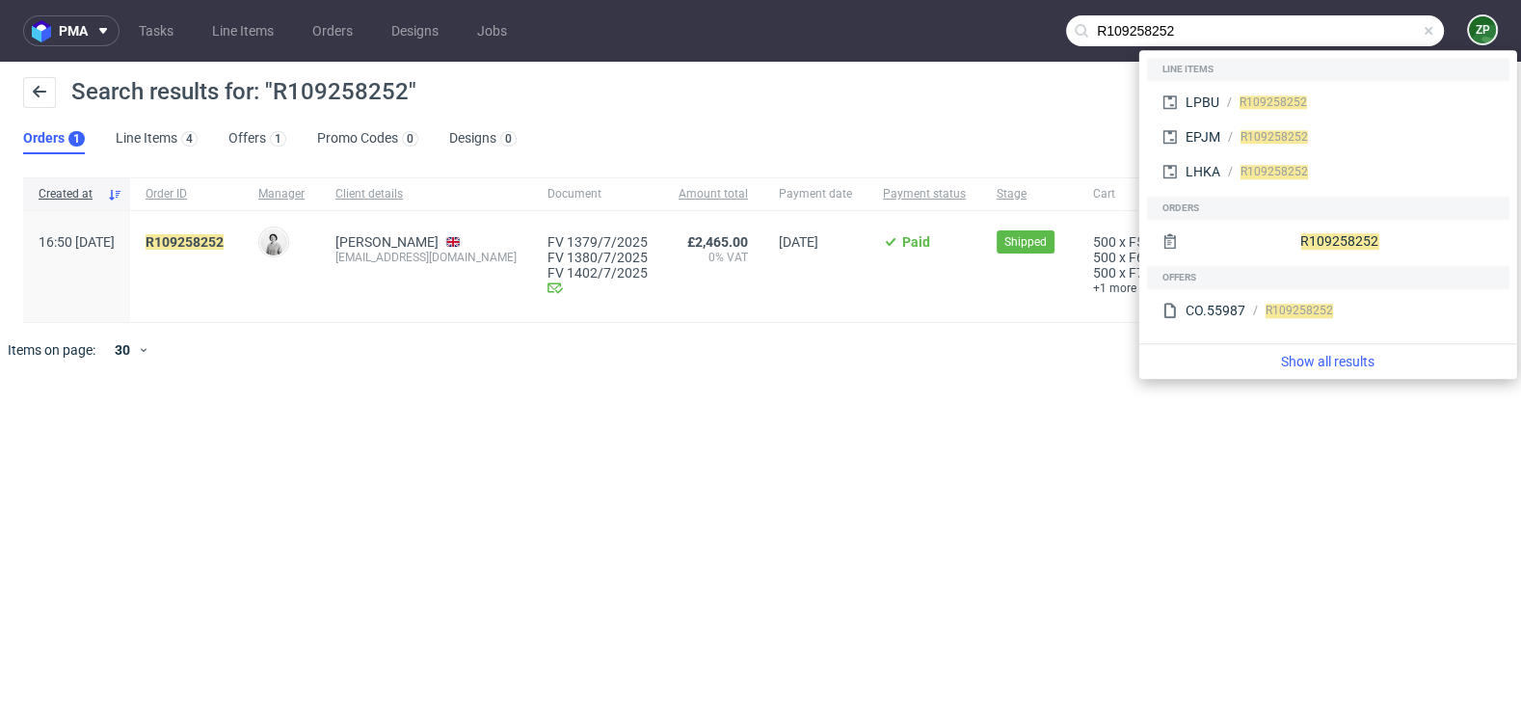
paste input "700526939"
type input "R700526939"
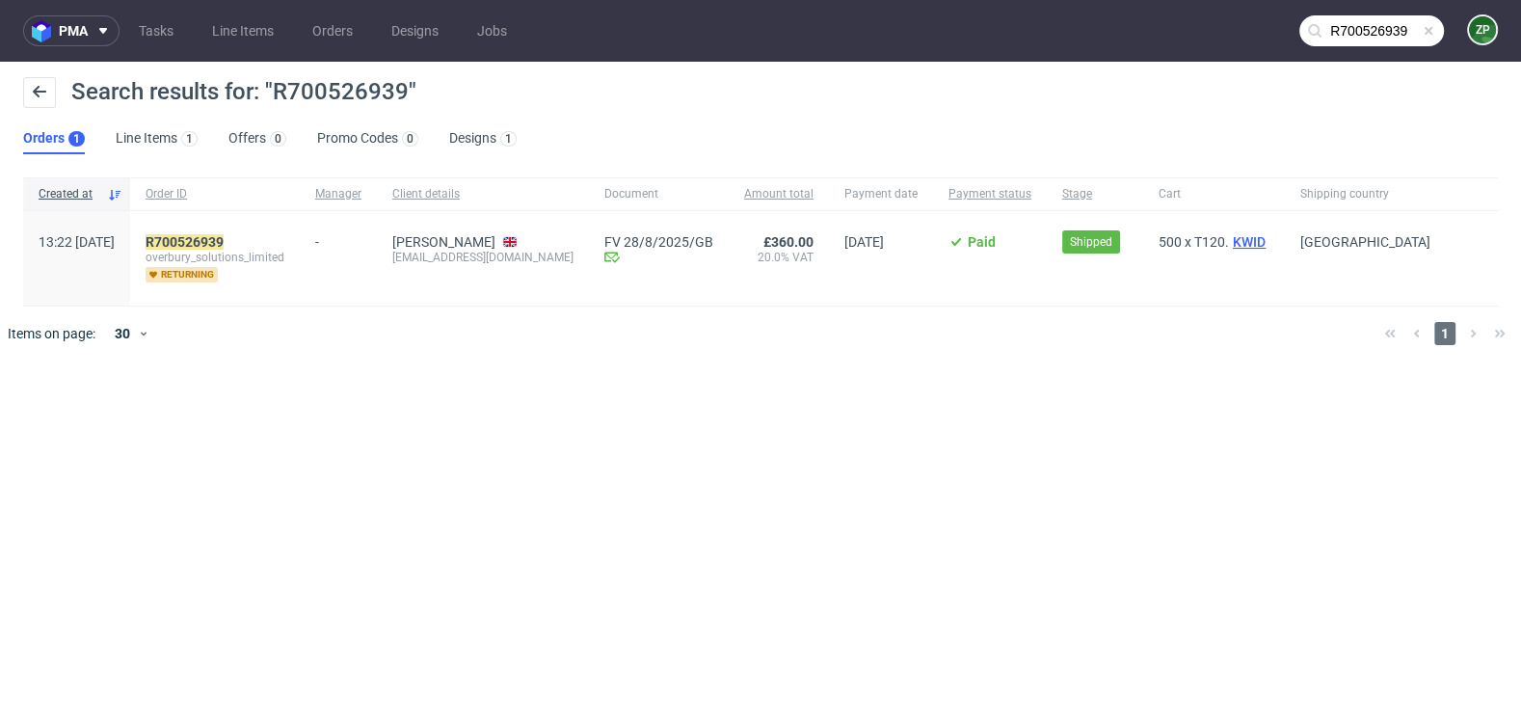
click at [1229, 239] on span "KWID" at bounding box center [1249, 241] width 40 height 15
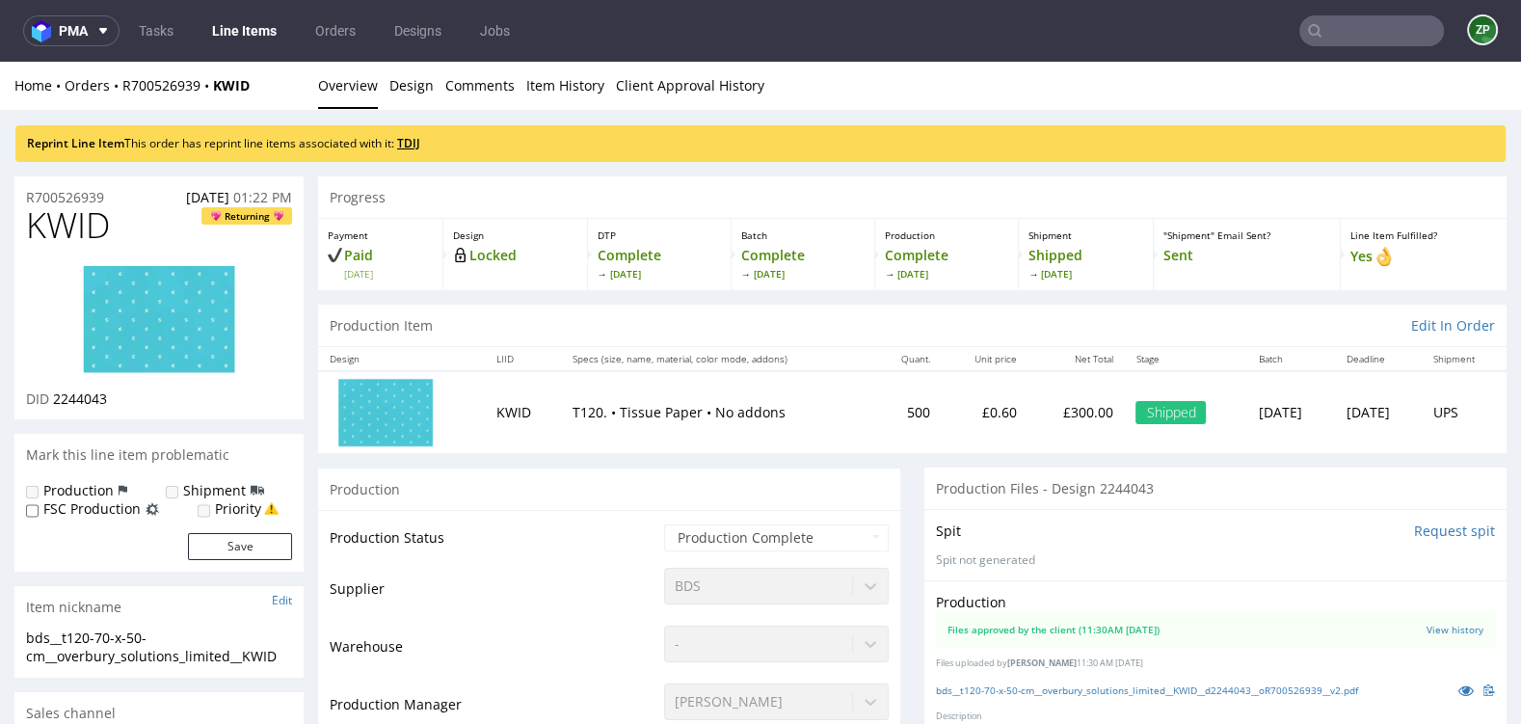
click at [420, 144] on link "TDIJ" at bounding box center [408, 143] width 23 height 16
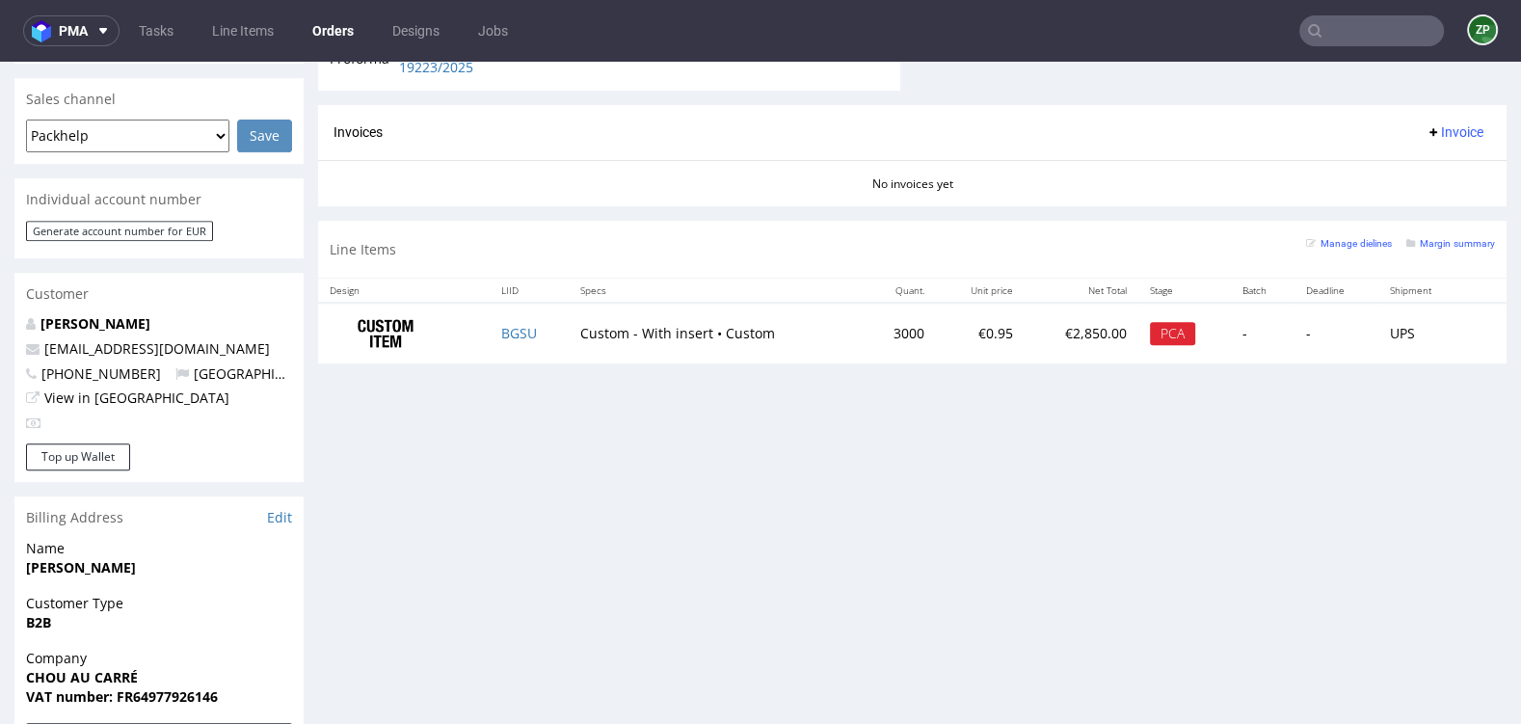
scroll to position [816, 0]
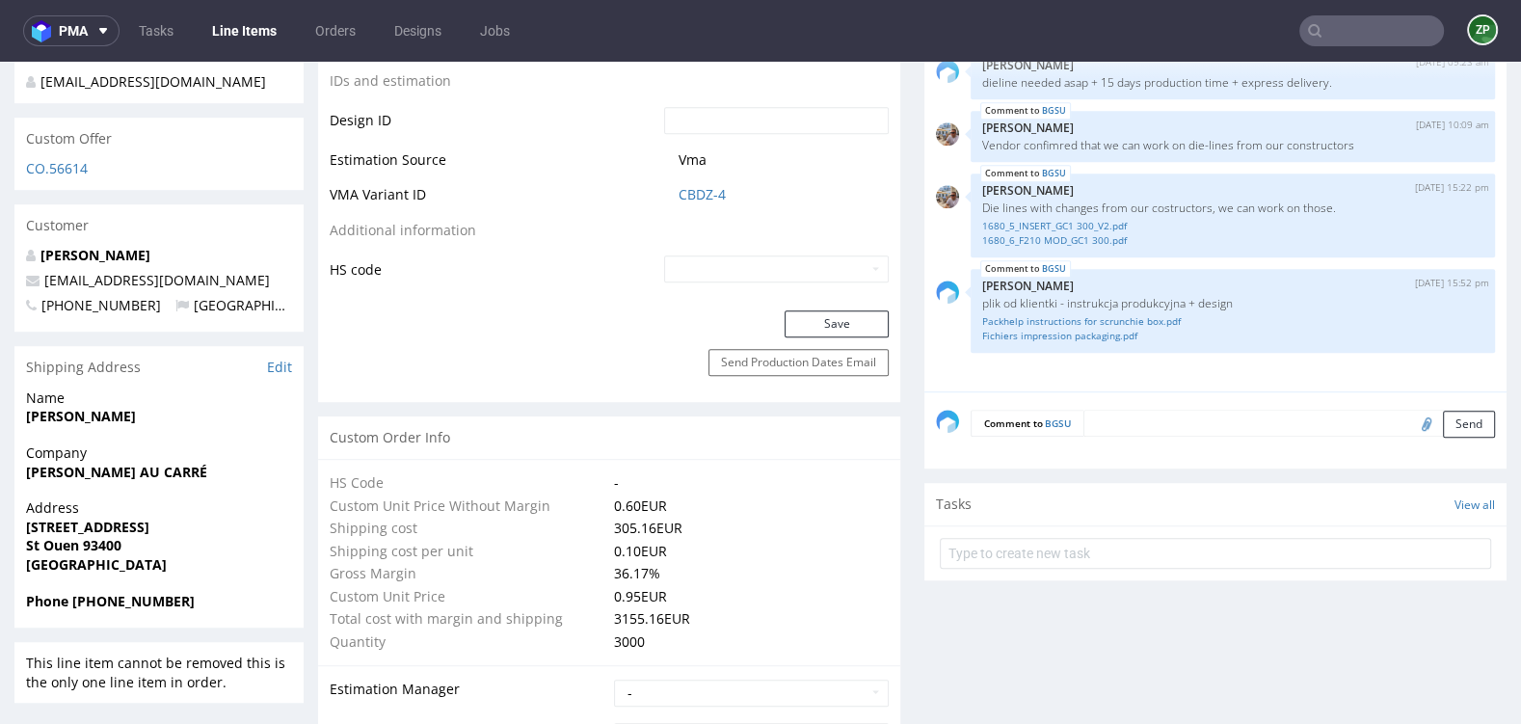
scroll to position [1091, 0]
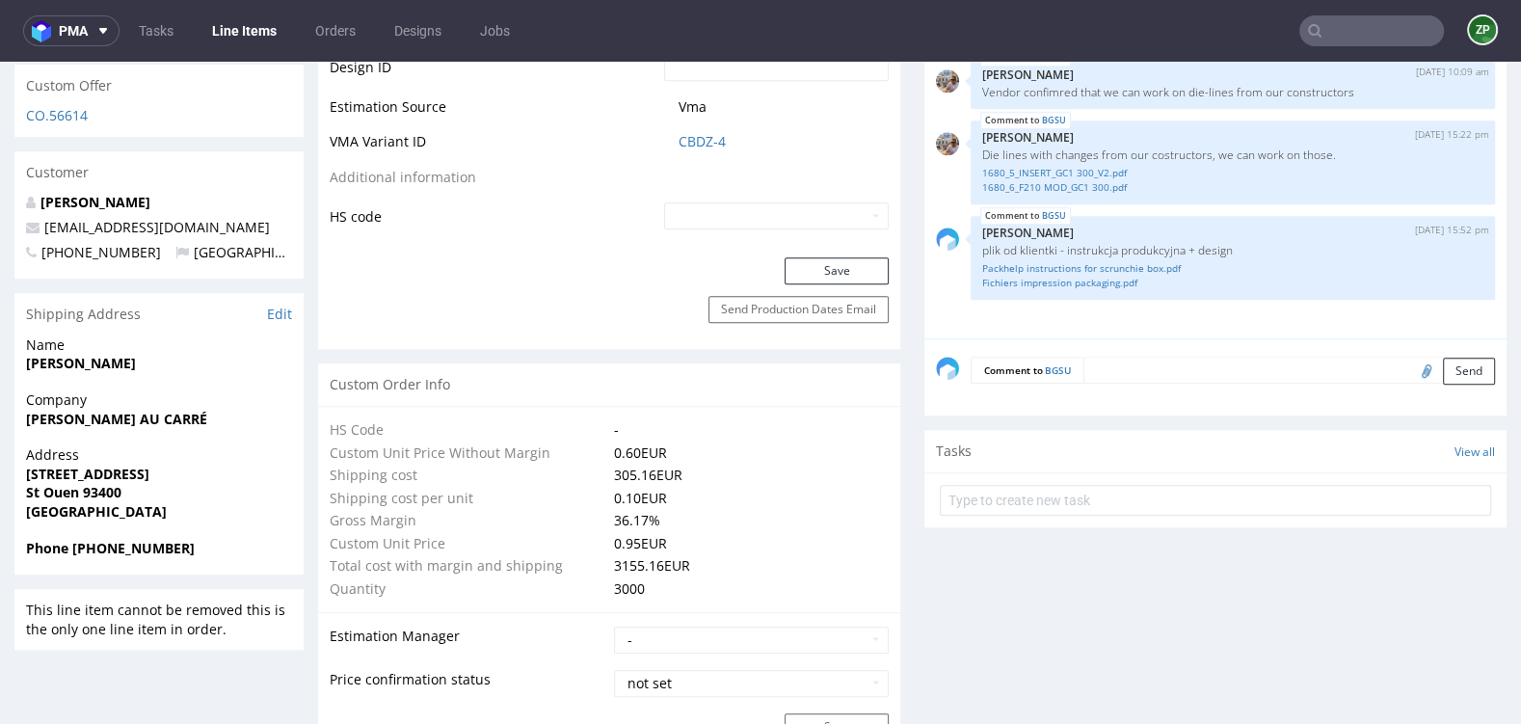
click at [1129, 373] on textarea at bounding box center [1290, 370] width 412 height 27
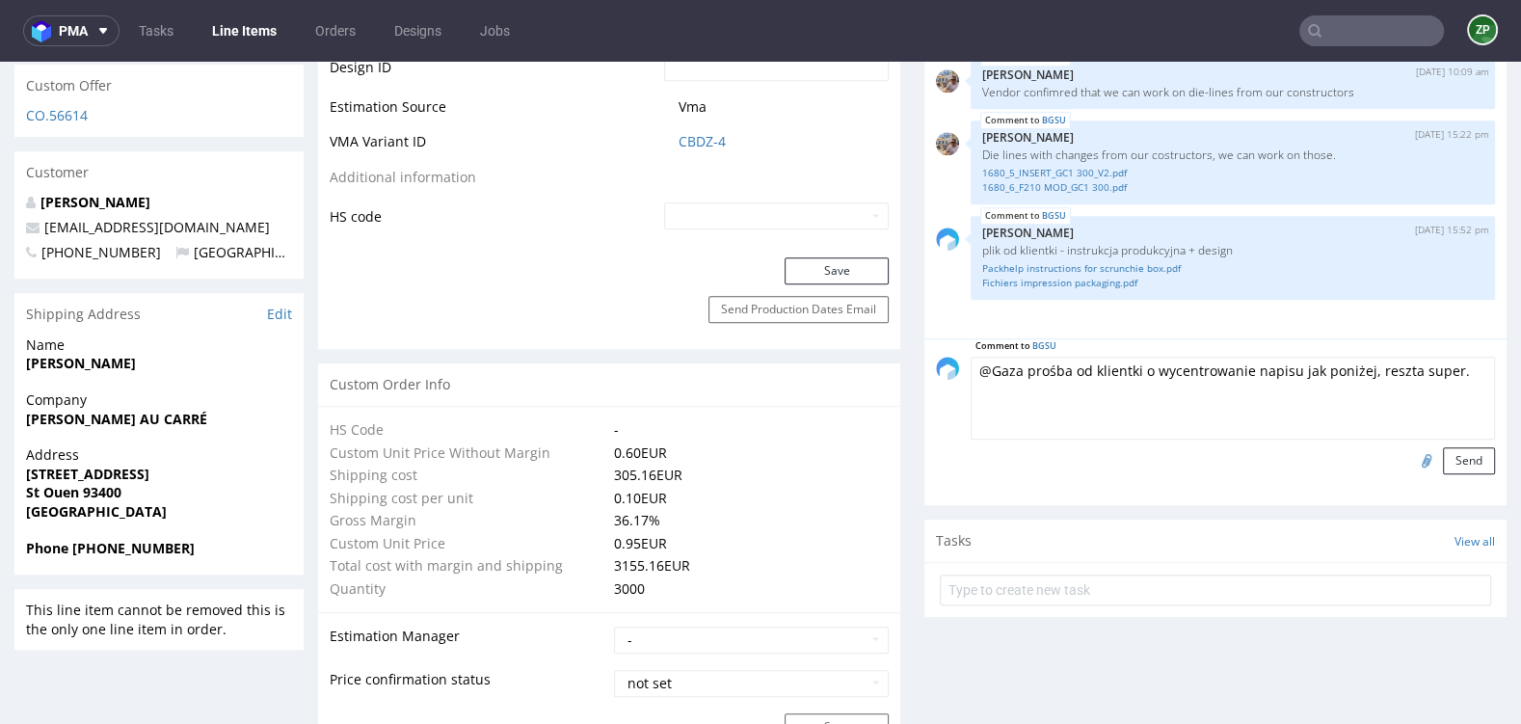
type textarea "@Gaza prośba od klientki o wycentrowanie napisu jak poniżej, reszta super."
click at [1411, 454] on input "file" at bounding box center [1424, 459] width 27 height 25
type input "C:\fakepath\Version sans trous au dessus.pdf"
click at [1456, 459] on button "Send" at bounding box center [1469, 460] width 52 height 27
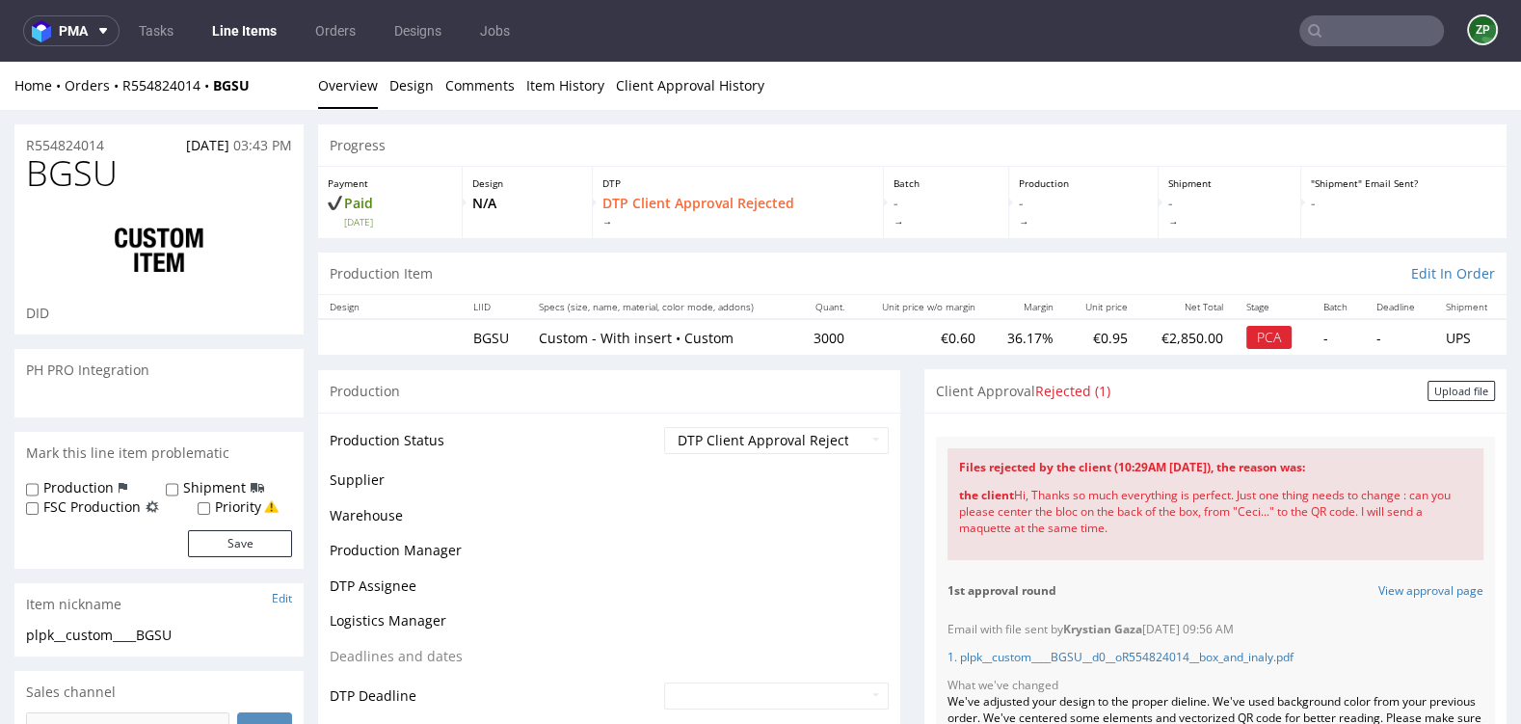
scroll to position [54, 0]
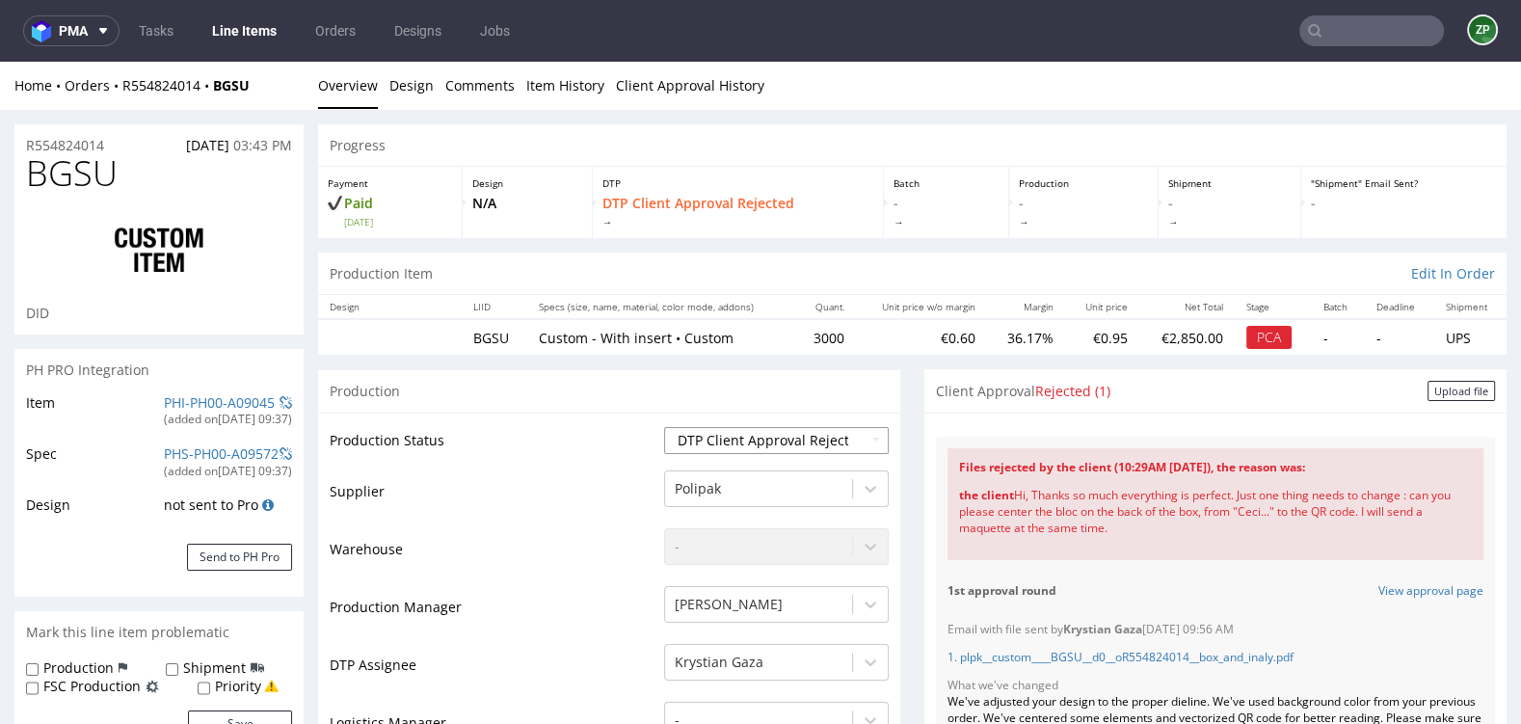
click at [738, 442] on select "Waiting for Artwork Waiting for Diecut Waiting for Mockup Waiting for DTP Waiti…" at bounding box center [776, 440] width 225 height 27
select select "back_for_dtp"
click at [664, 427] on select "Waiting for Artwork Waiting for Diecut Waiting for Mockup Waiting for DTP Waiti…" at bounding box center [776, 440] width 225 height 27
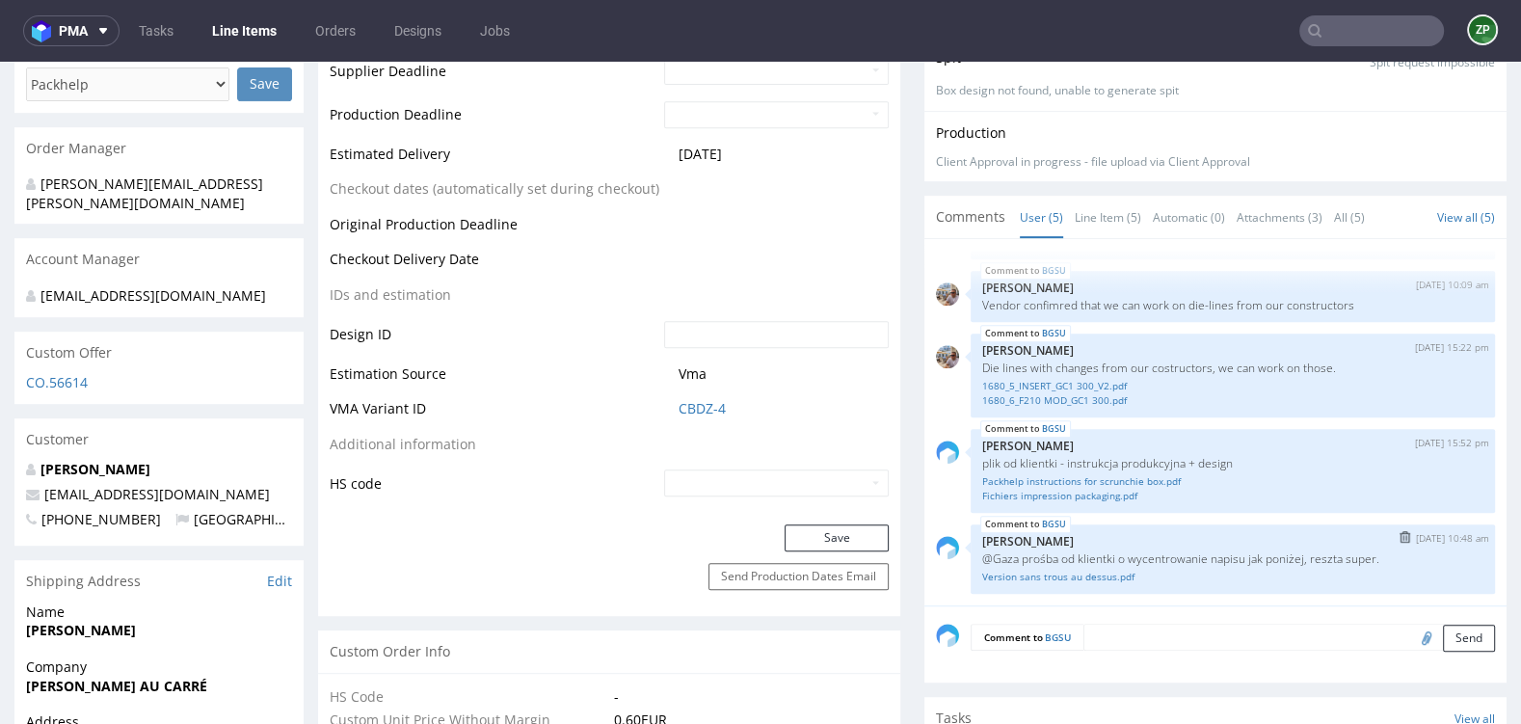
scroll to position [835, 0]
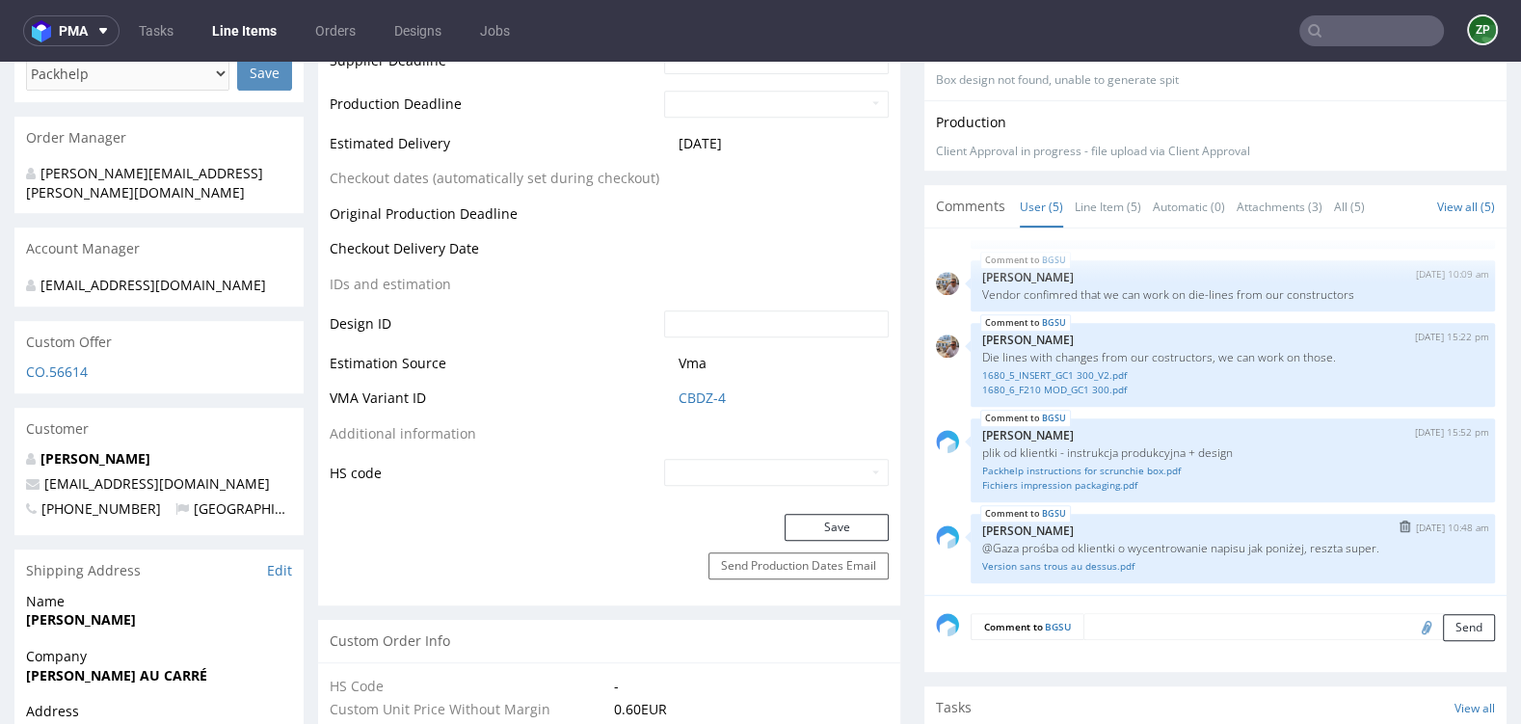
click at [1278, 545] on p "@Gaza prośba od klientki o wycentrowanie napisu jak poniżej, reszta super." at bounding box center [1232, 548] width 501 height 14
copy p "@Gaza prośba od klientki o wycentrowanie napisu jak poniżej, reszta super."
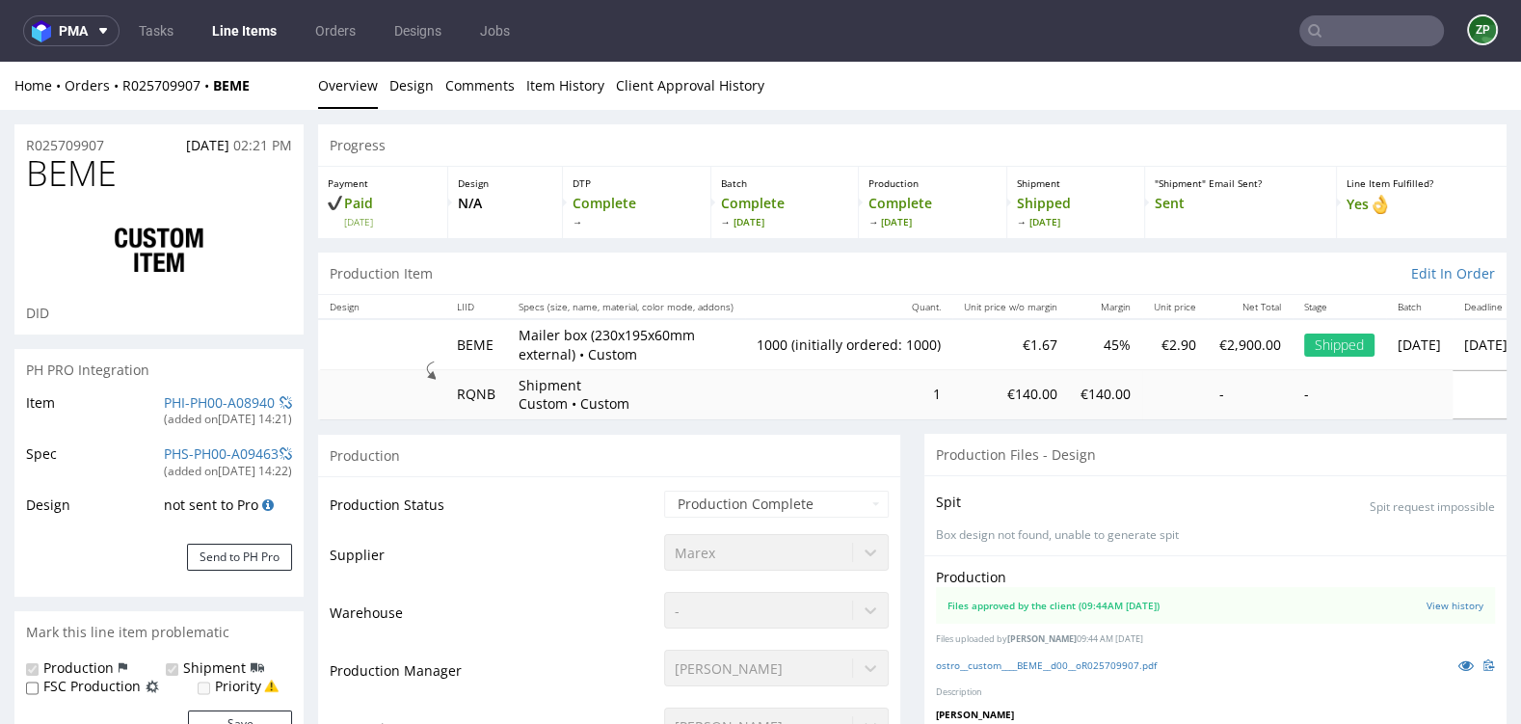
scroll to position [3173, 0]
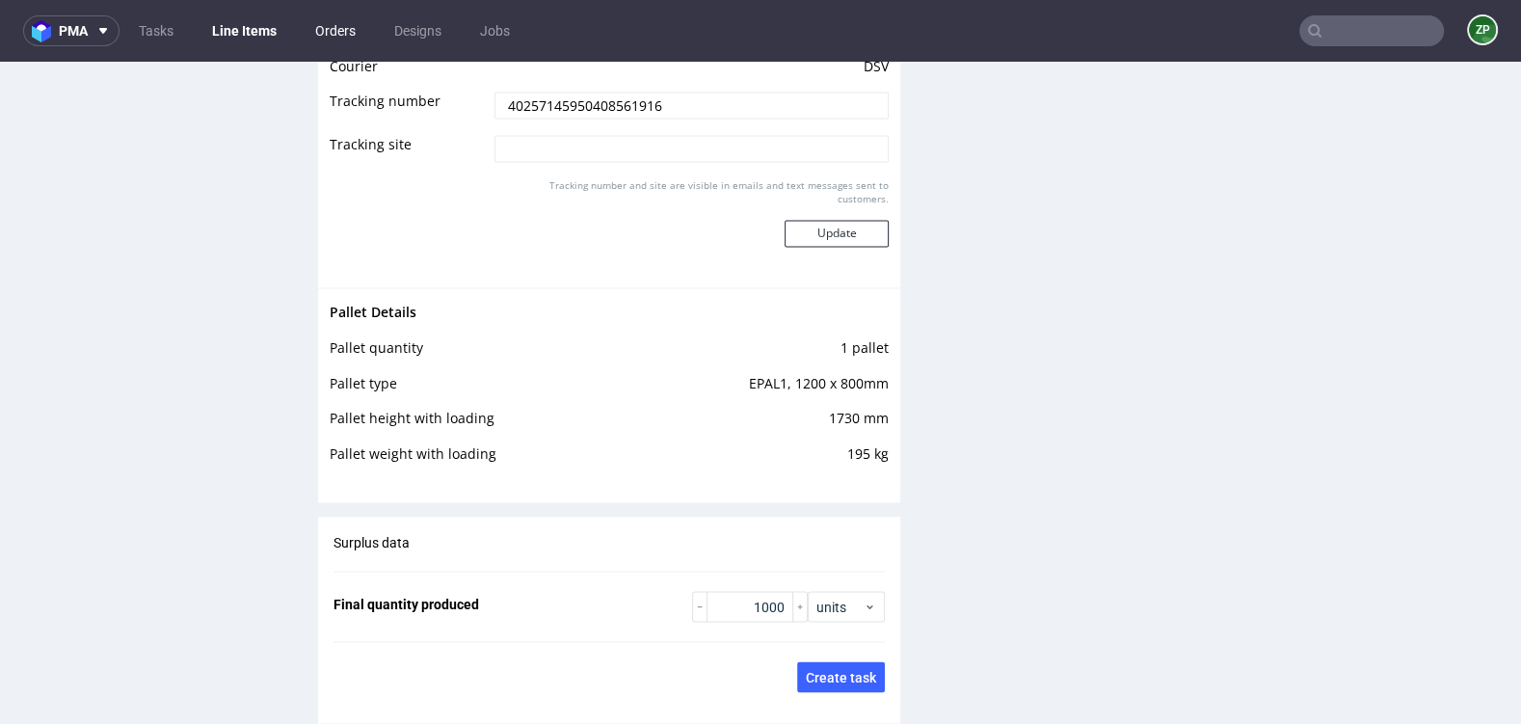
click at [326, 30] on link "Orders" at bounding box center [336, 30] width 64 height 31
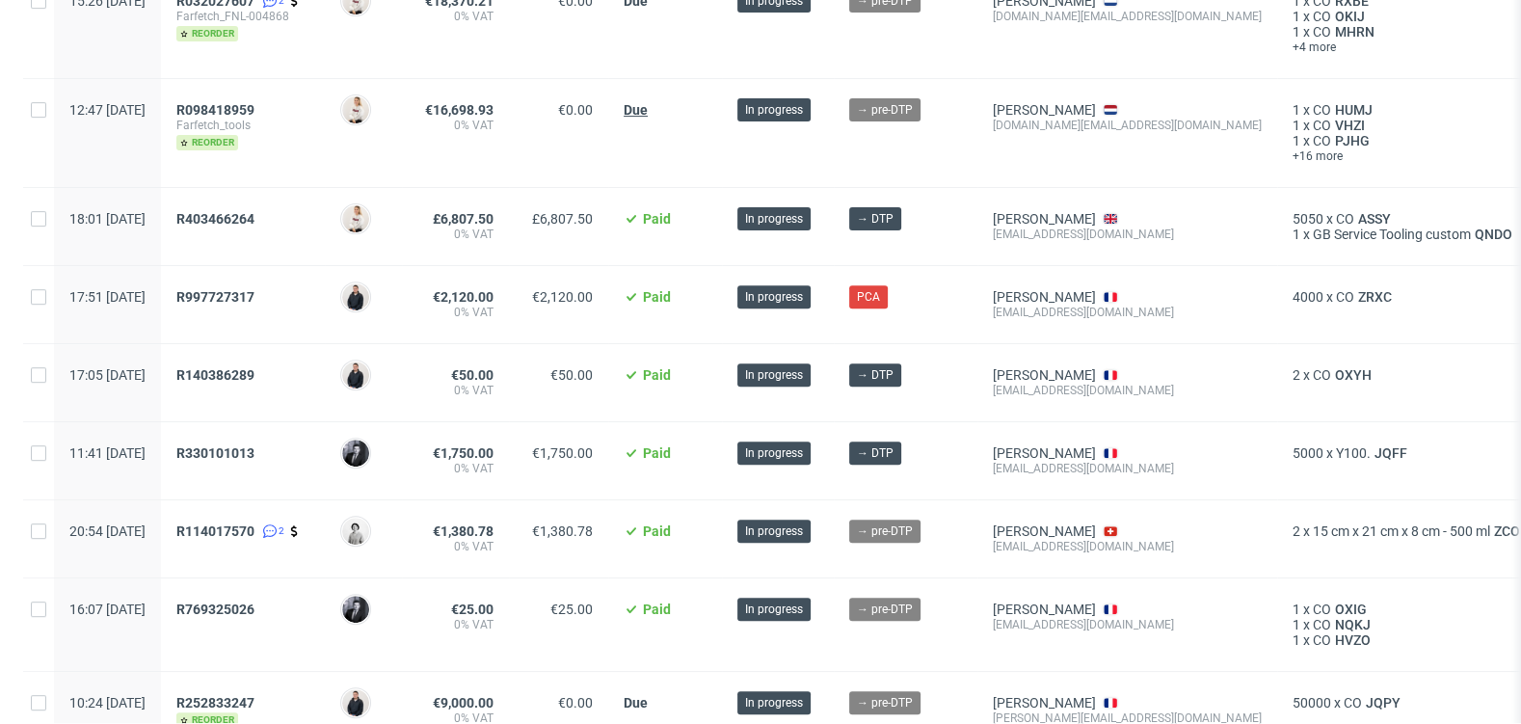
scroll to position [747, 0]
click at [255, 291] on span "R997727317" at bounding box center [215, 297] width 78 height 15
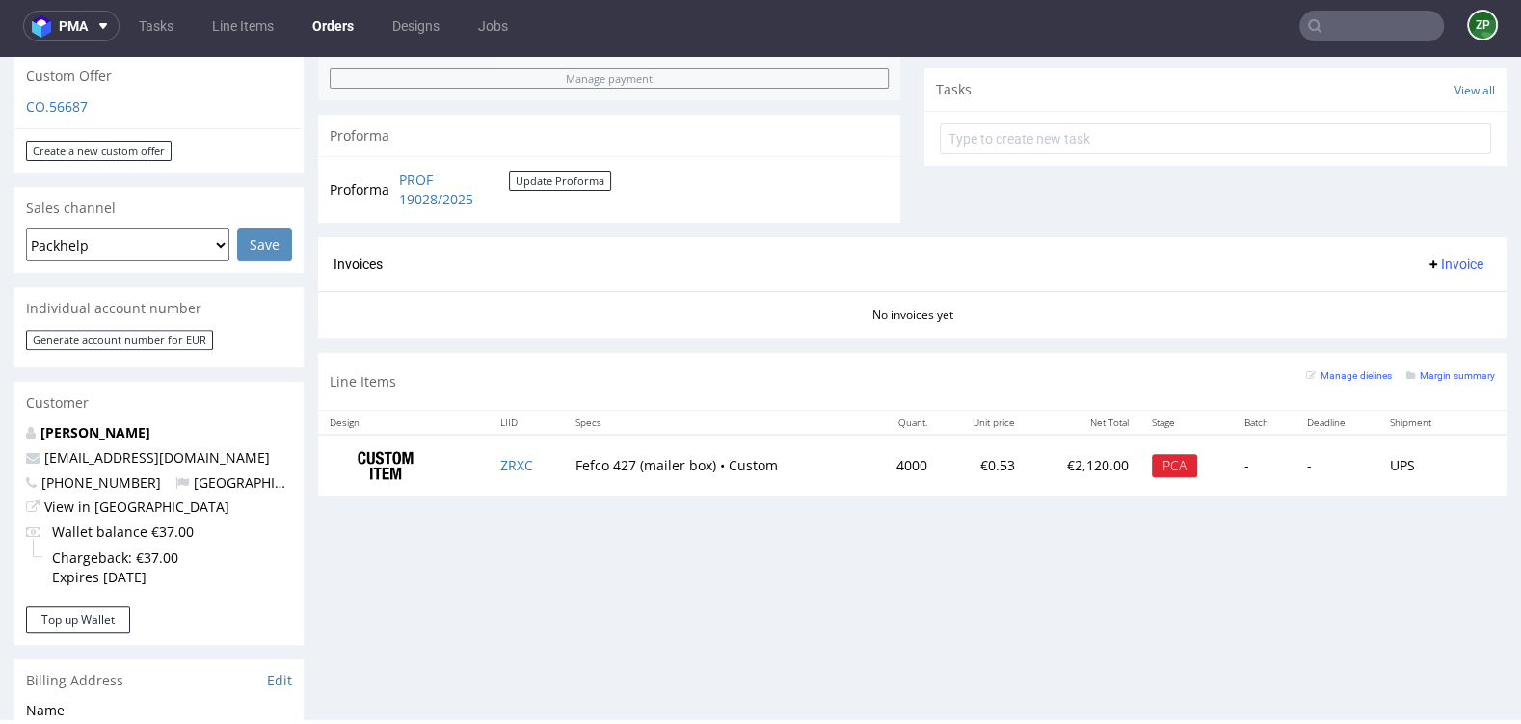
scroll to position [720, 0]
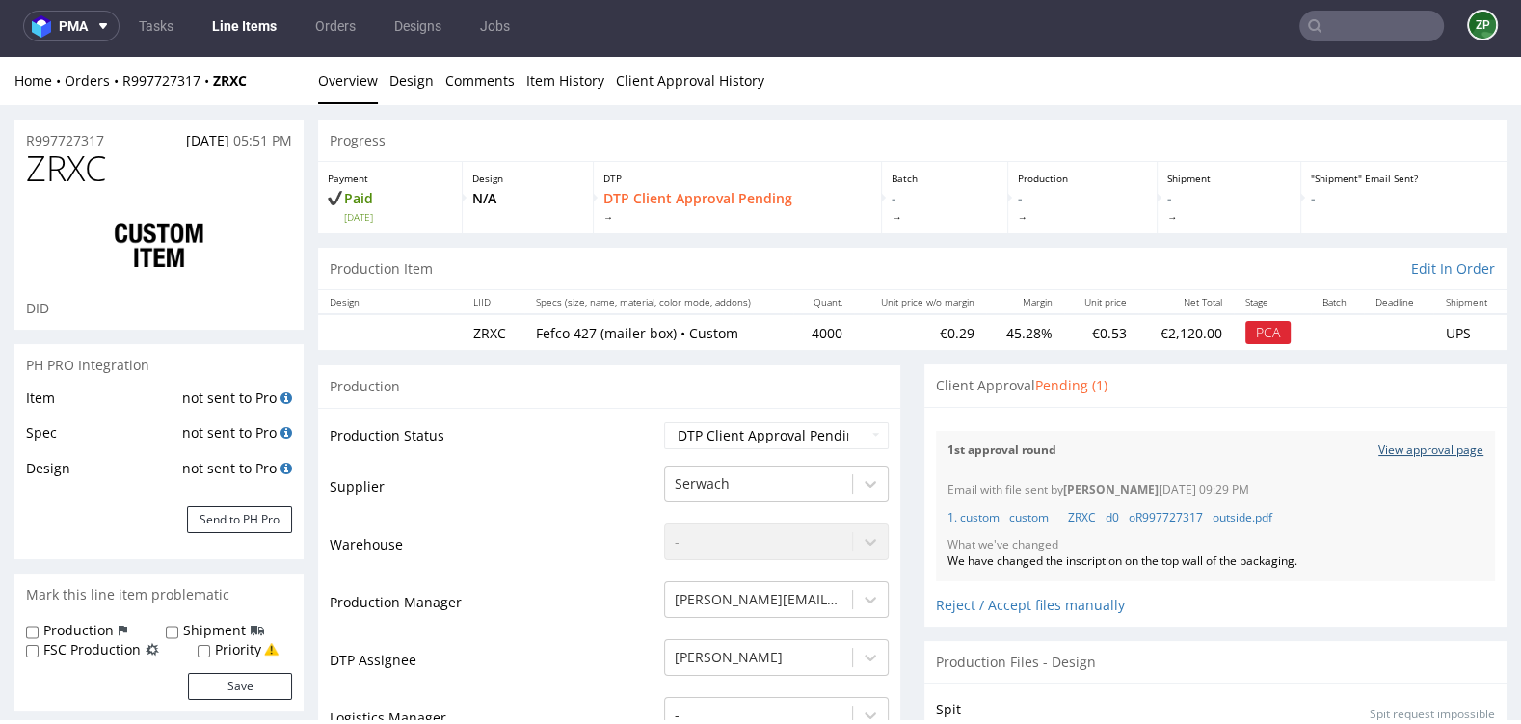
click at [1410, 451] on link "View approval page" at bounding box center [1431, 451] width 105 height 16
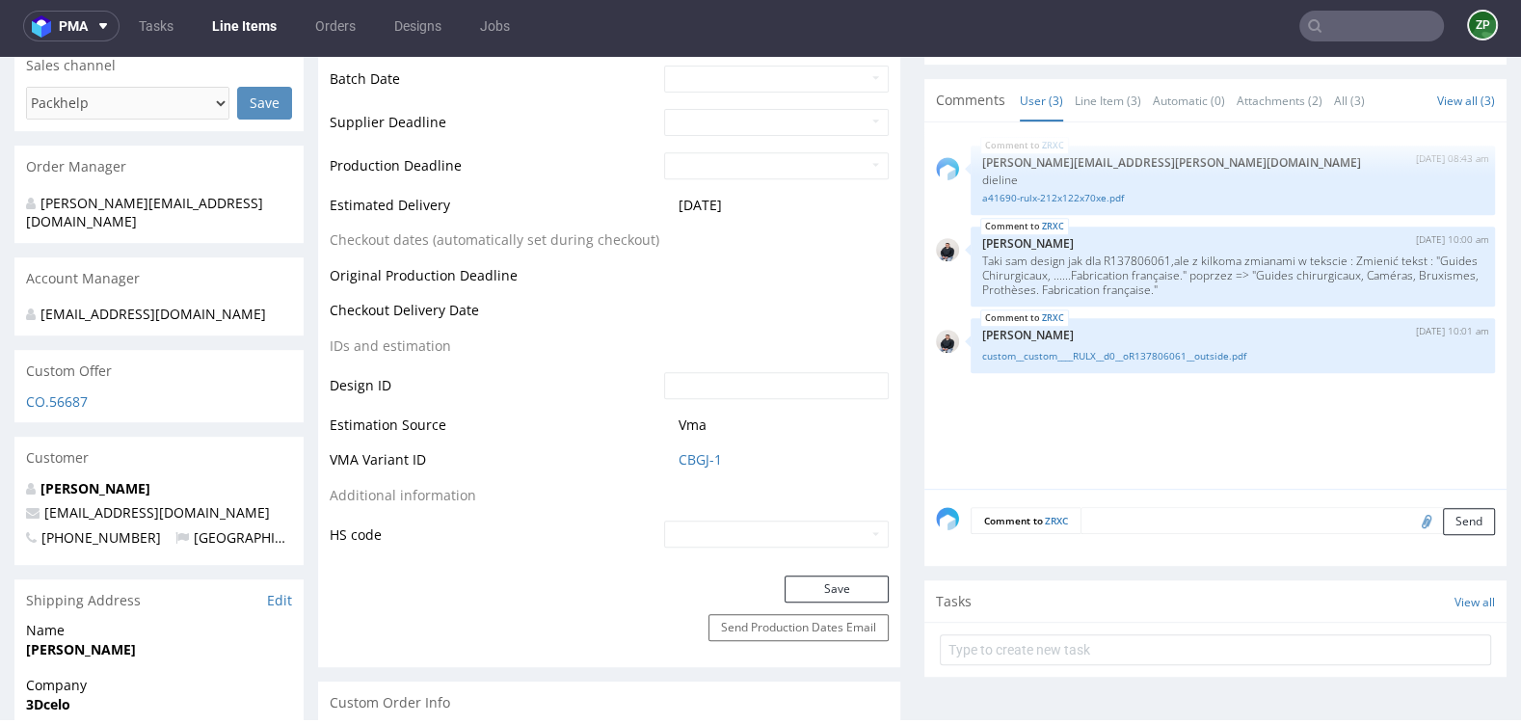
scroll to position [866, 0]
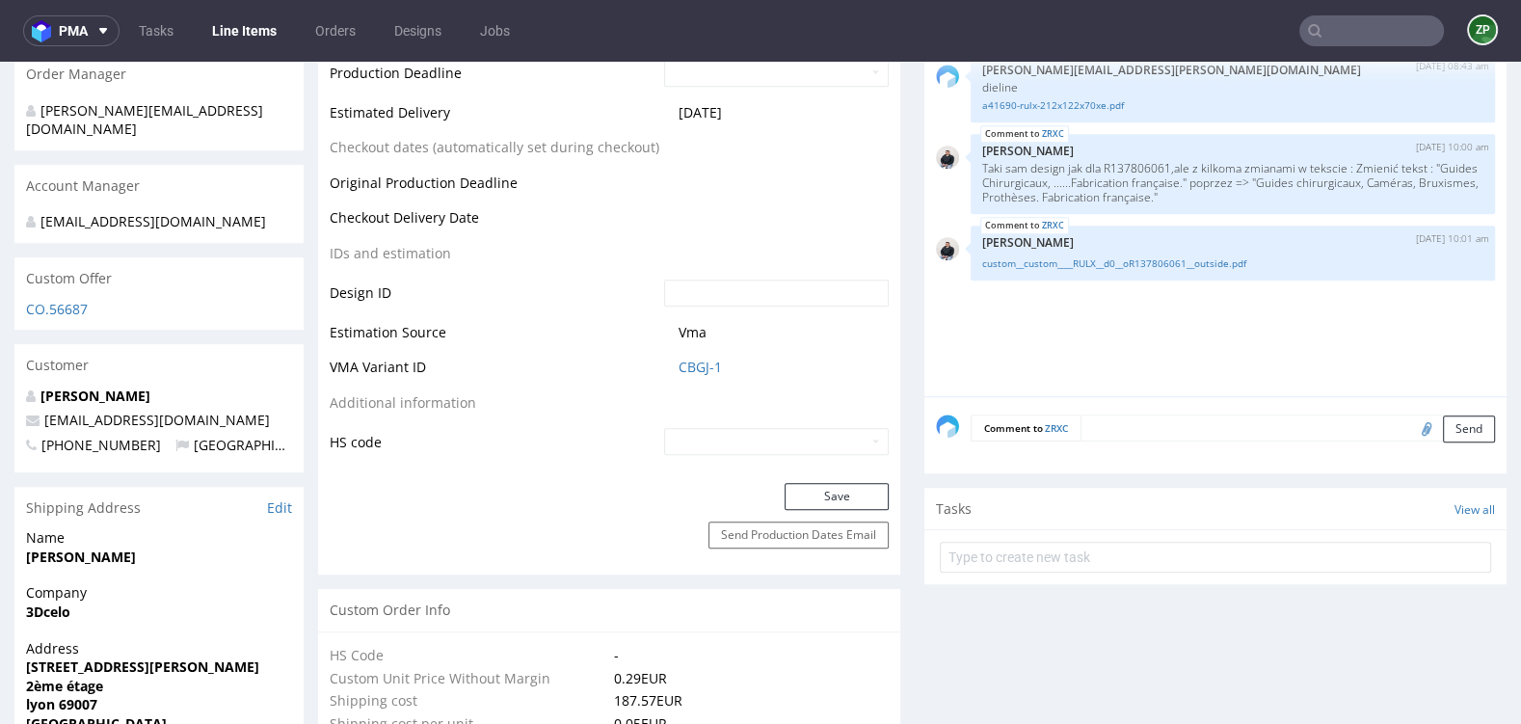
scroll to position [5, 0]
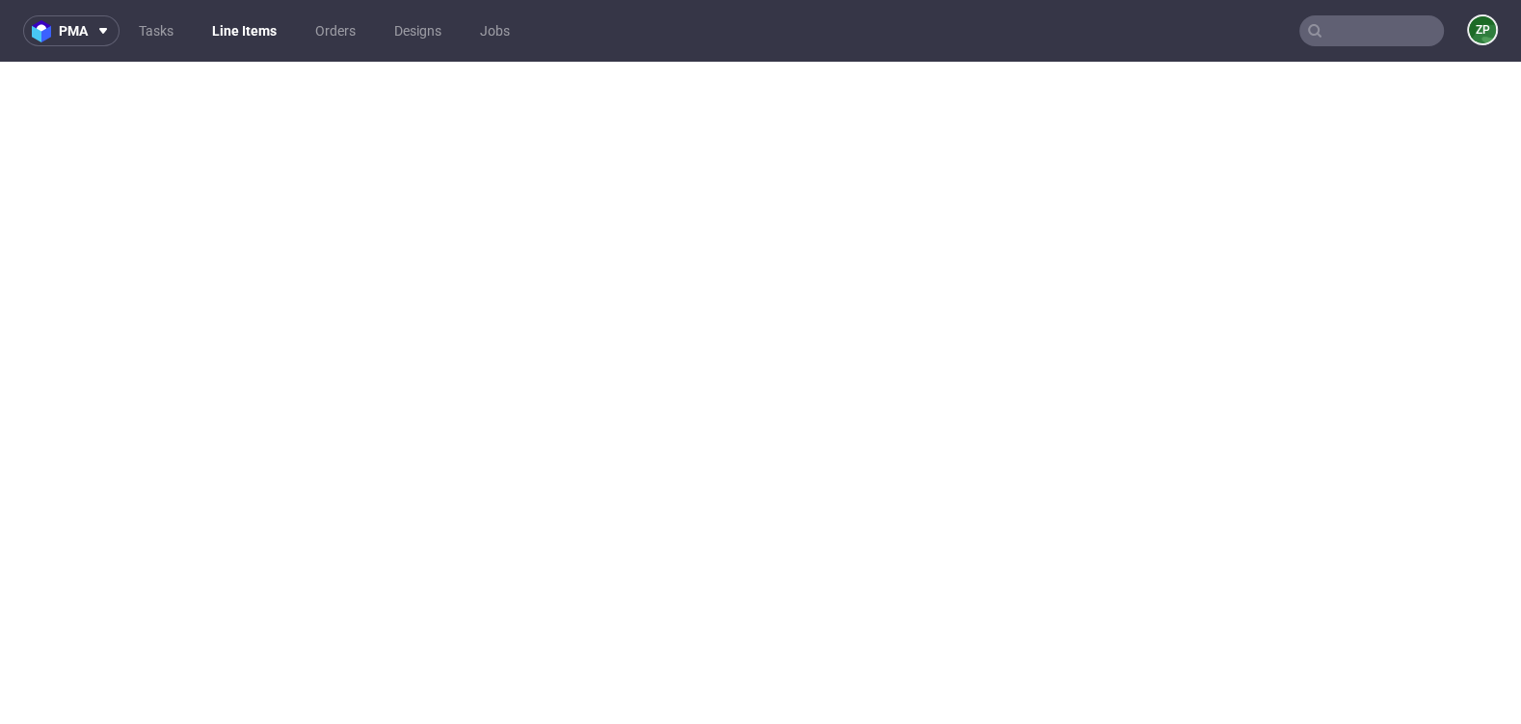
select select "back_for_dtp"
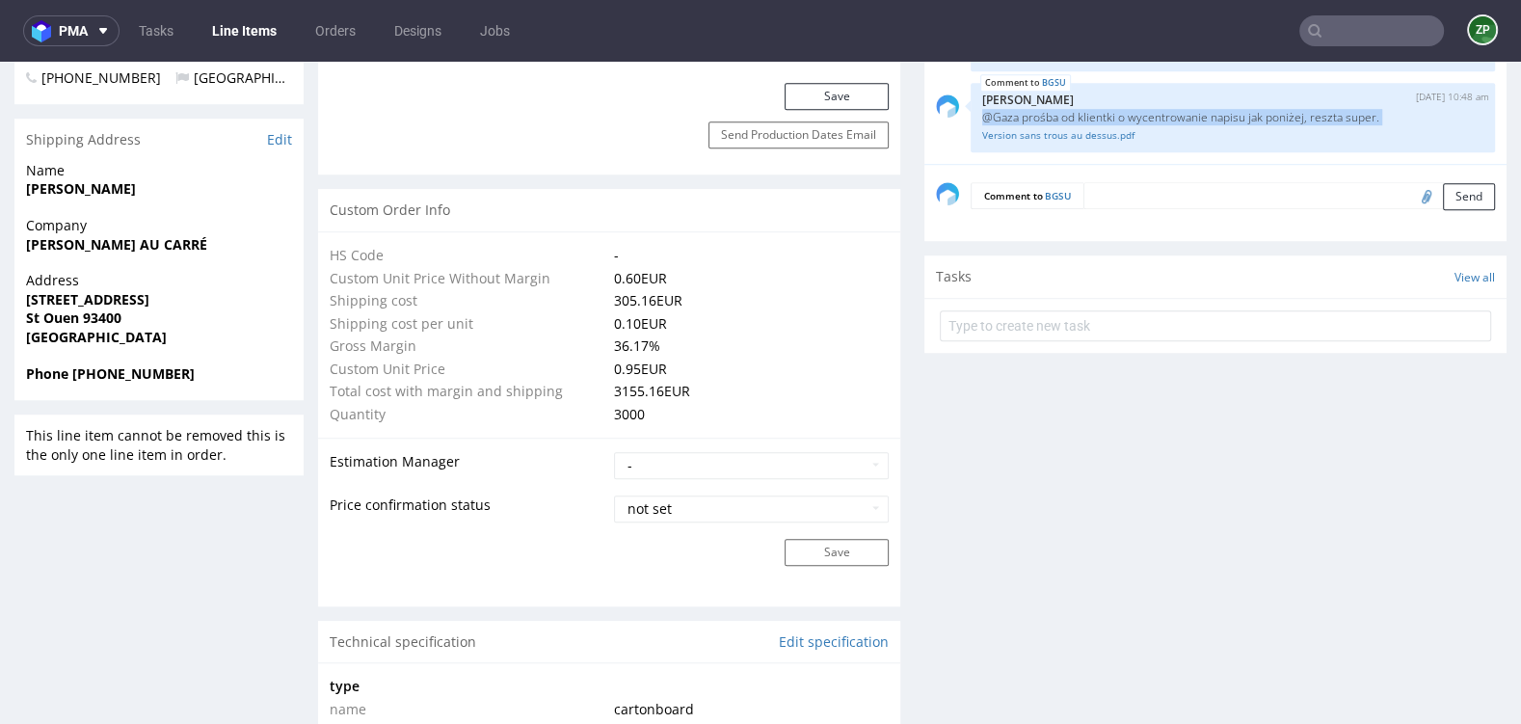
scroll to position [1332, 0]
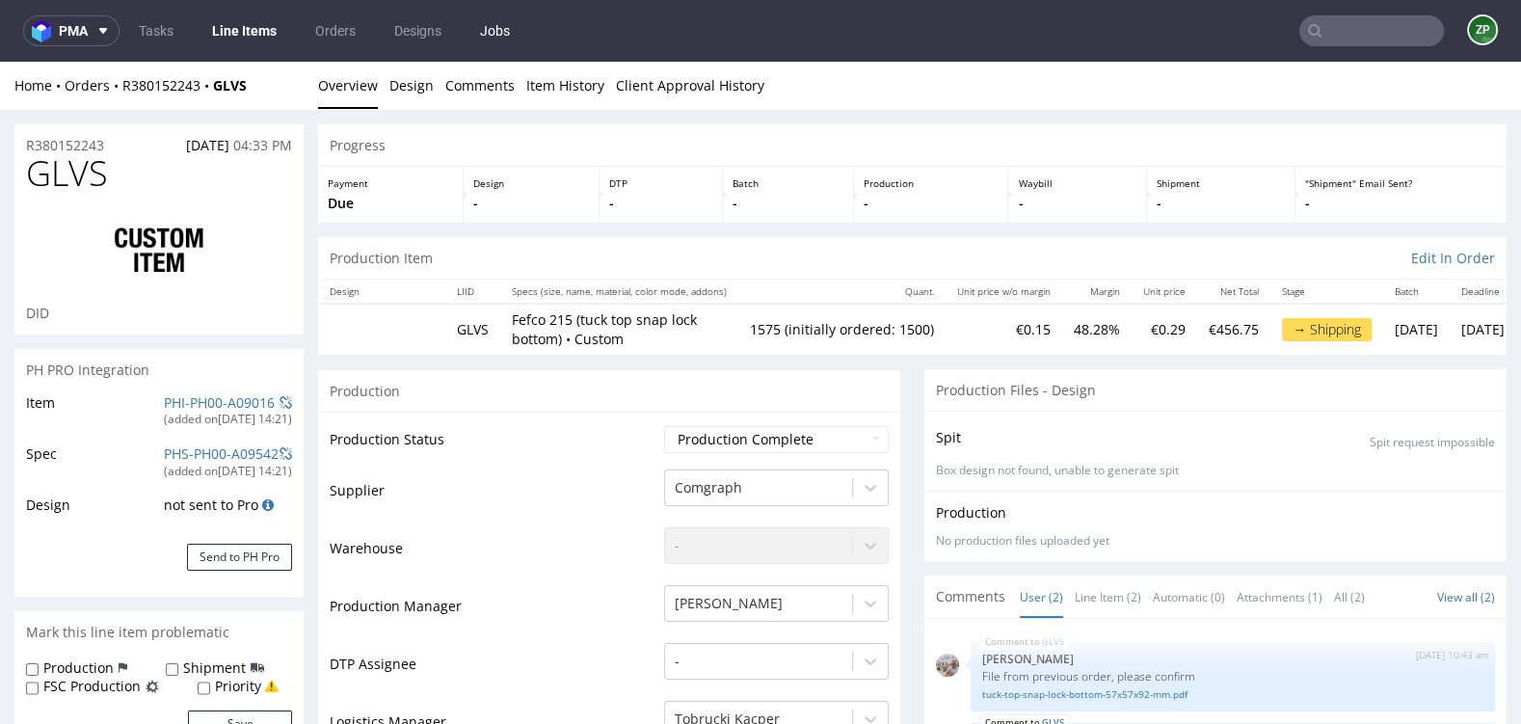
scroll to position [2577, 0]
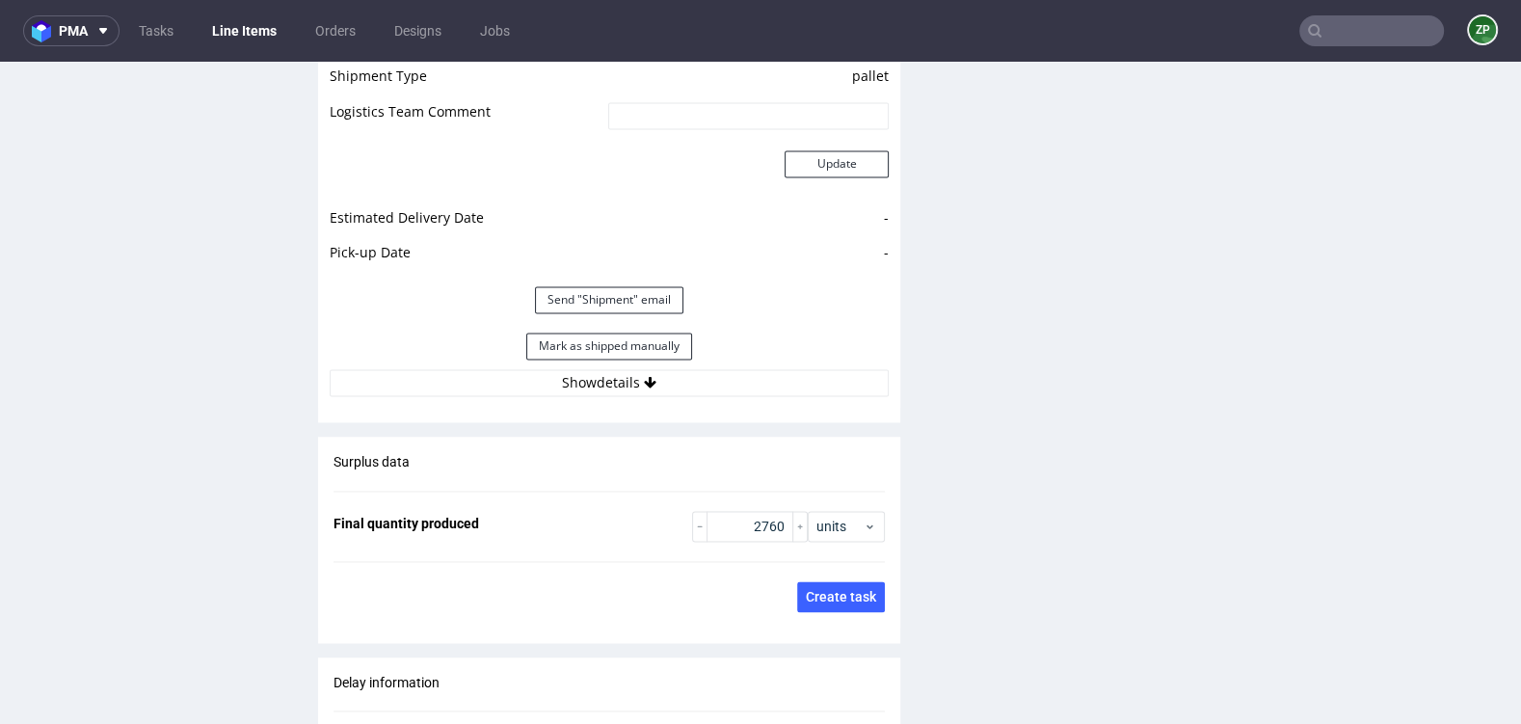
scroll to position [2672, 0]
click at [579, 376] on button "Show details" at bounding box center [609, 381] width 559 height 27
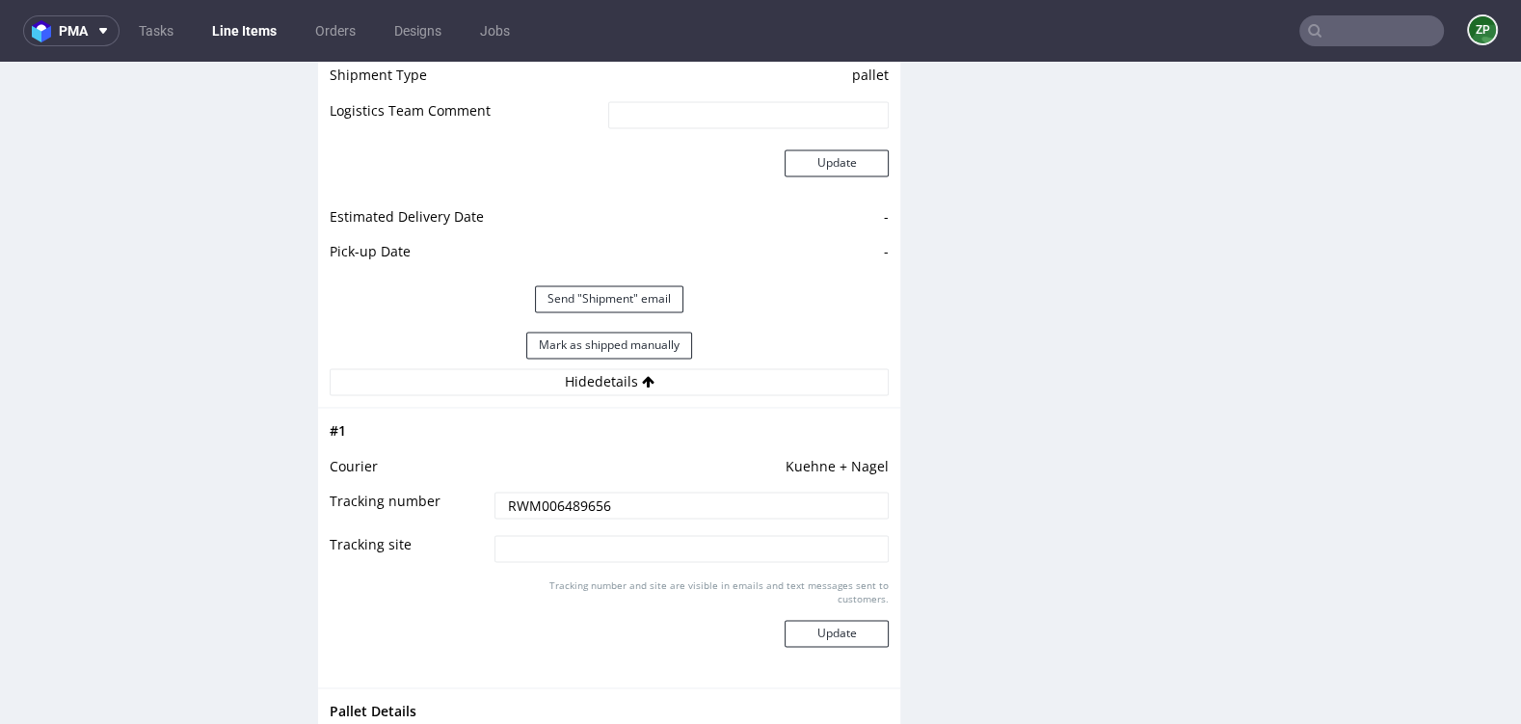
click at [552, 498] on input "RWM006489656" at bounding box center [692, 505] width 394 height 27
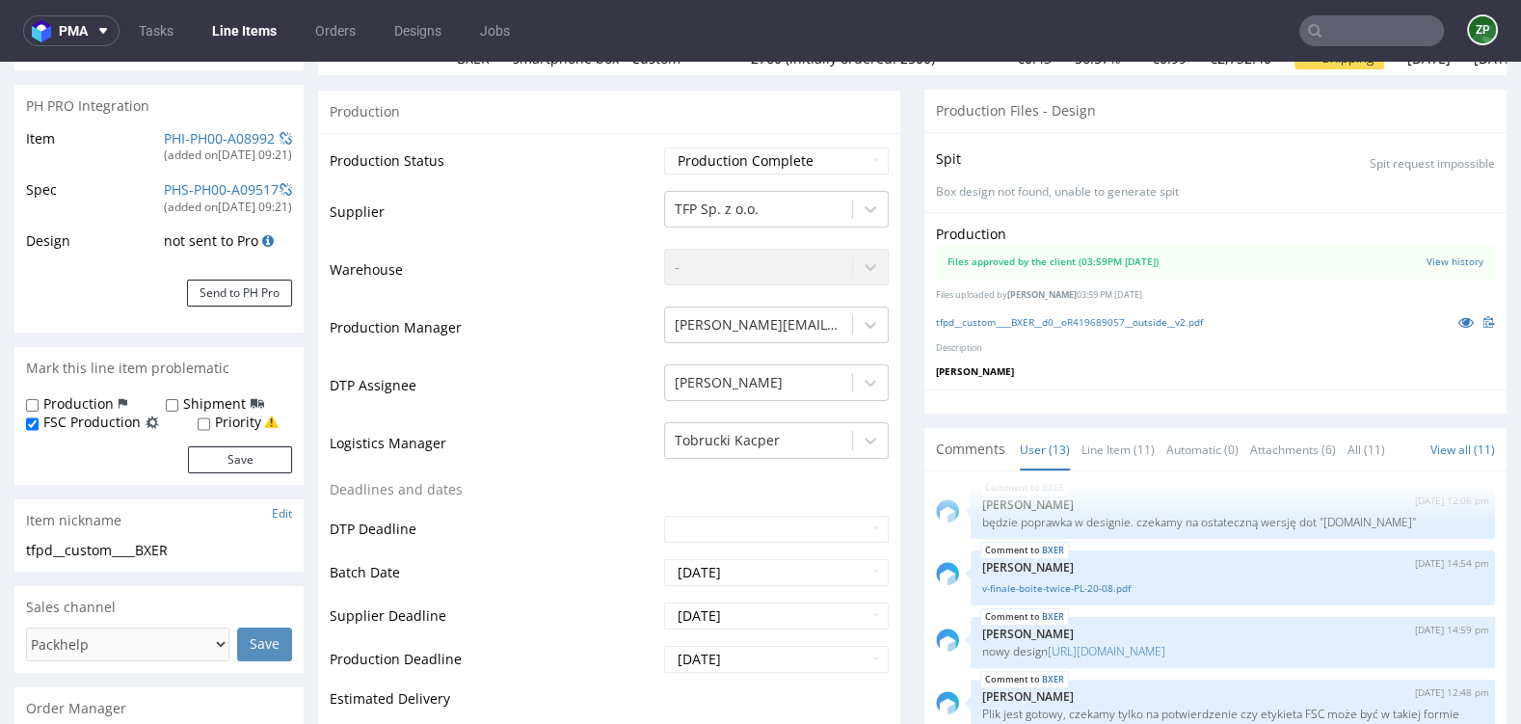
scroll to position [0, 0]
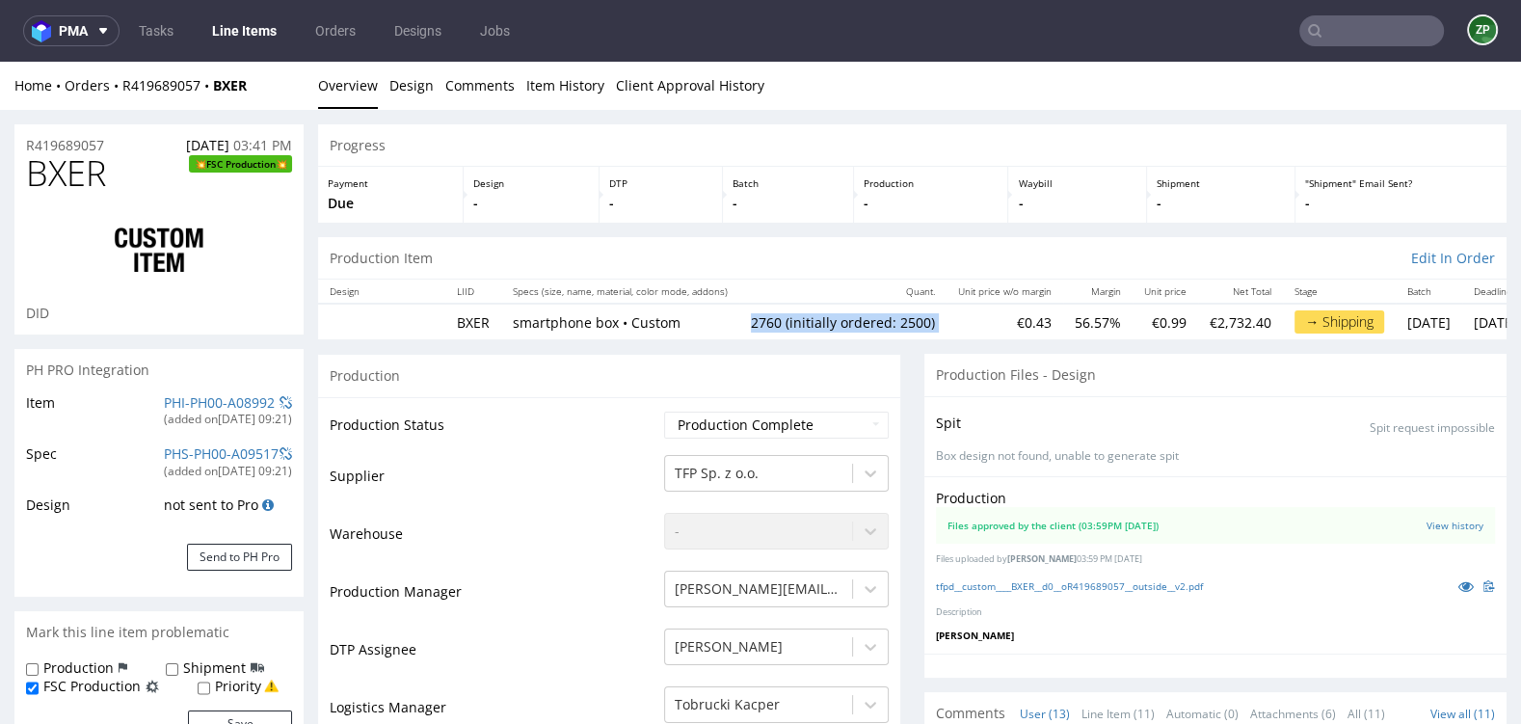
drag, startPoint x: 767, startPoint y: 322, endPoint x: 959, endPoint y: 323, distance: 192.8
click at [959, 323] on tr "BXER smartphone box • Custom 2760 (initially ordered: 2500) €0.43 56.57% €0.99 …" at bounding box center [990, 322] width 1345 height 36
copy td "2760 (initially ordered: 2500)"
click at [1315, 35] on input "text" at bounding box center [1372, 30] width 145 height 31
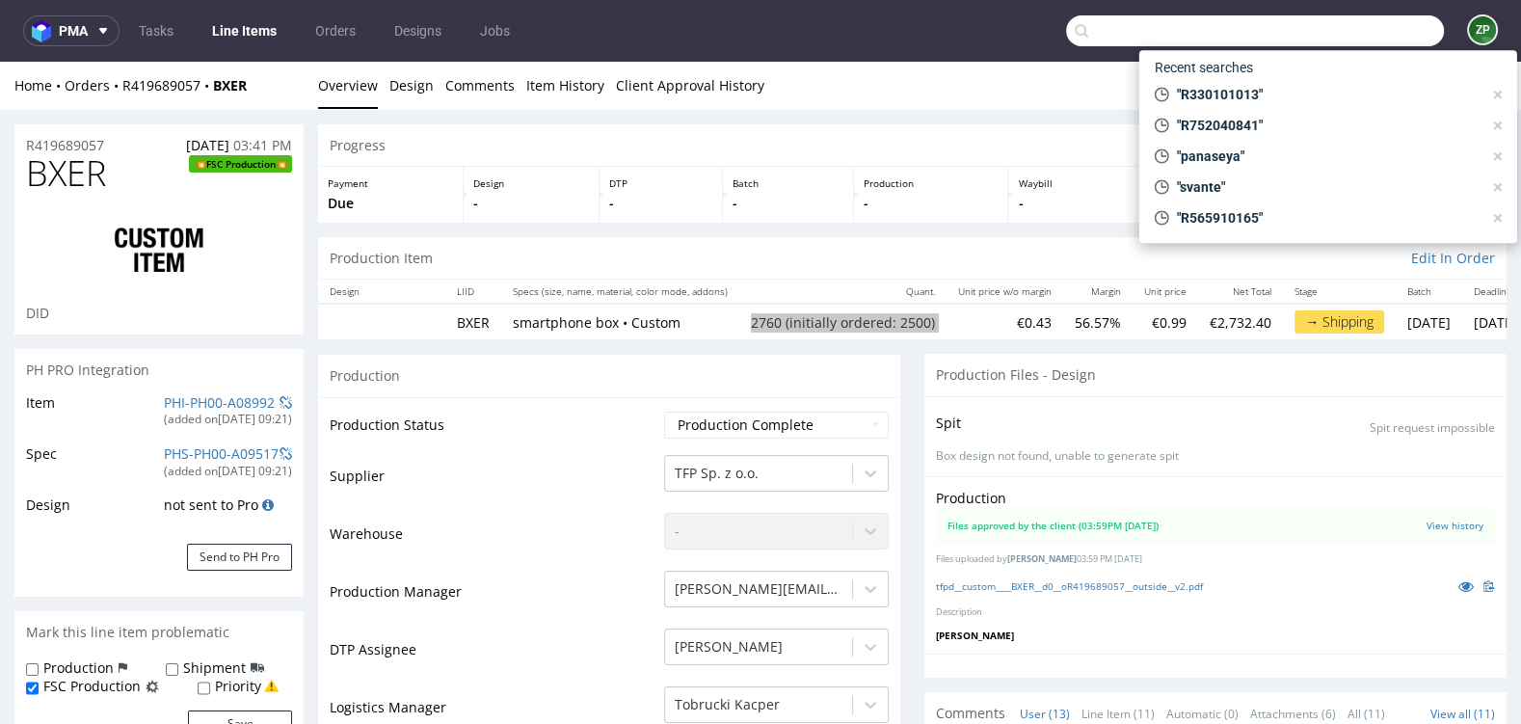
paste input "R632114094"
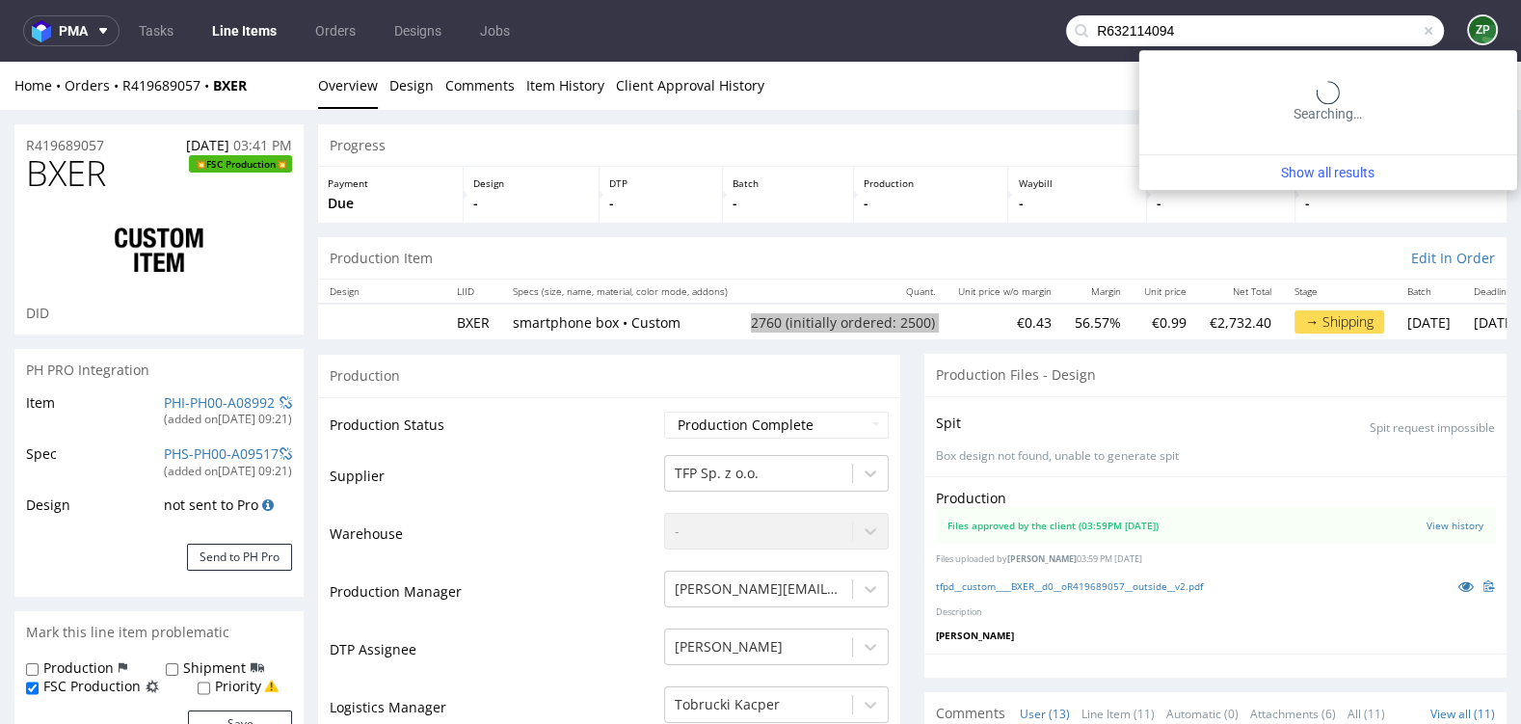
type input "R632114094"
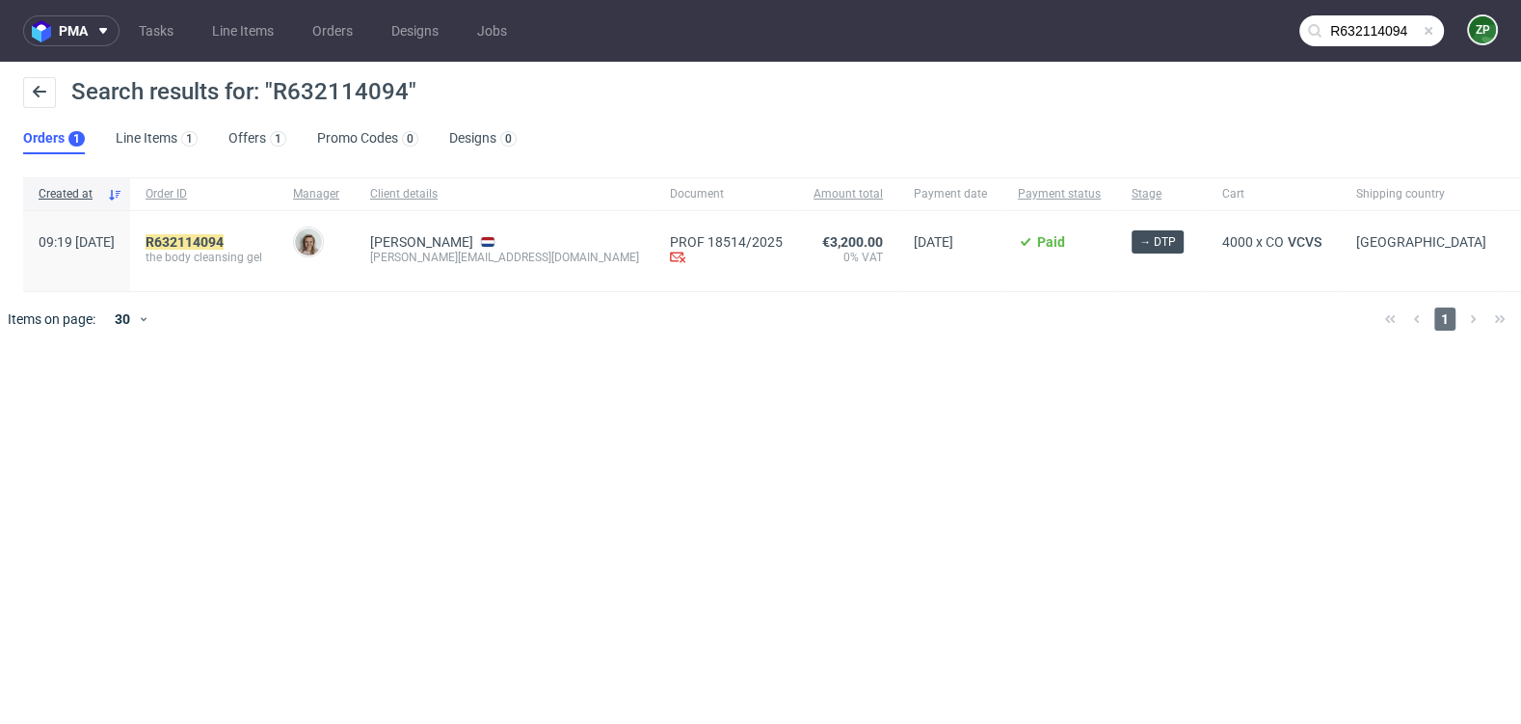
click at [262, 256] on span "the body cleansing gel" at bounding box center [204, 257] width 117 height 15
copy span "the body cleansing gel"
click at [224, 241] on mark "R632114094" at bounding box center [185, 241] width 78 height 15
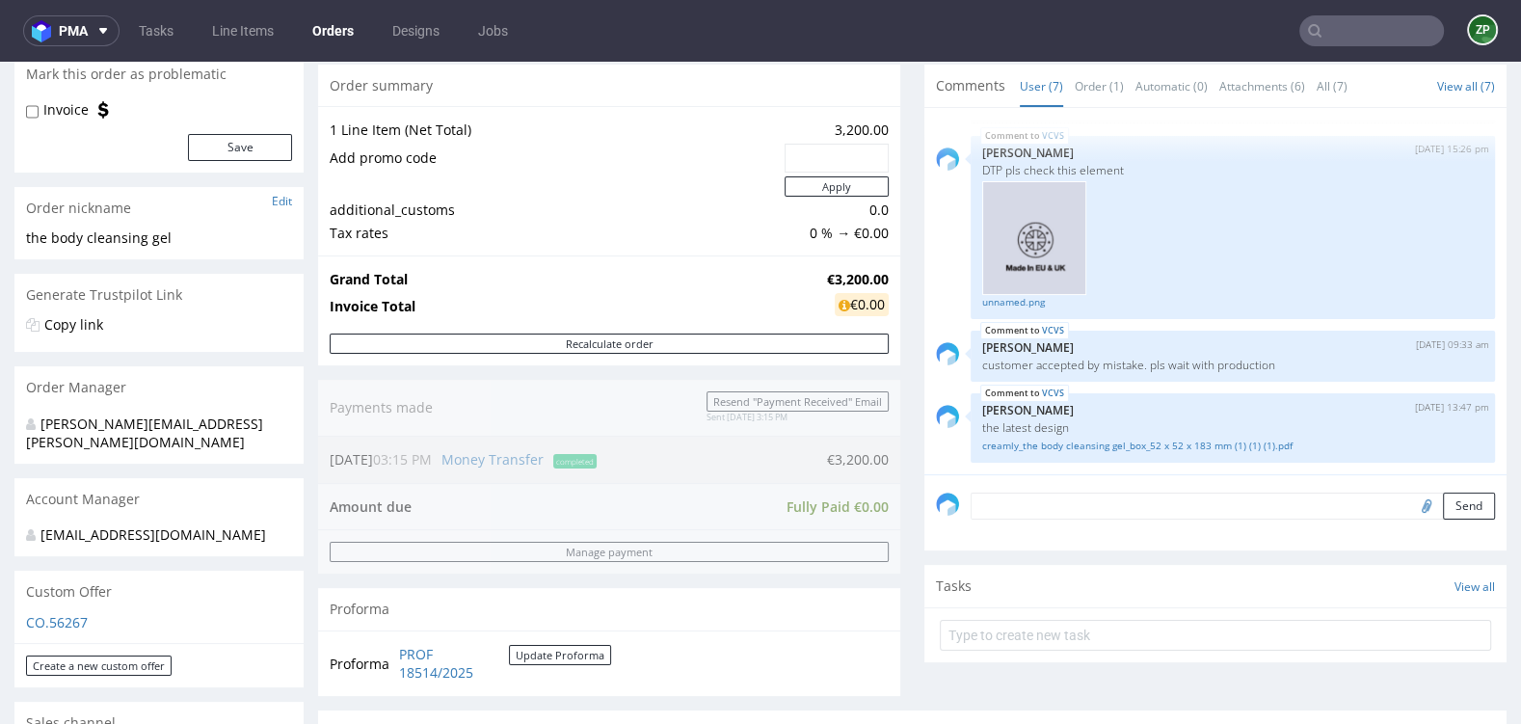
scroll to position [190, 0]
click at [1000, 442] on link "creamly_the body cleansing gel_box_52 x 52 x 183 mm (1) (1) (1).pdf" at bounding box center [1232, 444] width 501 height 14
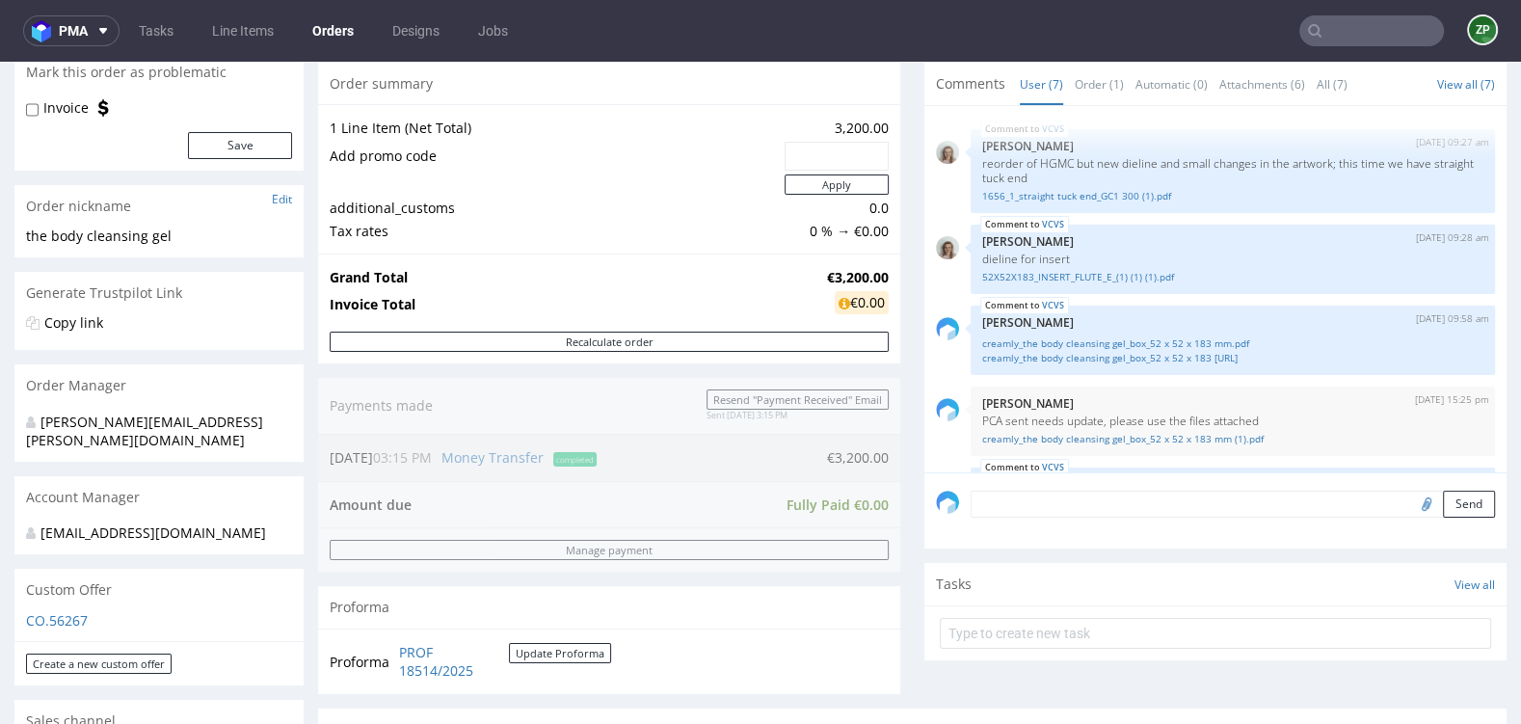
scroll to position [0, 0]
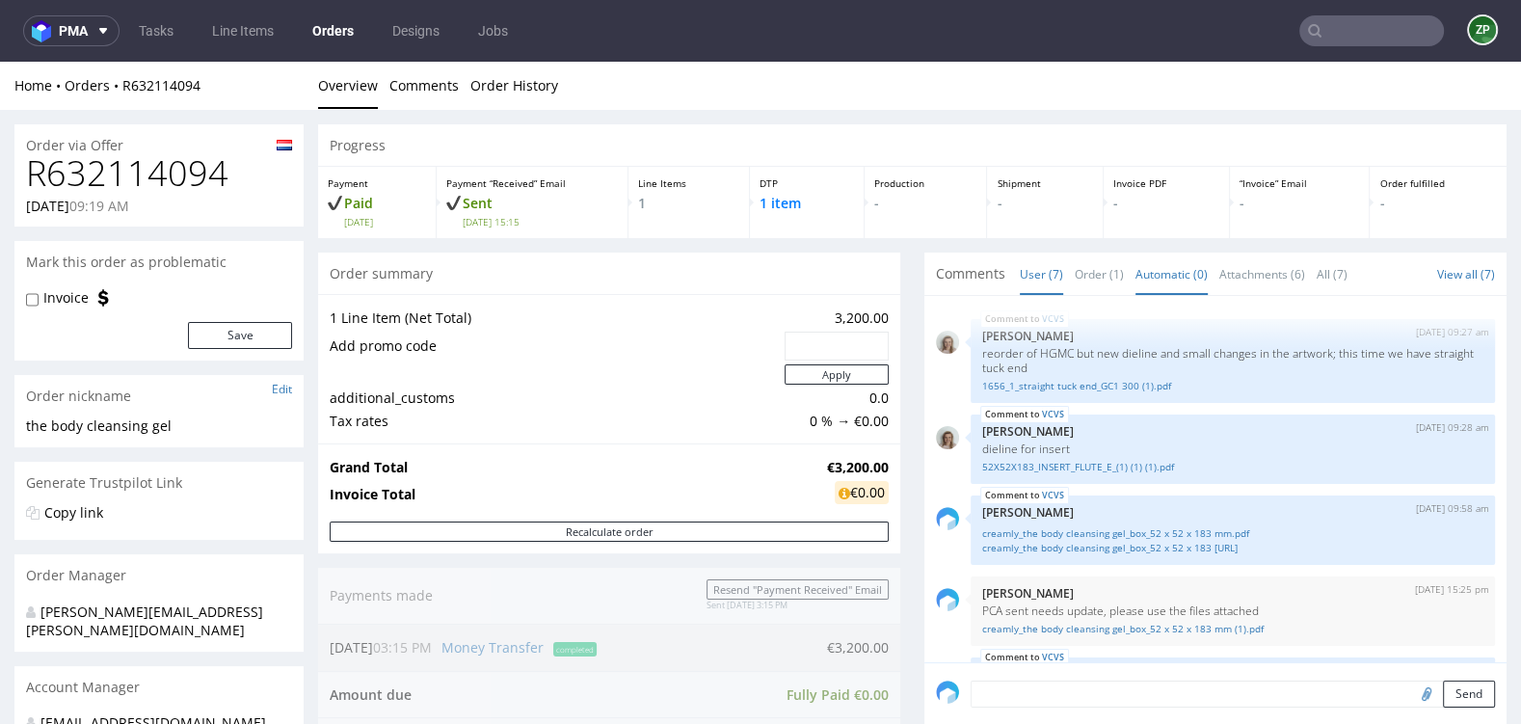
click at [1179, 275] on link "Automatic (0)" at bounding box center [1172, 274] width 72 height 41
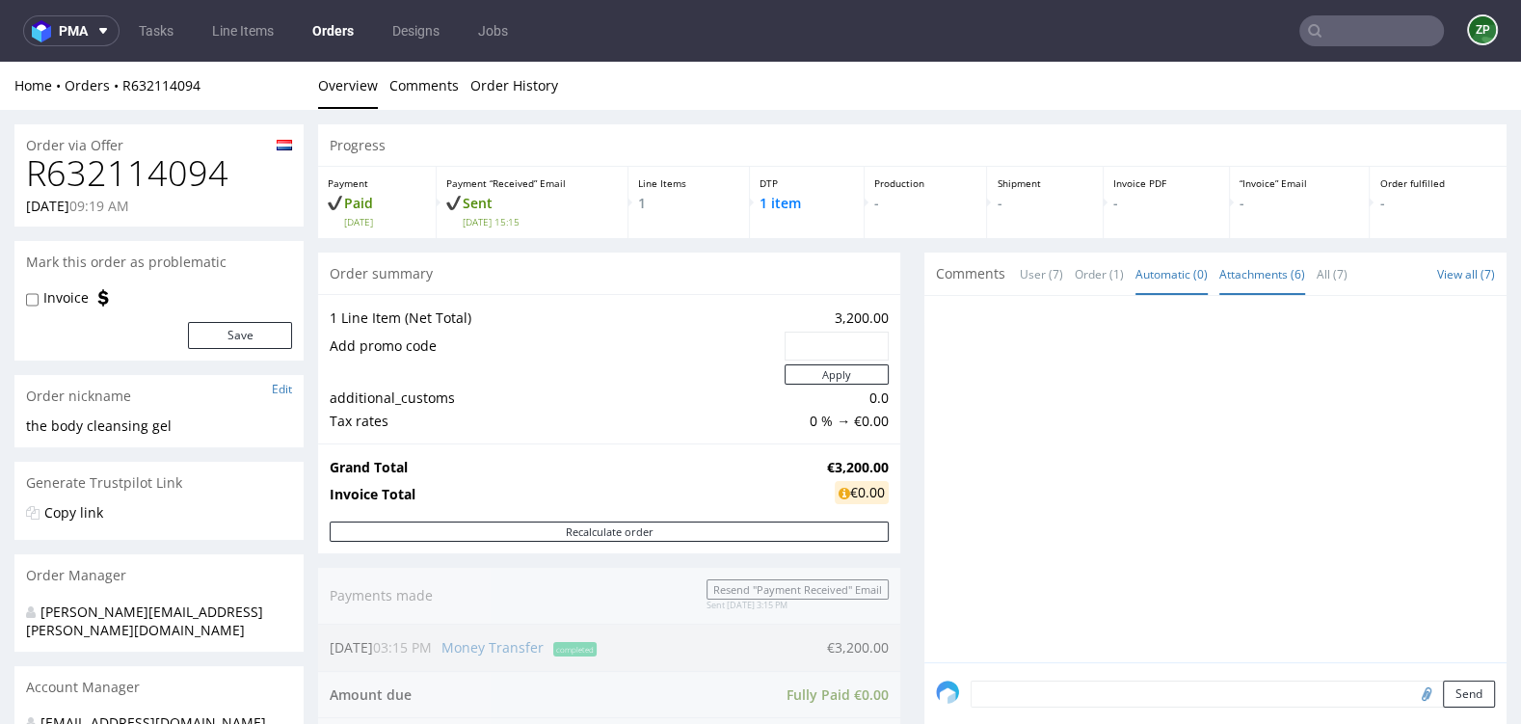
click at [1243, 268] on link "Attachments (6)" at bounding box center [1263, 274] width 86 height 41
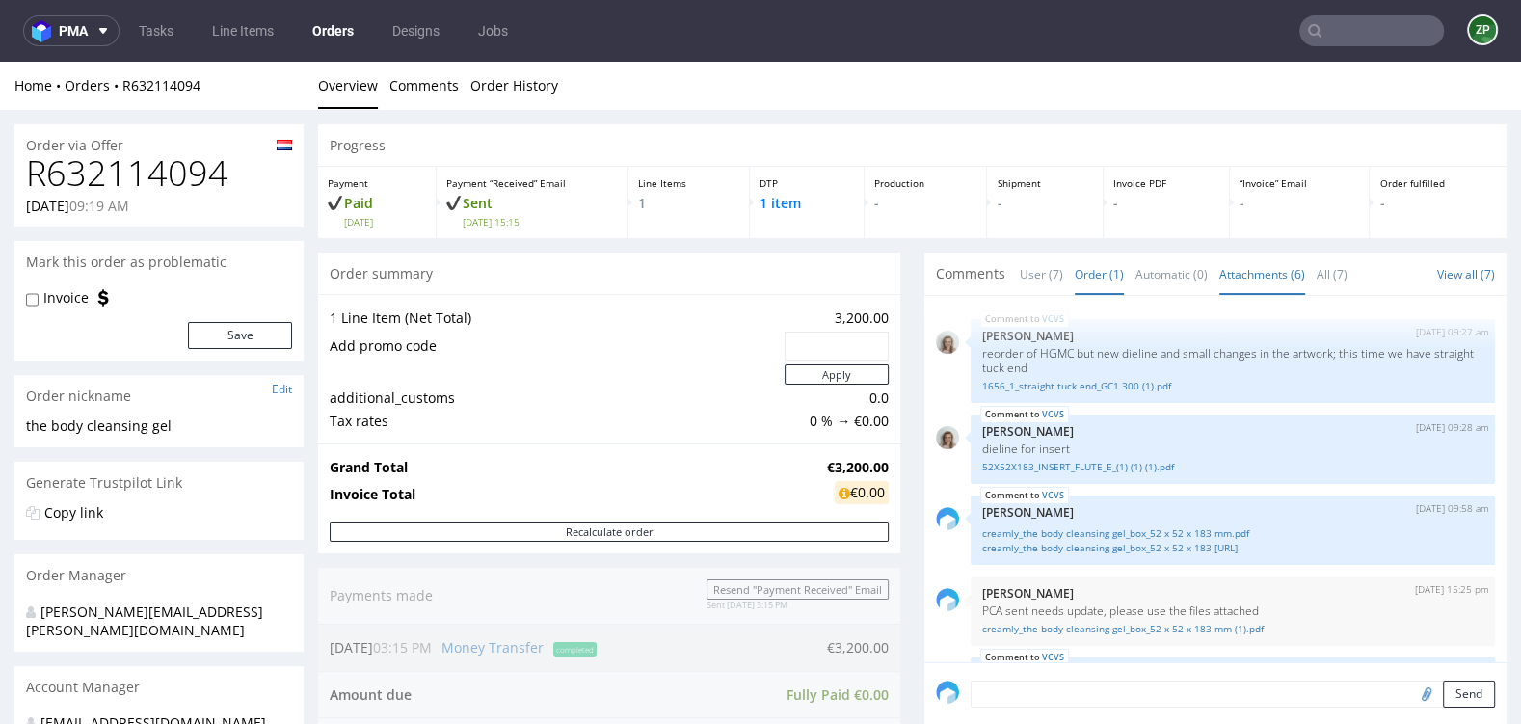
click at [1087, 277] on link "Order (1)" at bounding box center [1099, 274] width 49 height 41
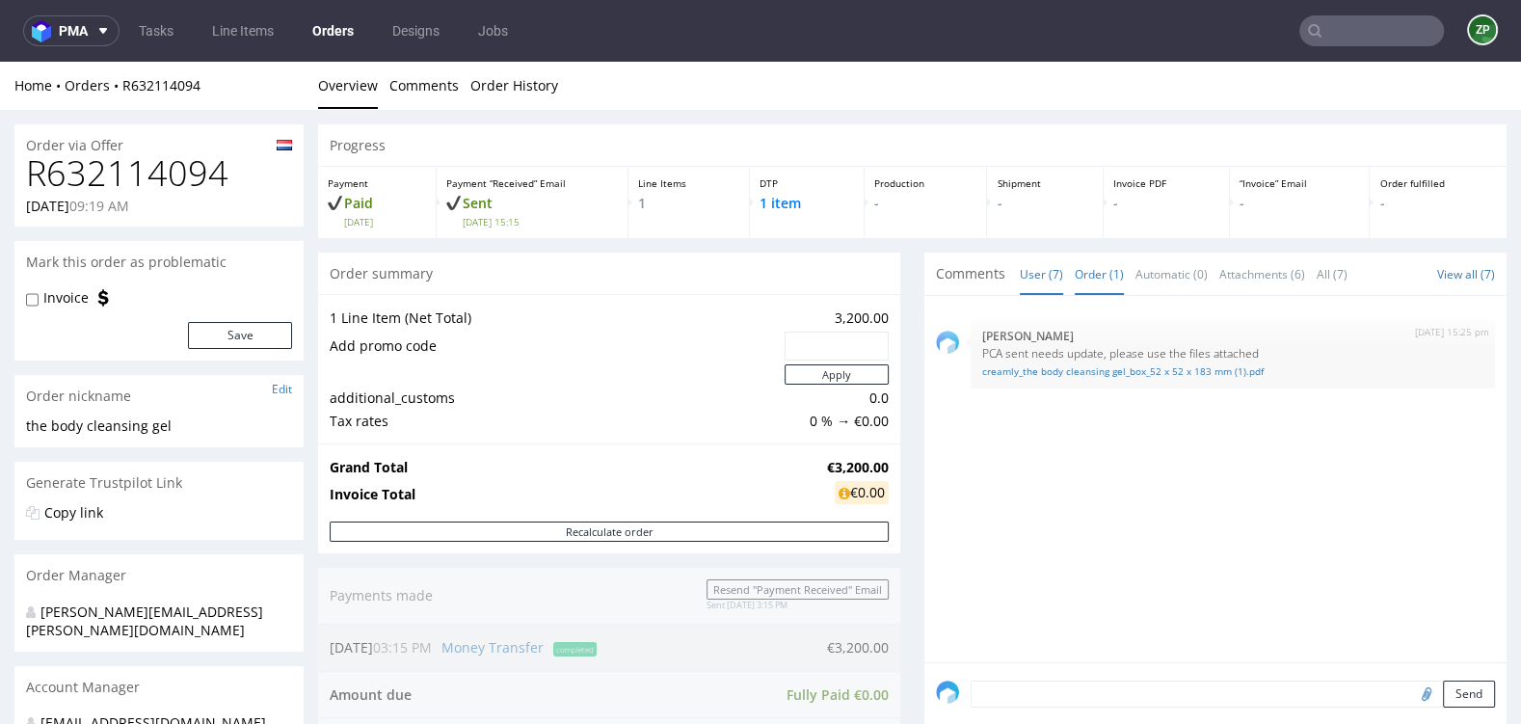
click at [1020, 270] on link "User (7)" at bounding box center [1041, 274] width 43 height 41
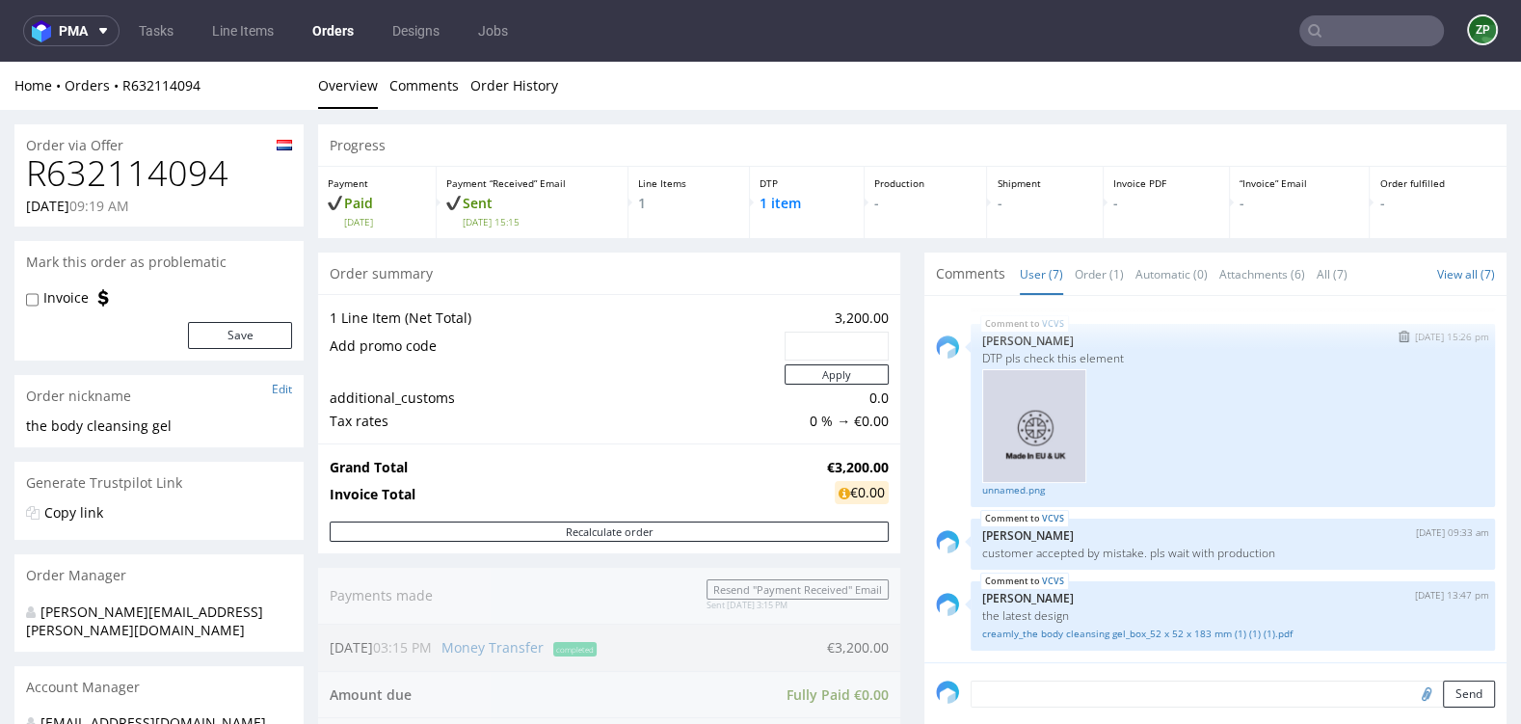
scroll to position [199, 0]
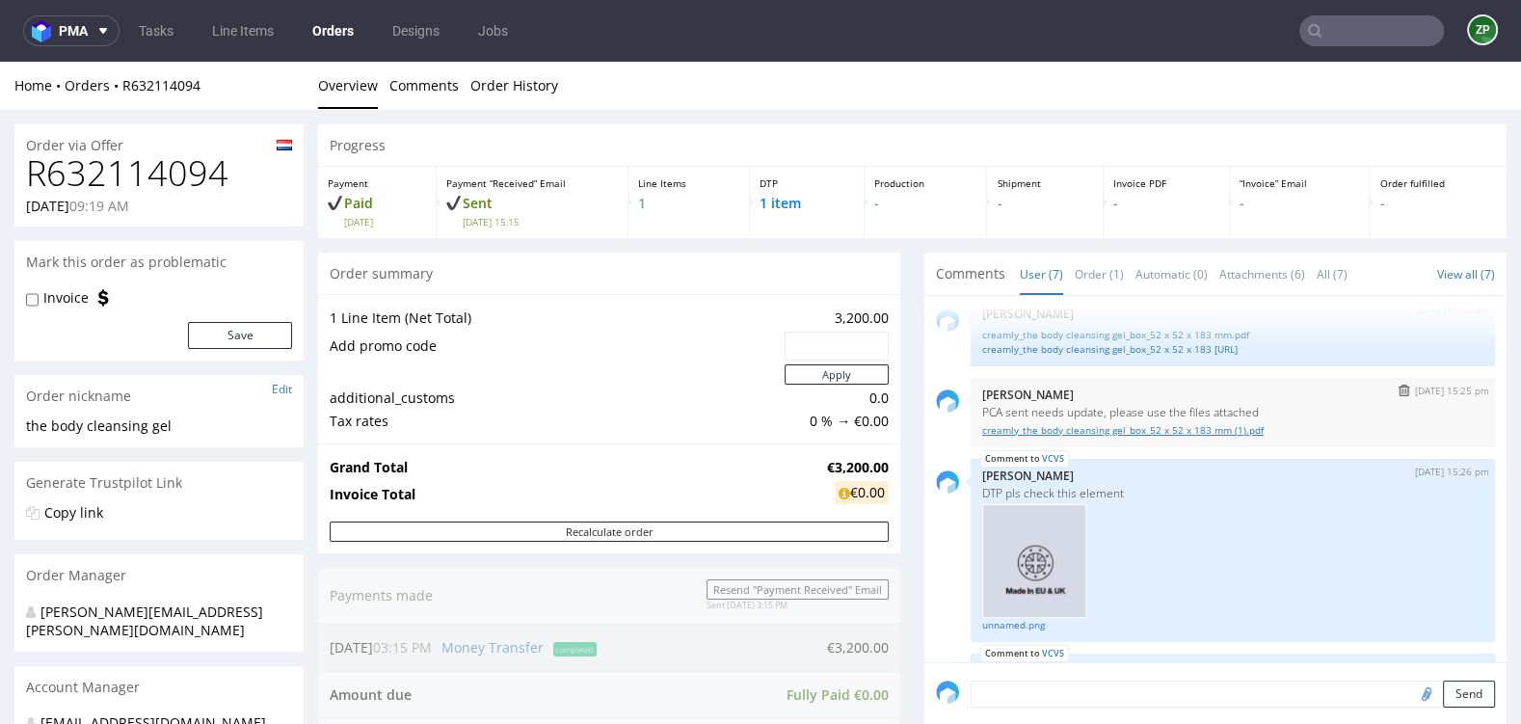
click at [1157, 430] on link "creamly_the body cleansing gel_box_52 x 52 x 183 mm (1).pdf" at bounding box center [1232, 430] width 501 height 14
click at [345, 24] on link "Orders" at bounding box center [333, 30] width 65 height 31
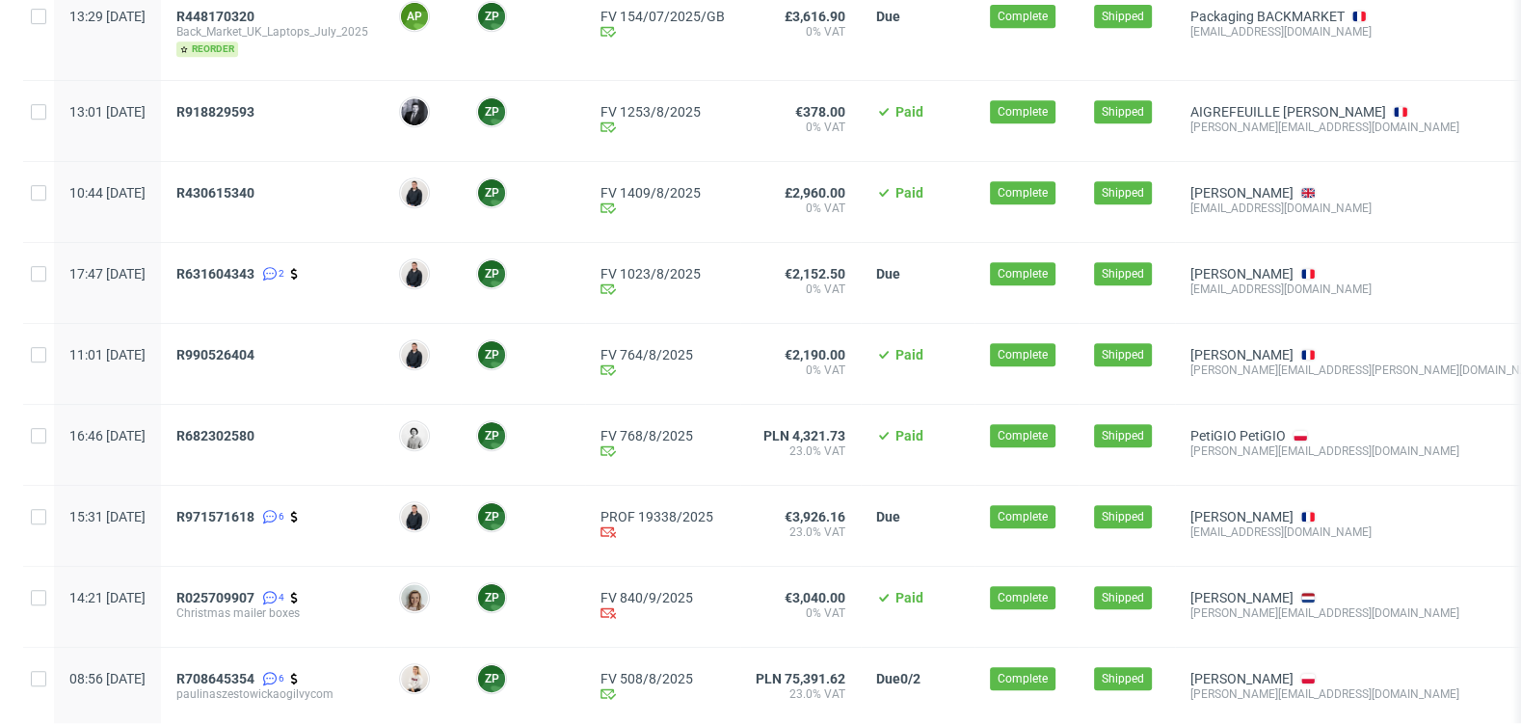
scroll to position [1043, 0]
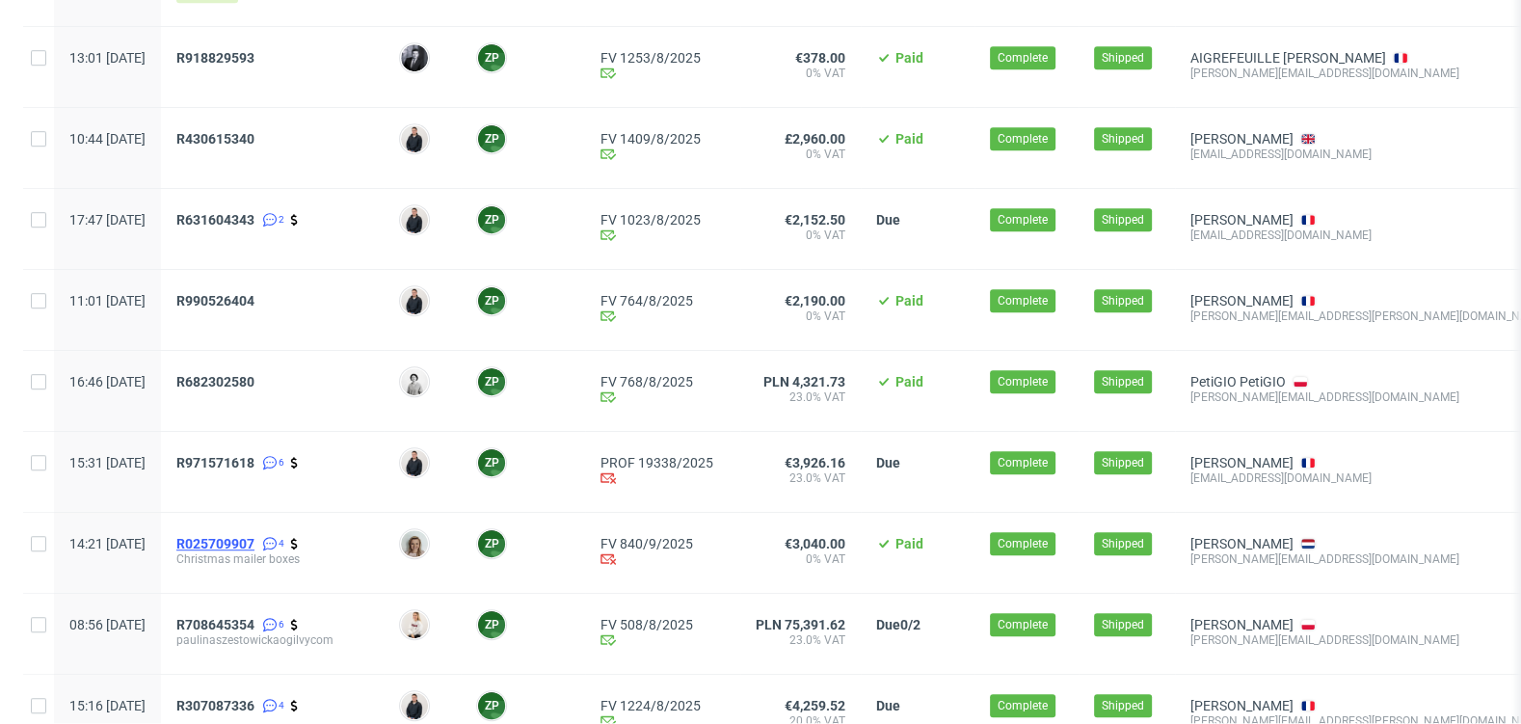
click at [255, 537] on span "R025709907" at bounding box center [215, 543] width 78 height 15
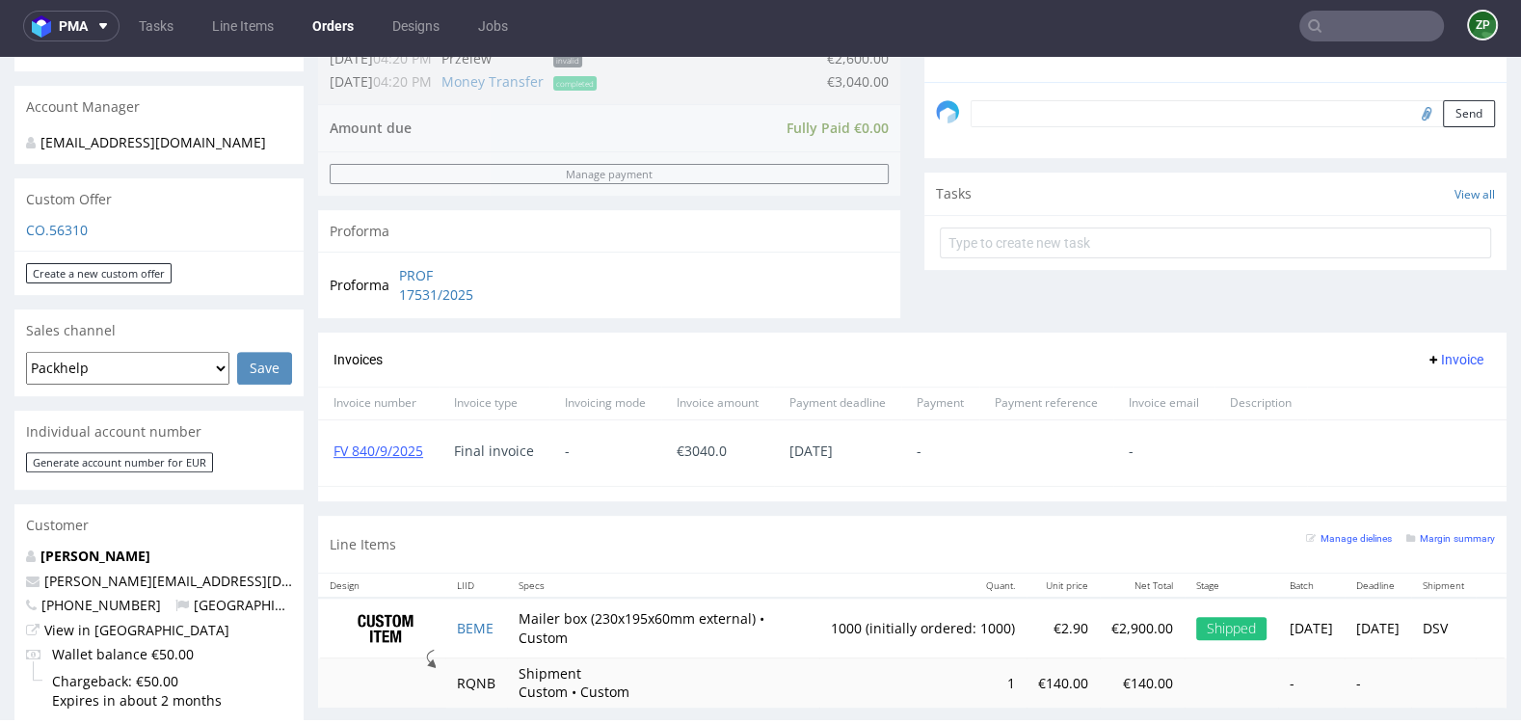
scroll to position [580, 0]
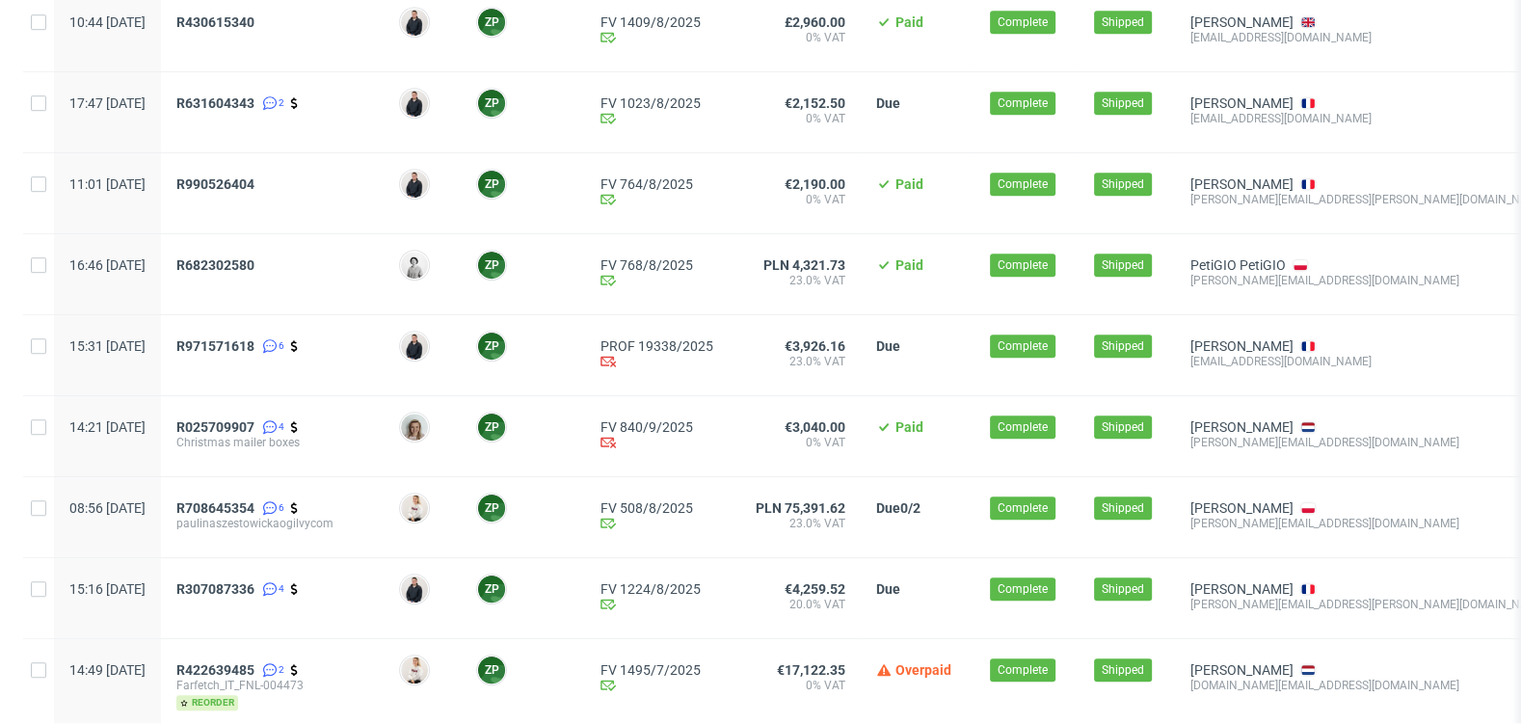
scroll to position [2041, 0]
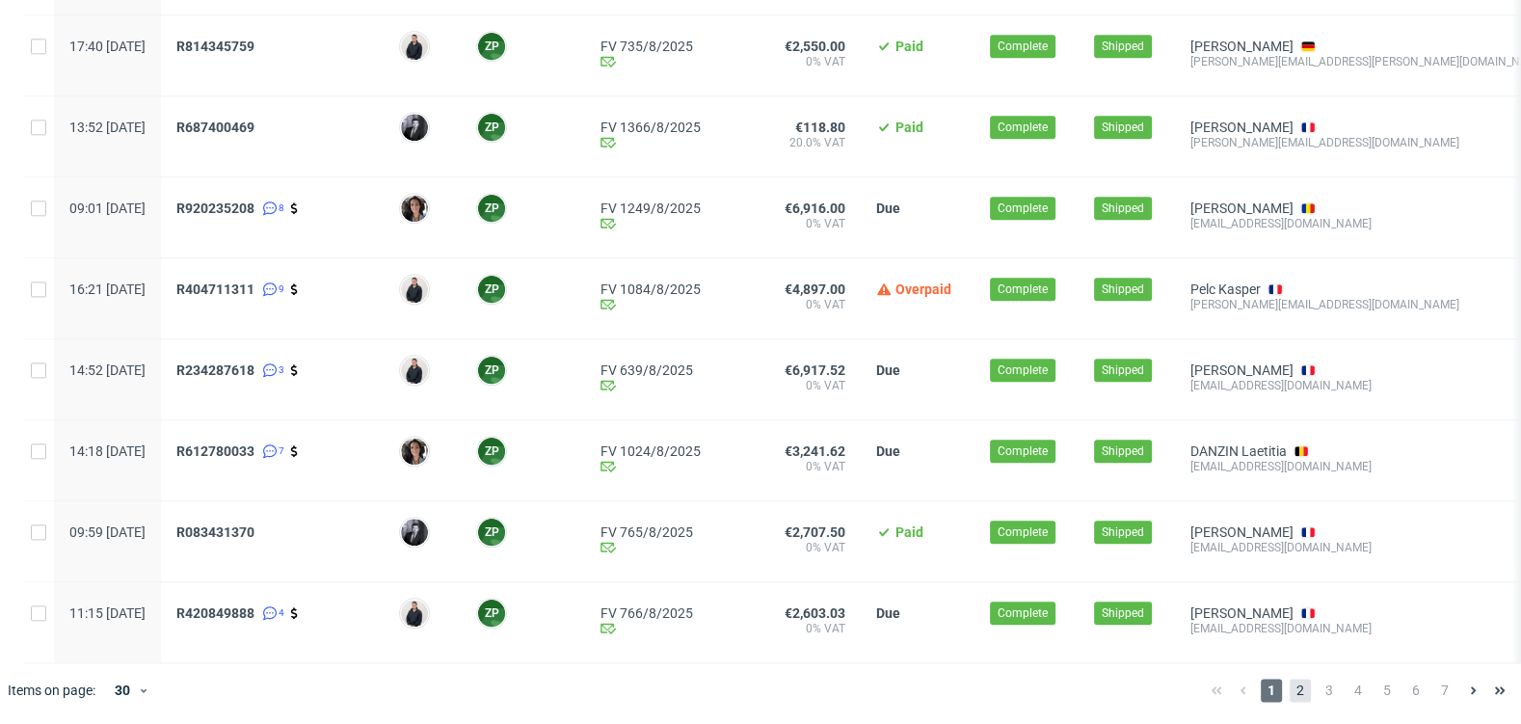
click at [1290, 688] on span "2" at bounding box center [1300, 690] width 21 height 23
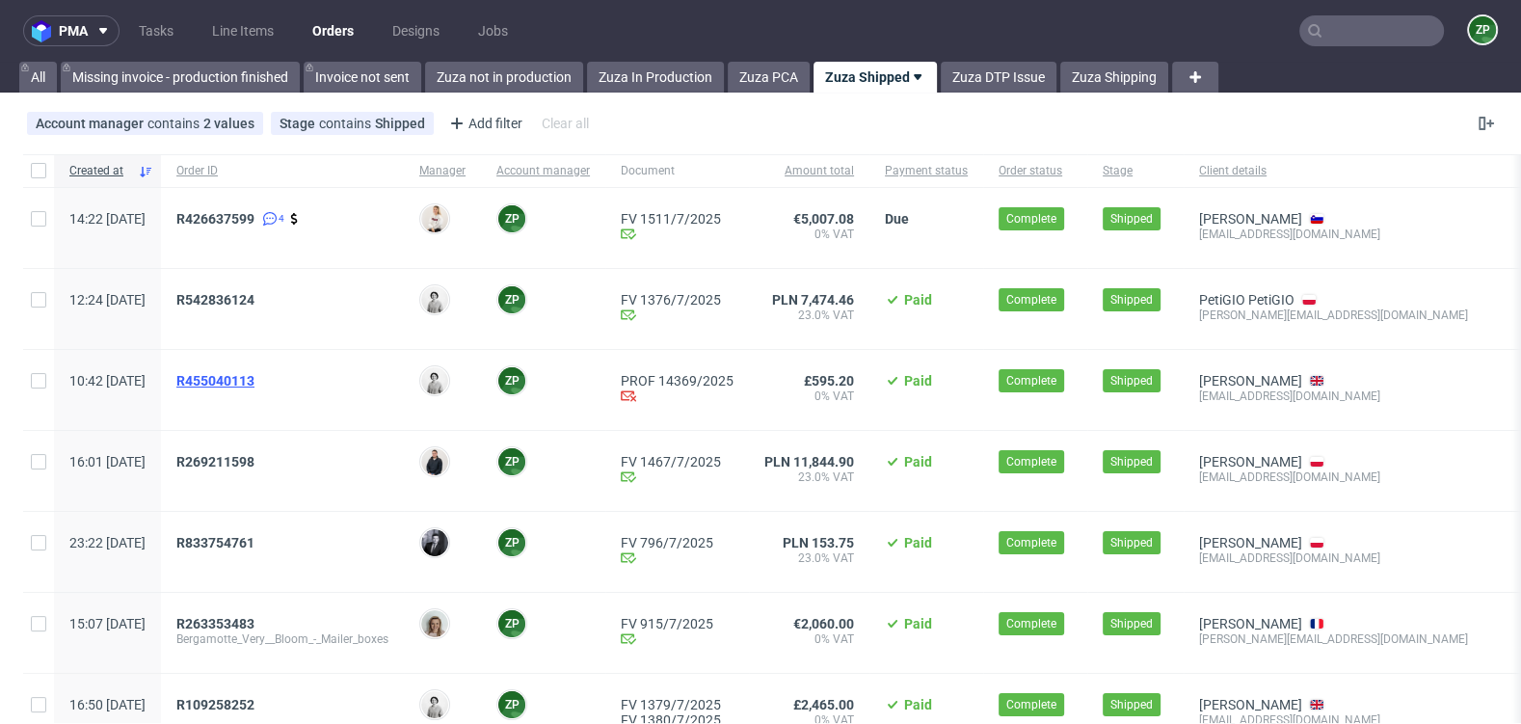
click at [255, 373] on span "R455040113" at bounding box center [215, 380] width 78 height 15
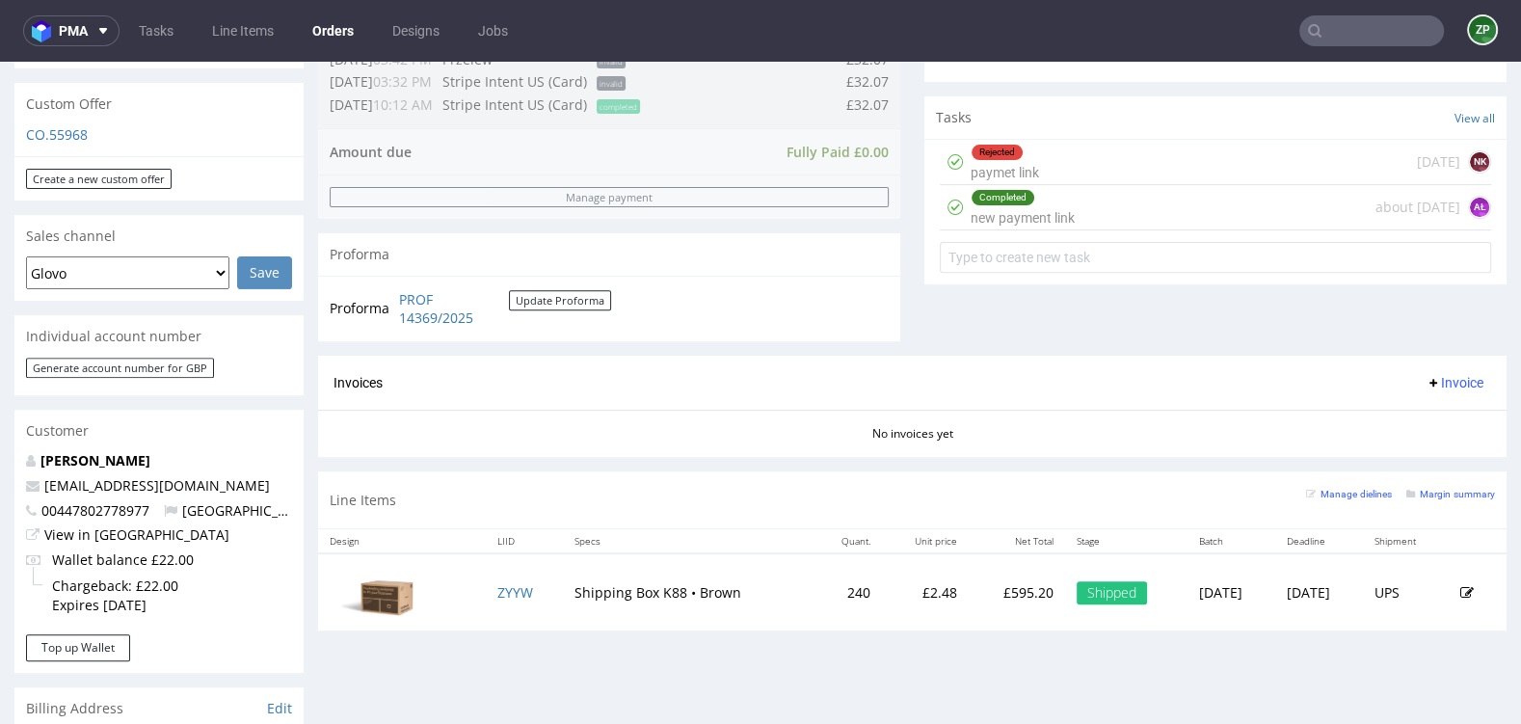
scroll to position [639, 0]
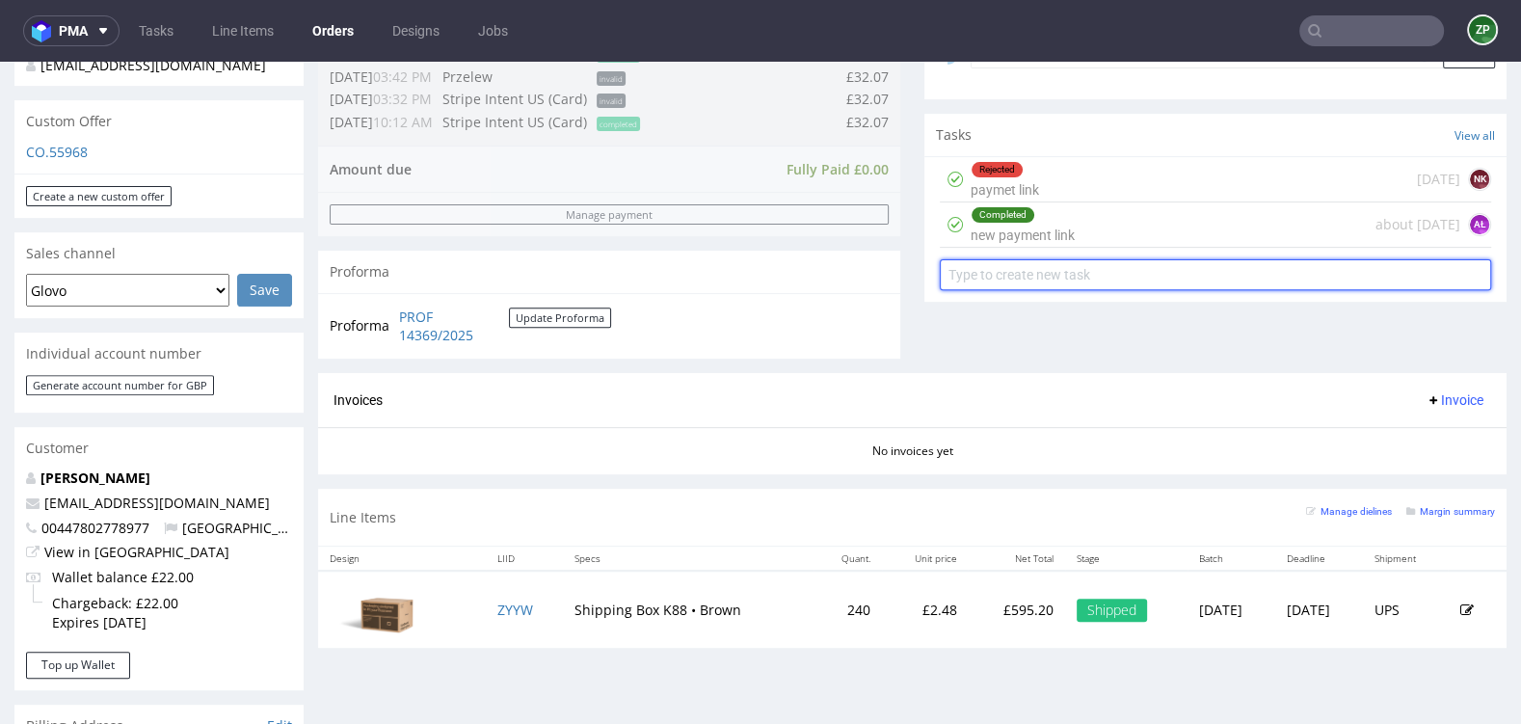
click at [1063, 269] on input "text" at bounding box center [1216, 274] width 552 height 31
type input "invoice"
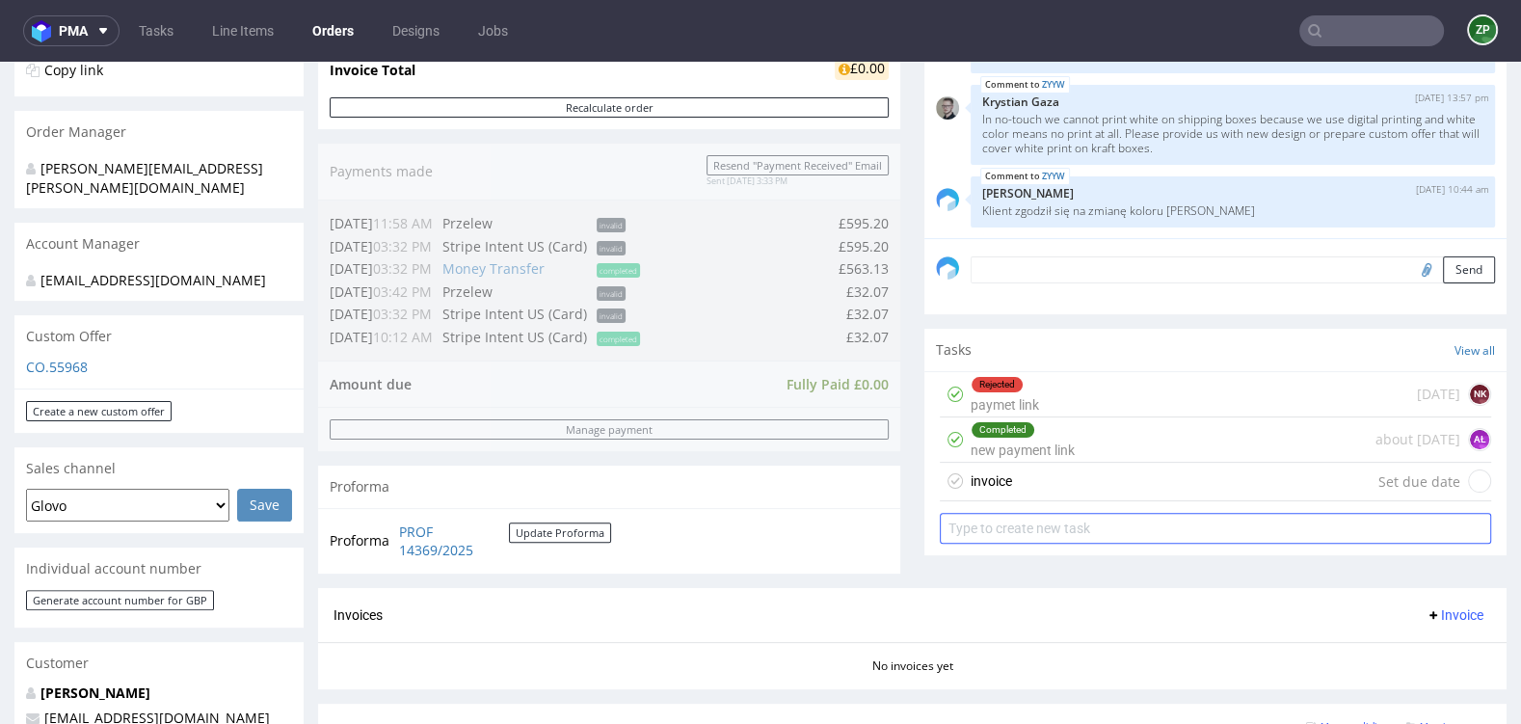
scroll to position [425, 0]
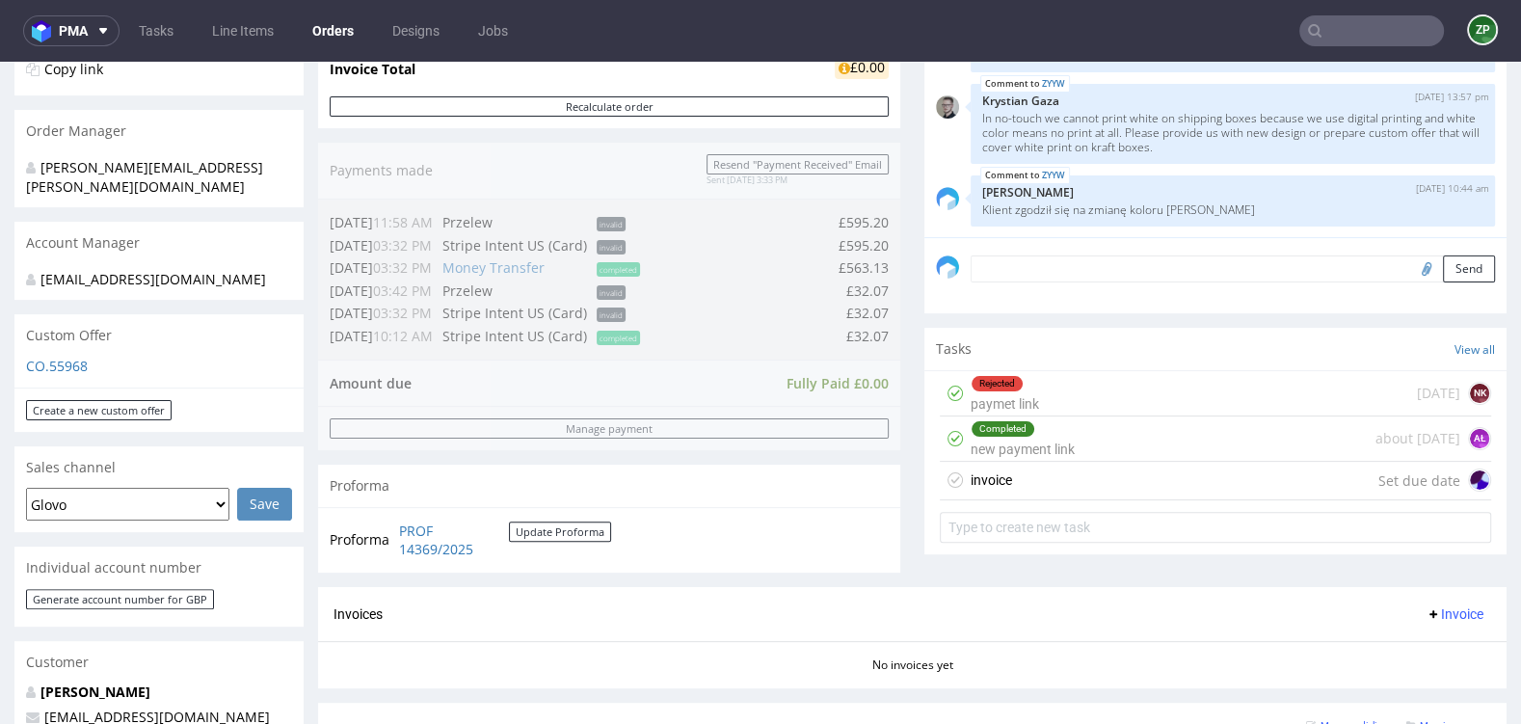
click at [1043, 475] on div "invoice Set due date" at bounding box center [1216, 481] width 552 height 39
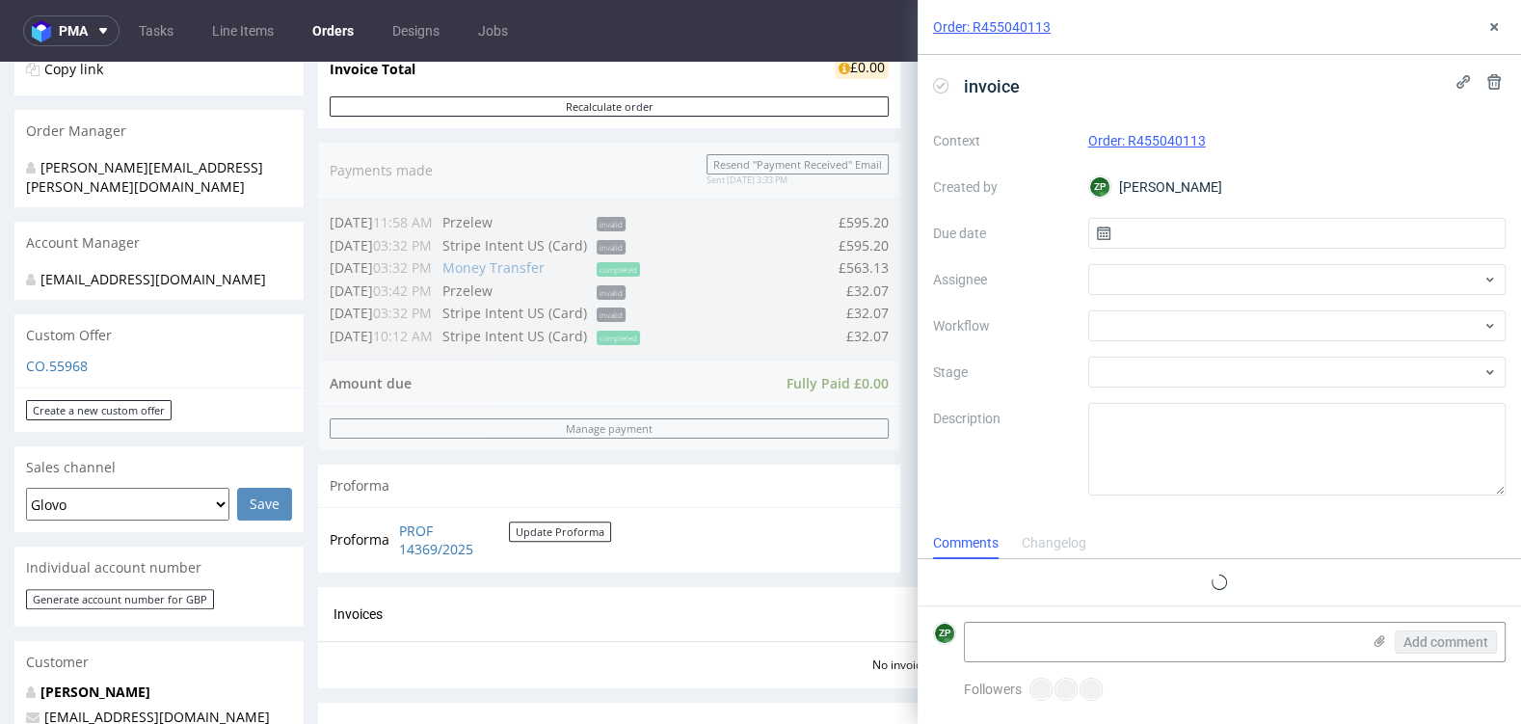
scroll to position [15, 0]
click at [1489, 30] on icon at bounding box center [1494, 26] width 15 height 15
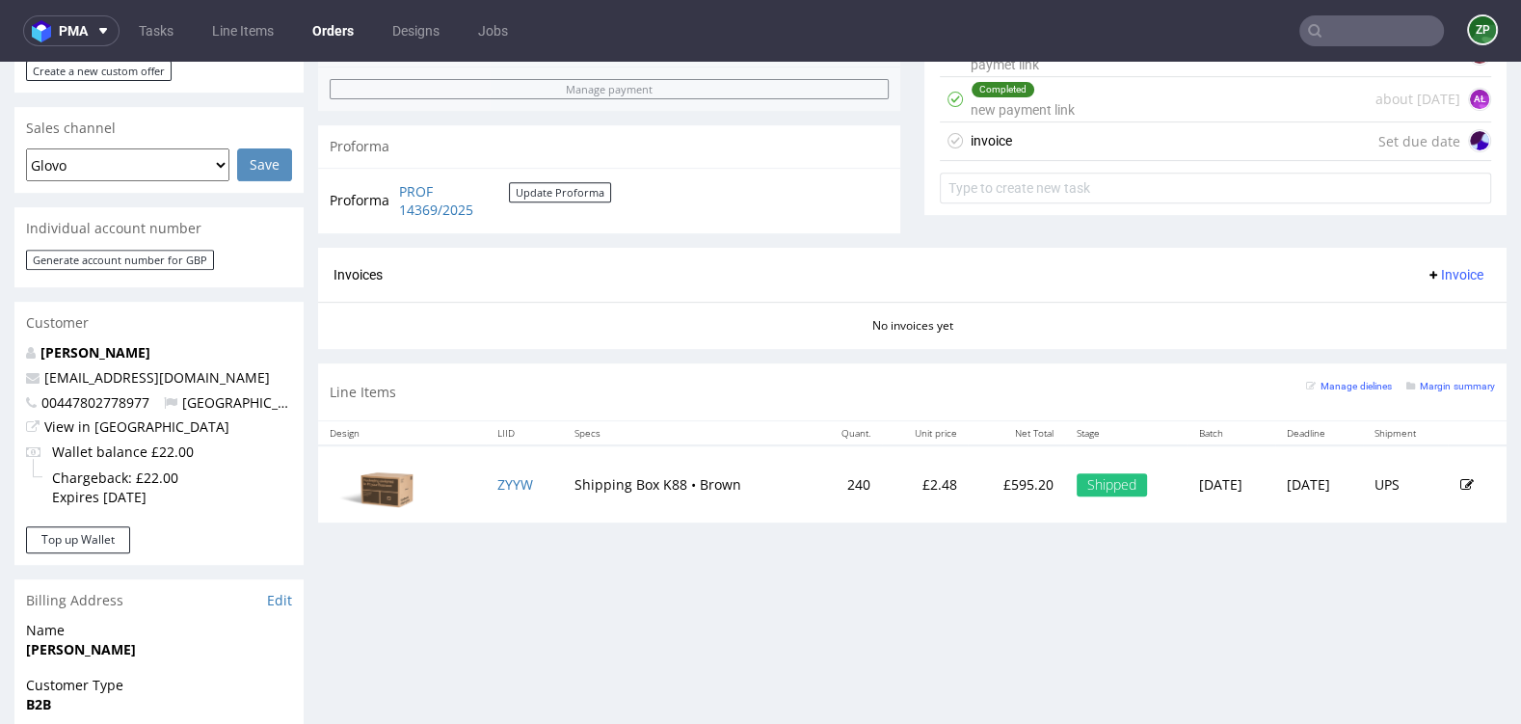
scroll to position [764, 0]
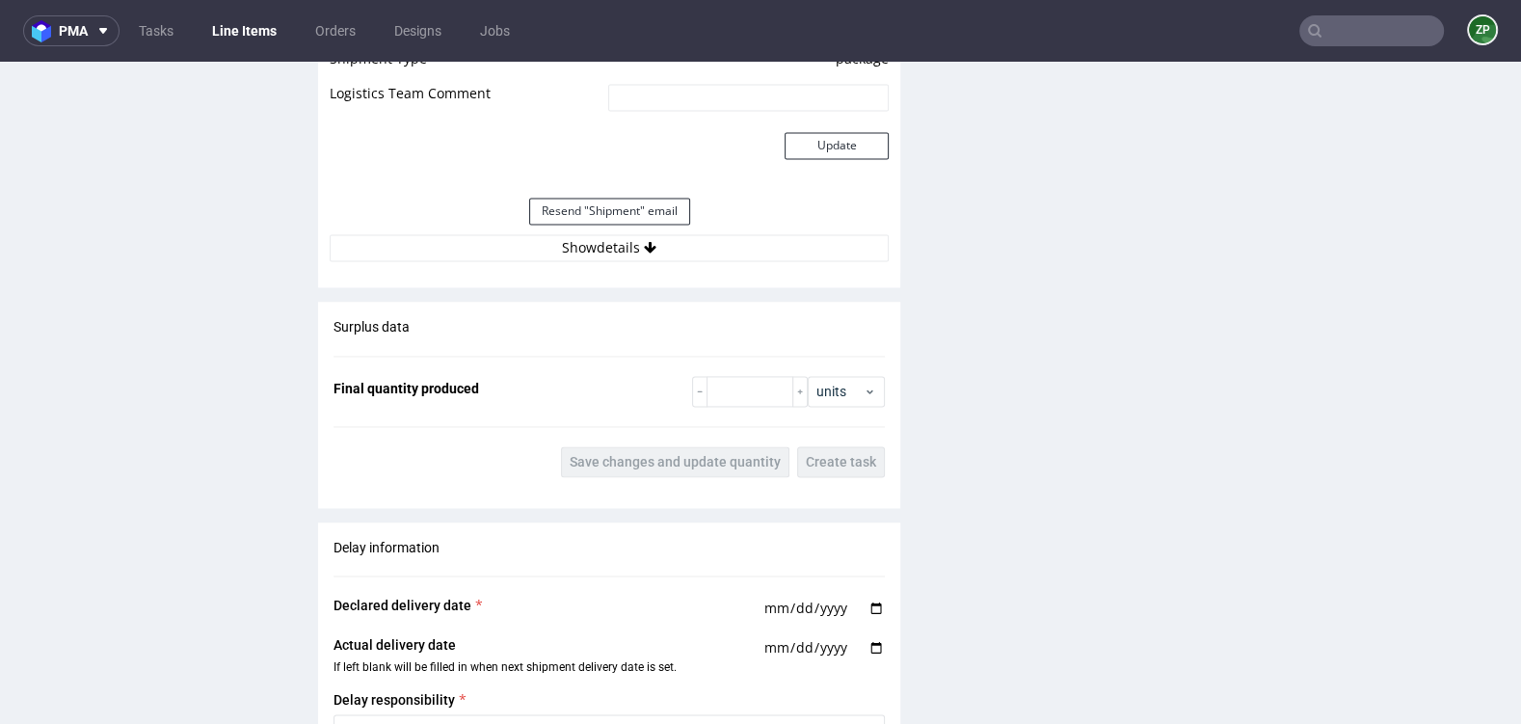
scroll to position [2645, 0]
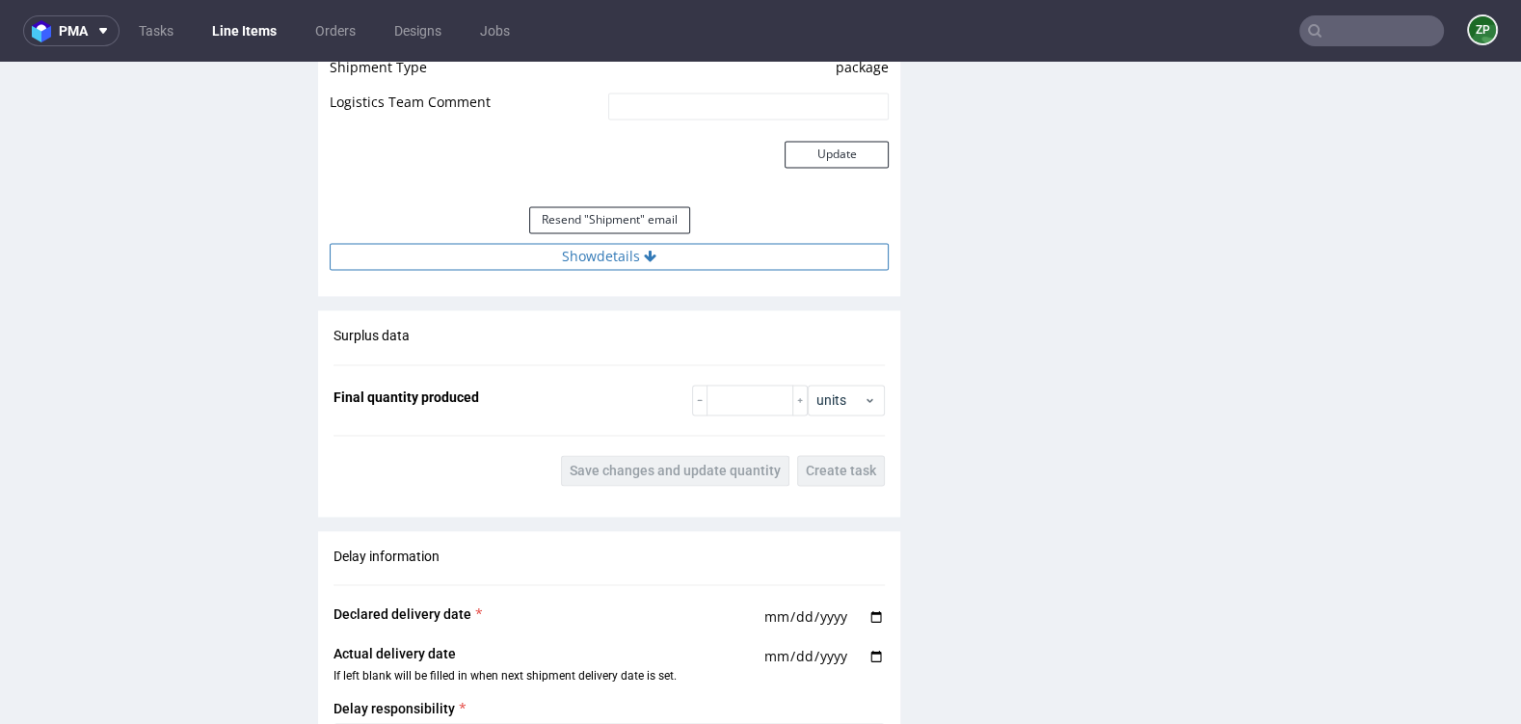
click at [647, 260] on button "Show details" at bounding box center [609, 256] width 559 height 27
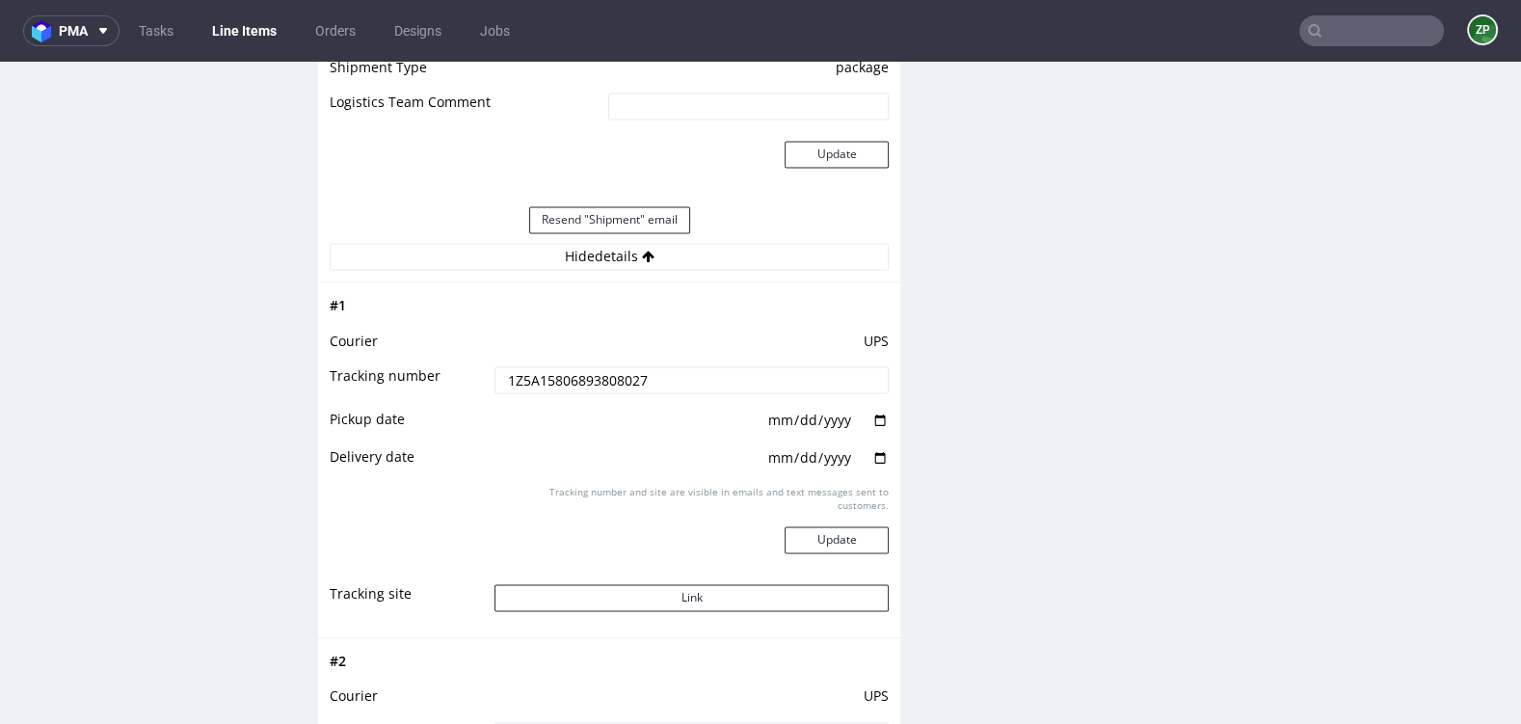
click at [977, 376] on div "Production Files - Design Spit Spit request impossible Box design not found, un…" at bounding box center [1216, 589] width 582 height 5646
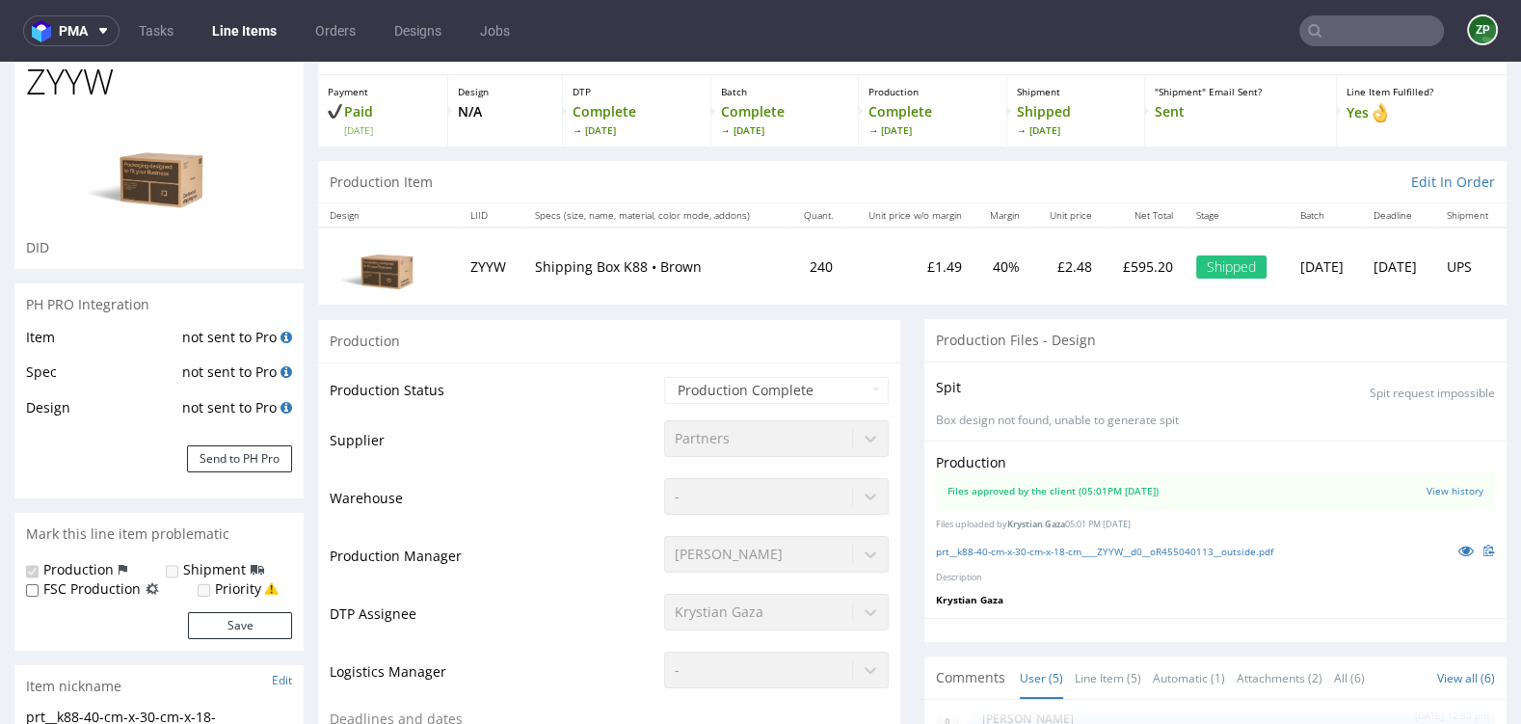
scroll to position [0, 0]
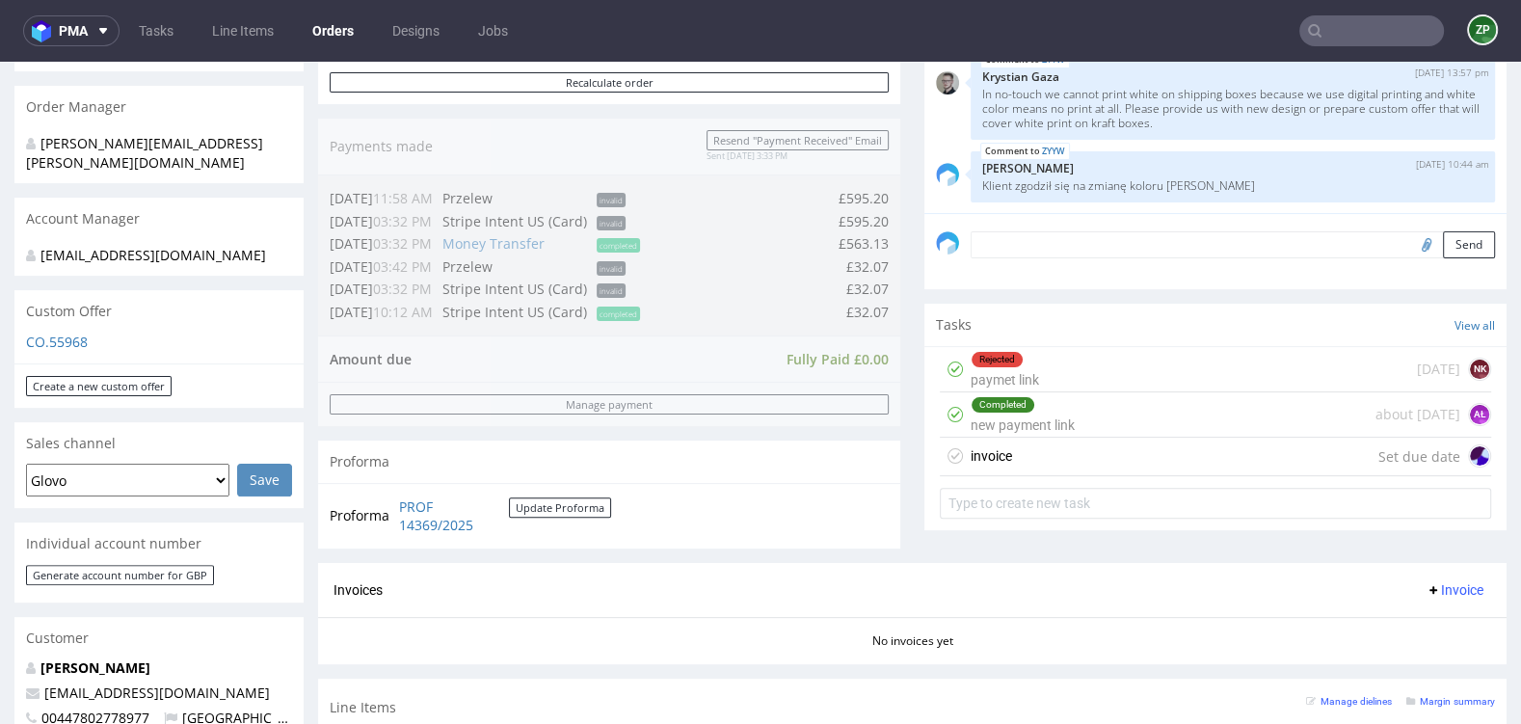
scroll to position [430, 0]
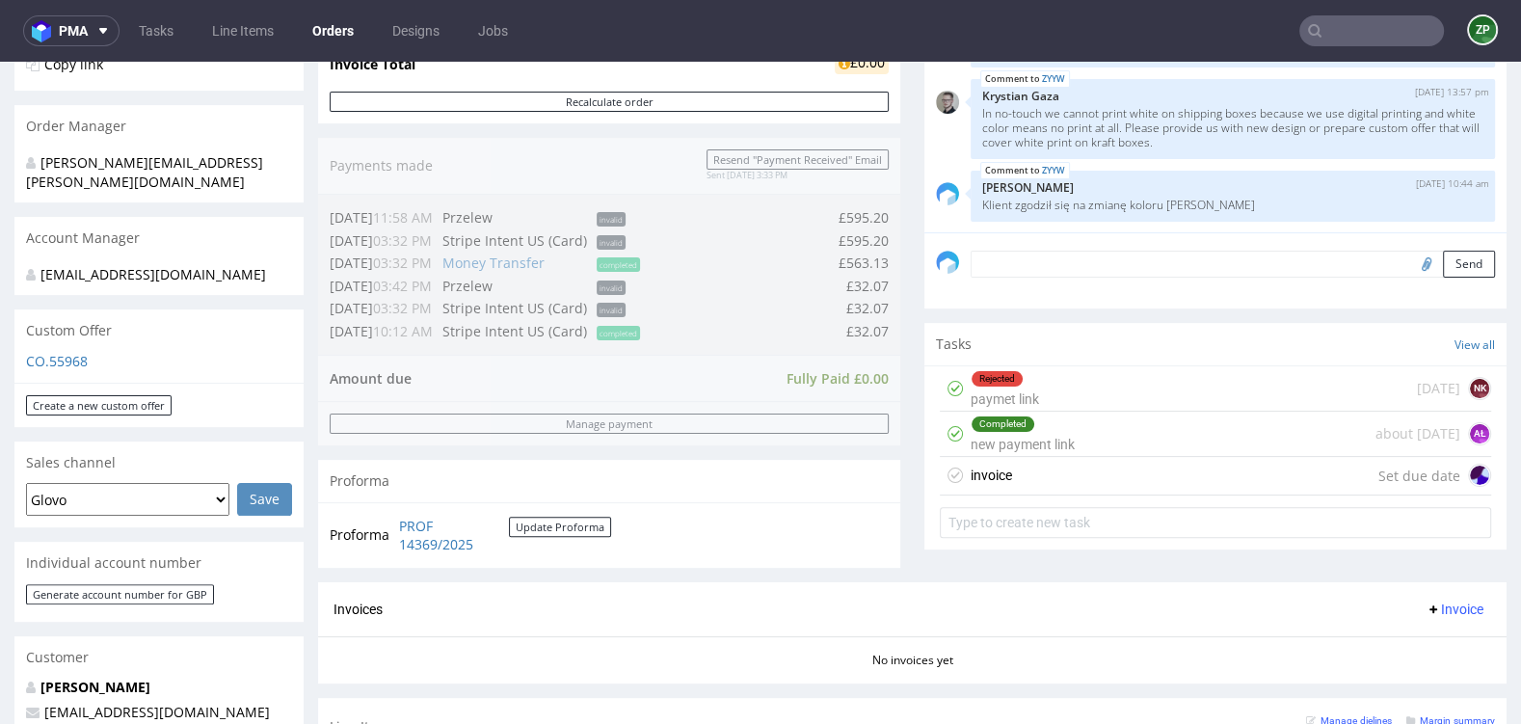
click at [1087, 486] on div "invoice Set due date" at bounding box center [1216, 476] width 552 height 39
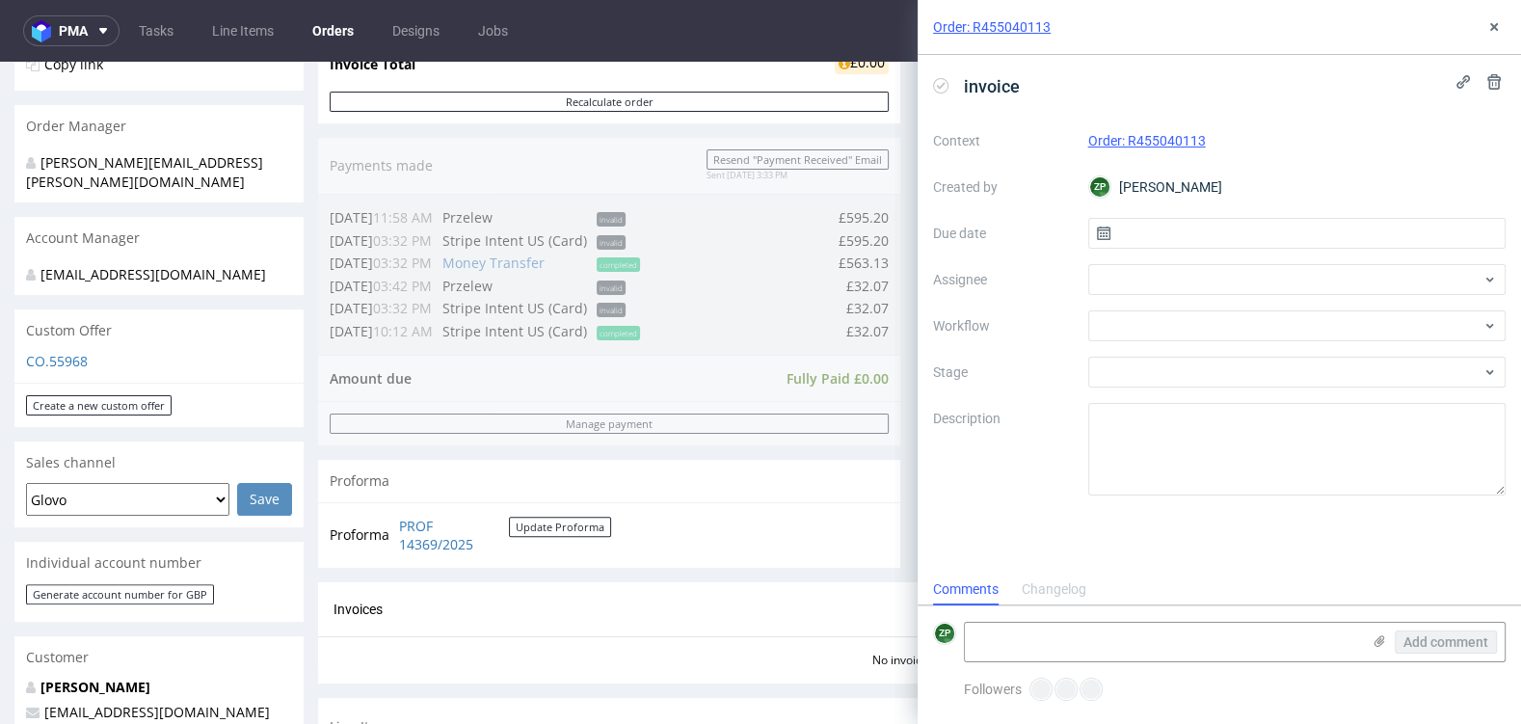
scroll to position [15, 0]
click at [1238, 218] on input "text" at bounding box center [1298, 233] width 418 height 31
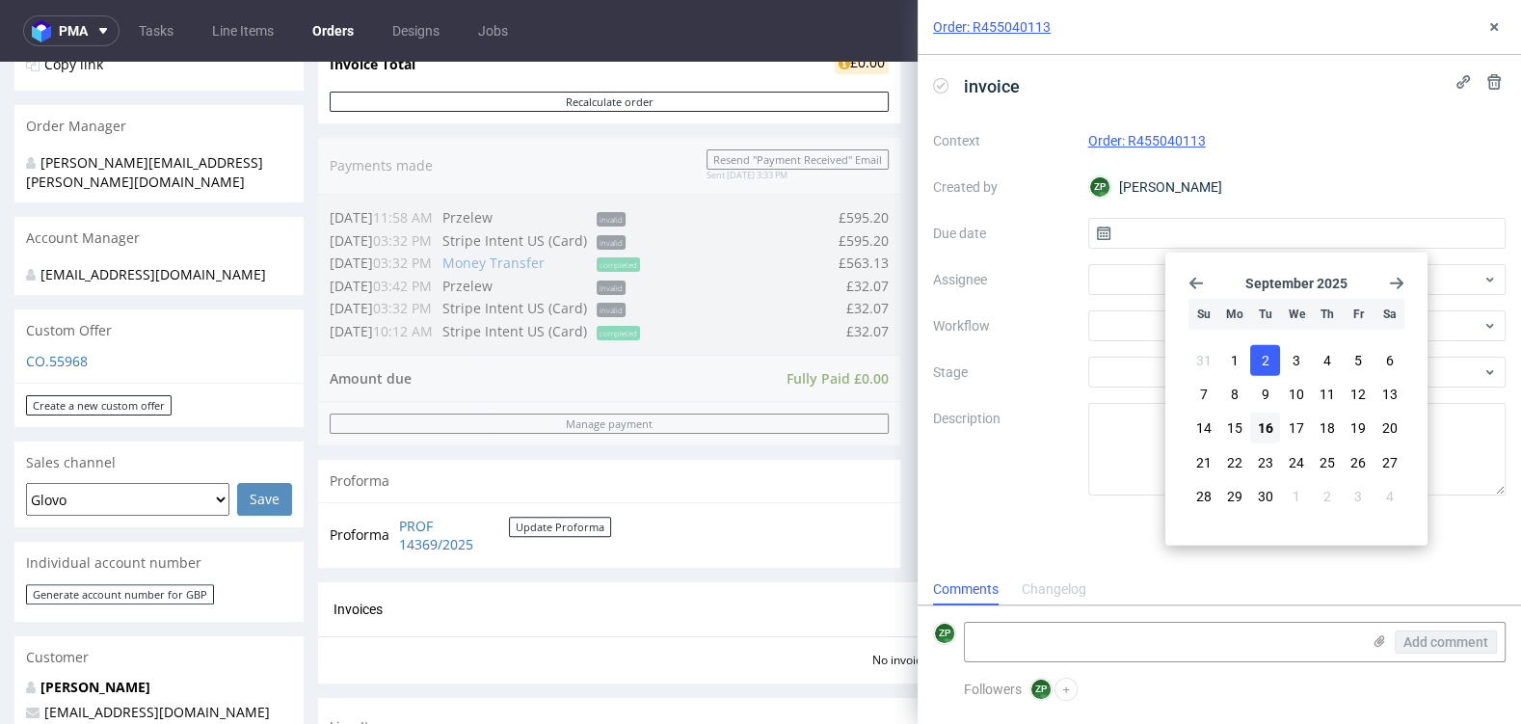
click at [1274, 358] on button "2" at bounding box center [1266, 360] width 30 height 31
type input "02/09/2025"
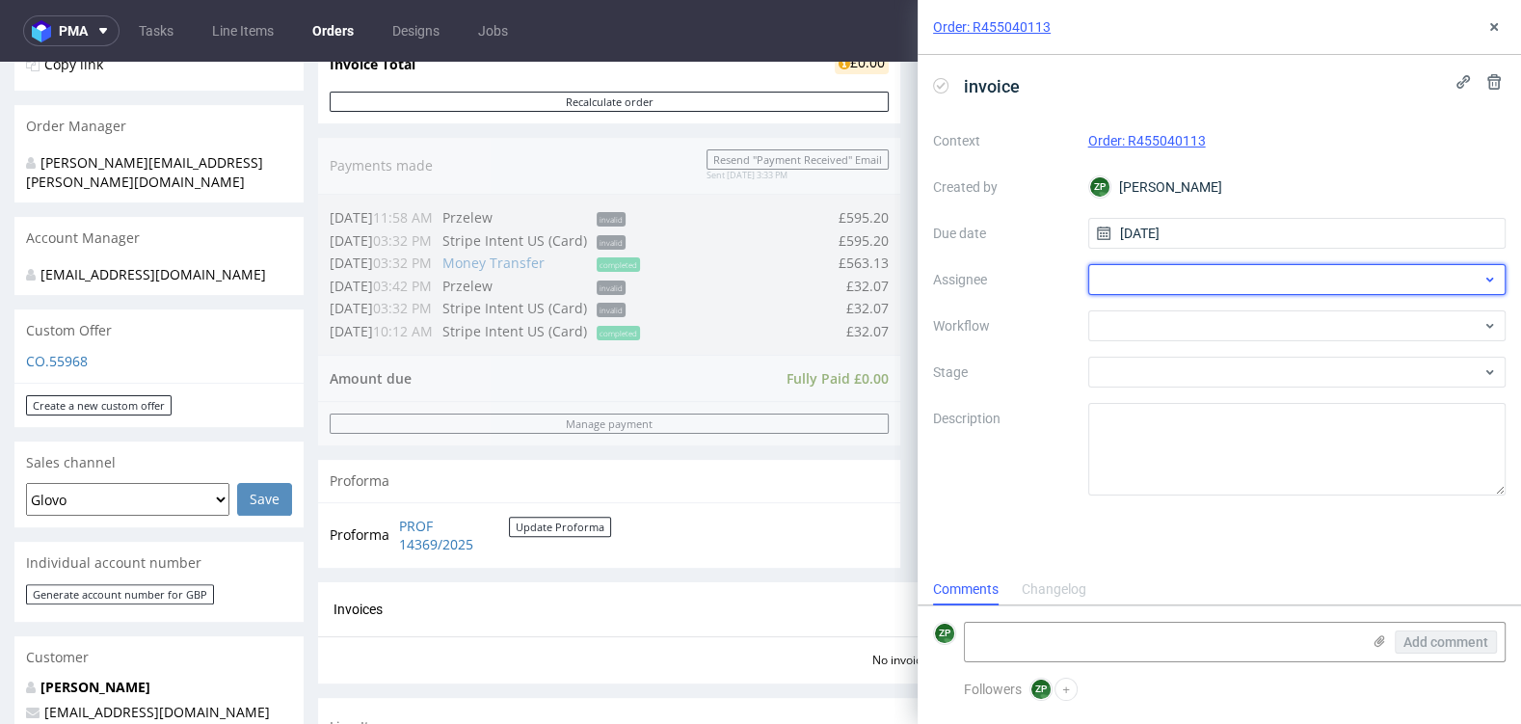
click at [1139, 272] on div at bounding box center [1298, 279] width 418 height 31
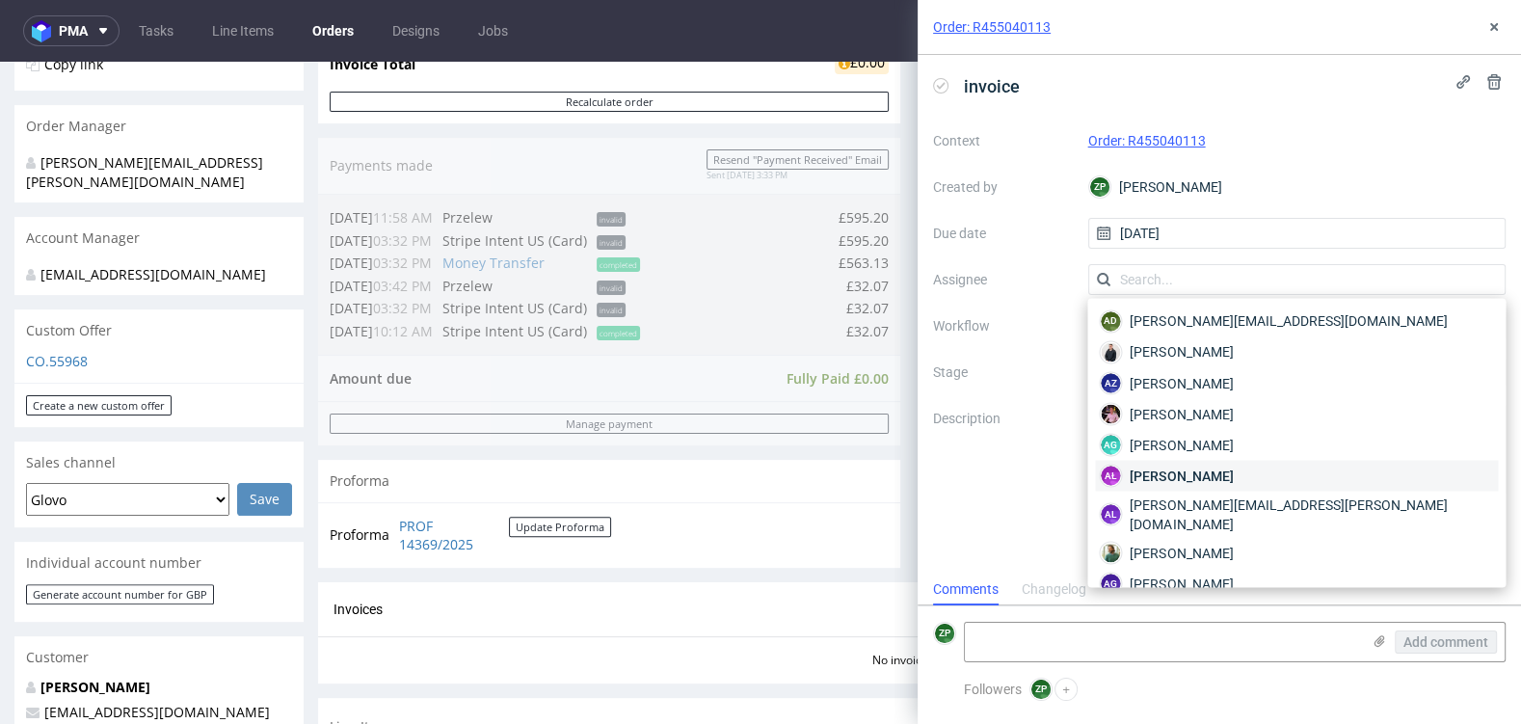
click at [1196, 478] on span "Aleksandra Łętowska" at bounding box center [1181, 475] width 103 height 19
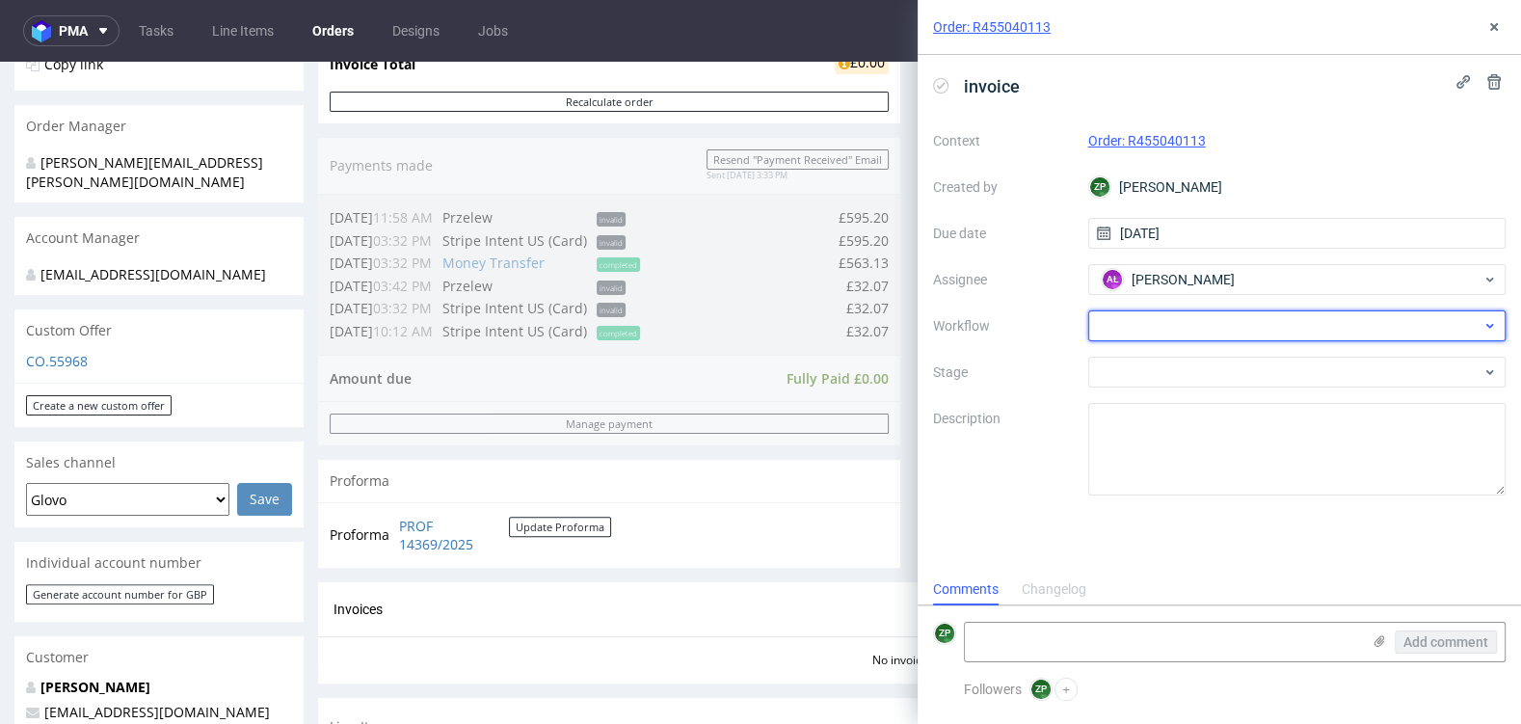
click at [1140, 325] on div at bounding box center [1298, 325] width 418 height 31
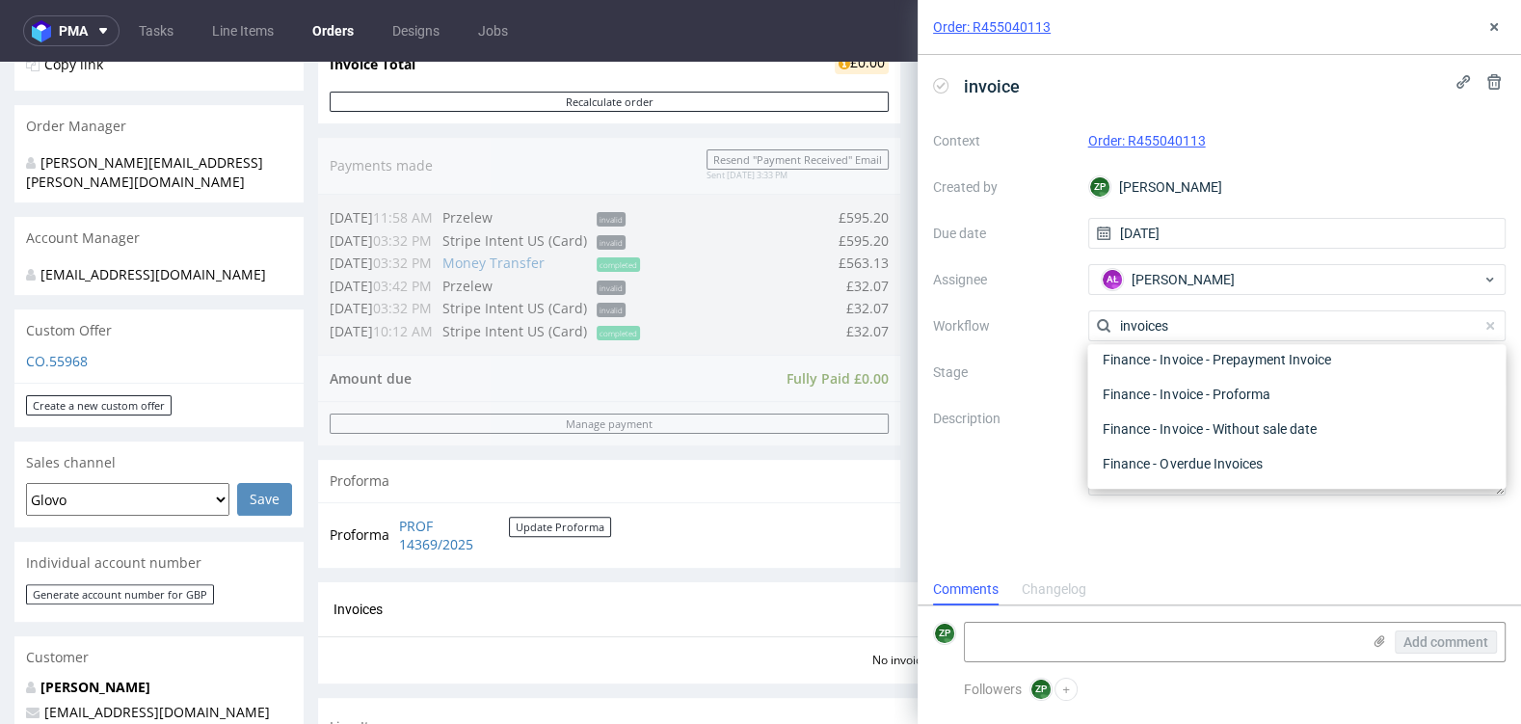
scroll to position [0, 0]
type input "invoice"
click at [1185, 420] on div "Finance - Invoice - General" at bounding box center [1296, 429] width 403 height 35
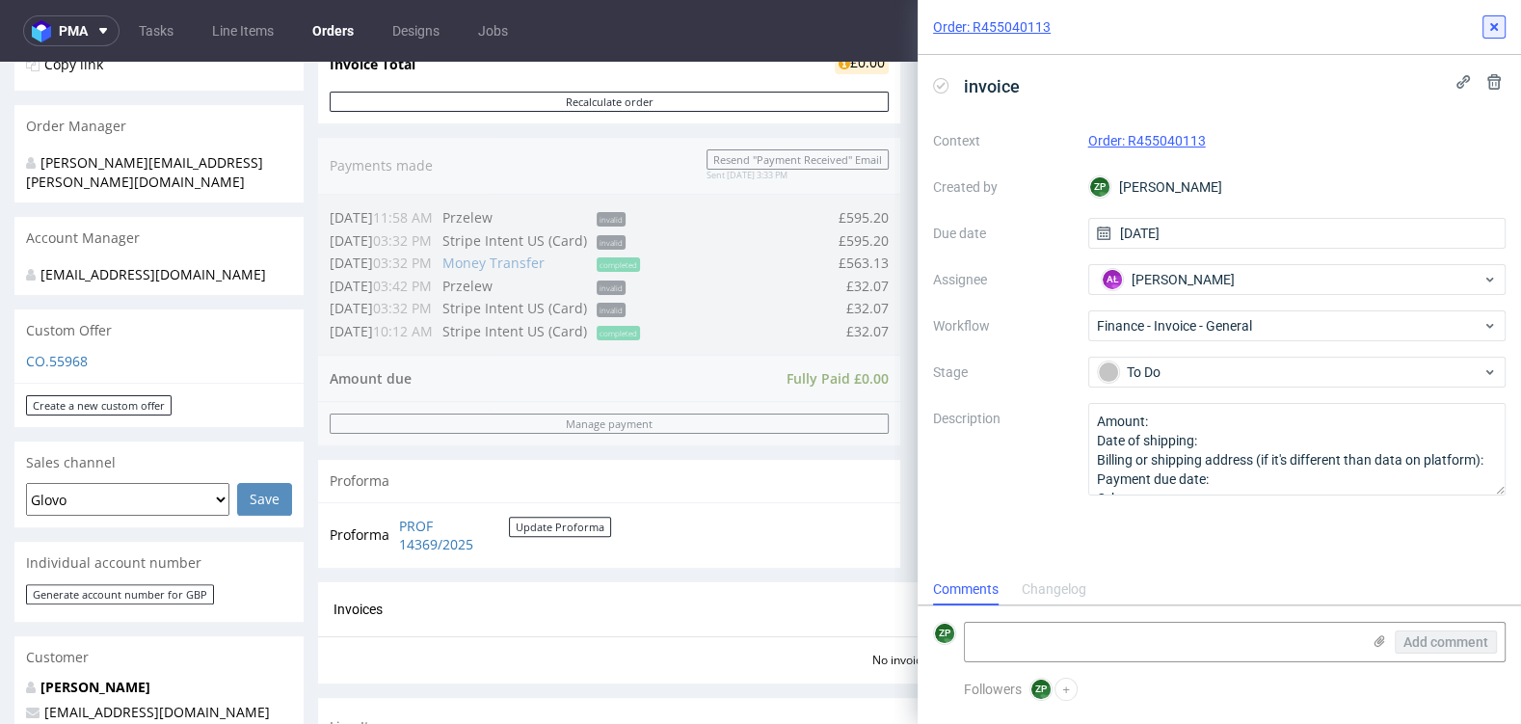
click at [1491, 19] on icon at bounding box center [1494, 26] width 15 height 15
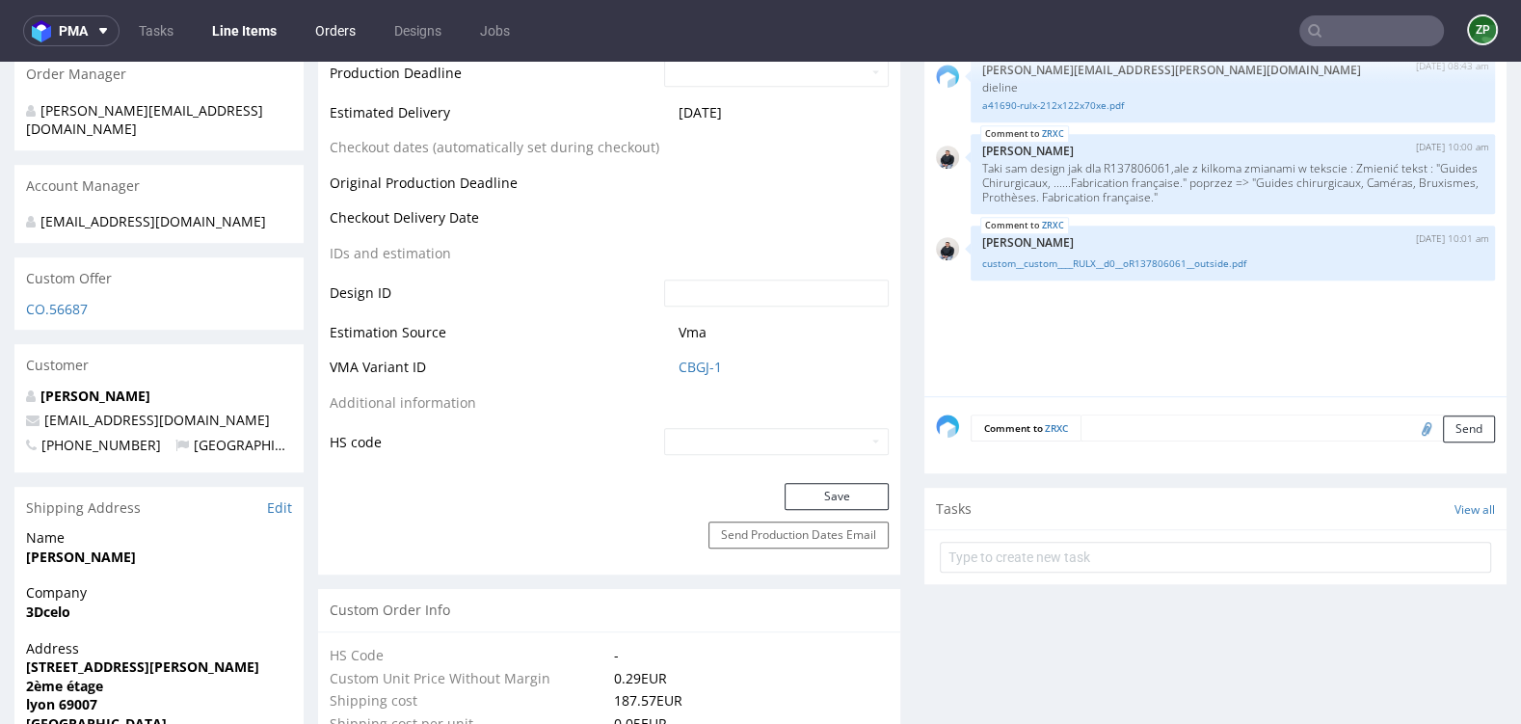
scroll to position [5, 0]
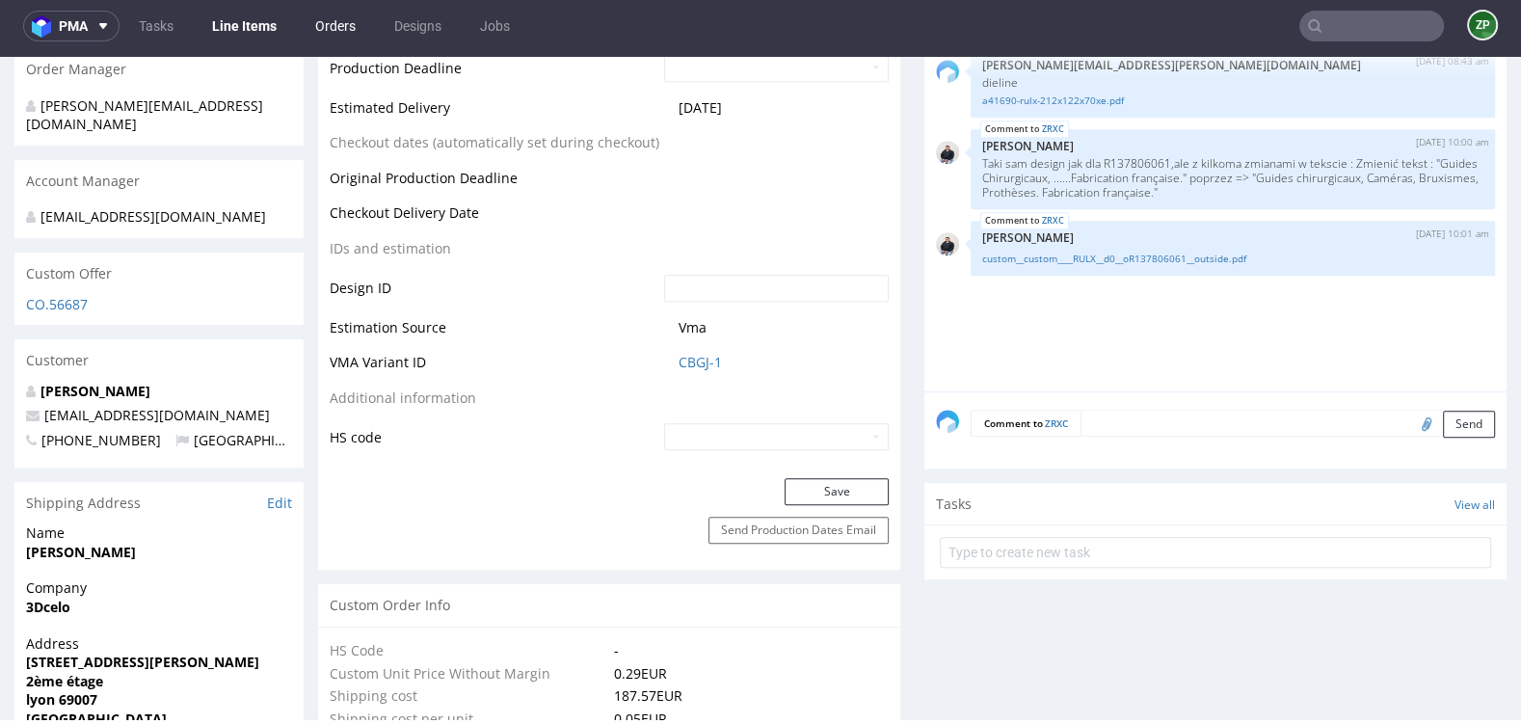
click at [336, 26] on link "Orders" at bounding box center [336, 26] width 64 height 31
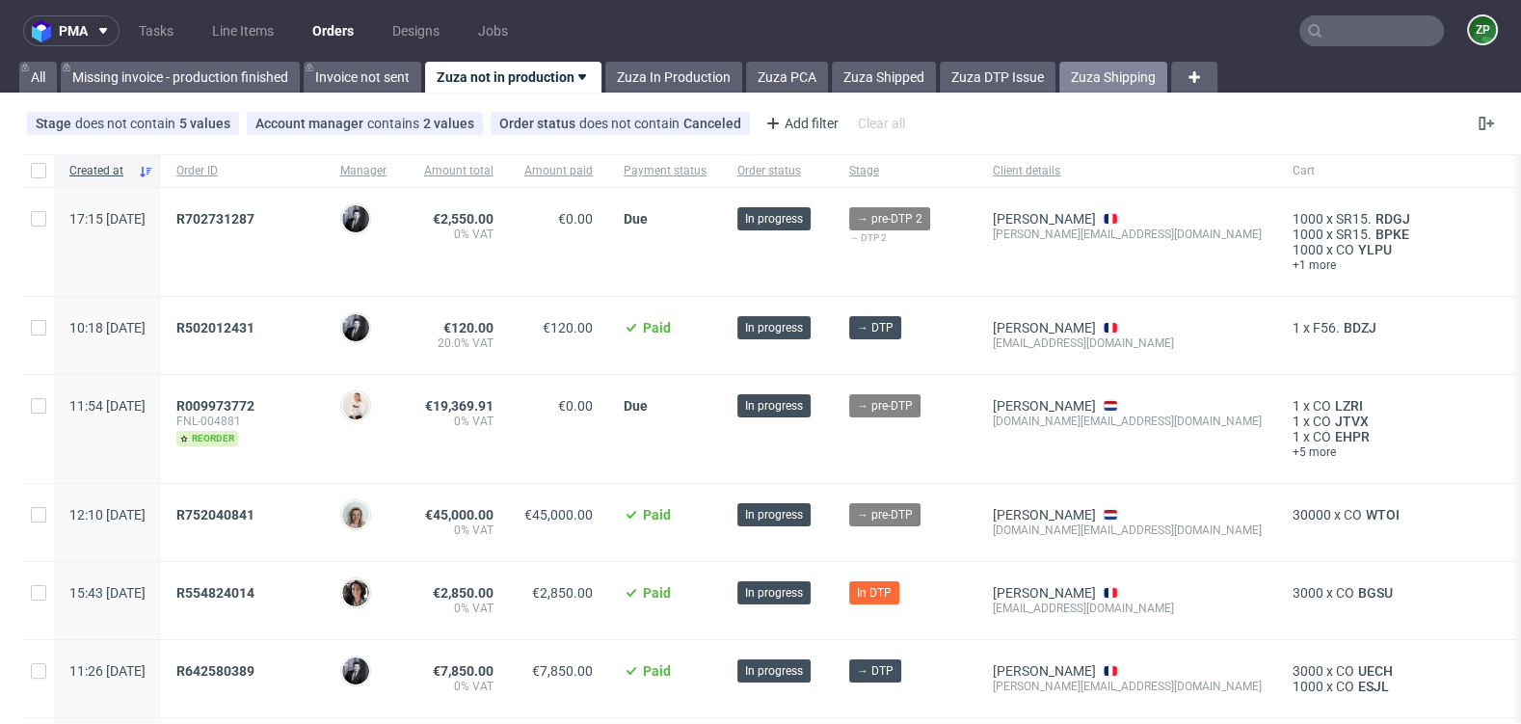
click at [1099, 72] on link "Zuza Shipping" at bounding box center [1114, 77] width 108 height 31
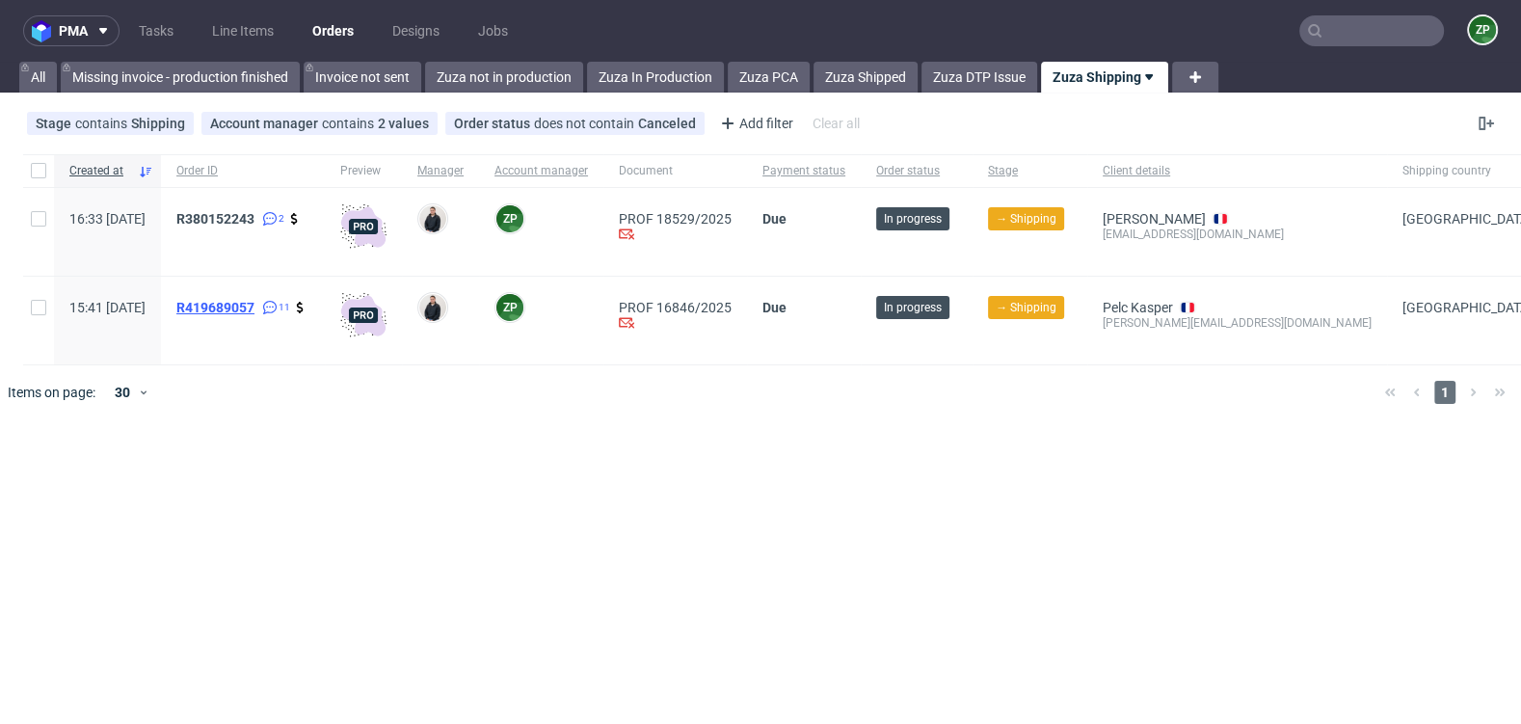
click at [254, 309] on span "R419689057" at bounding box center [215, 307] width 78 height 15
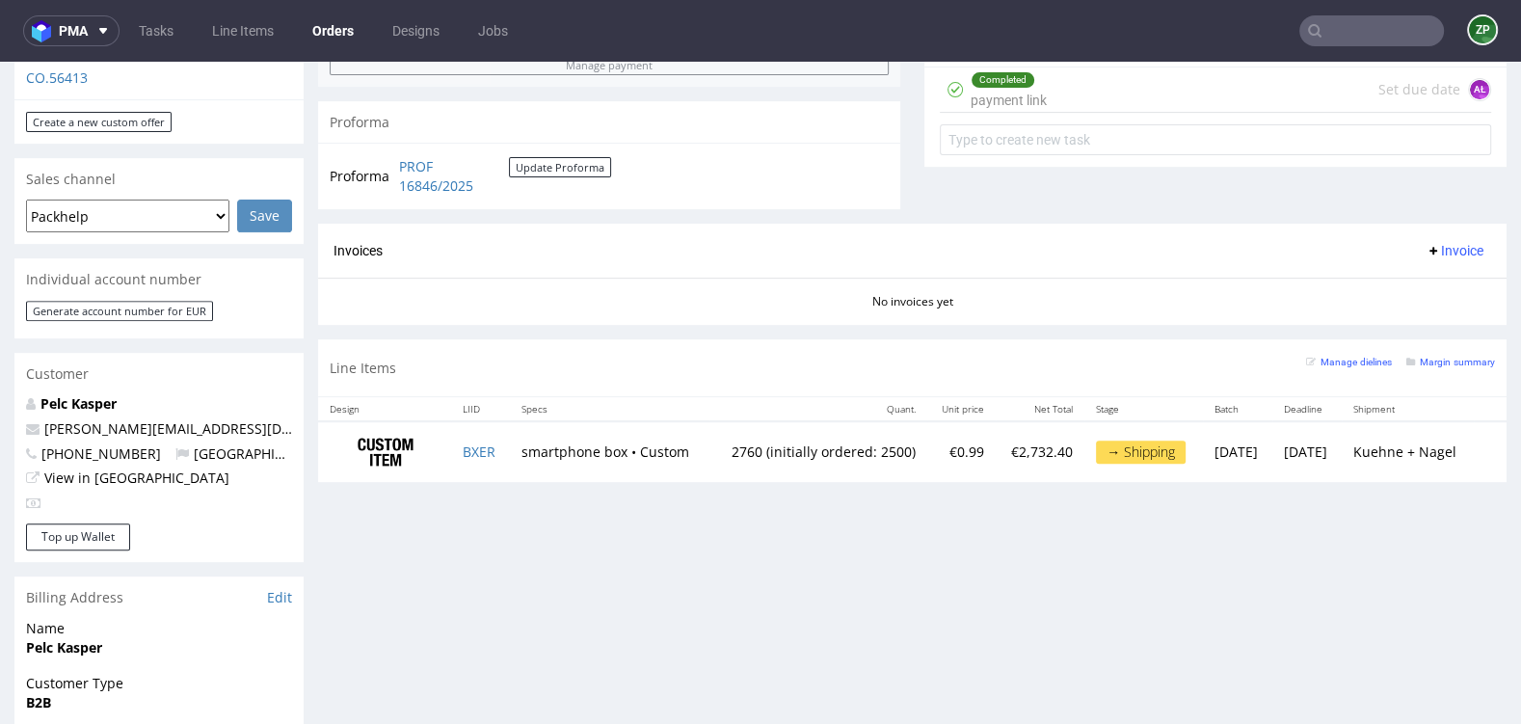
scroll to position [807, 0]
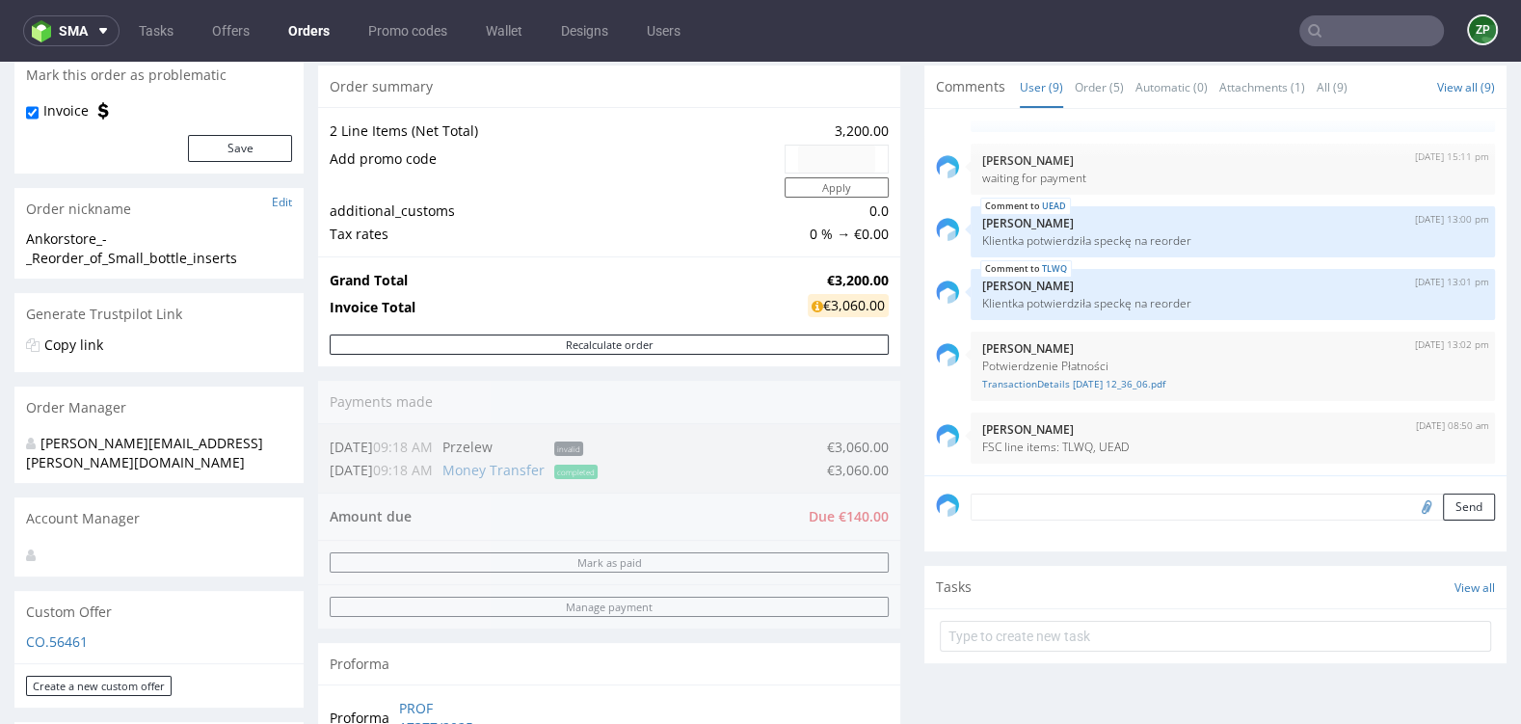
scroll to position [425, 0]
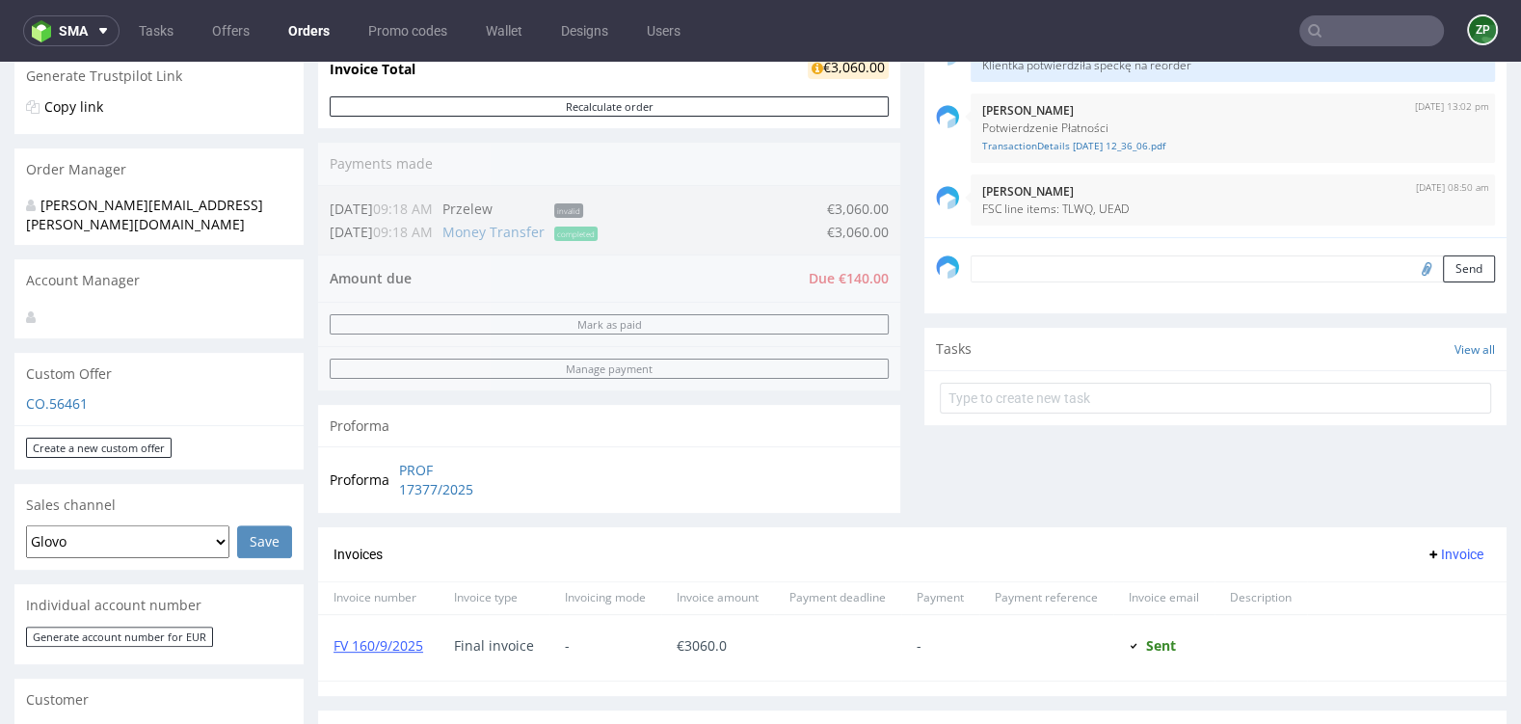
click at [311, 39] on link "Orders" at bounding box center [309, 30] width 65 height 31
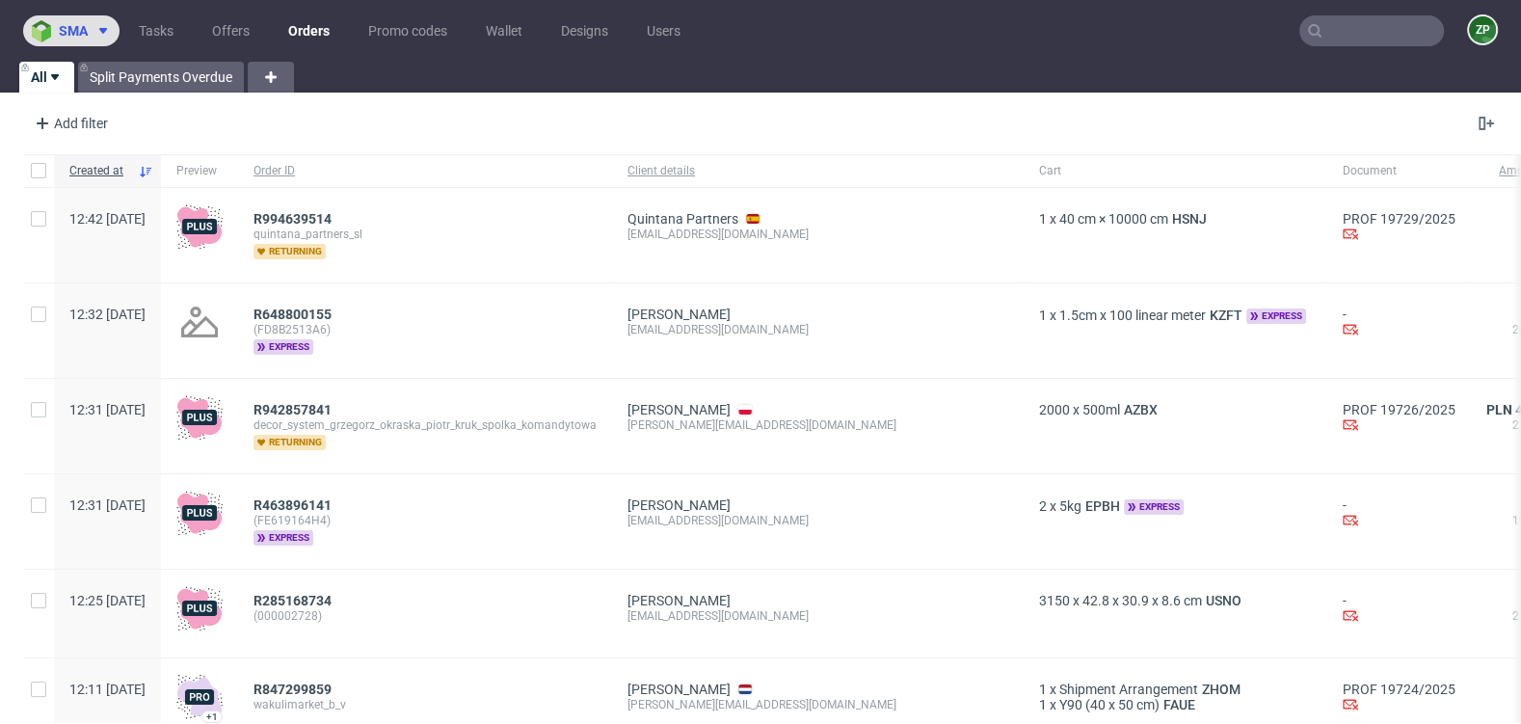
click at [73, 34] on span "sma" at bounding box center [73, 30] width 29 height 13
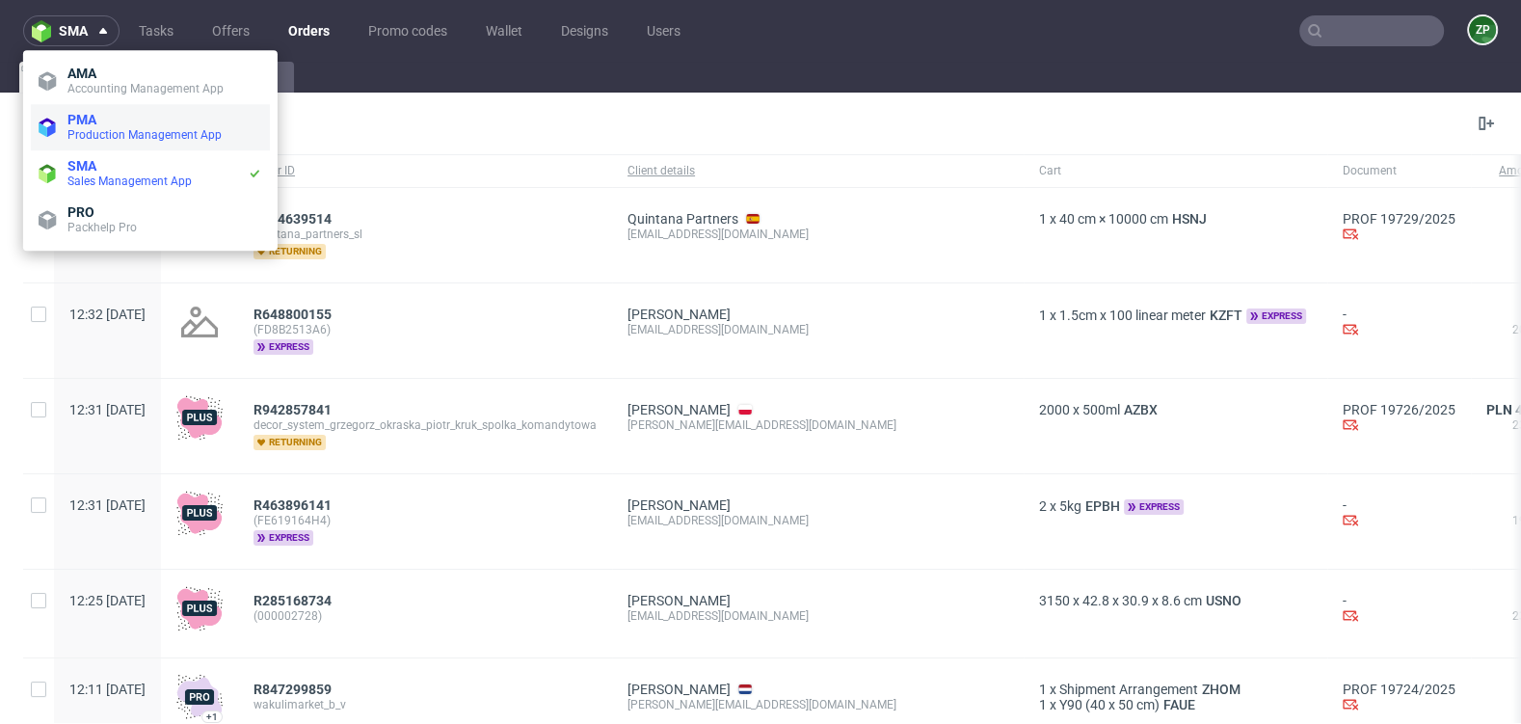
click at [97, 139] on span "Production Management App" at bounding box center [144, 134] width 154 height 13
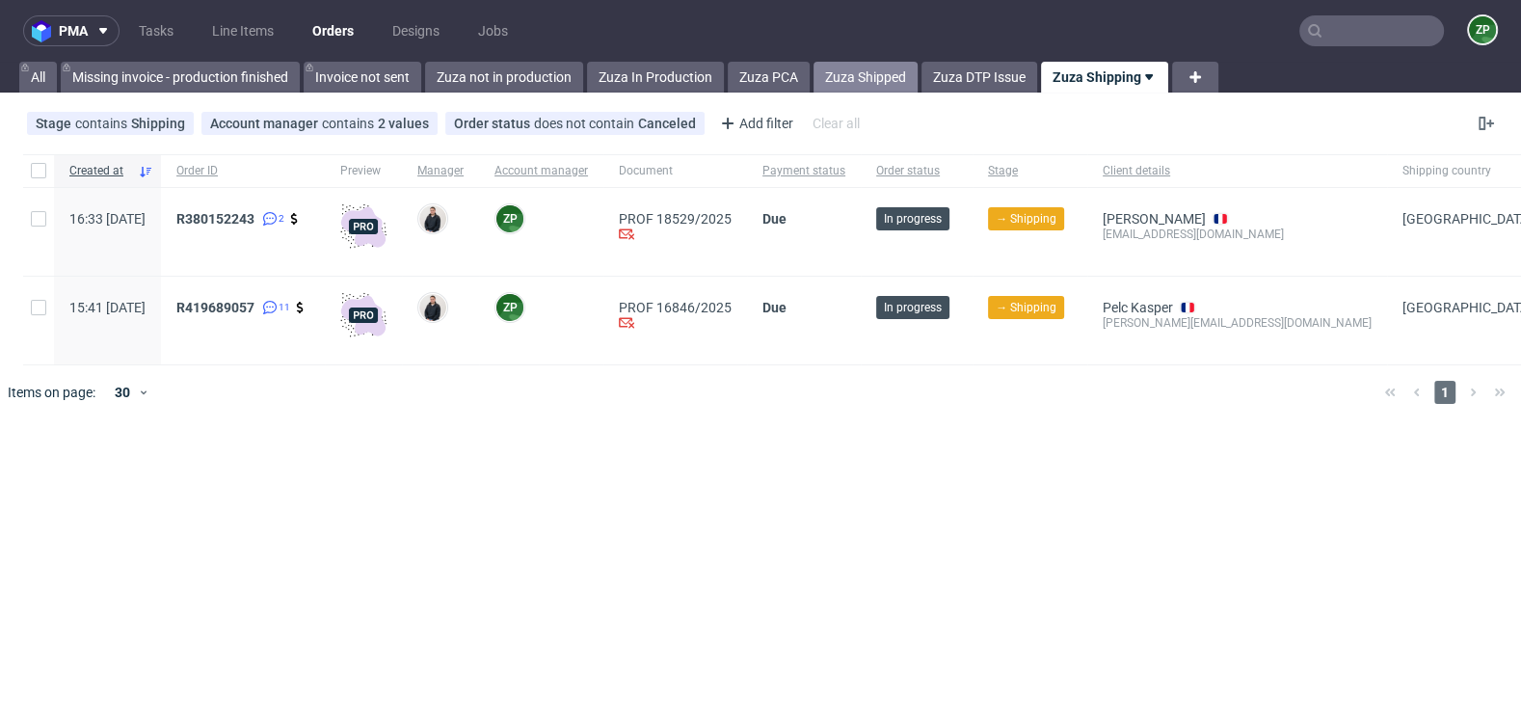
click at [863, 75] on link "Zuza Shipped" at bounding box center [866, 77] width 104 height 31
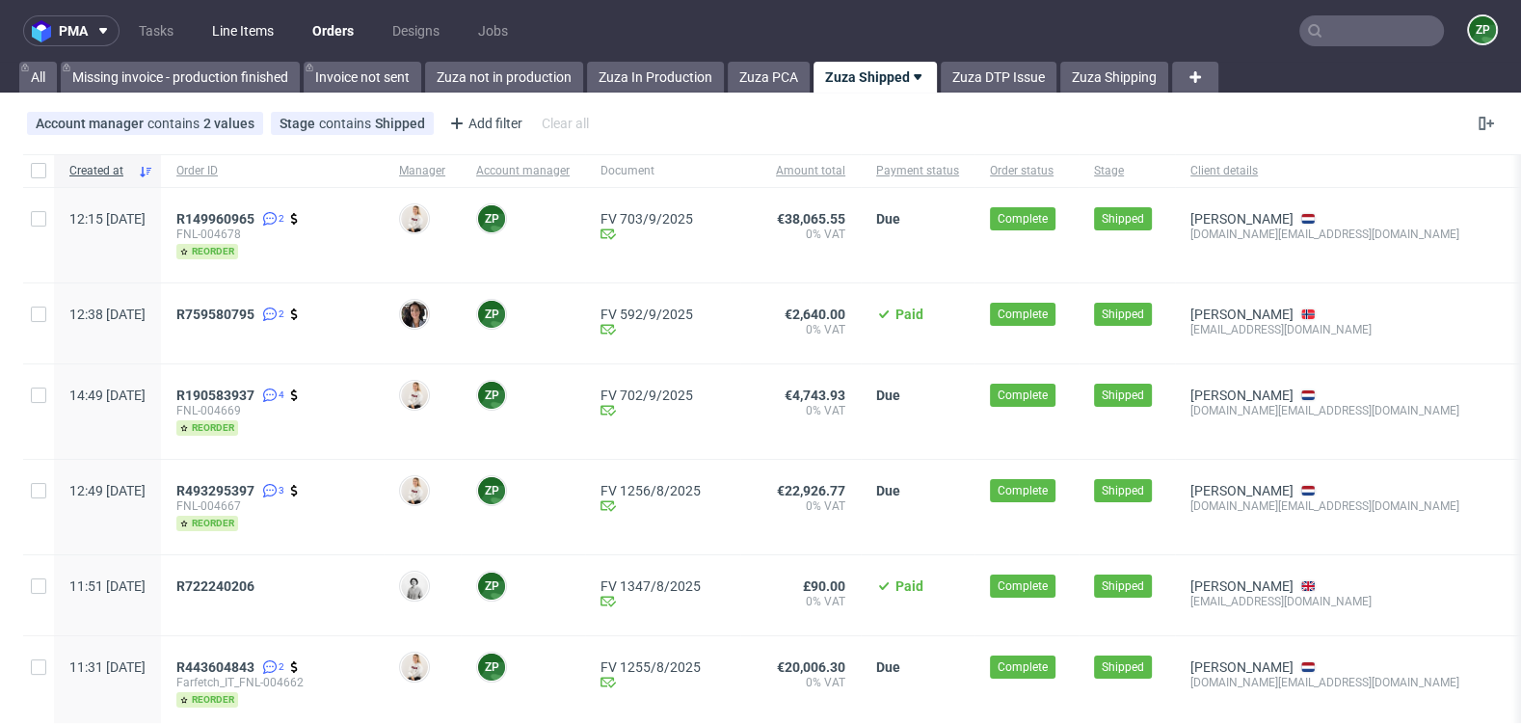
click at [263, 23] on link "Line Items" at bounding box center [243, 30] width 85 height 31
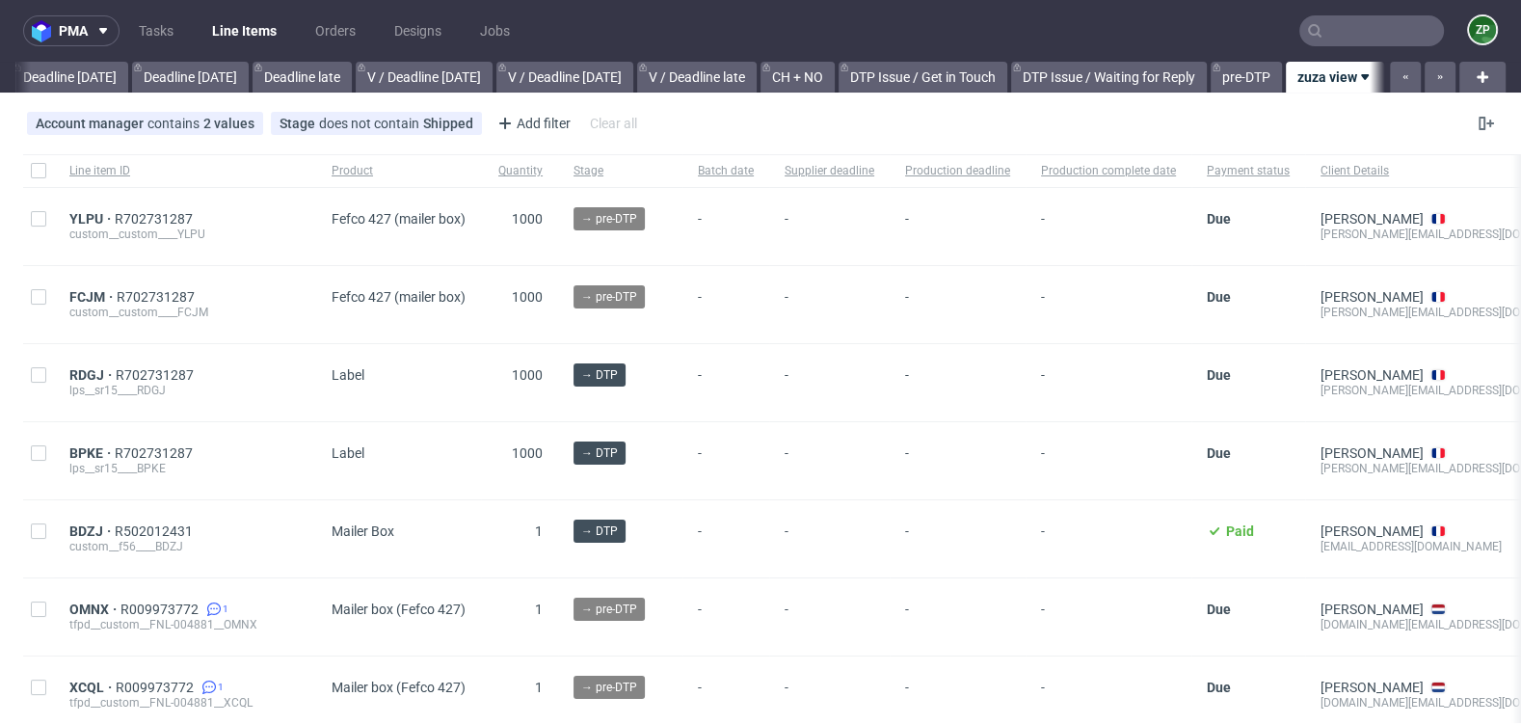
scroll to position [0, 2102]
click at [728, 177] on span "Batch date" at bounding box center [726, 171] width 56 height 16
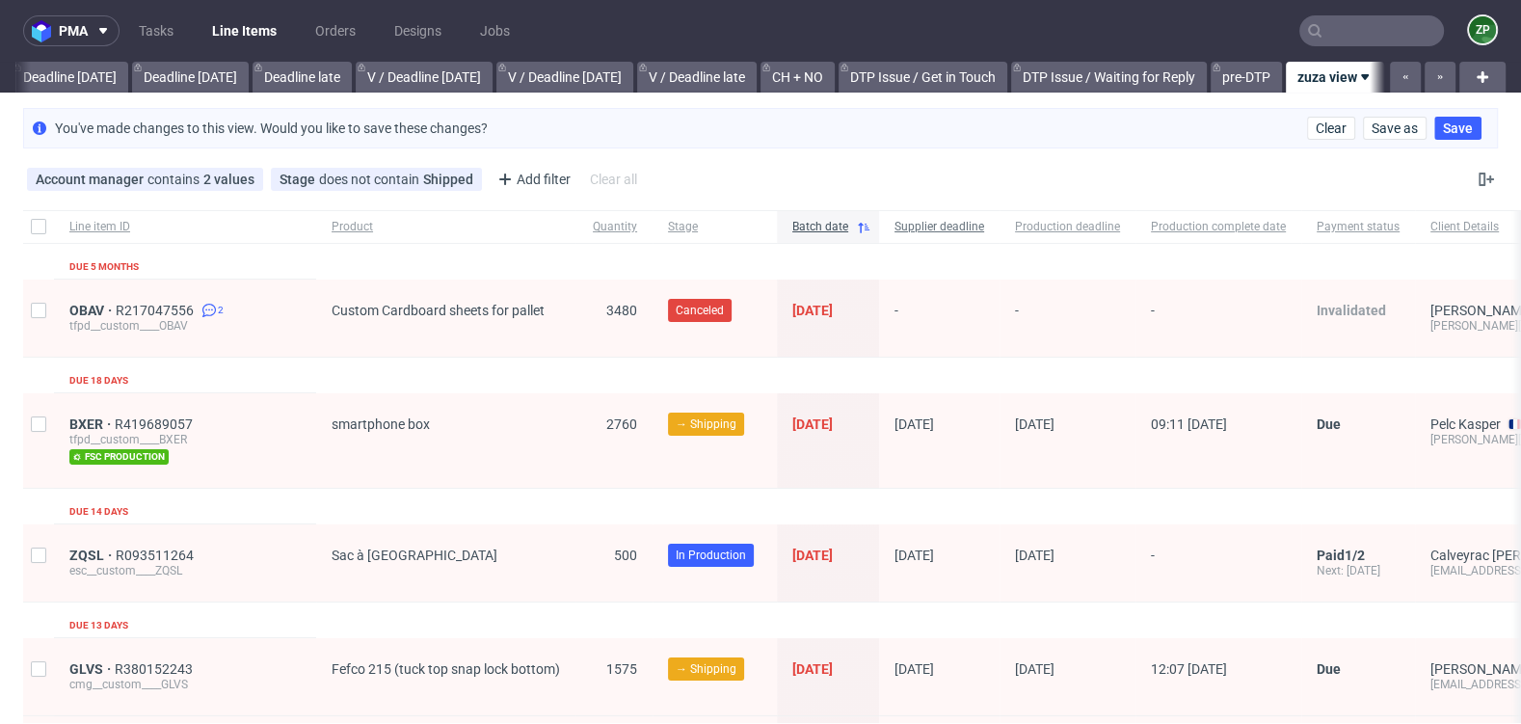
click at [956, 225] on span "Supplier deadline" at bounding box center [940, 227] width 90 height 16
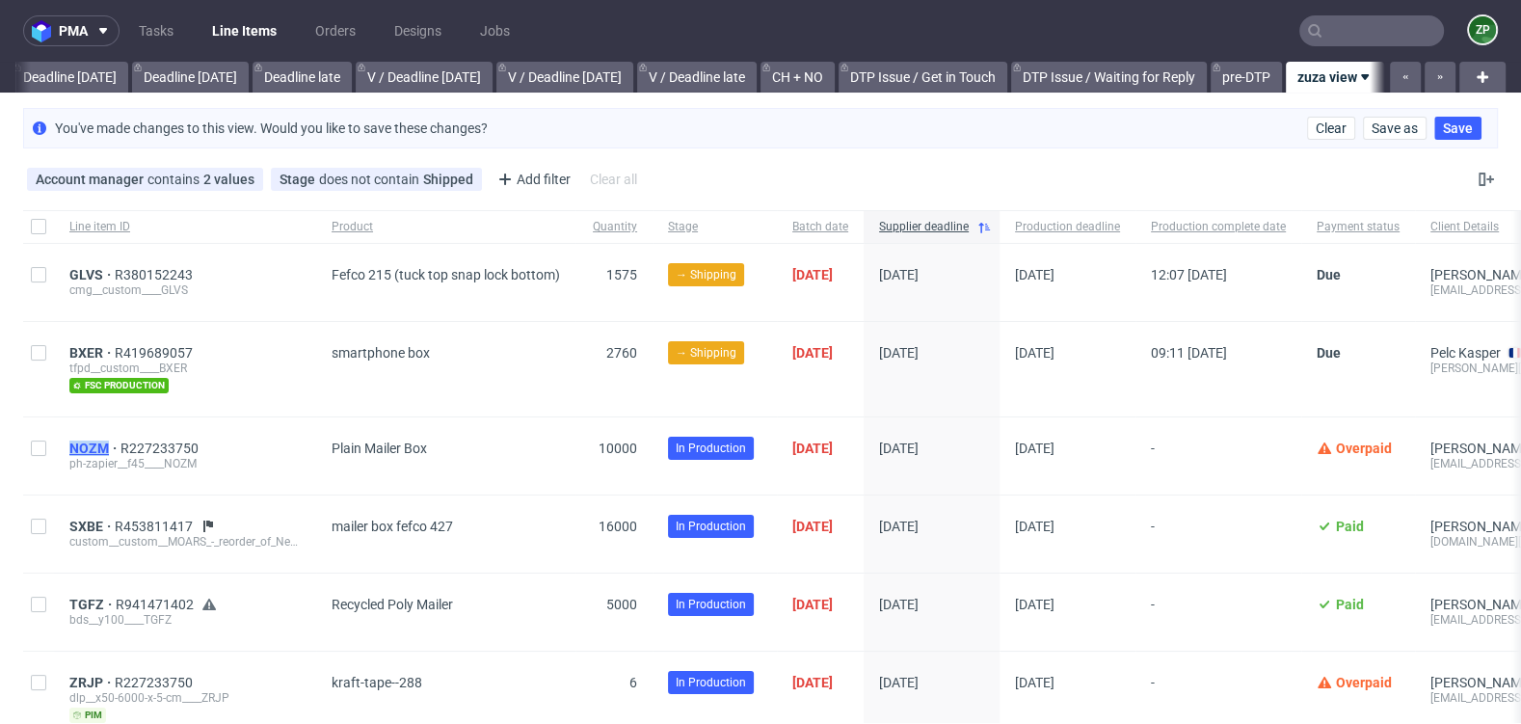
click at [92, 445] on span "NOZM" at bounding box center [94, 448] width 51 height 15
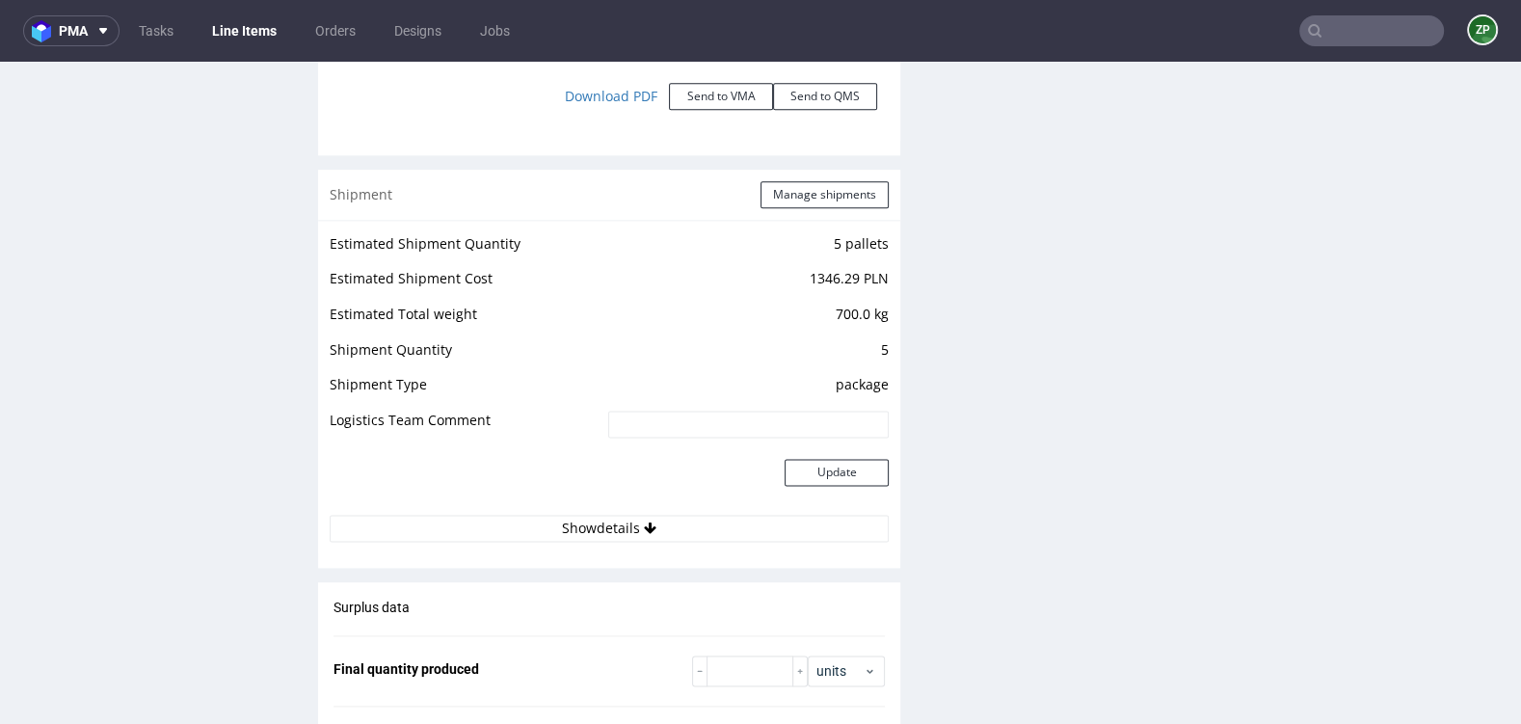
scroll to position [2339, 0]
click at [548, 520] on button "Show details" at bounding box center [609, 525] width 559 height 27
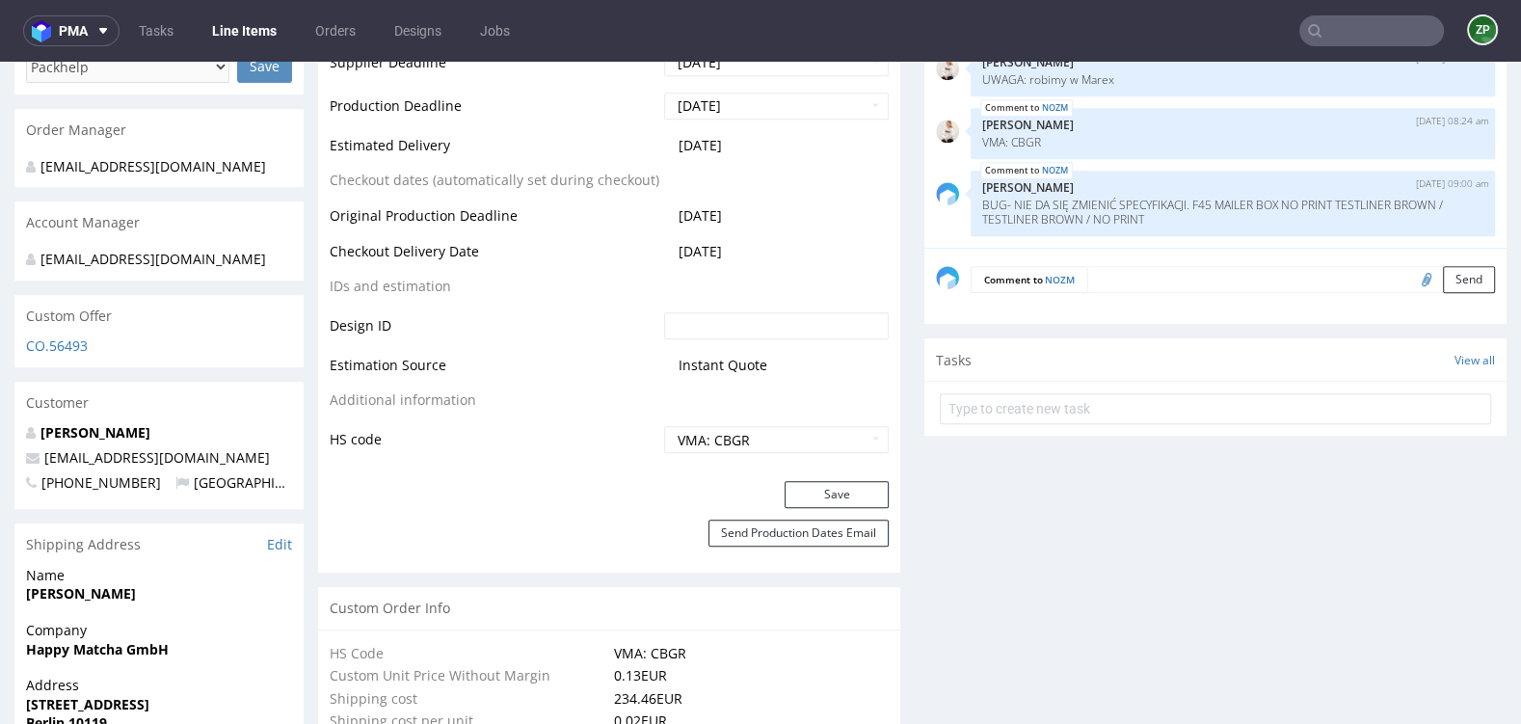
scroll to position [746, 0]
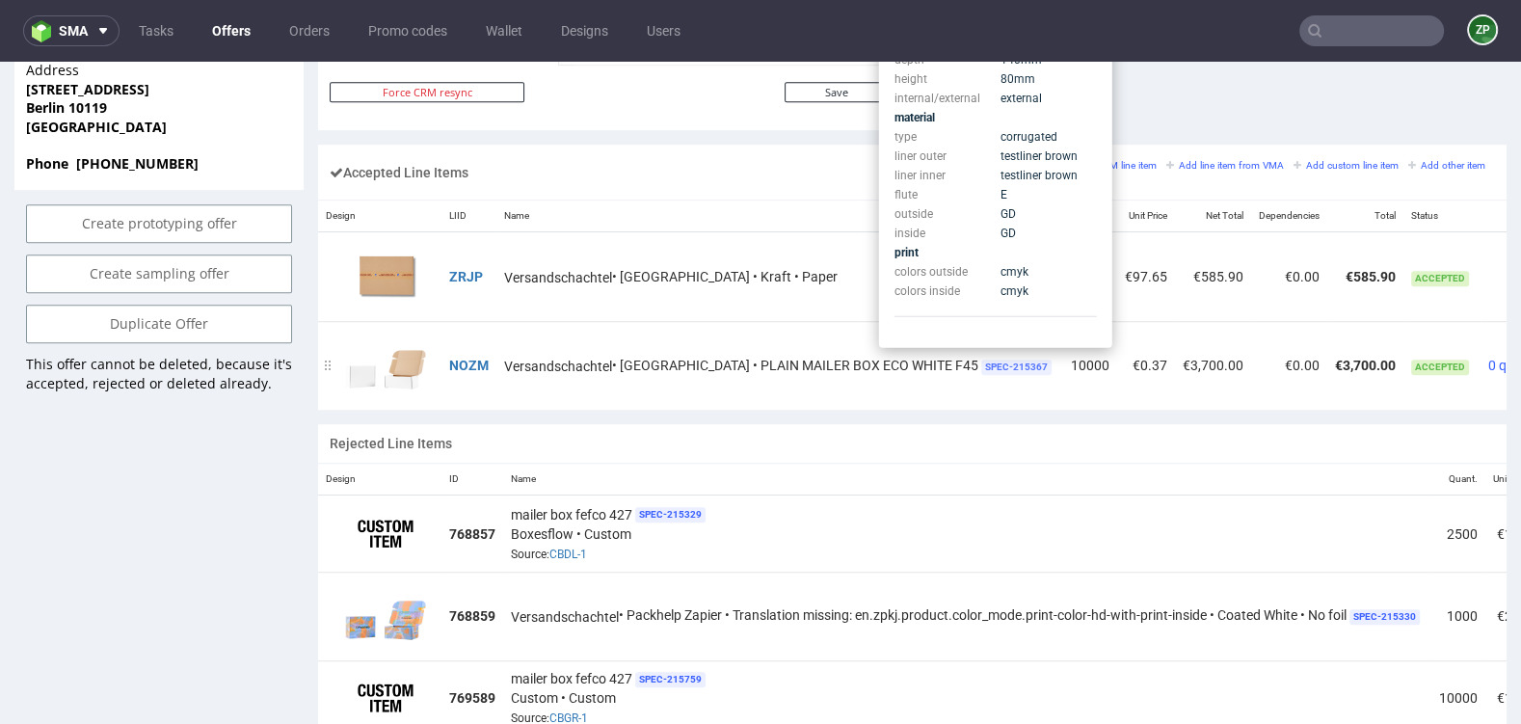
scroll to position [0, 40]
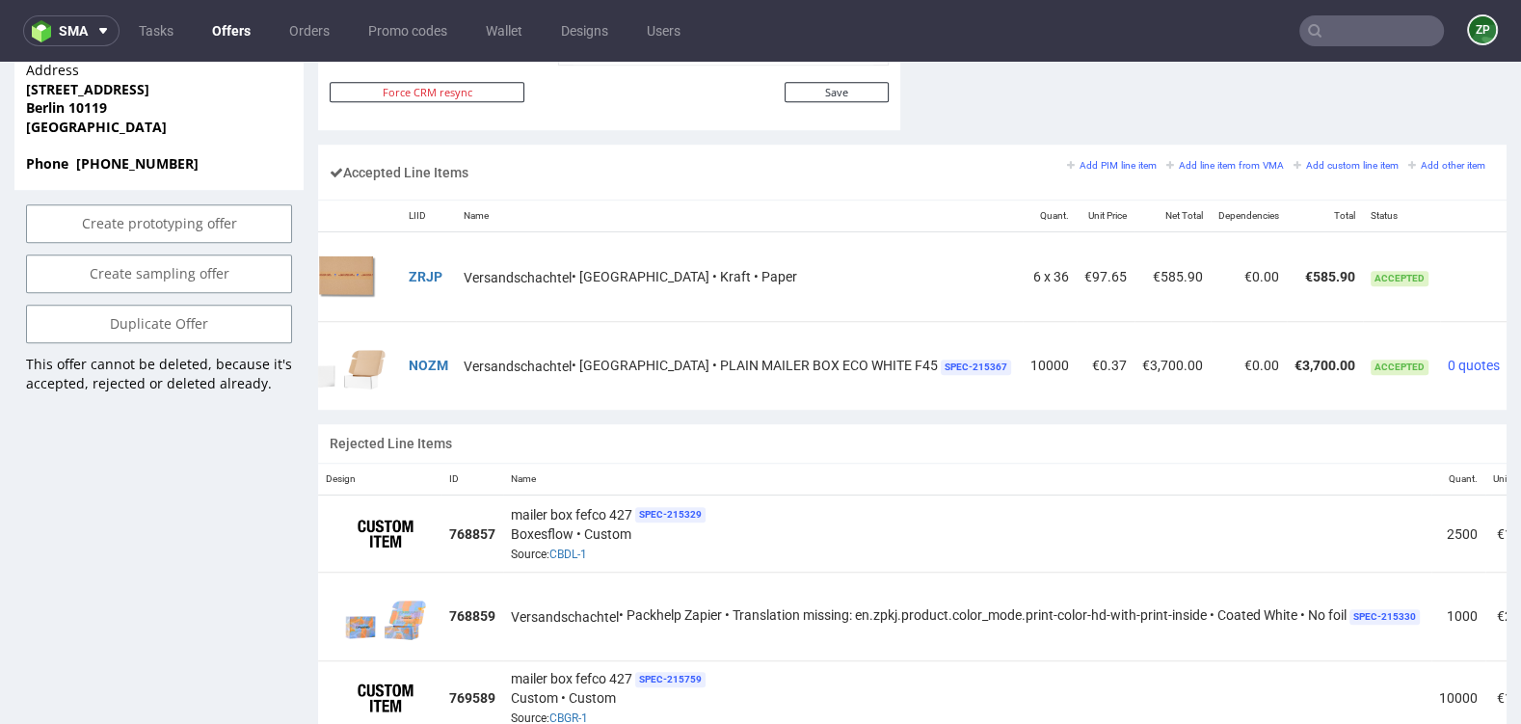
click at [1516, 354] on icon at bounding box center [1521, 358] width 11 height 13
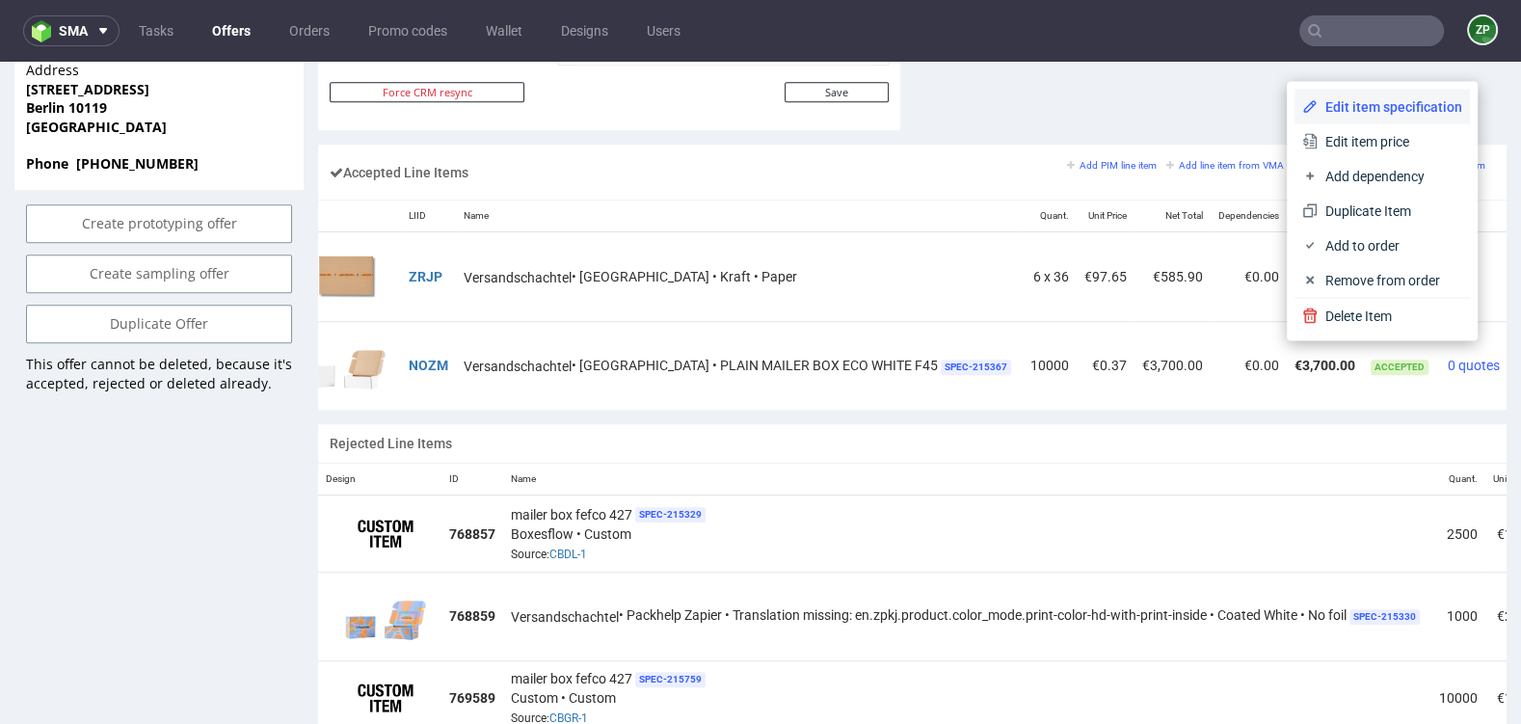
click at [1385, 107] on span "Edit item specification" at bounding box center [1390, 105] width 145 height 19
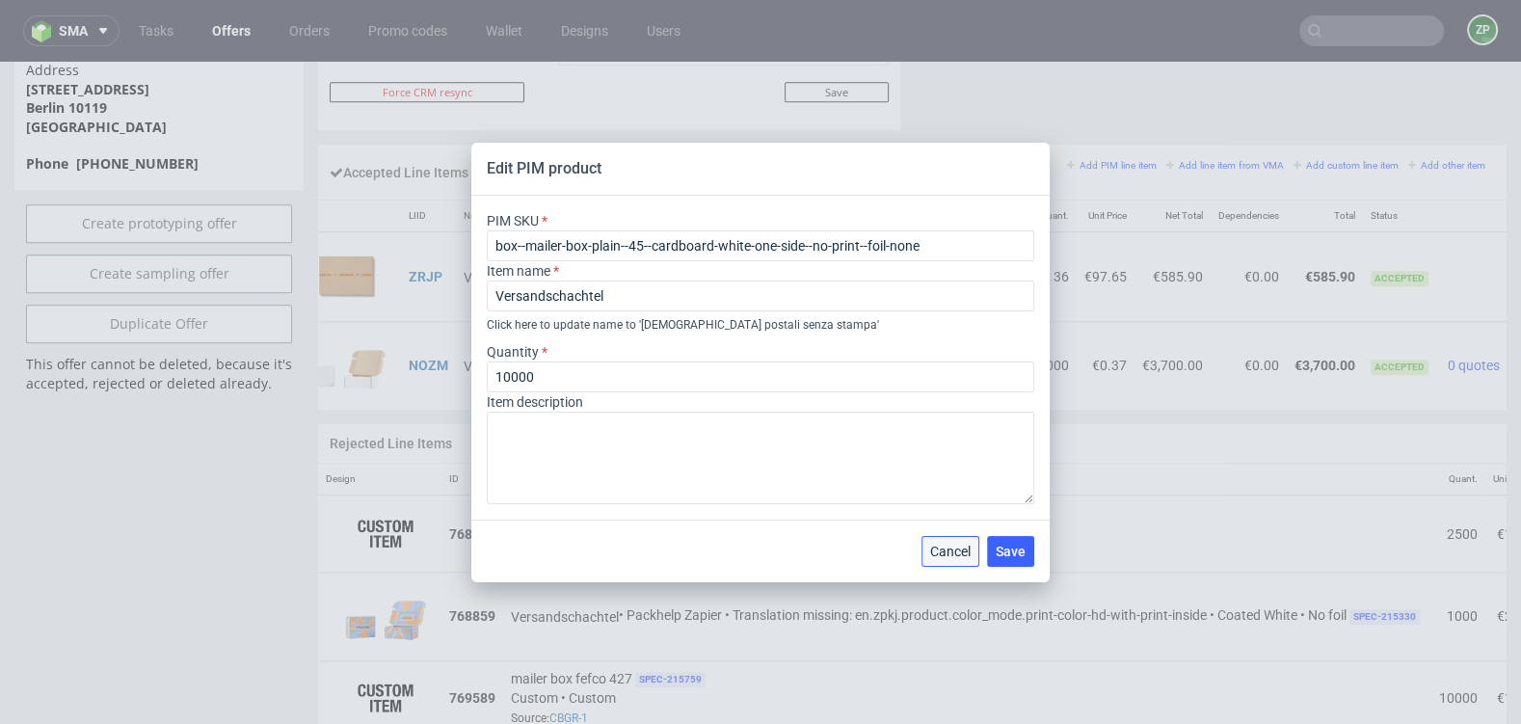
click at [962, 552] on span "Cancel" at bounding box center [950, 551] width 40 height 13
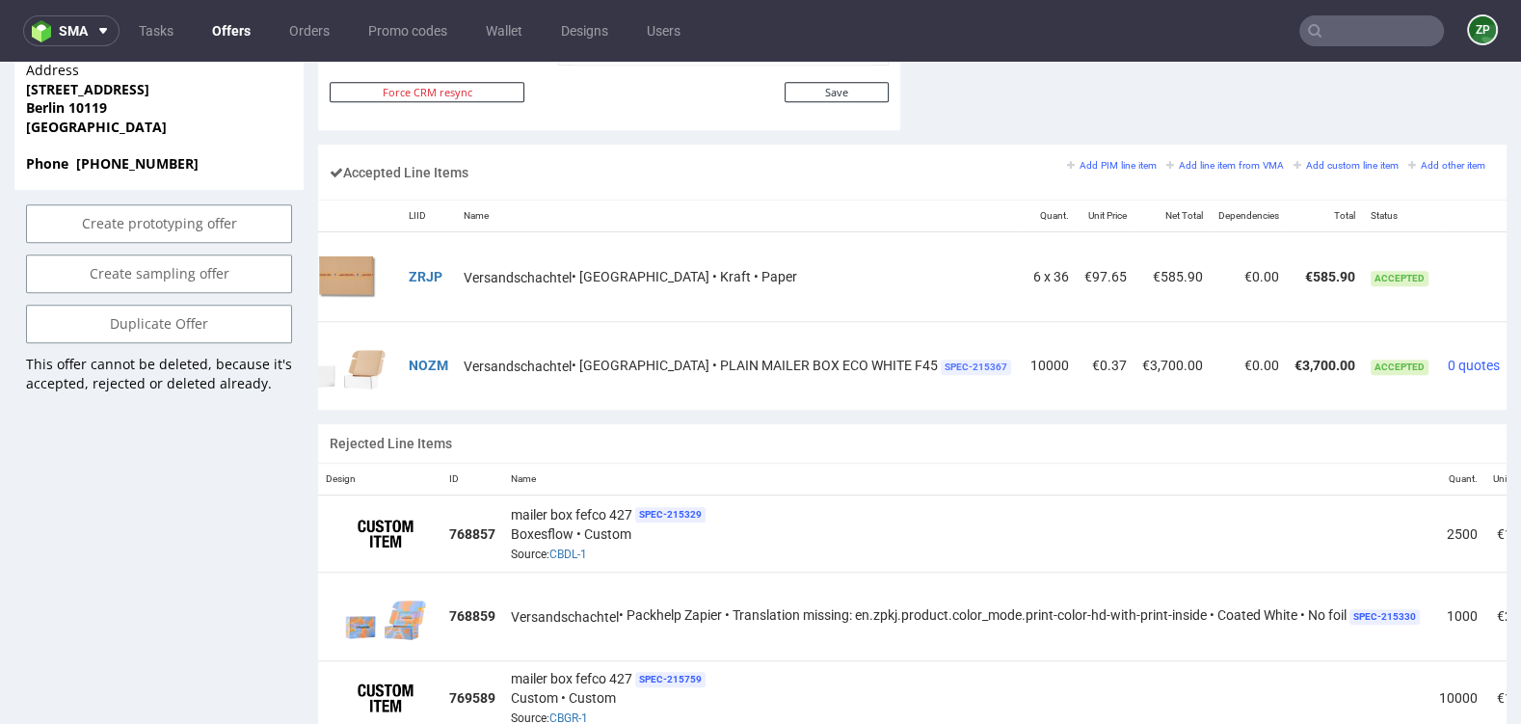
click at [941, 360] on span "SPEC- 215367" at bounding box center [976, 367] width 70 height 15
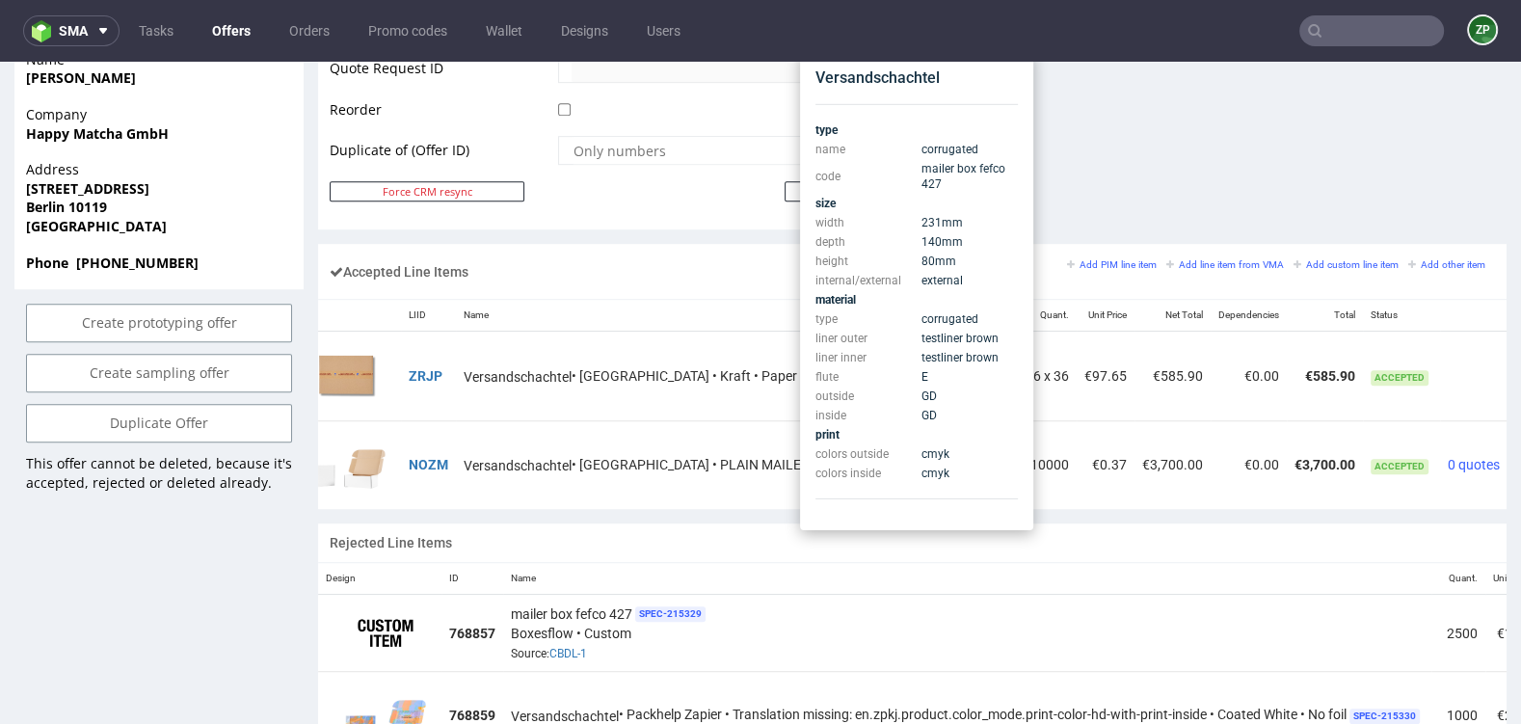
scroll to position [955, 0]
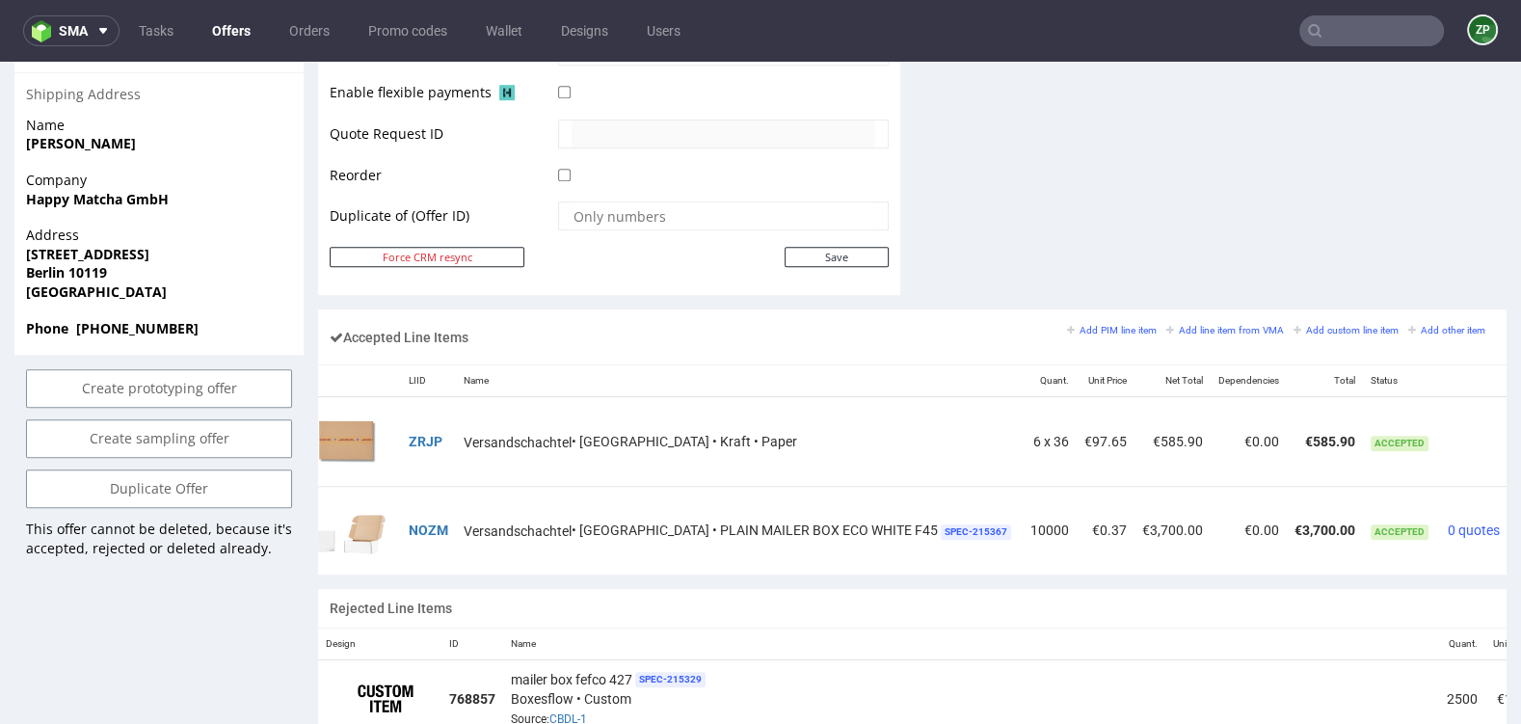
click at [790, 565] on td "Versandschachtel • Warehouse • PLAIN MAILER BOX ECO WHITE F45 SPEC- 215367" at bounding box center [739, 530] width 567 height 89
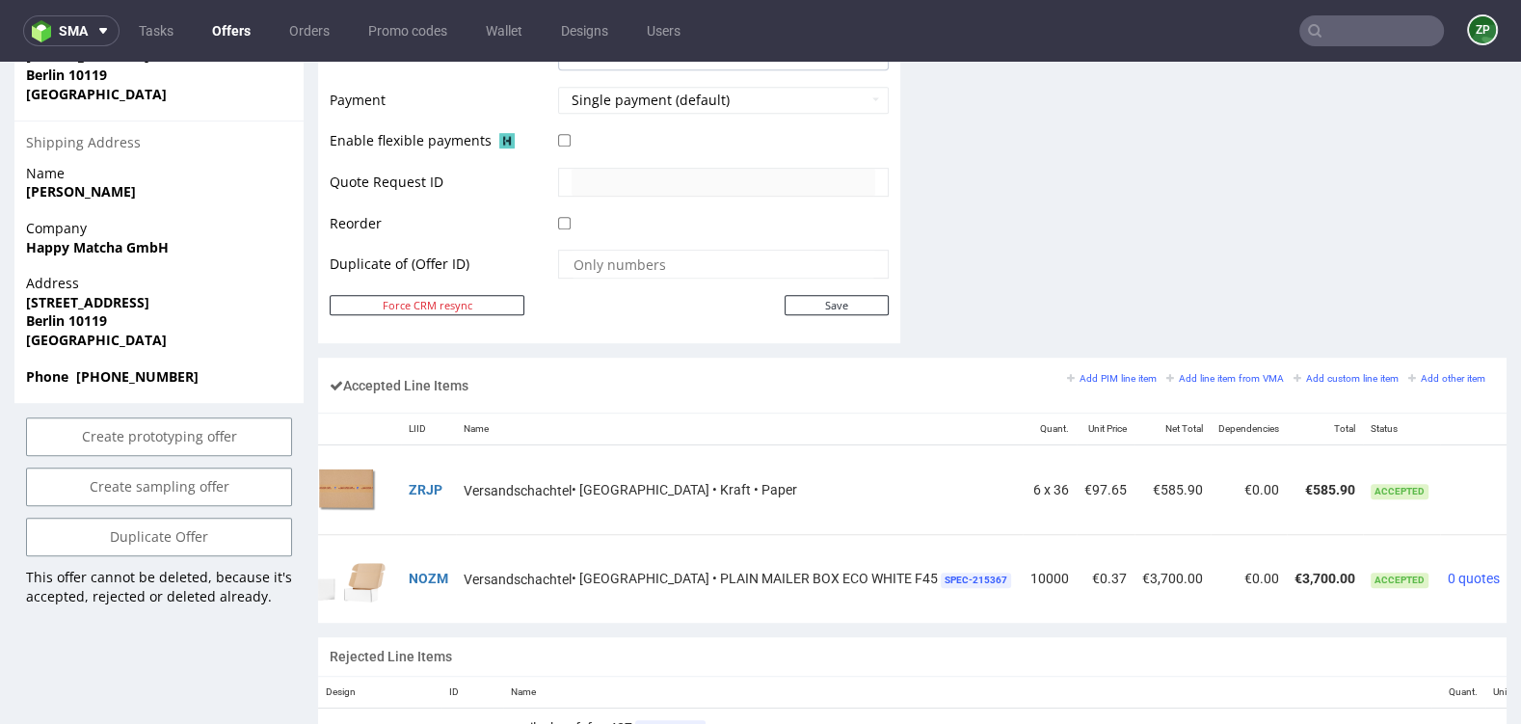
scroll to position [902, 0]
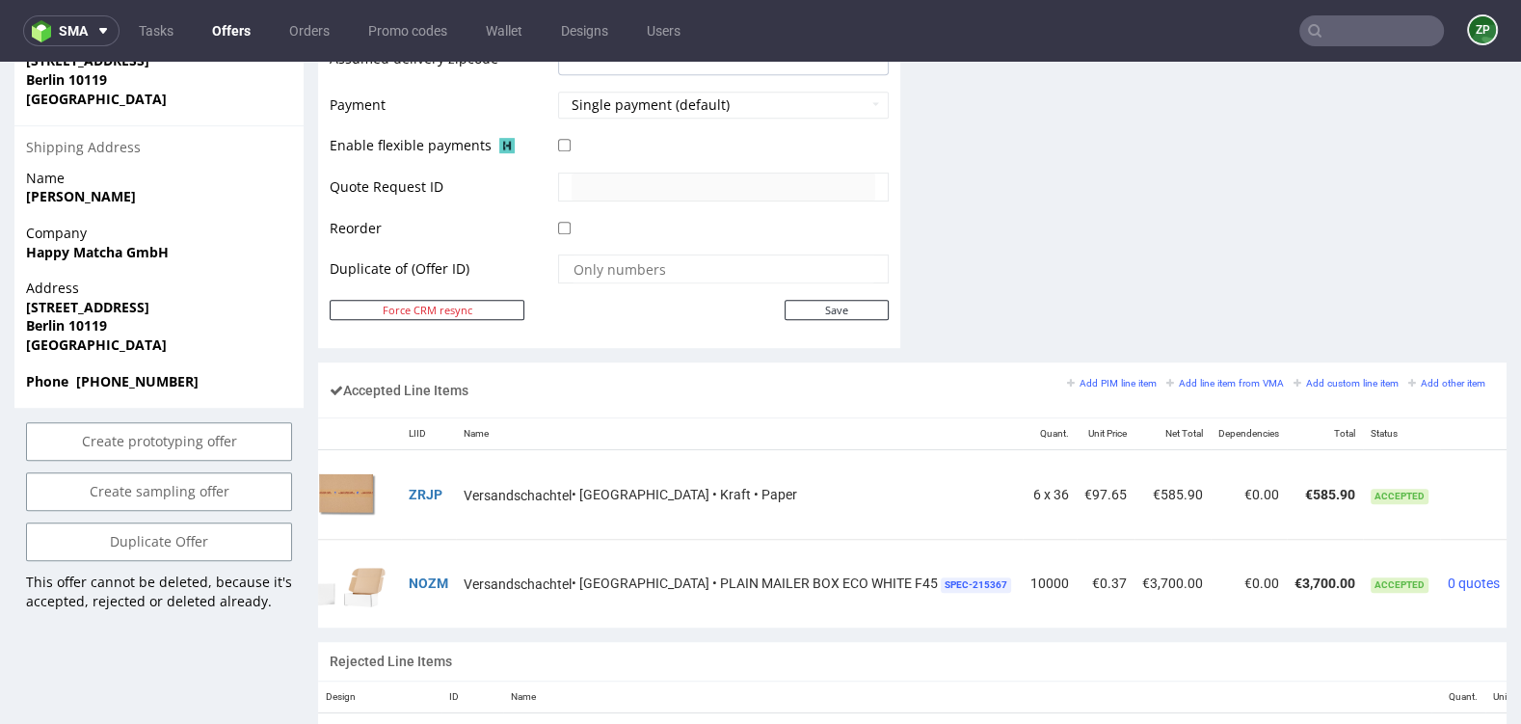
click at [1516, 570] on div at bounding box center [1526, 576] width 20 height 19
click at [1516, 570] on icon at bounding box center [1521, 576] width 11 height 13
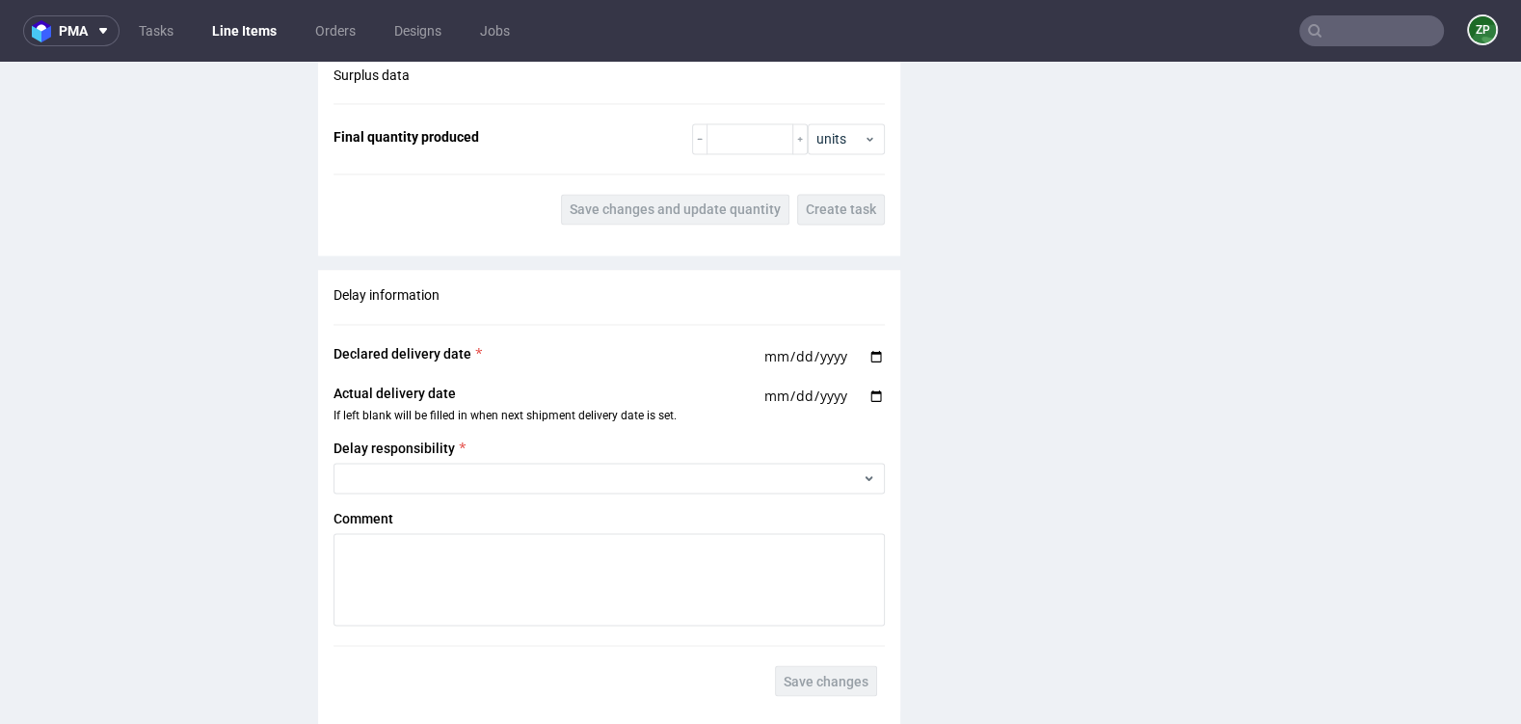
scroll to position [3351, 0]
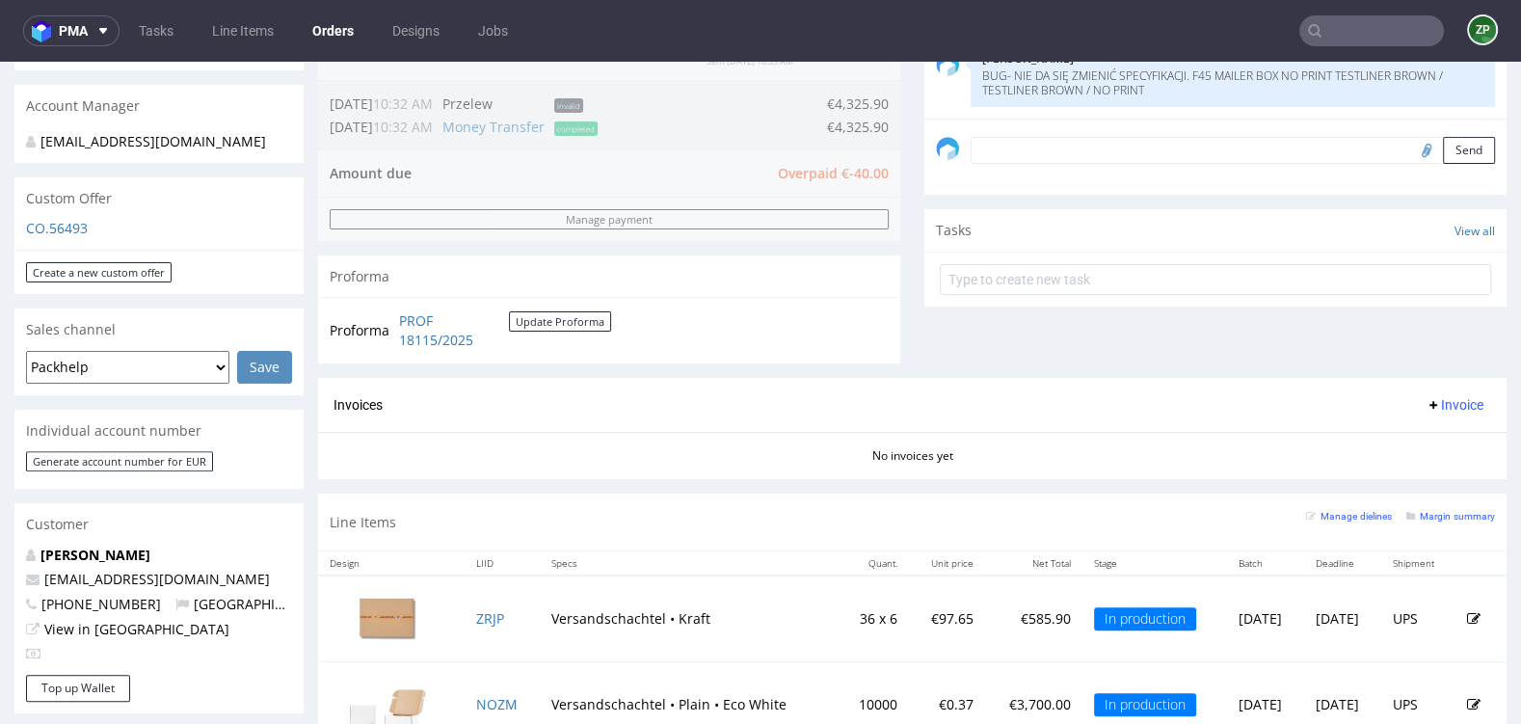
scroll to position [807, 0]
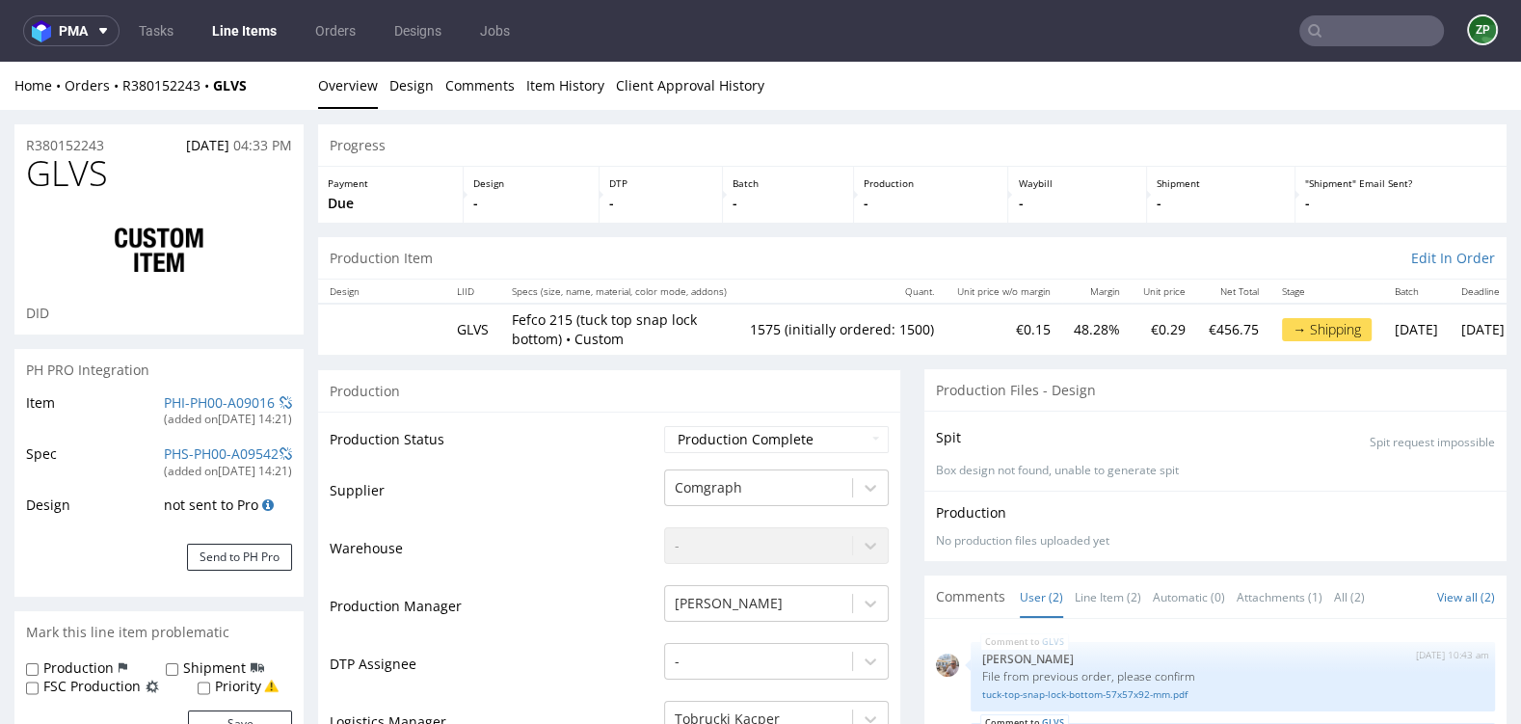
scroll to position [2577, 0]
